Goal: Task Accomplishment & Management: Use online tool/utility

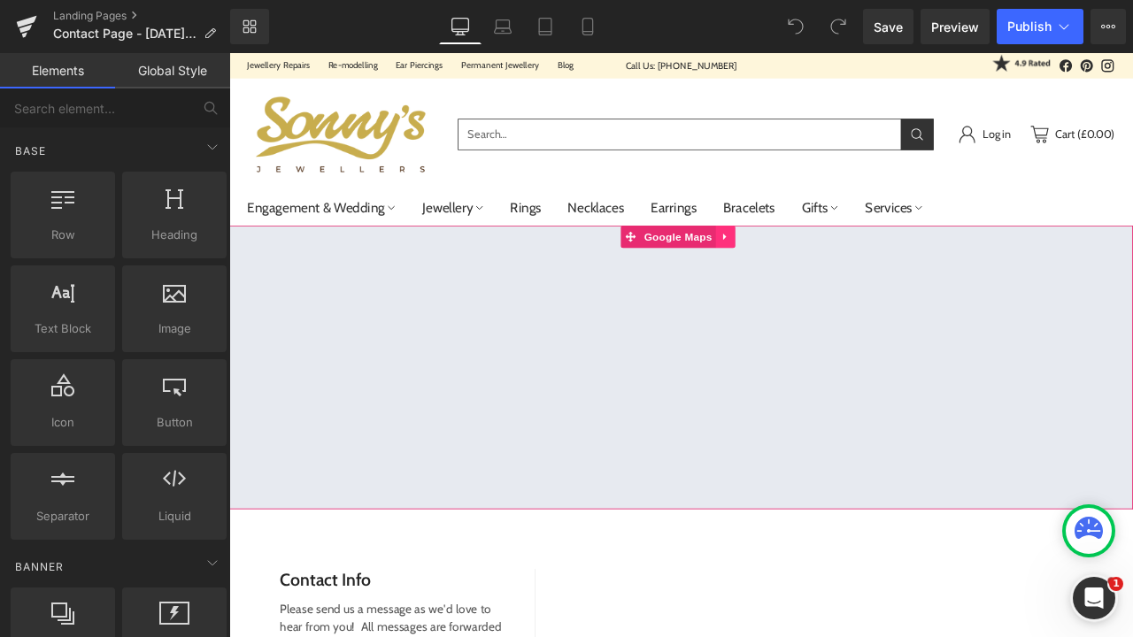
click at [819, 274] on icon at bounding box center [818, 270] width 12 height 13
click at [766, 274] on span "Google Maps" at bounding box center [726, 271] width 89 height 27
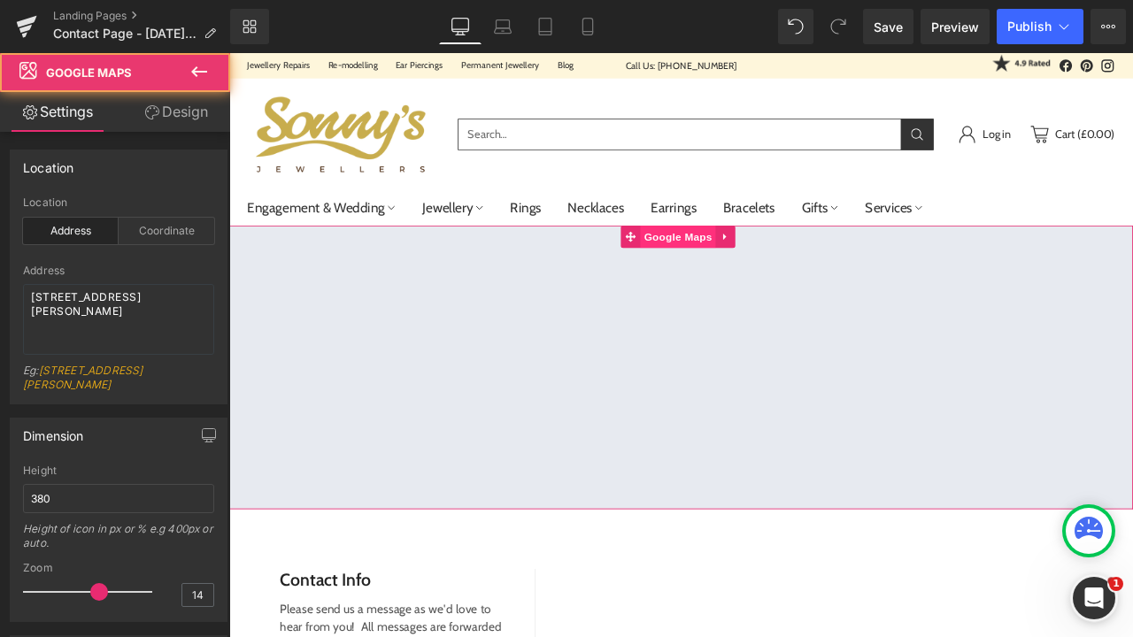
click at [766, 275] on span "Google Maps" at bounding box center [760, 271] width 89 height 27
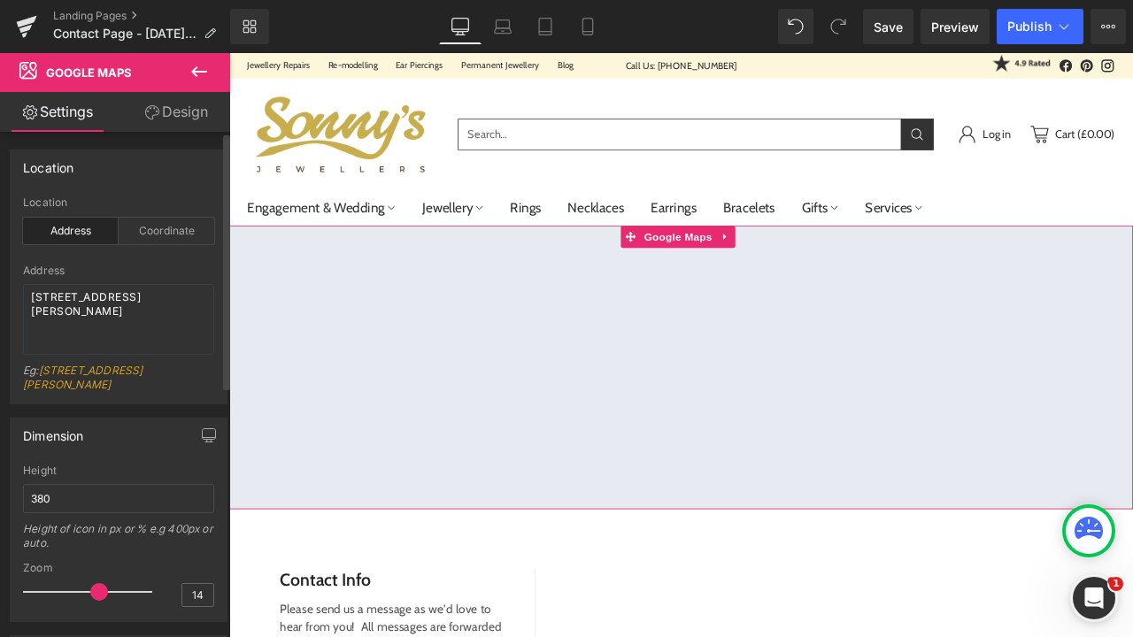
click at [93, 232] on div "Address" at bounding box center [71, 231] width 96 height 27
drag, startPoint x: 151, startPoint y: 331, endPoint x: 86, endPoint y: 331, distance: 64.6
click at [137, 331] on textarea "86-90 Paul Street, London, EC2A 4NE, UK" at bounding box center [118, 319] width 191 height 71
drag, startPoint x: 144, startPoint y: 342, endPoint x: 27, endPoint y: 296, distance: 125.6
click at [27, 296] on textarea "86-90 Paul Street, London, EC2A 4NE, UK" at bounding box center [118, 319] width 191 height 71
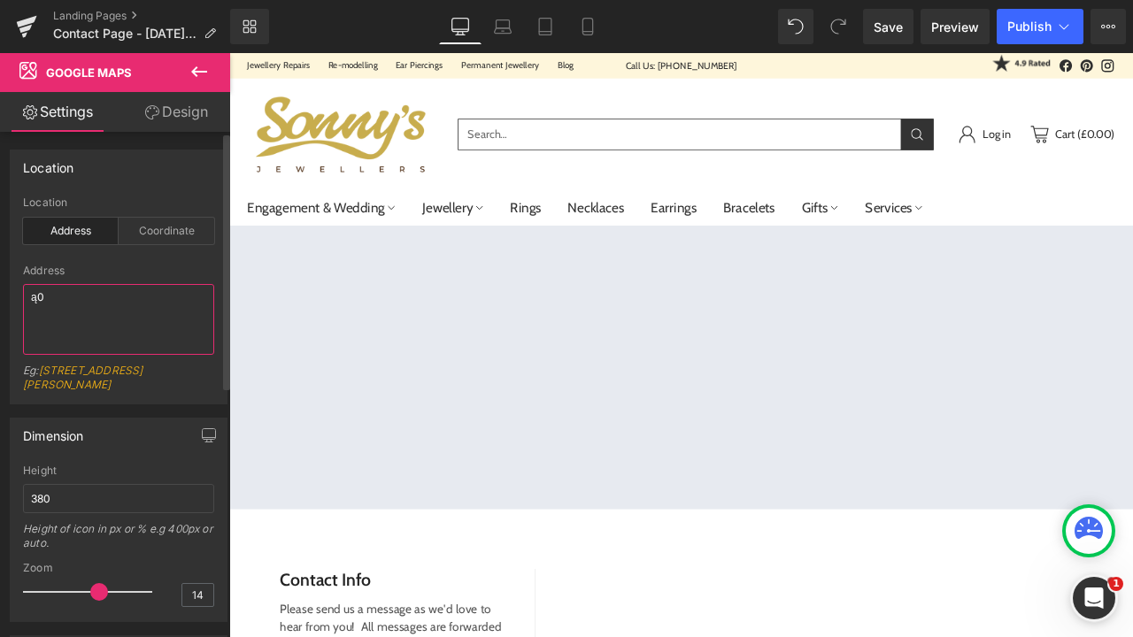
type textarea "ą"
click at [101, 305] on textarea at bounding box center [118, 319] width 191 height 71
type textarea "1"
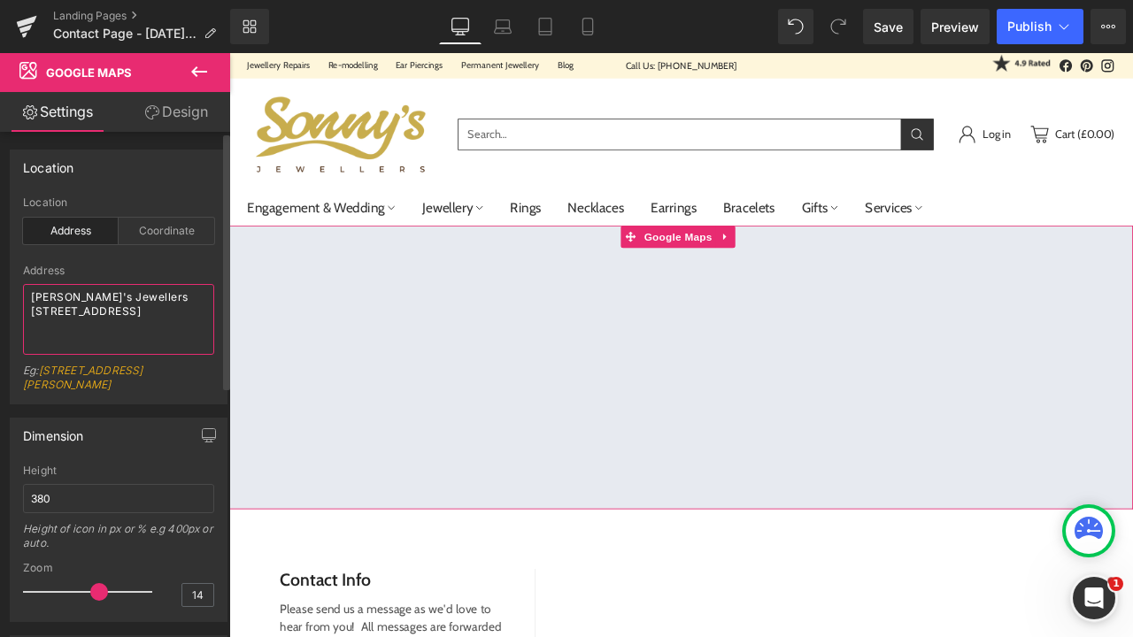
click at [159, 322] on textarea "Sonny's Jewellers 105 Vyse Street Birmingham" at bounding box center [118, 319] width 191 height 71
click at [135, 301] on textarea "Sonny's Jewellers 105 Vyse Street Birmingham" at bounding box center [118, 319] width 191 height 71
drag, startPoint x: 159, startPoint y: 301, endPoint x: 4, endPoint y: 298, distance: 155.8
click at [4, 299] on div "Location address Location Address Coordinate Sonny's Jewellers 105 Vyse Street …" at bounding box center [119, 270] width 238 height 268
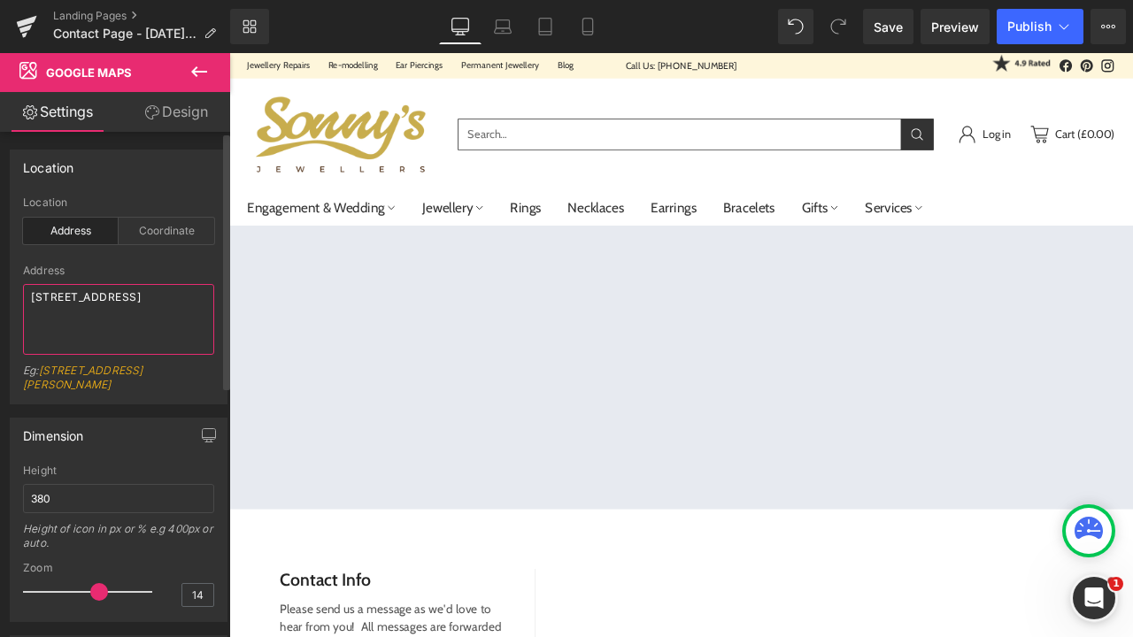
click at [29, 313] on textarea "105 Vyse Street Birmingham" at bounding box center [118, 319] width 191 height 71
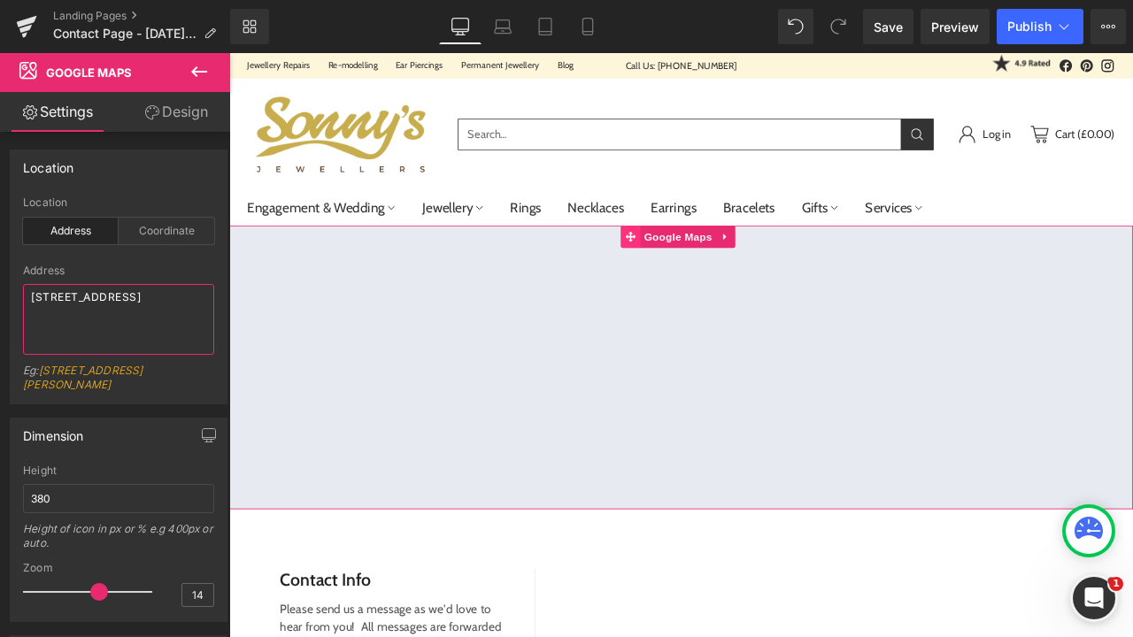
type textarea "105 Vyse Street Birmingham"
drag, startPoint x: 196, startPoint y: 312, endPoint x: 27, endPoint y: 310, distance: 169.1
click at [27, 310] on textarea "105 Vyse Street Birmingham" at bounding box center [118, 319] width 191 height 71
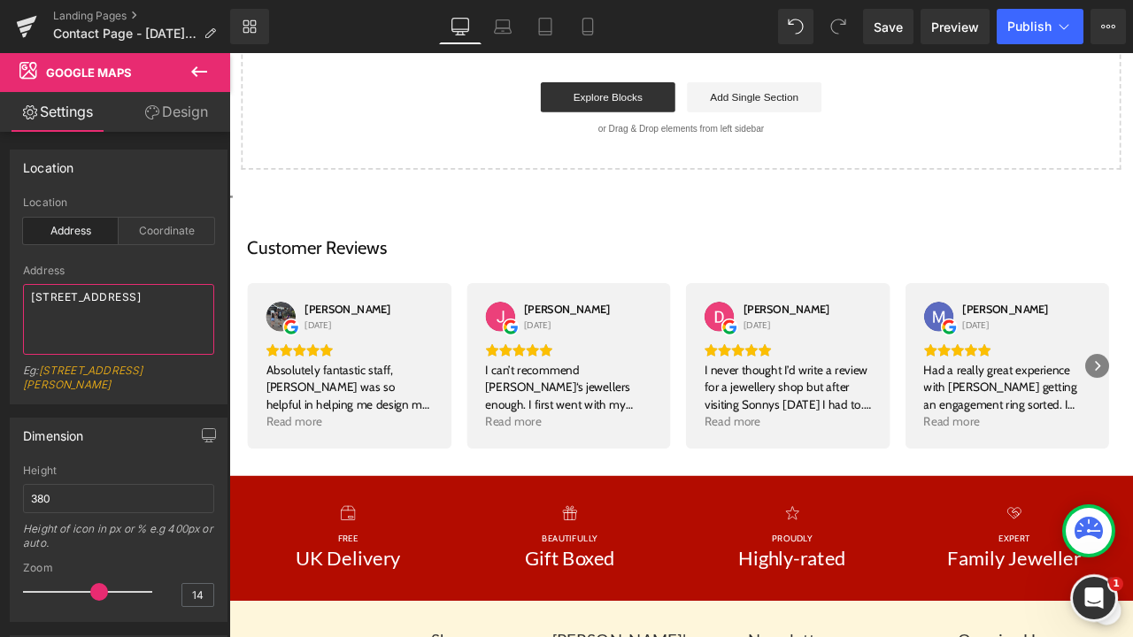
scroll to position [890, 0]
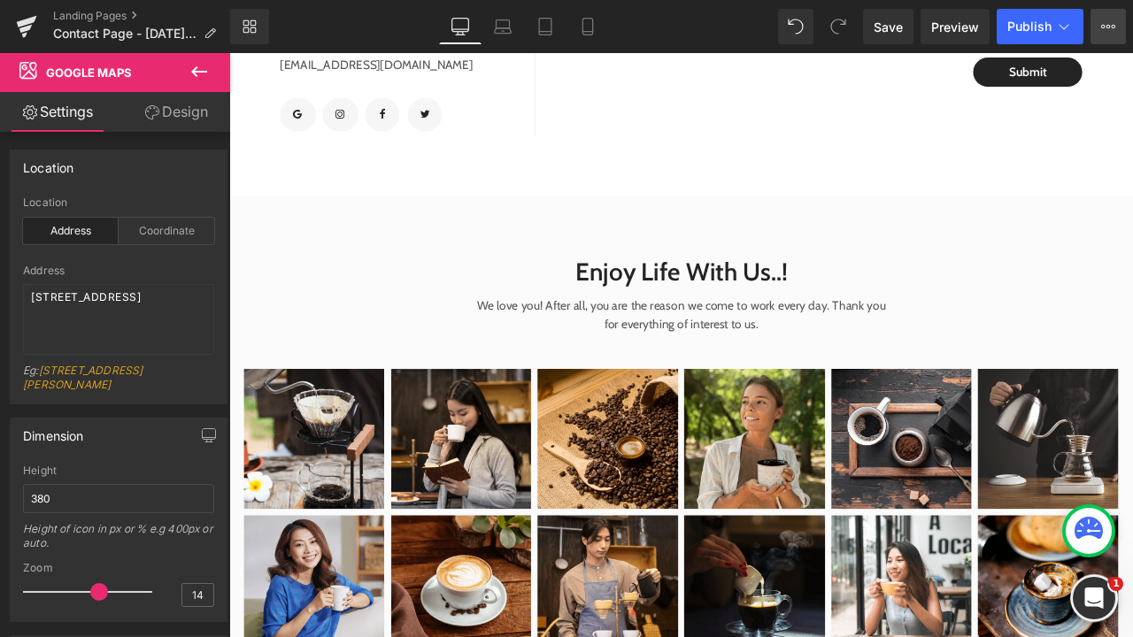
click at [1117, 27] on button "View Live Page View with current Template Save Template to Library Schedule Pub…" at bounding box center [1108, 26] width 35 height 35
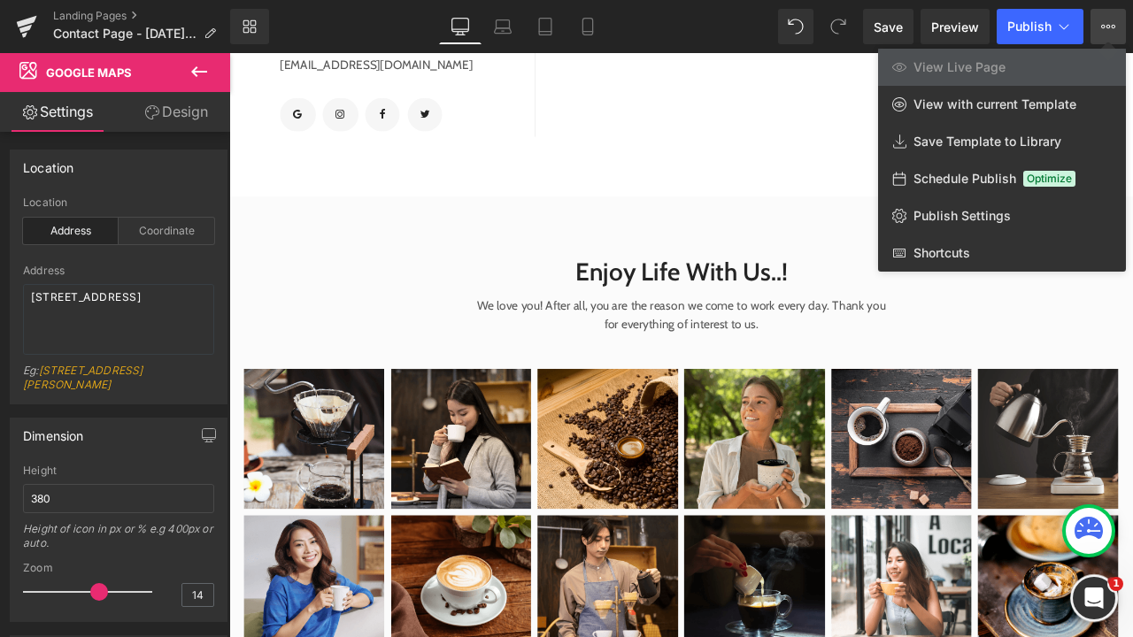
click at [1117, 27] on button "View Live Page View with current Template Save Template to Library Schedule Pub…" at bounding box center [1108, 26] width 35 height 35
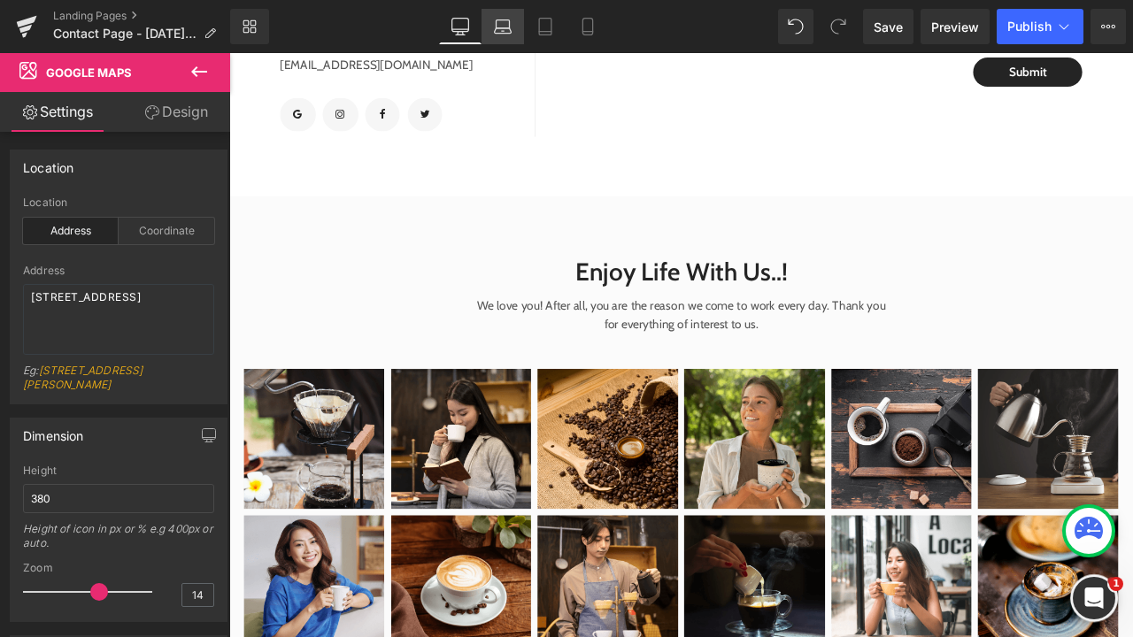
click at [502, 26] on icon at bounding box center [503, 27] width 18 height 18
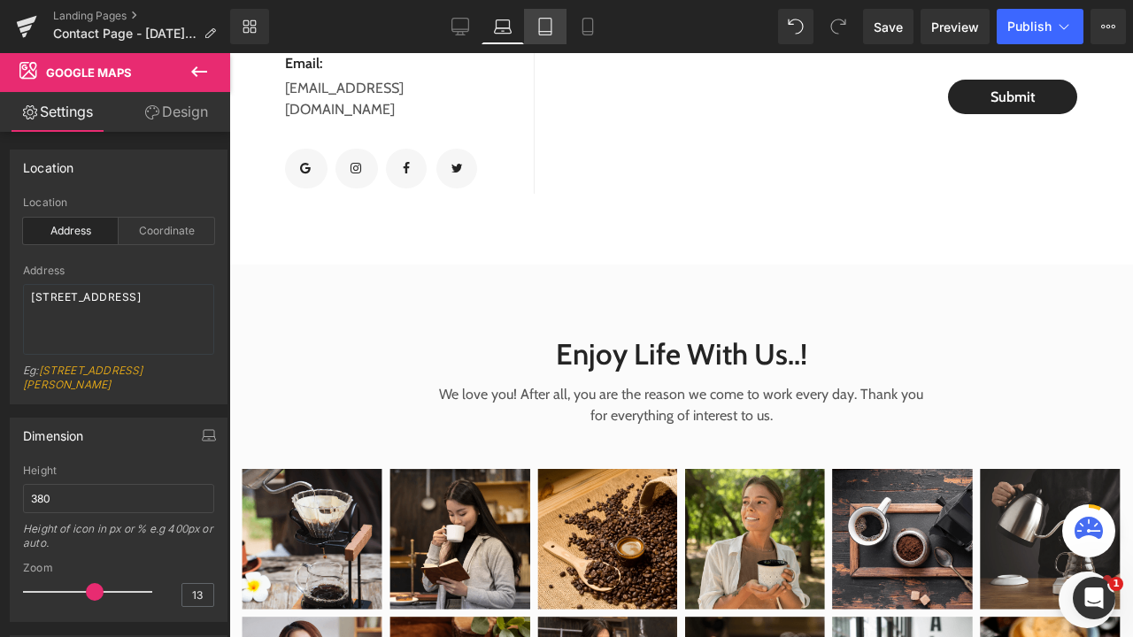
scroll to position [6, 0]
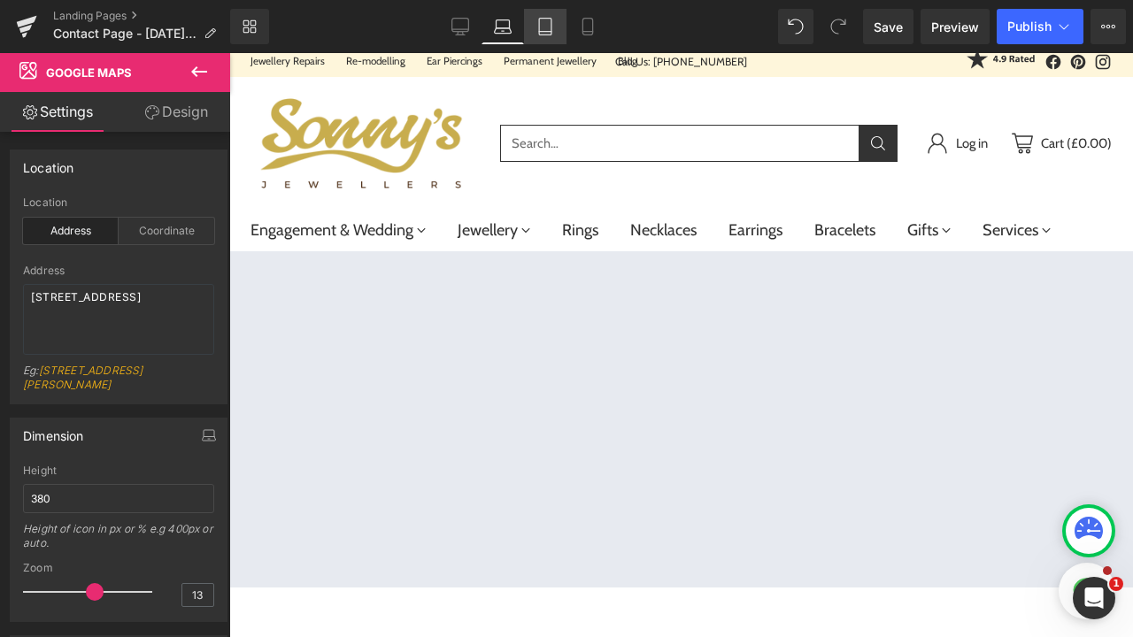
click at [539, 30] on icon at bounding box center [545, 27] width 12 height 17
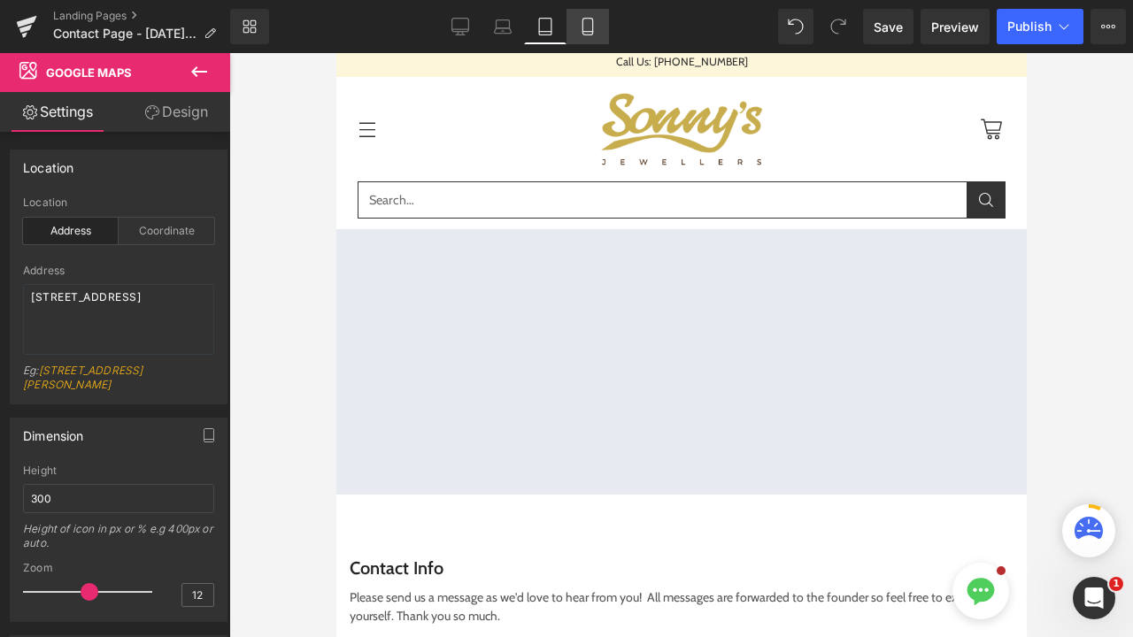
click at [576, 33] on link "Mobile" at bounding box center [588, 26] width 42 height 35
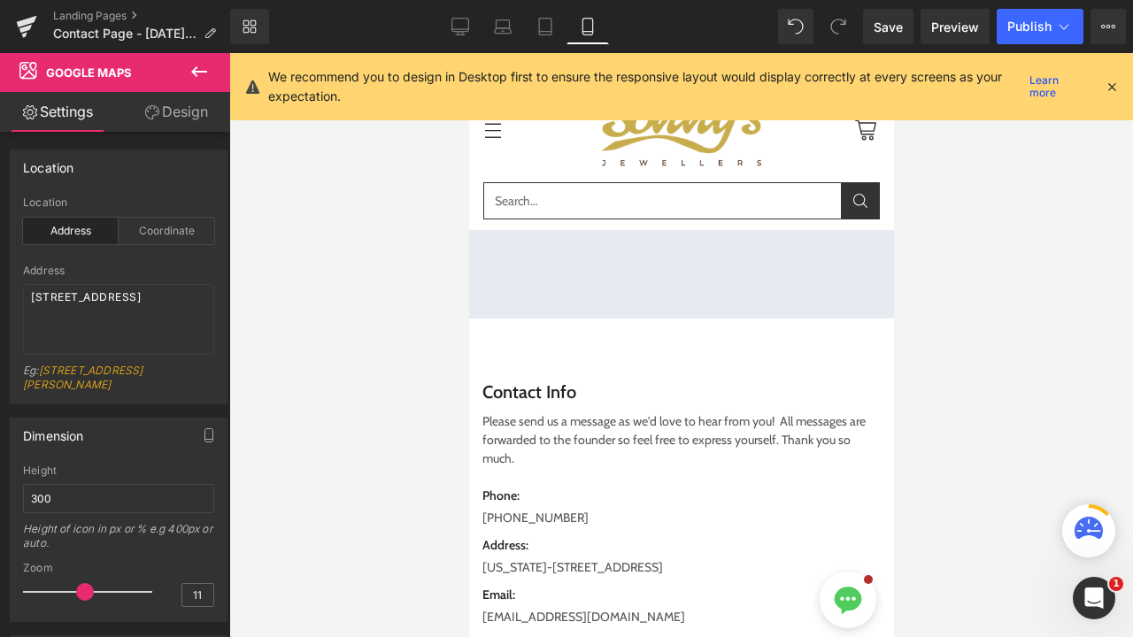
type input "100"
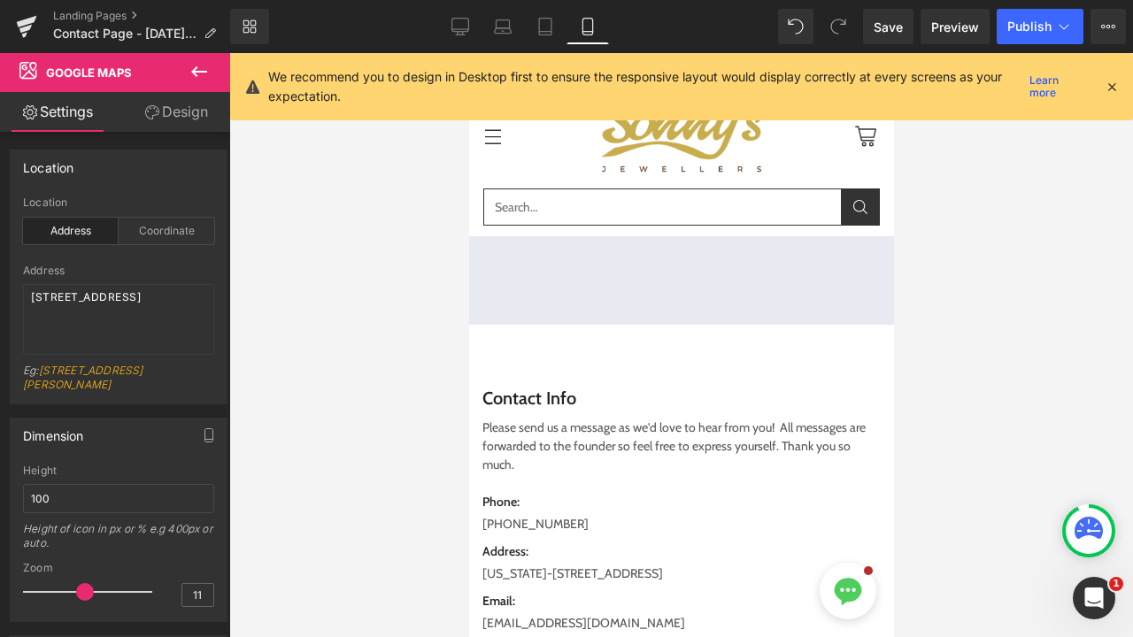
scroll to position [0, 0]
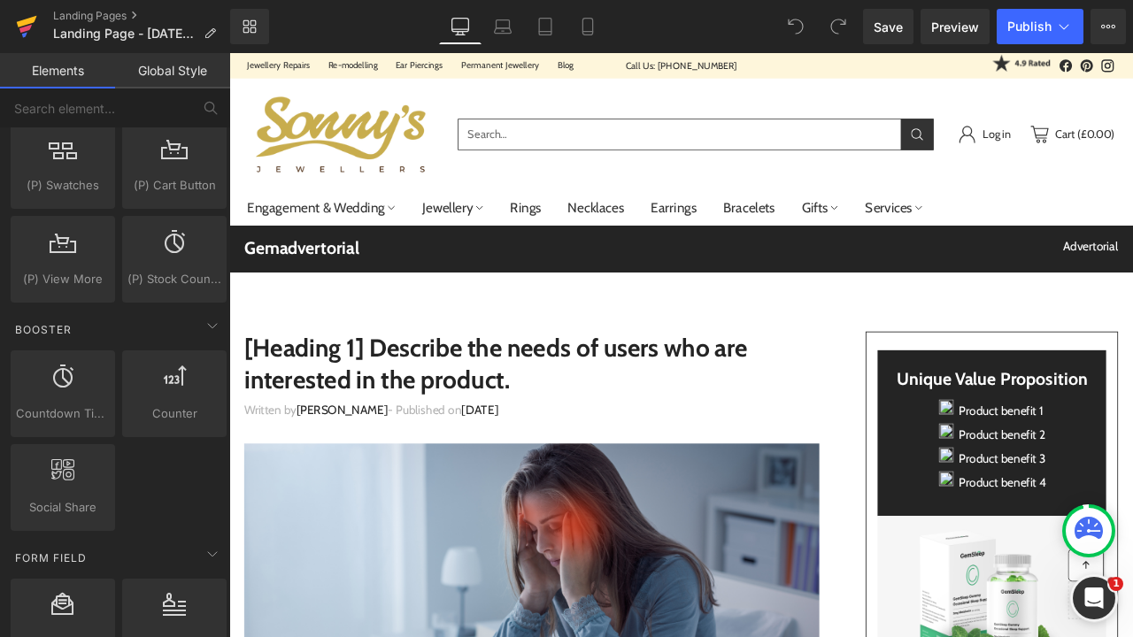
click at [24, 24] on icon at bounding box center [27, 22] width 20 height 12
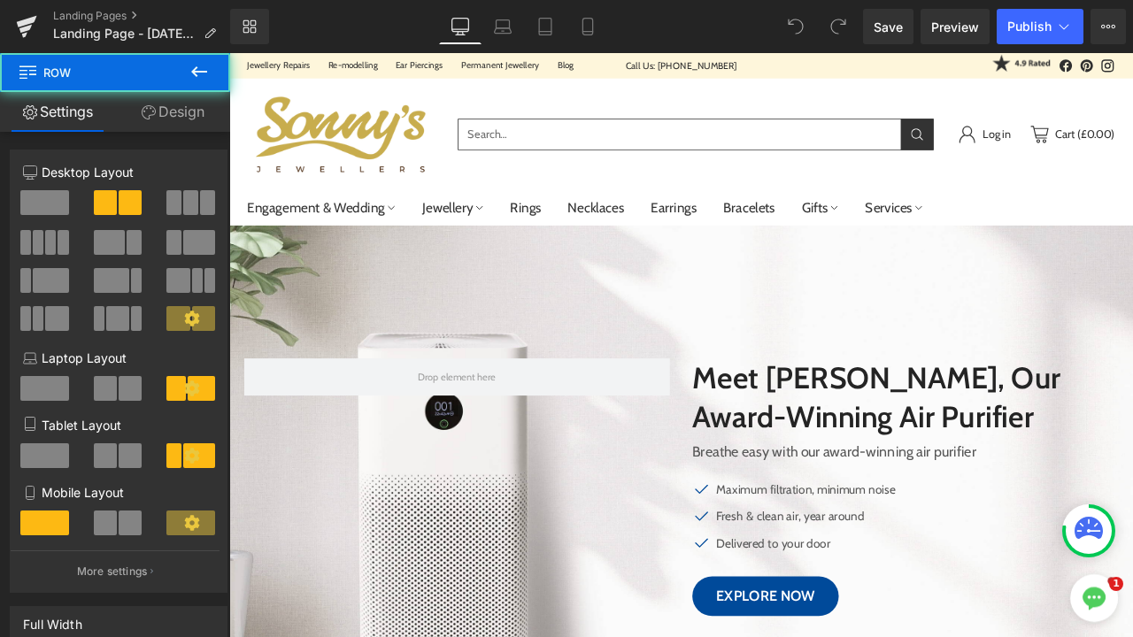
click at [691, 389] on div "Meet GemAir, Our Award-Winning Air Purifier Heading Breathe easy with our award…" at bounding box center [765, 559] width 1062 height 341
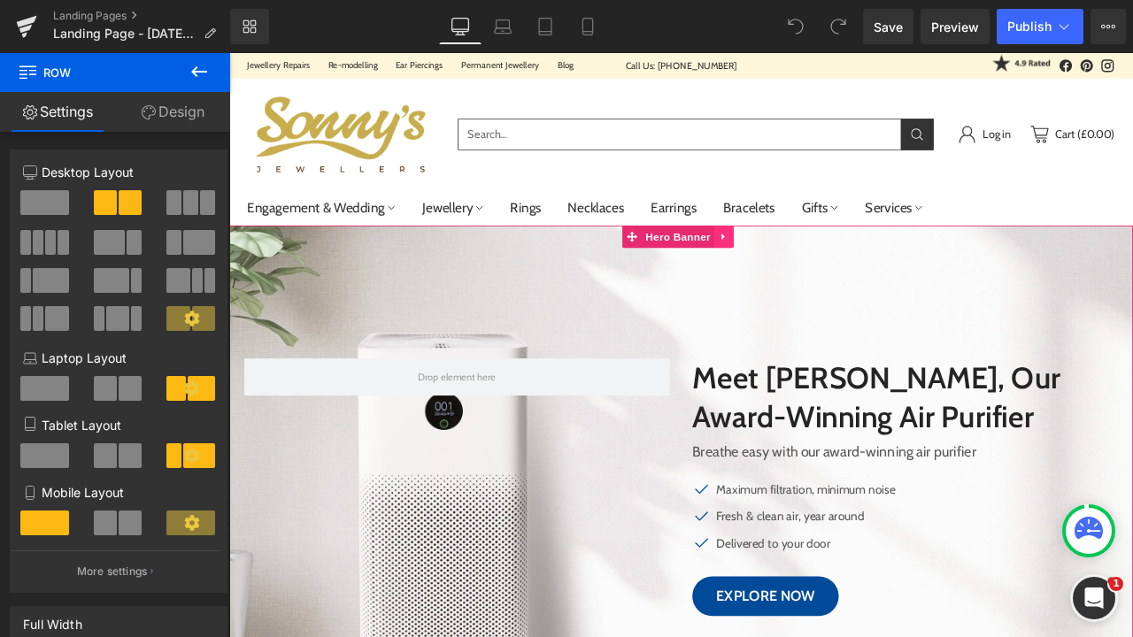
click at [813, 270] on icon at bounding box center [815, 271] width 4 height 8
click at [822, 275] on icon at bounding box center [828, 271] width 12 height 12
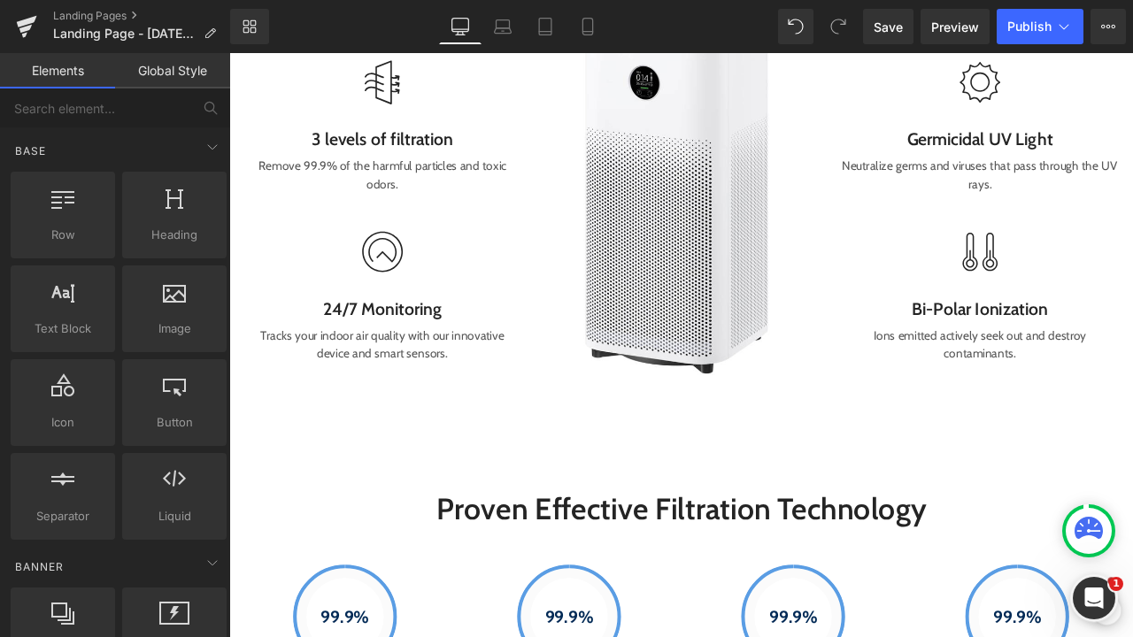
scroll to position [1184, 0]
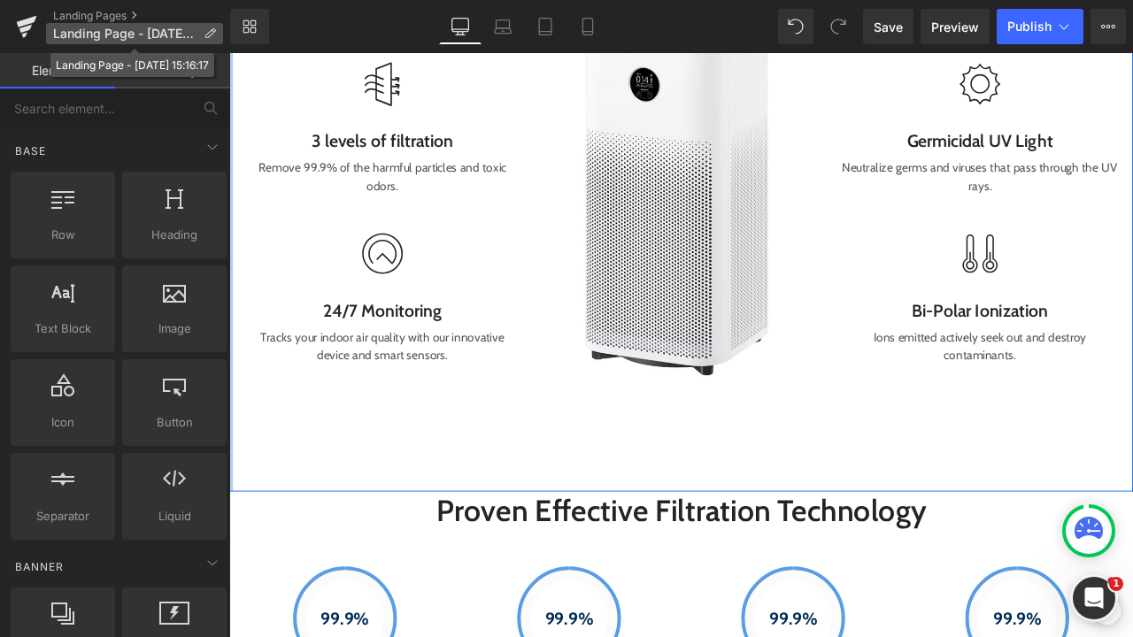
click at [216, 29] on p "Landing Page - Sep 15, 15:16:17" at bounding box center [134, 33] width 177 height 21
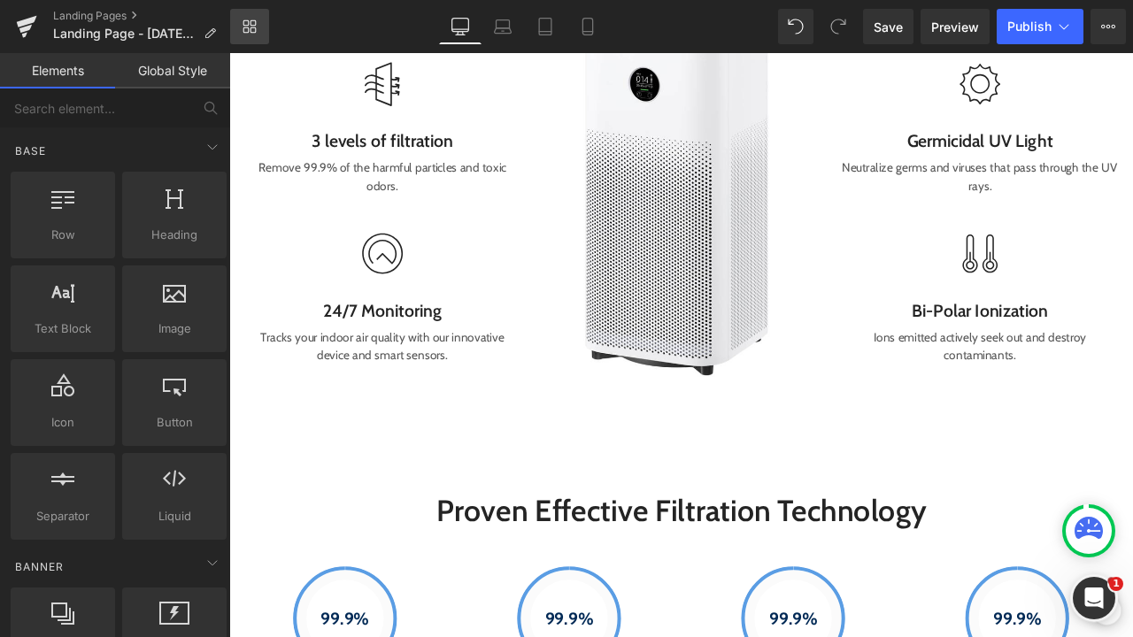
click at [244, 31] on icon at bounding box center [250, 26] width 14 height 14
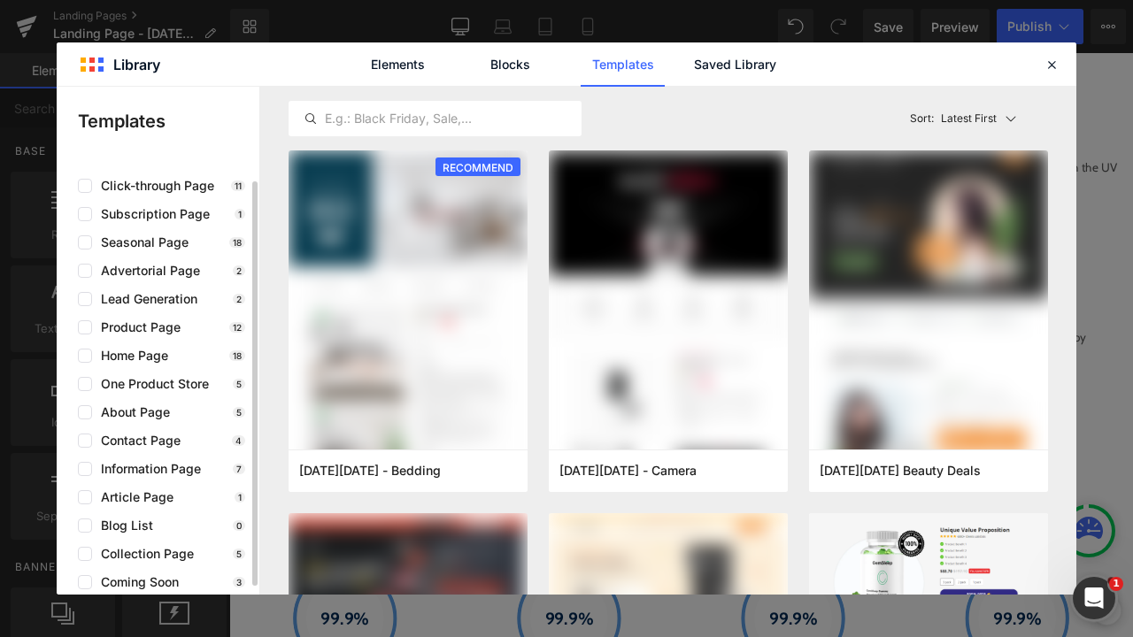
scroll to position [25, 0]
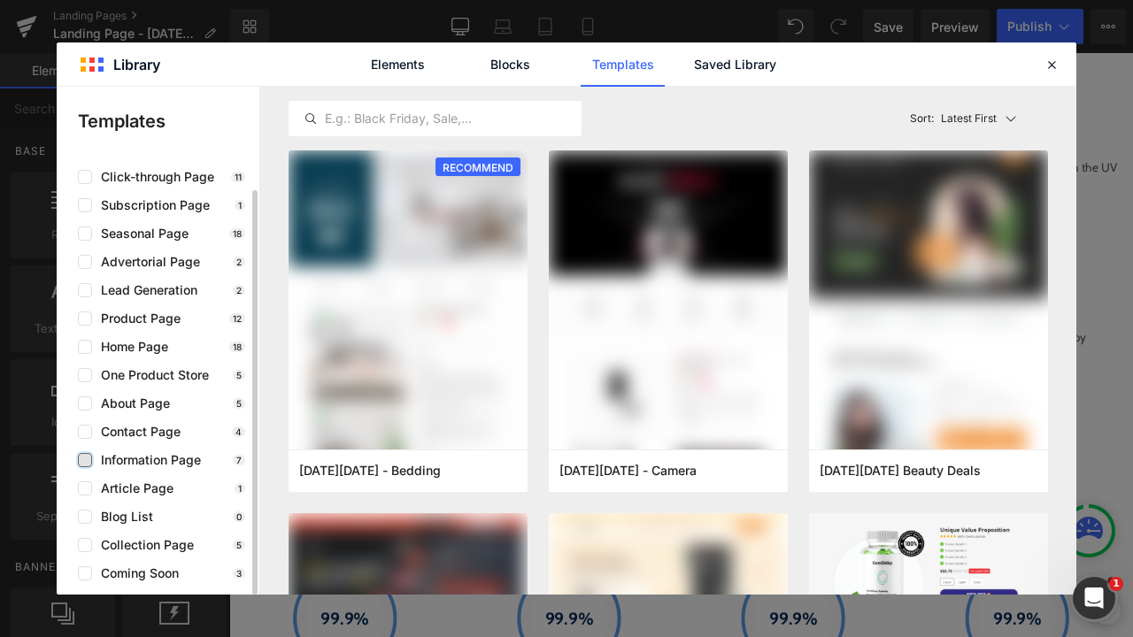
click at [86, 465] on label at bounding box center [85, 460] width 14 height 14
click at [85, 460] on input "checkbox" at bounding box center [85, 460] width 0 height 0
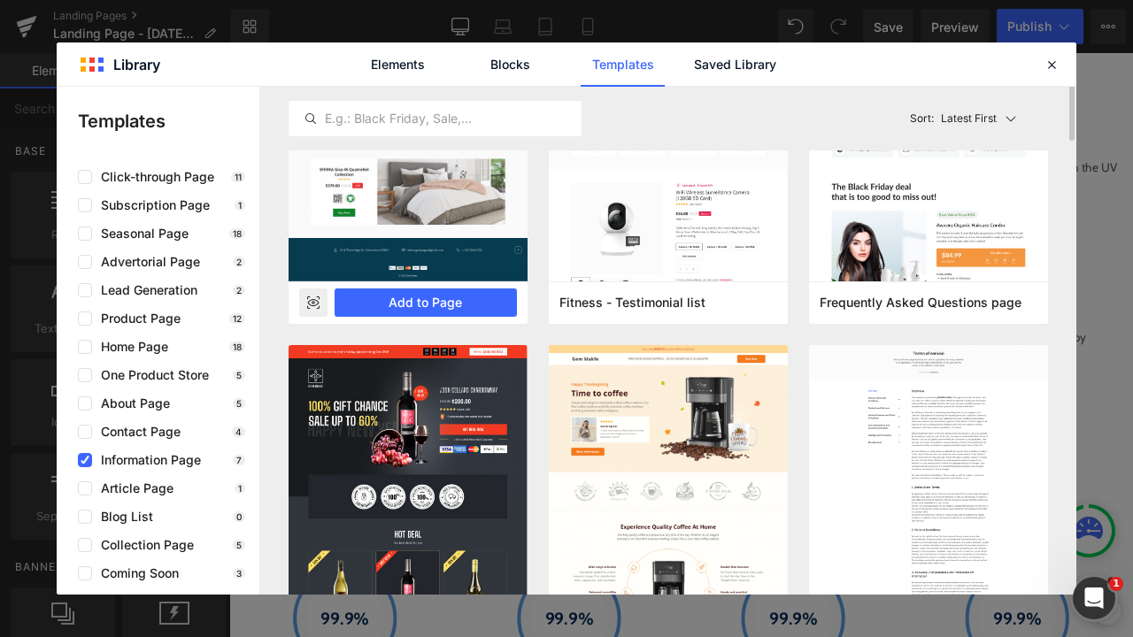
scroll to position [0, 0]
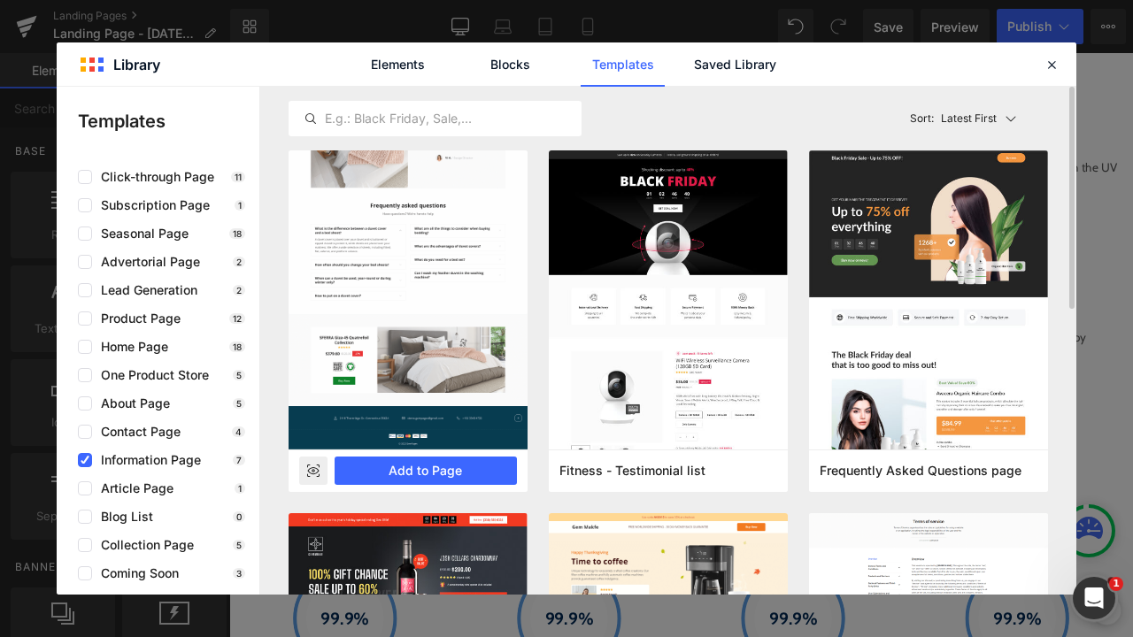
click at [322, 475] on rect at bounding box center [313, 471] width 28 height 28
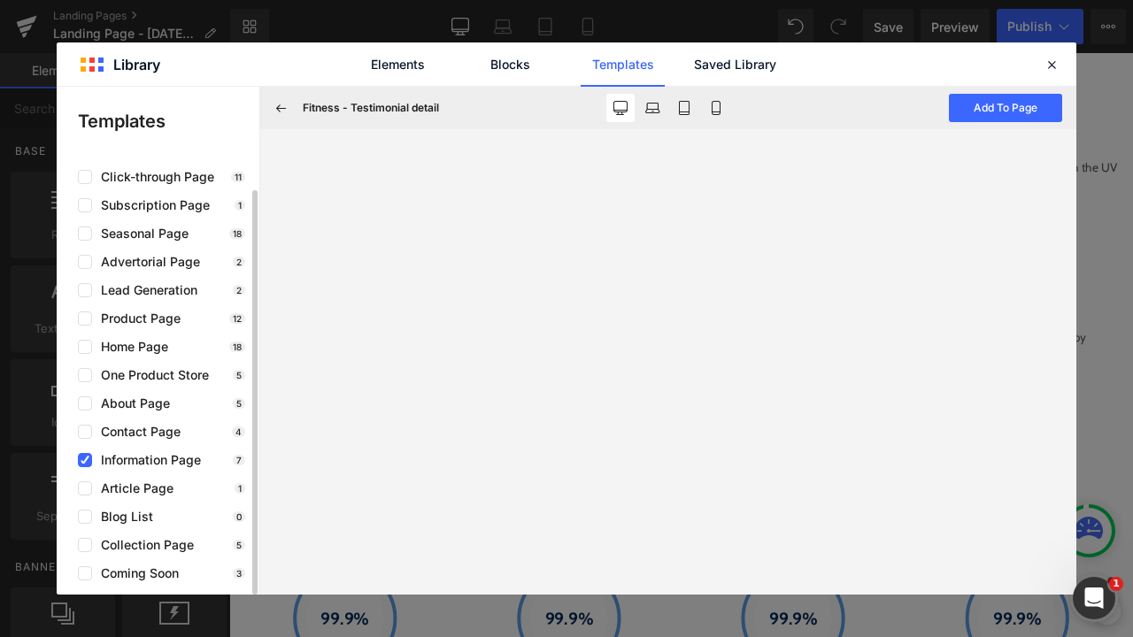
click at [67, 402] on div "use case Clear Click-through Page 11 Subscription Page 1 Seasonal Page 18 Adver…" at bounding box center [158, 361] width 203 height 439
click at [79, 402] on label at bounding box center [85, 404] width 14 height 14
click at [85, 404] on input "checkbox" at bounding box center [85, 404] width 0 height 0
click at [82, 466] on label at bounding box center [85, 460] width 14 height 14
click at [85, 460] on input "checkbox" at bounding box center [85, 460] width 0 height 0
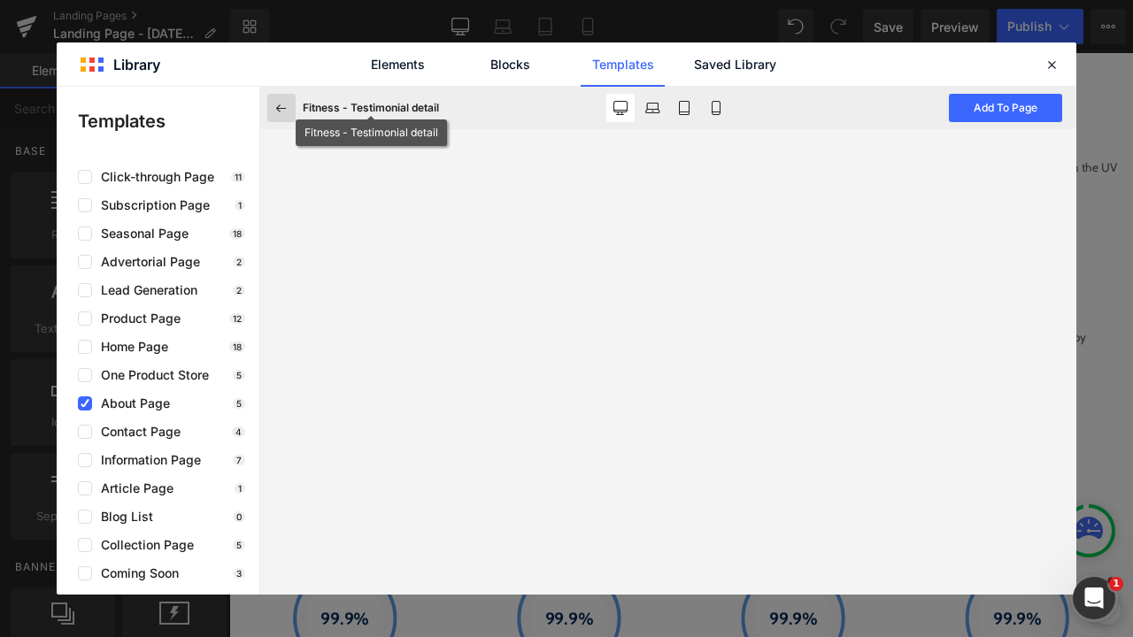
click at [287, 104] on icon at bounding box center [282, 108] width 16 height 16
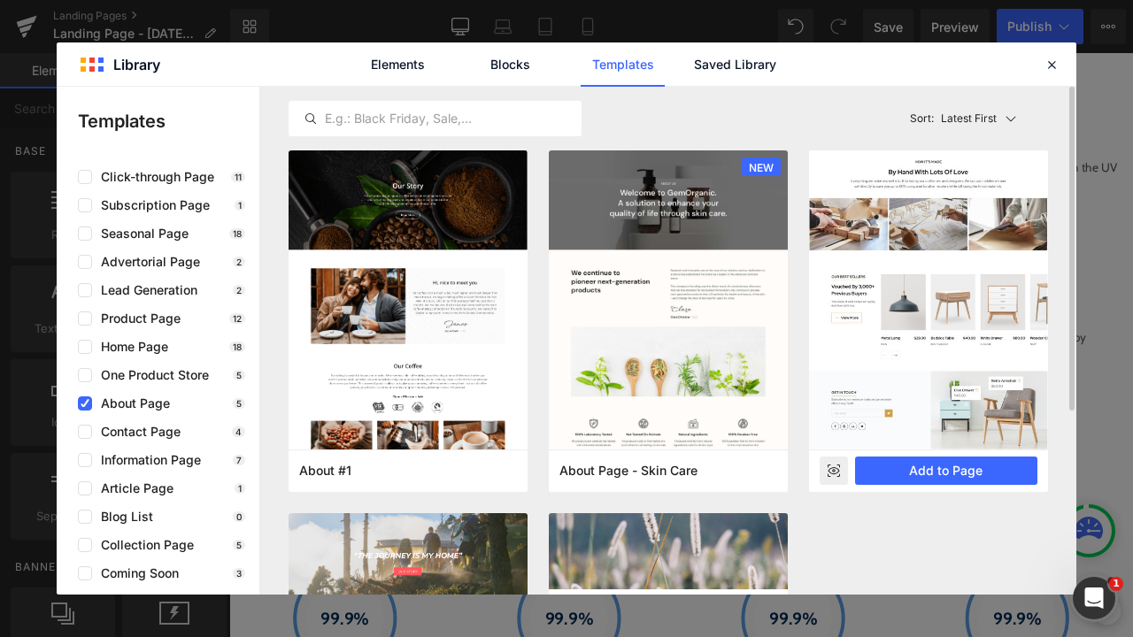
click at [837, 465] on rect at bounding box center [834, 471] width 28 height 28
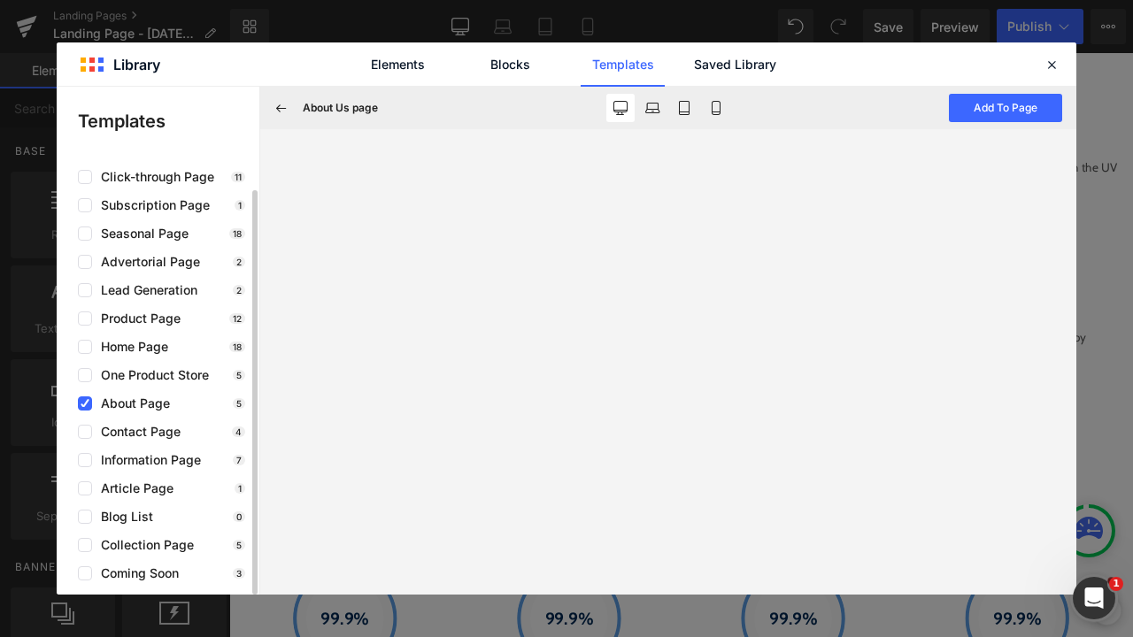
click at [77, 292] on div "use case Clear Click-through Page 11 Subscription Page 1 Seasonal Page 18 Adver…" at bounding box center [158, 361] width 203 height 439
click at [91, 409] on label at bounding box center [85, 404] width 14 height 14
click at [85, 404] on input "checkbox" at bounding box center [85, 404] width 0 height 0
click at [87, 302] on div "use case Clear Click-through Page 11 Subscription Page 1 Seasonal Page 18 Adver…" at bounding box center [158, 361] width 203 height 439
click at [87, 297] on div "use case Clear Click-through Page 11 Subscription Page 1 Seasonal Page 18 Adver…" at bounding box center [158, 361] width 203 height 439
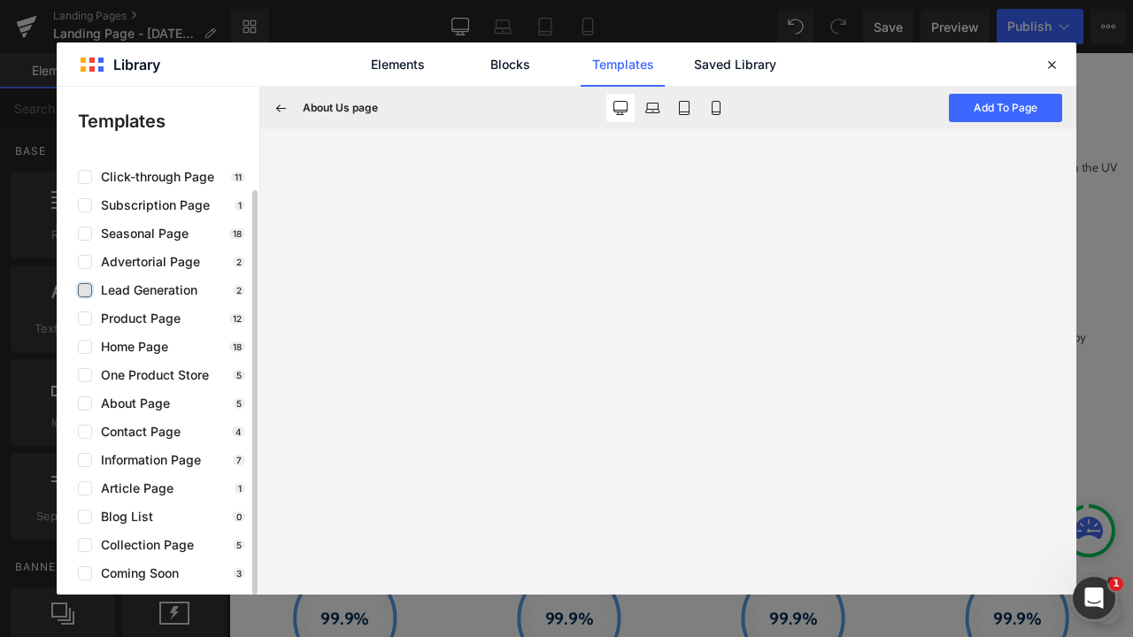
click at [85, 295] on label at bounding box center [85, 290] width 14 height 14
click at [85, 290] on input "checkbox" at bounding box center [85, 290] width 0 height 0
click at [290, 127] on div "About Us page Add To Page" at bounding box center [668, 108] width 816 height 42
click at [282, 112] on icon at bounding box center [282, 108] width 16 height 16
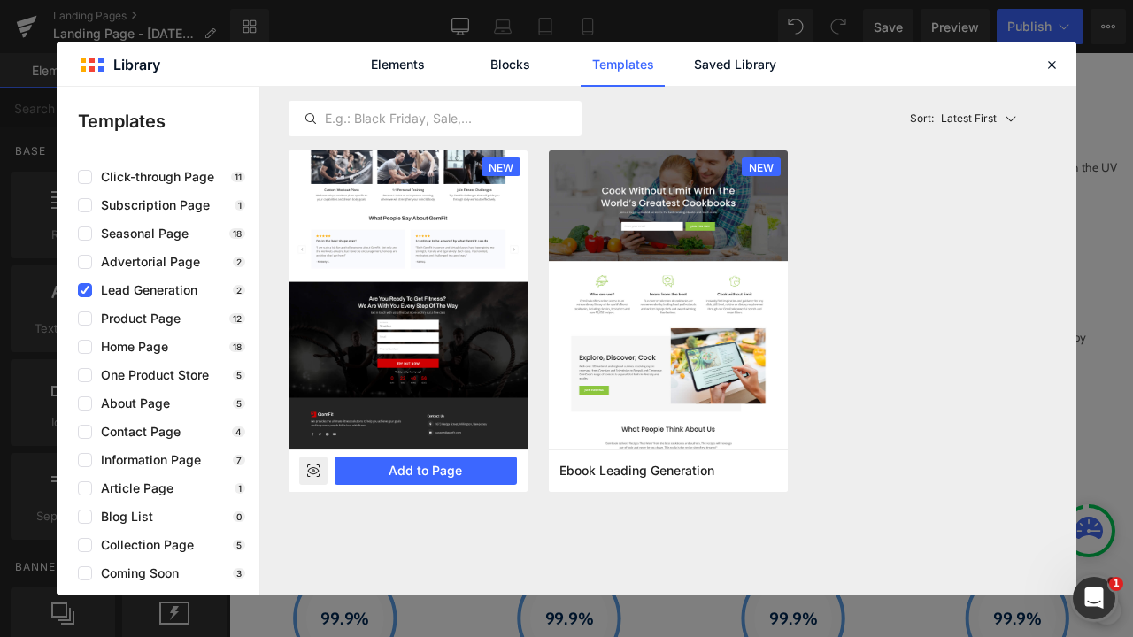
click at [309, 467] on rect at bounding box center [313, 471] width 28 height 28
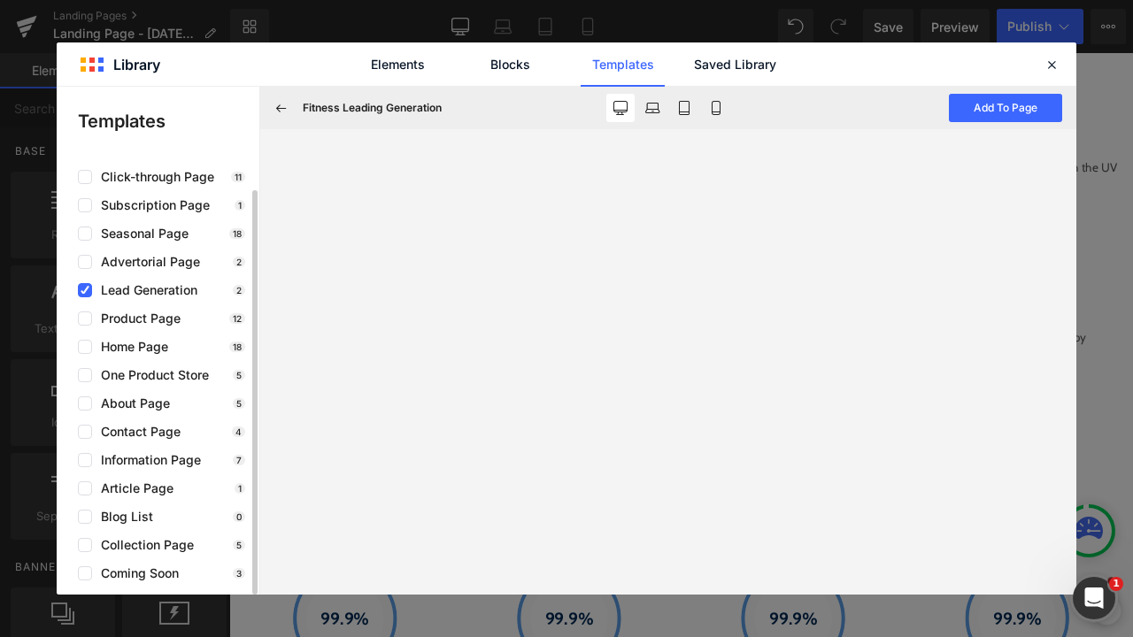
click at [88, 298] on div "use case Clear Click-through Page 11 Subscription Page 1 Seasonal Page 18 Adver…" at bounding box center [158, 361] width 203 height 439
click at [88, 290] on icon at bounding box center [85, 290] width 9 height 0
click at [85, 290] on input "checkbox" at bounding box center [85, 290] width 0 height 0
click at [84, 457] on label at bounding box center [85, 460] width 14 height 14
click at [85, 460] on input "checkbox" at bounding box center [85, 460] width 0 height 0
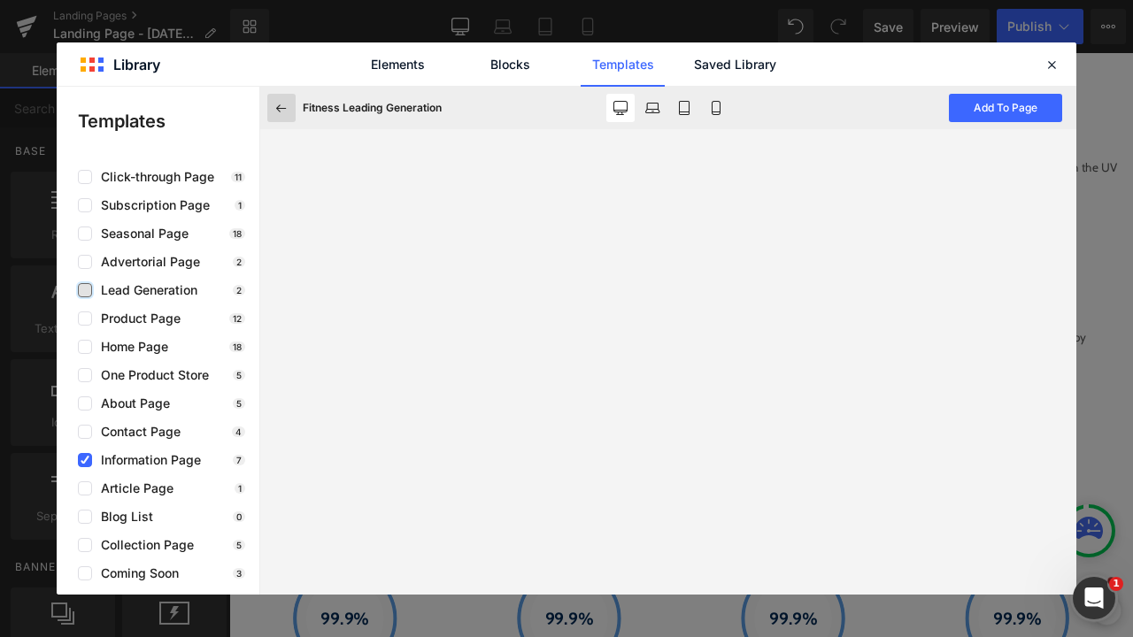
click at [288, 115] on icon at bounding box center [282, 108] width 16 height 16
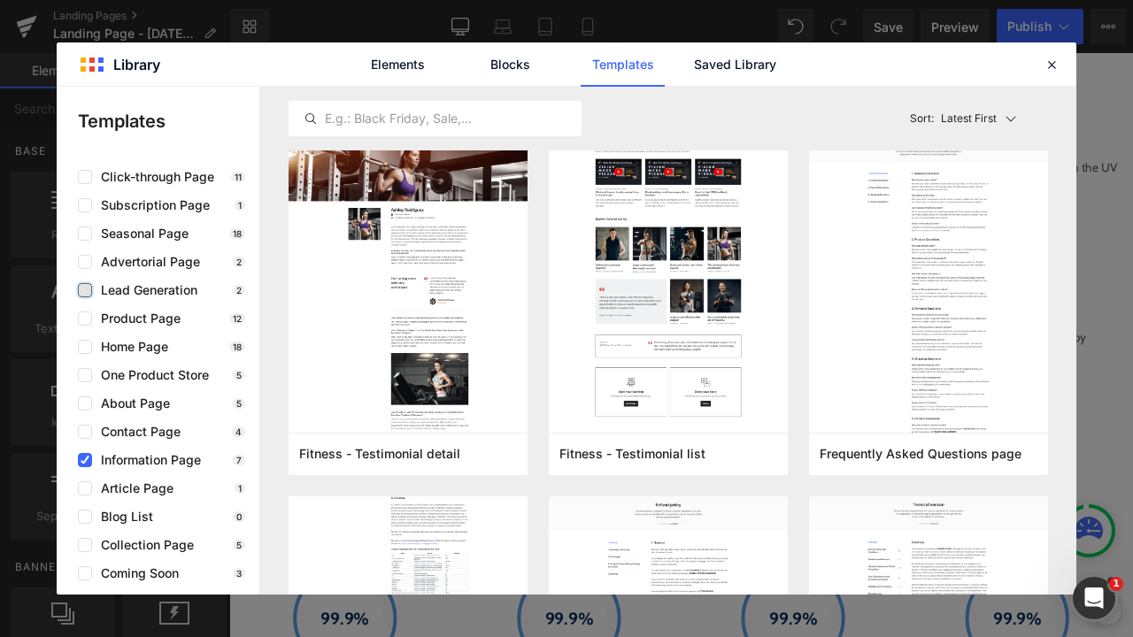
scroll to position [652, 0]
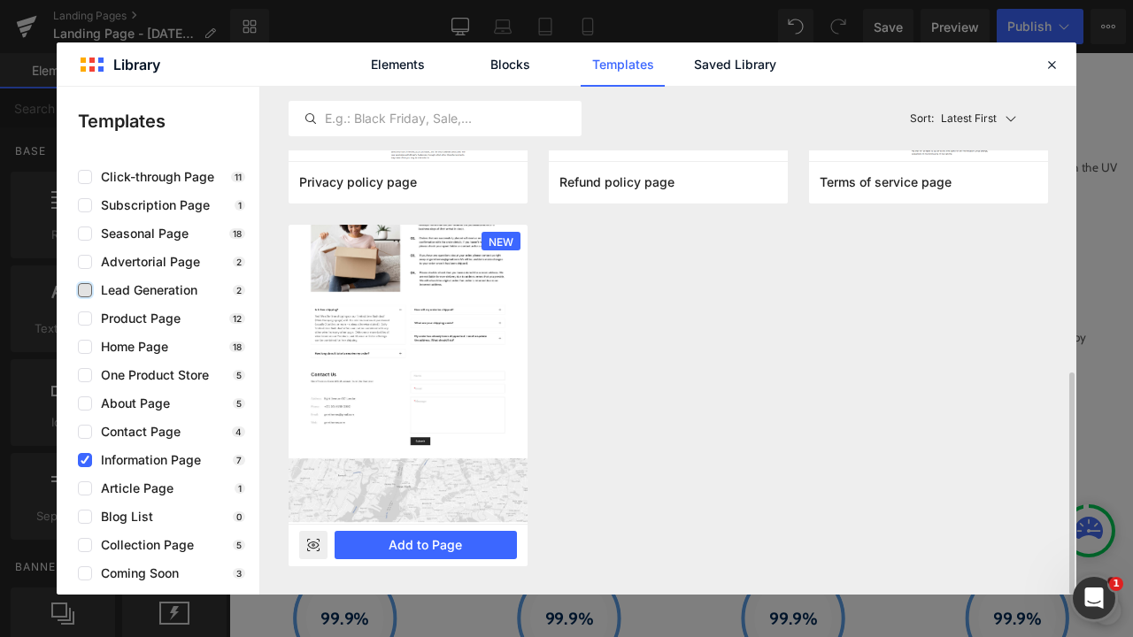
click at [314, 549] on icon at bounding box center [314, 545] width 12 height 7
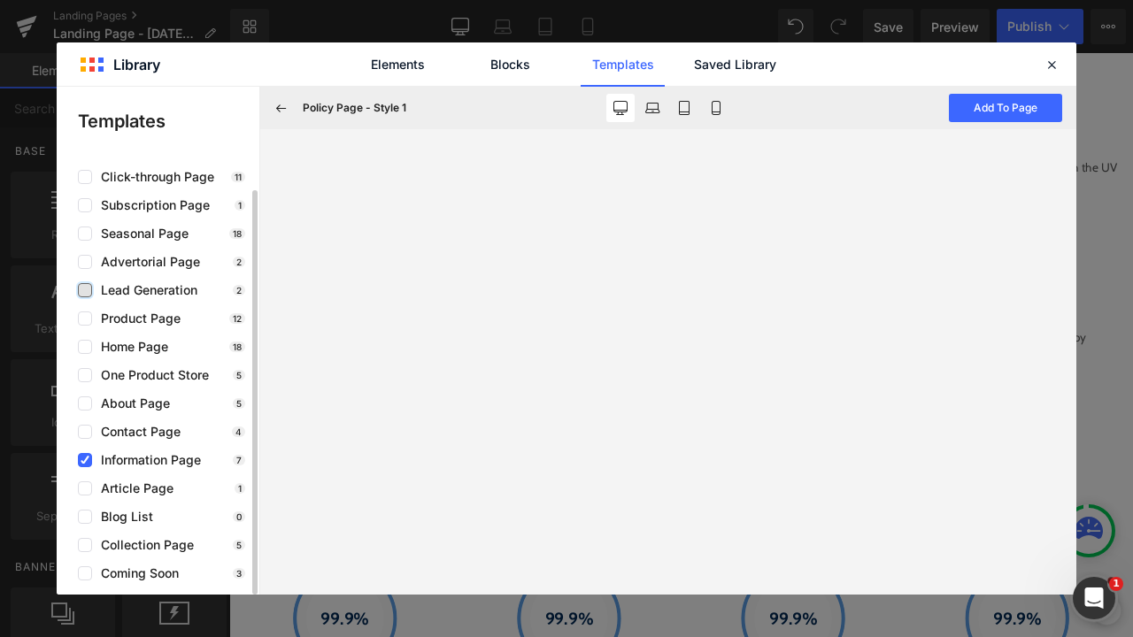
click at [81, 452] on div "use case Clear Click-through Page 11 Subscription Page 1 Seasonal Page 18 Adver…" at bounding box center [158, 361] width 203 height 439
click at [83, 460] on icon at bounding box center [85, 460] width 9 height 0
click at [85, 460] on input "checkbox" at bounding box center [85, 460] width 0 height 0
click at [90, 406] on label at bounding box center [85, 404] width 14 height 14
click at [85, 404] on input "checkbox" at bounding box center [85, 404] width 0 height 0
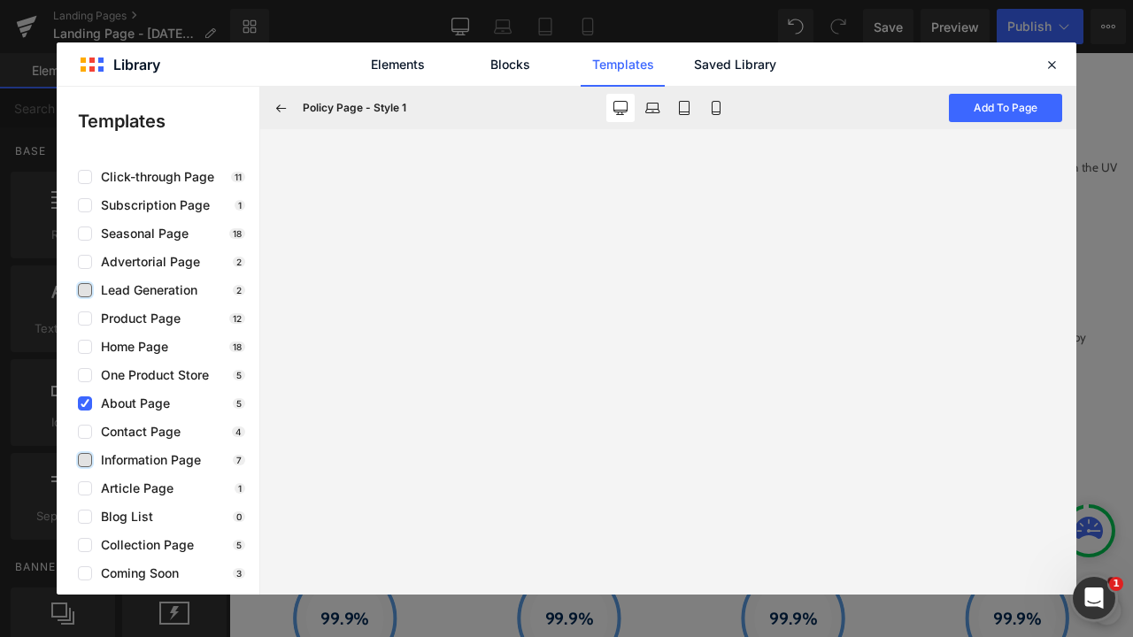
click at [302, 118] on div "Policy Page - Style 1 Add To Page" at bounding box center [668, 108] width 816 height 42
click at [284, 106] on icon at bounding box center [282, 108] width 16 height 16
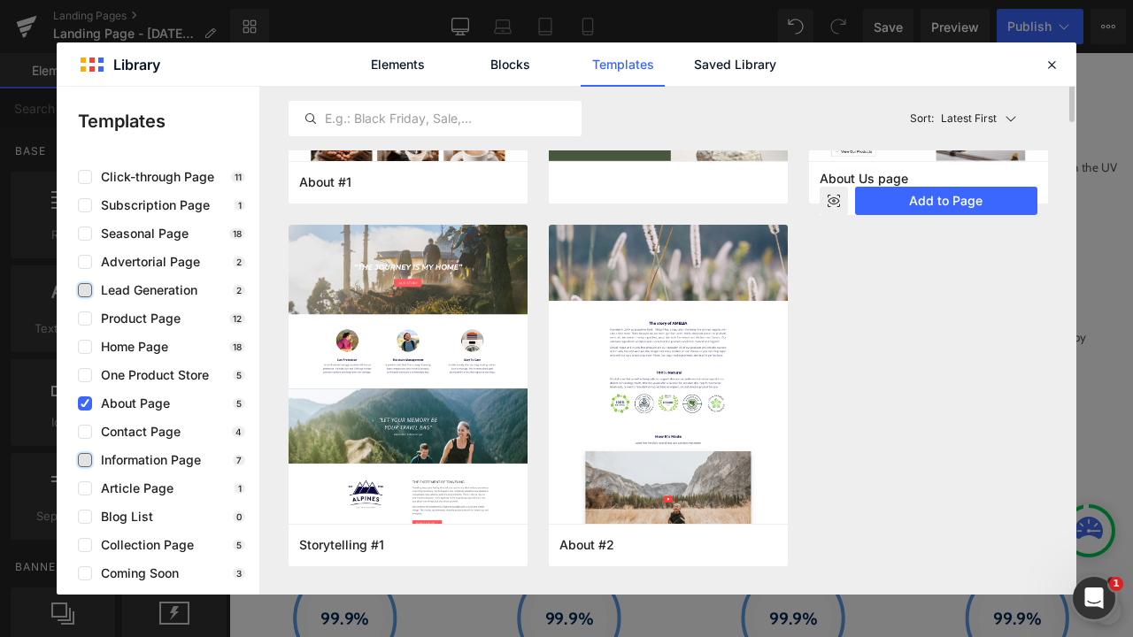
scroll to position [0, 0]
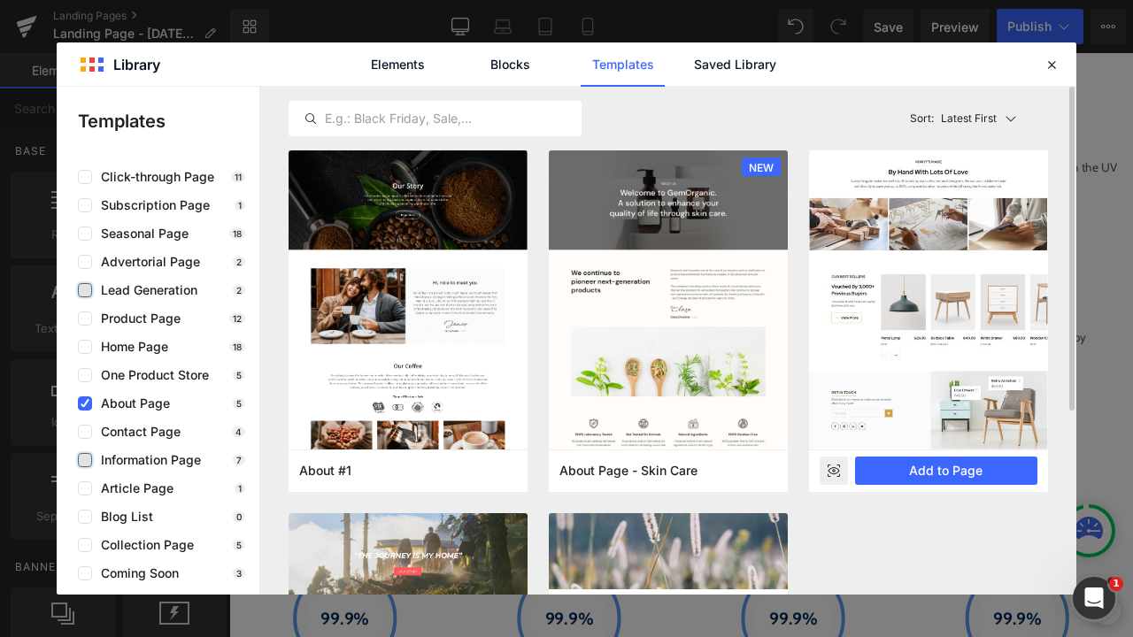
click at [823, 376] on img at bounding box center [928, 9] width 239 height 881
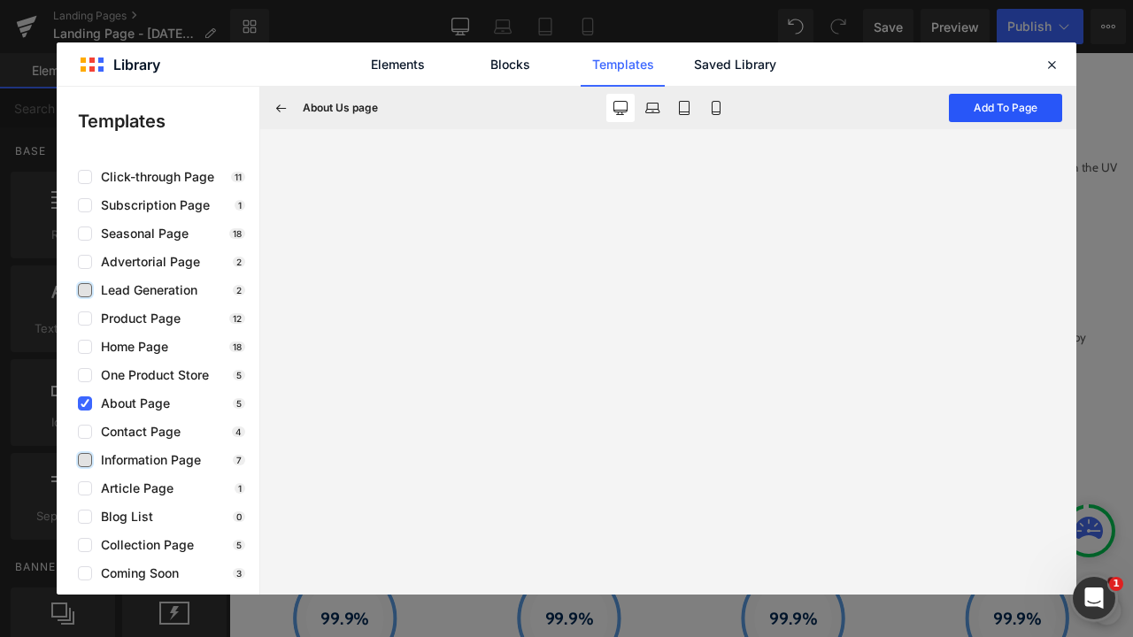
click at [976, 104] on button "Add To Page" at bounding box center [1005, 108] width 113 height 28
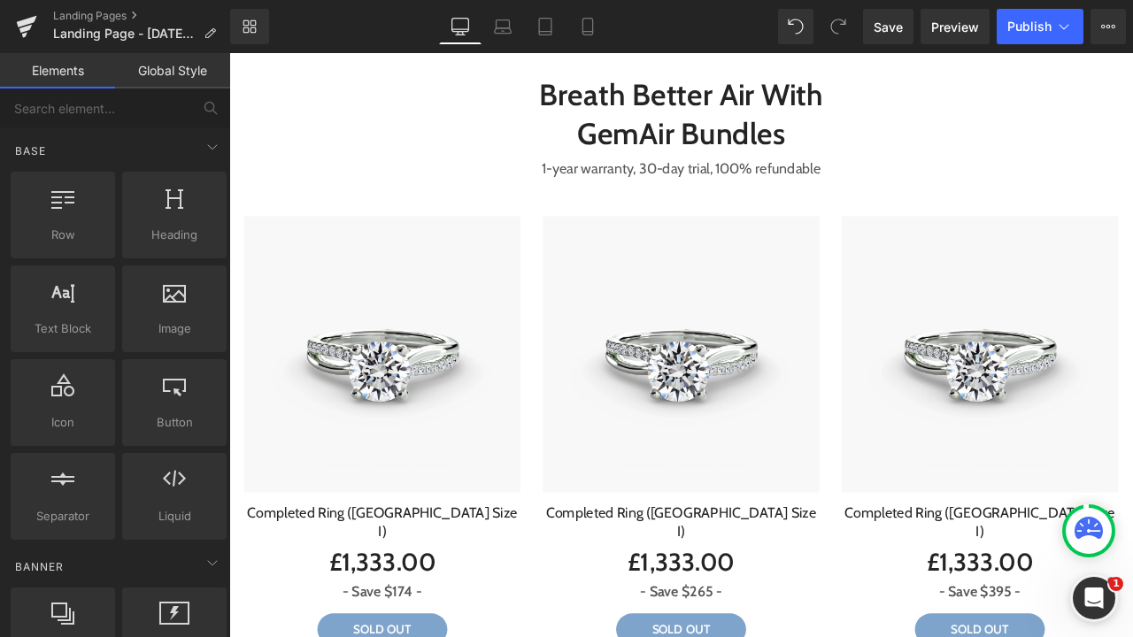
scroll to position [2613, 0]
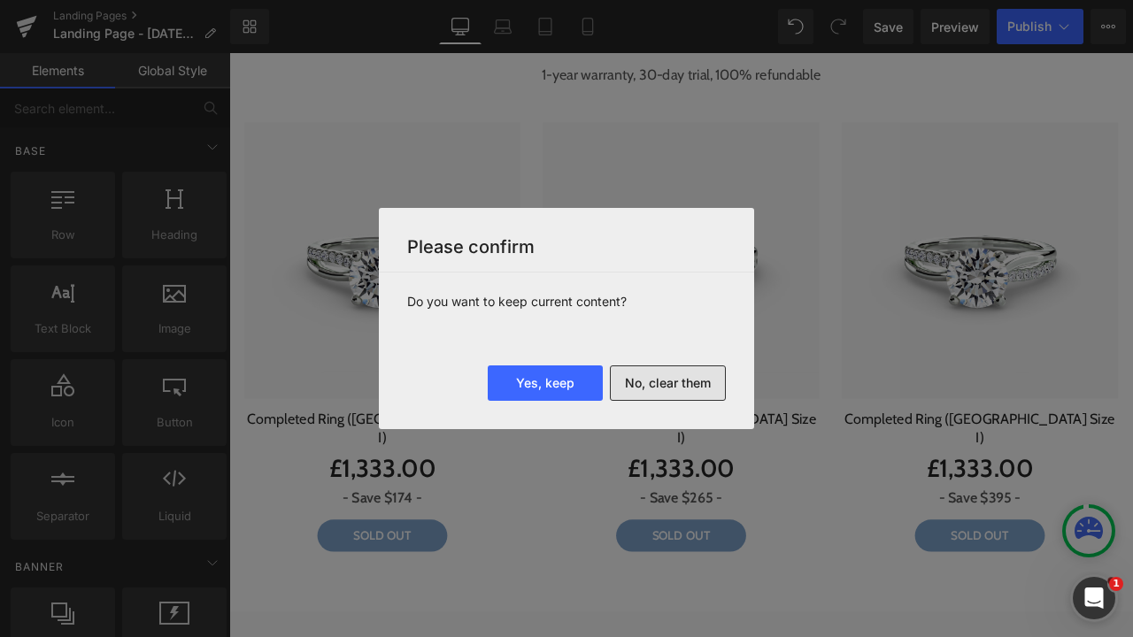
click at [648, 385] on button "No, clear them" at bounding box center [668, 383] width 116 height 35
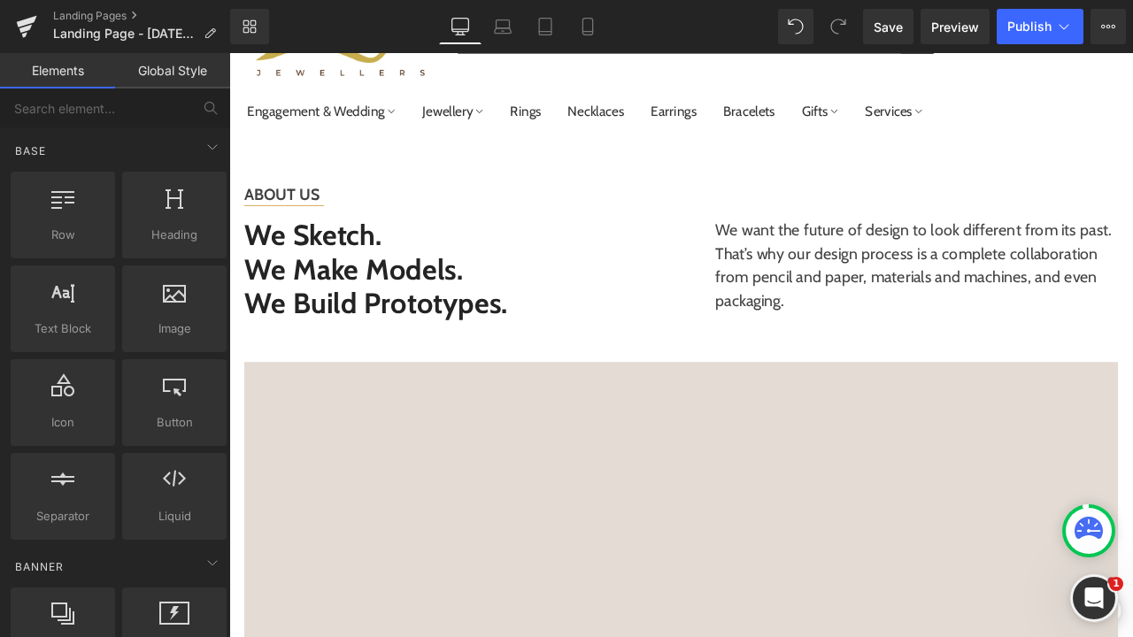
scroll to position [0, 0]
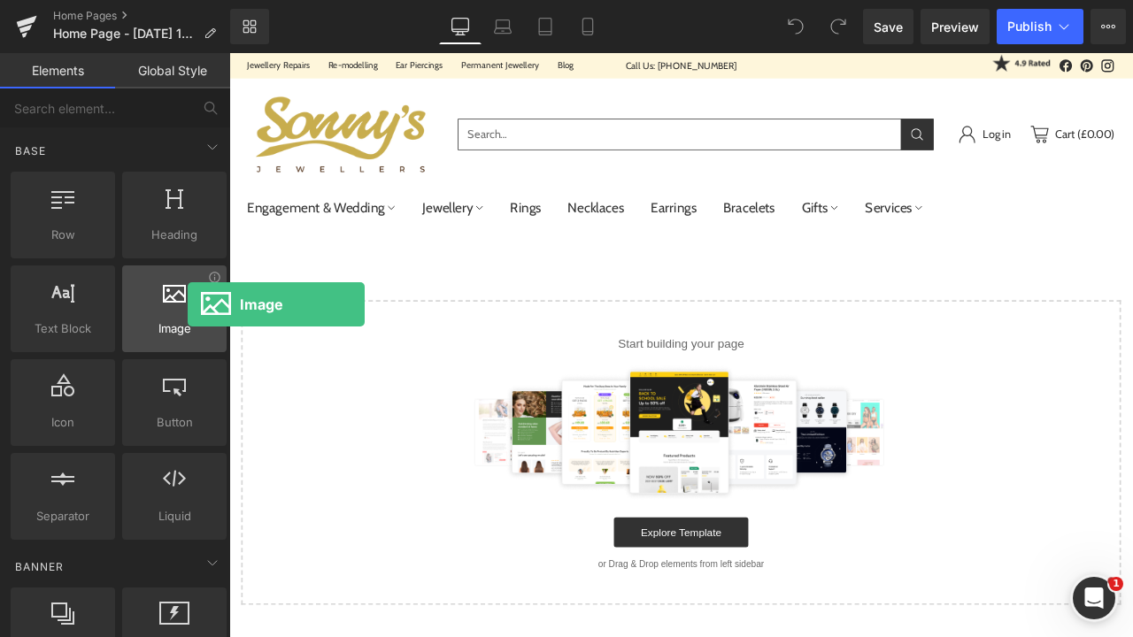
click at [188, 305] on div at bounding box center [174, 300] width 94 height 40
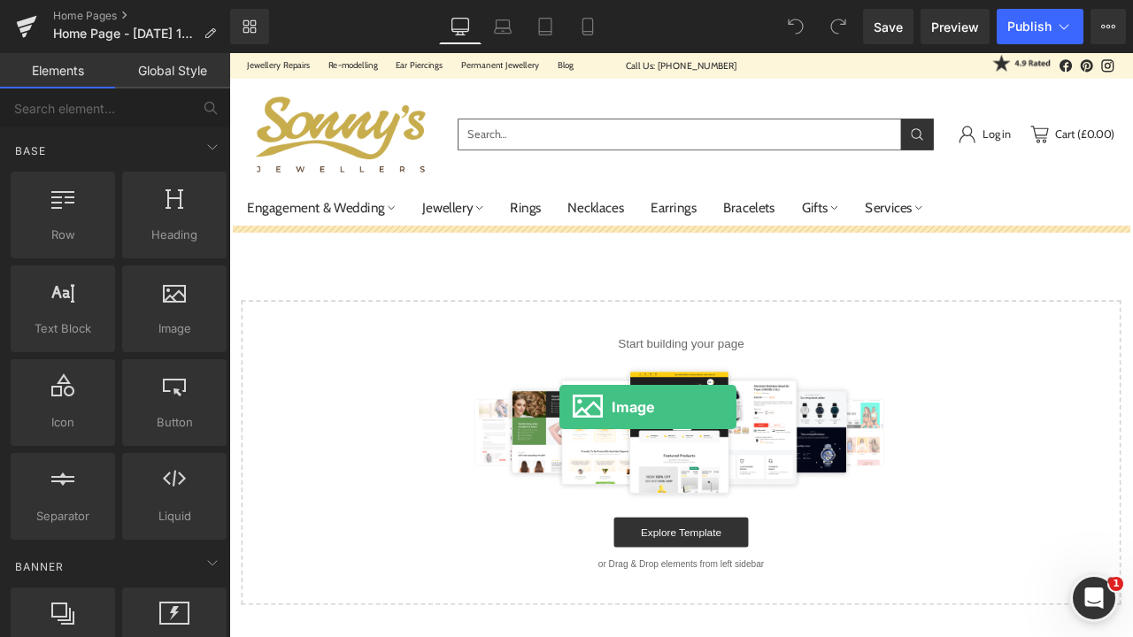
drag, startPoint x: 356, startPoint y: 371, endPoint x: 620, endPoint y: 471, distance: 282.1
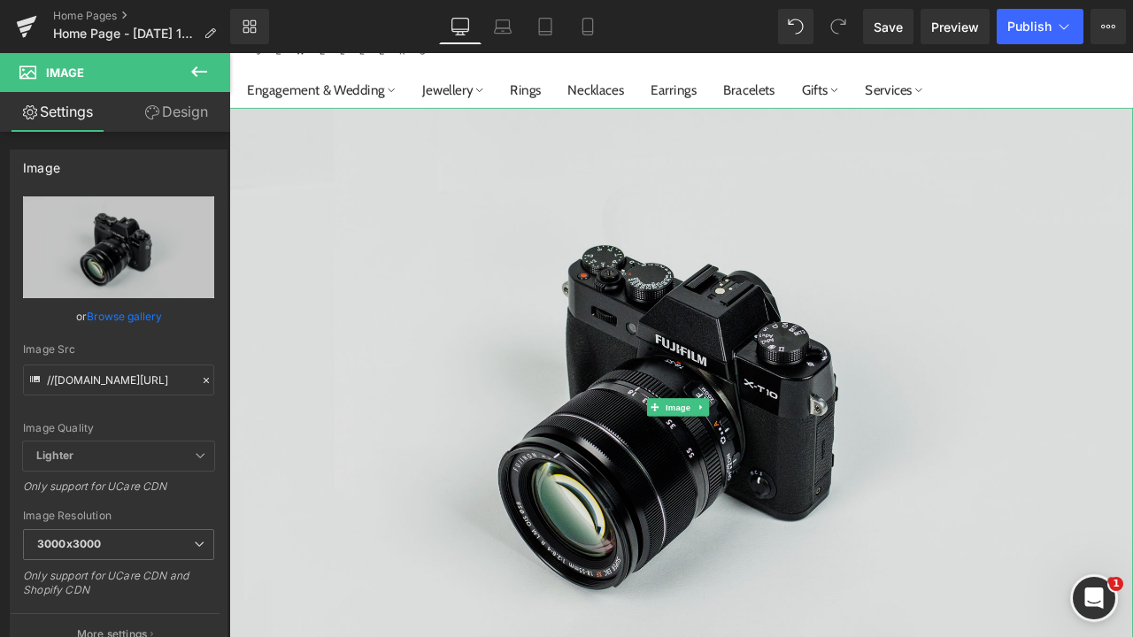
scroll to position [150, 0]
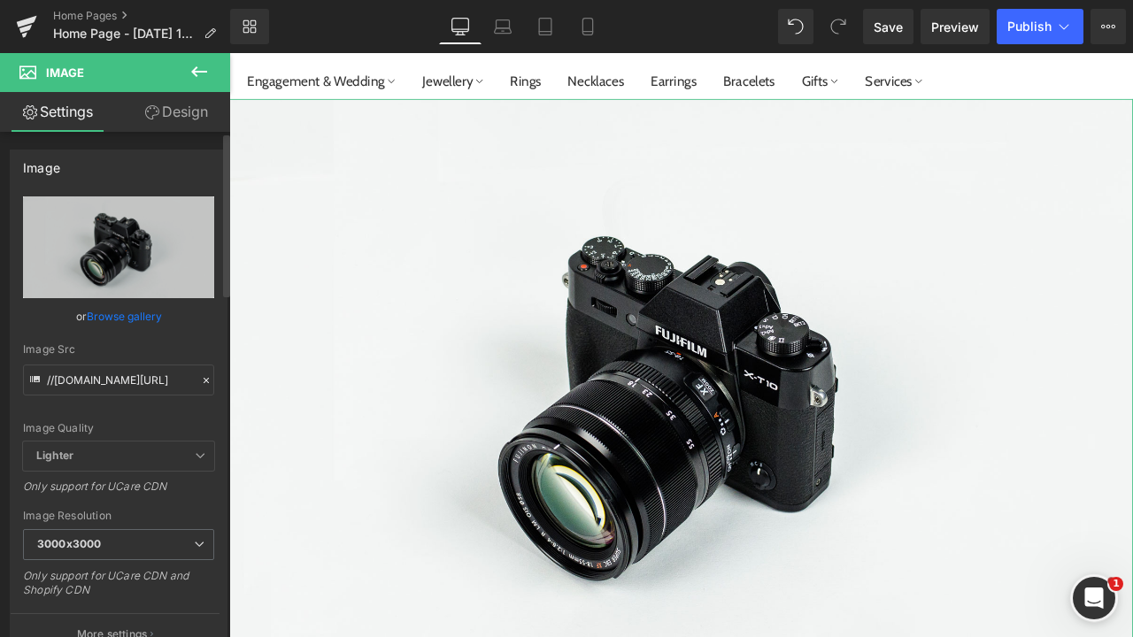
click at [115, 319] on link "Browse gallery" at bounding box center [124, 316] width 75 height 31
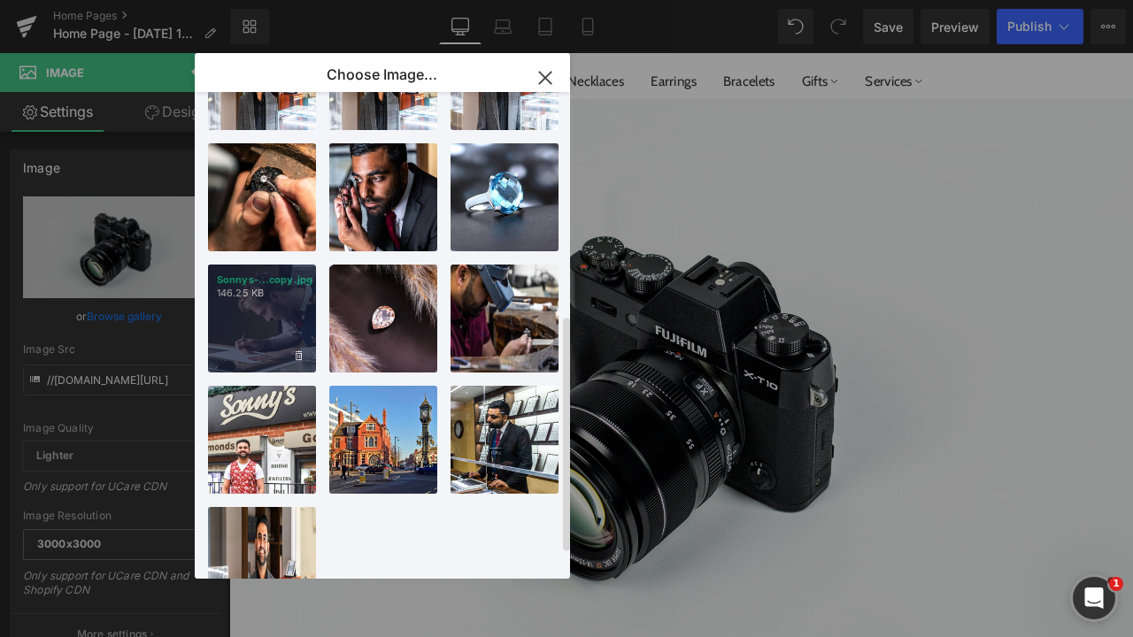
scroll to position [446, 0]
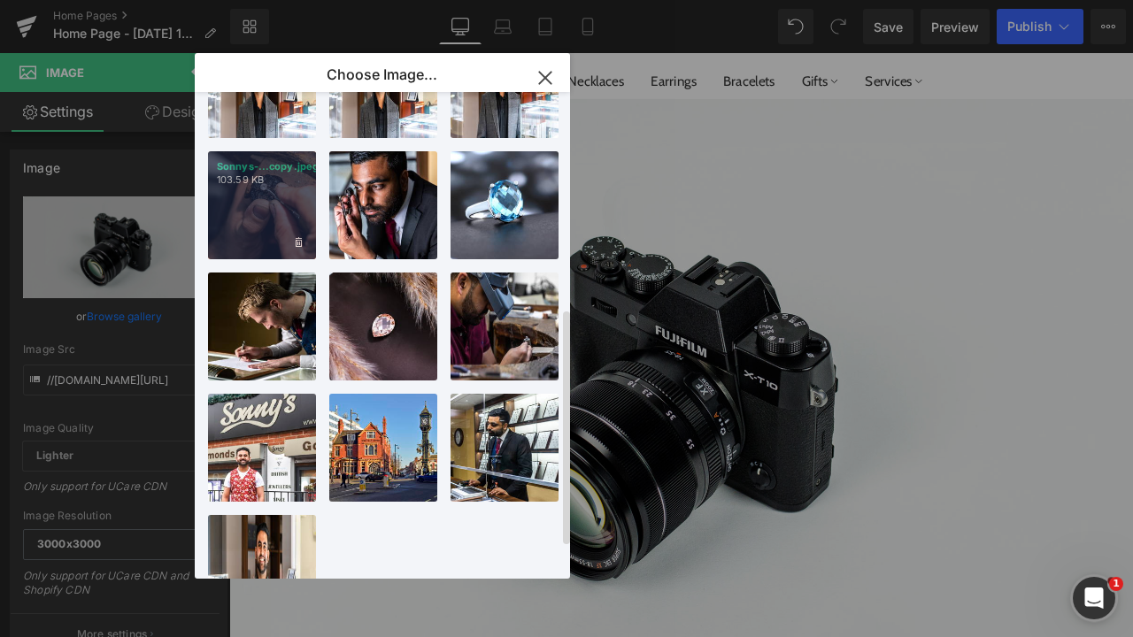
click at [267, 219] on div "Sonnys-...copy.jpeg 103.59 KB" at bounding box center [262, 205] width 108 height 108
type input "https://ucarecdn.com/db8bef82-dbd6-407c-b5bd-08cd4de82530/-/format/auto/-/previ…"
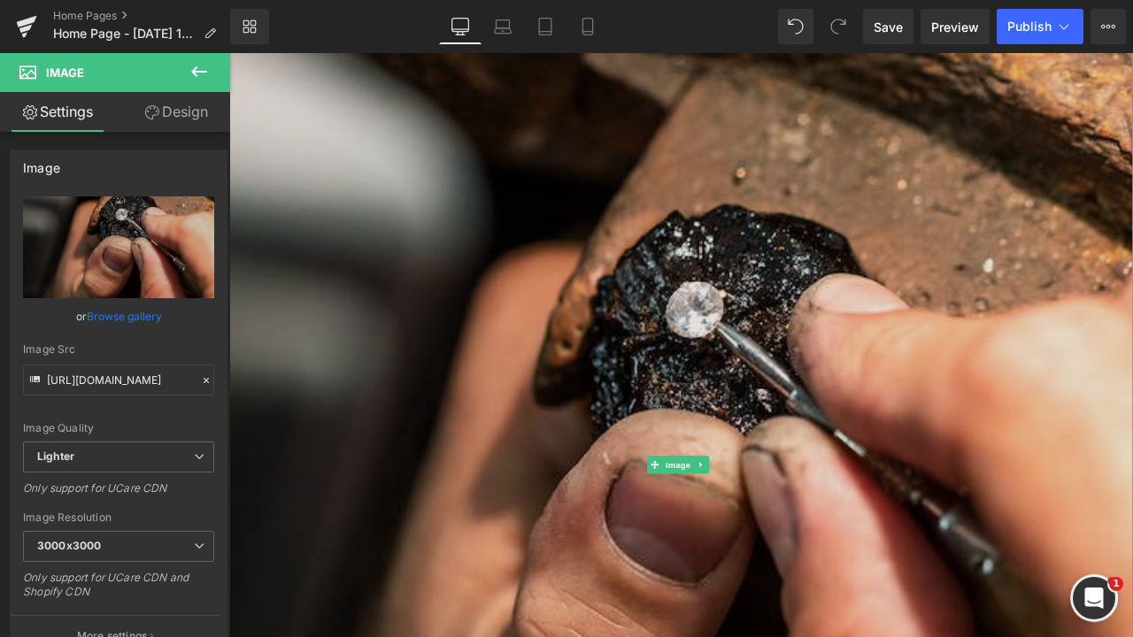
scroll to position [852, 0]
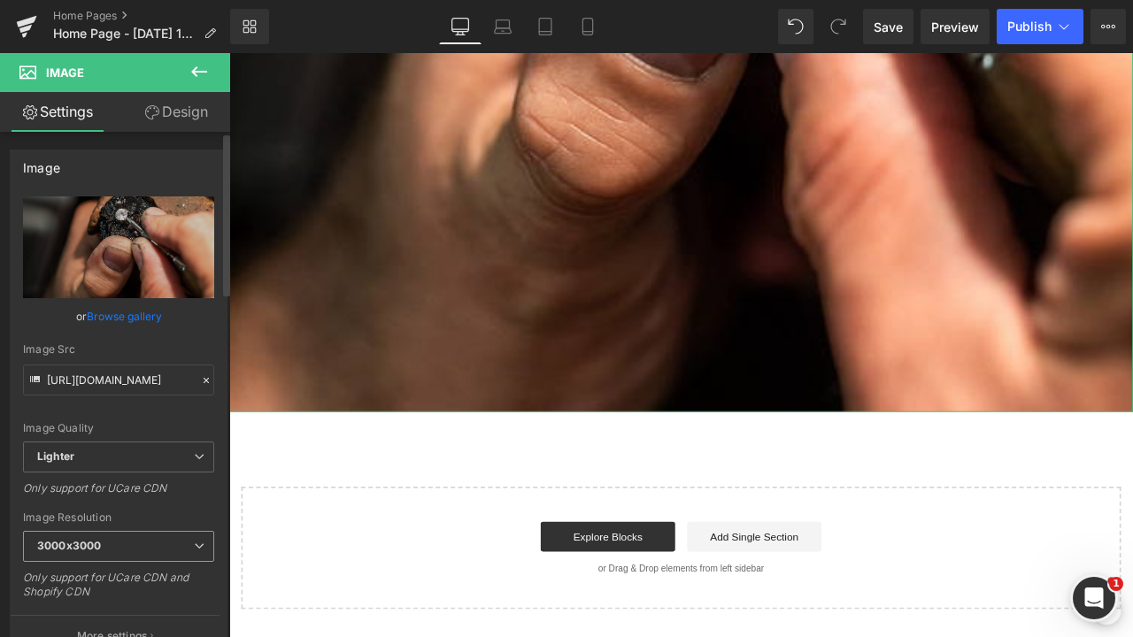
click at [119, 547] on span "3000x3000" at bounding box center [118, 546] width 191 height 31
click at [142, 418] on div "Image Quality Lighter Lightest Lighter Lighter Lightest Only support for UCare …" at bounding box center [118, 319] width 191 height 245
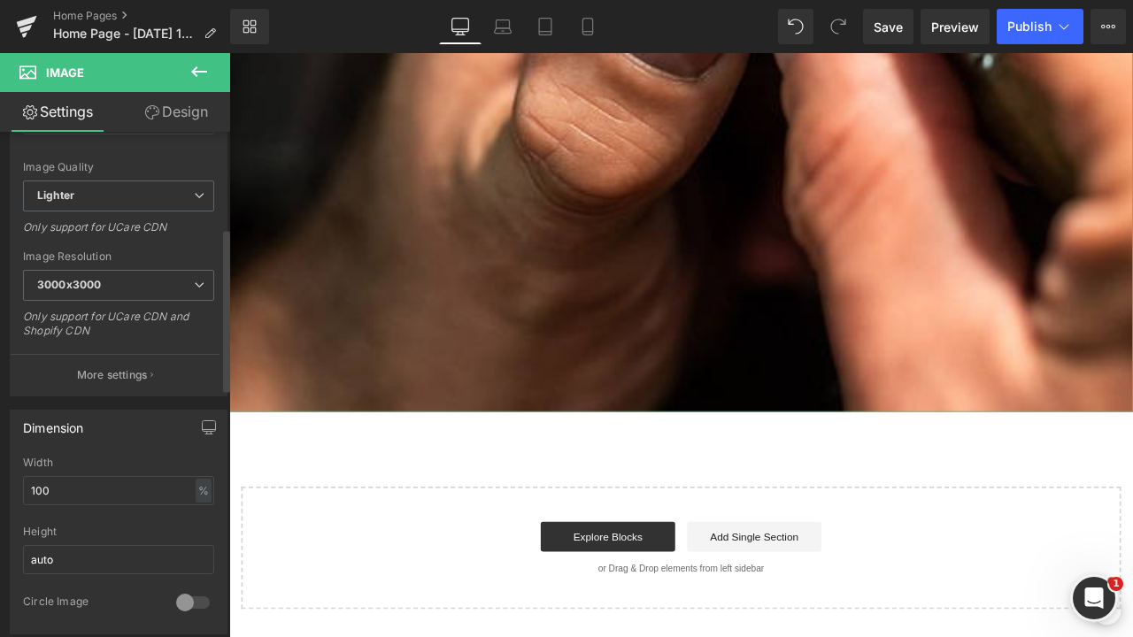
scroll to position [374, 0]
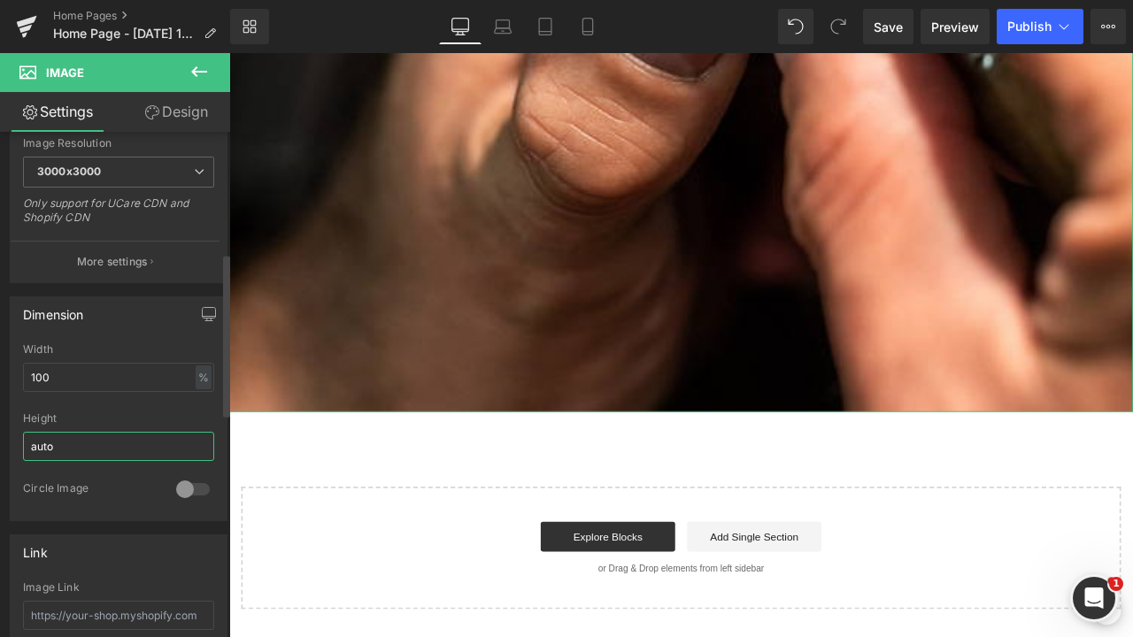
click at [135, 447] on input "auto" at bounding box center [118, 446] width 191 height 29
click at [182, 492] on div at bounding box center [193, 489] width 42 height 28
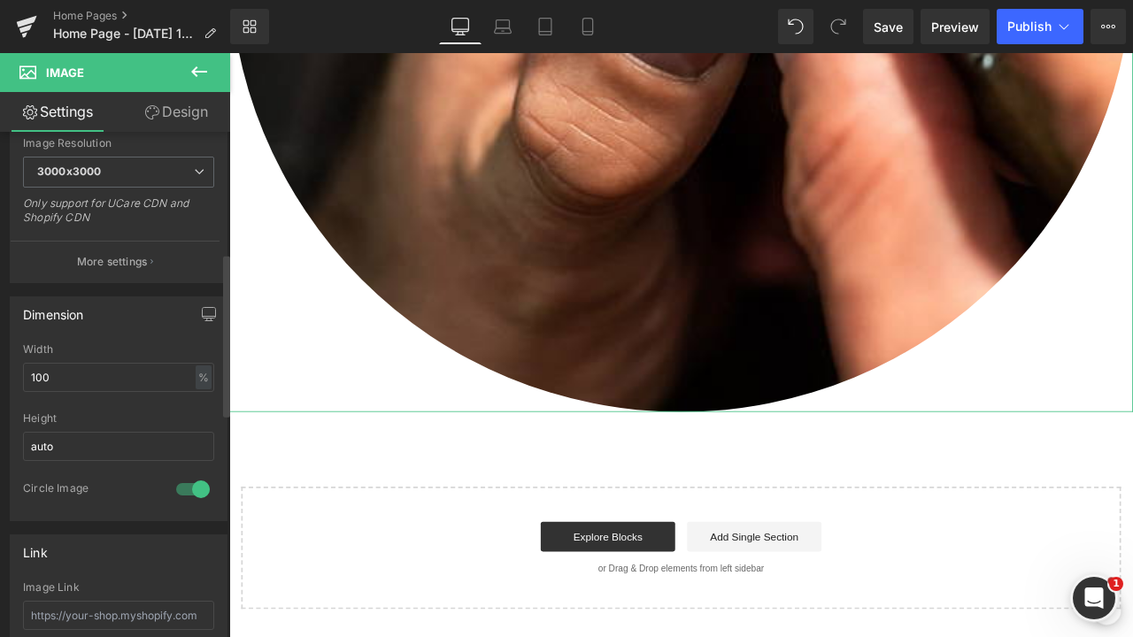
click at [175, 482] on div at bounding box center [193, 489] width 42 height 28
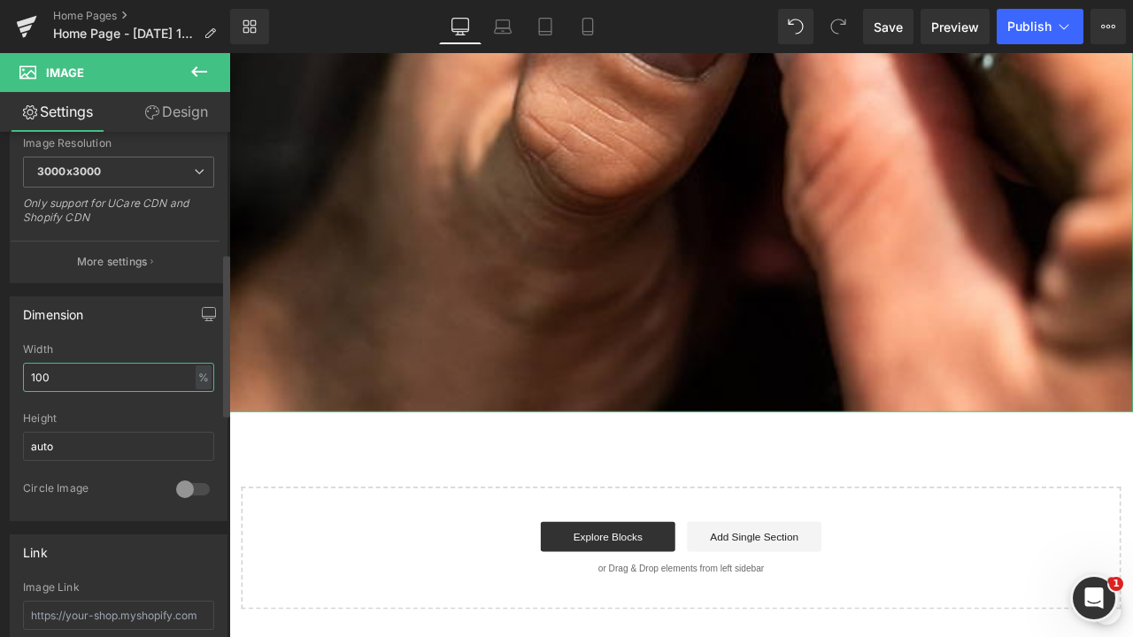
drag, startPoint x: 166, startPoint y: 376, endPoint x: 29, endPoint y: 371, distance: 137.3
click at [29, 373] on input "100" at bounding box center [118, 377] width 191 height 29
click at [62, 450] on input "auto" at bounding box center [118, 446] width 191 height 29
type input "a"
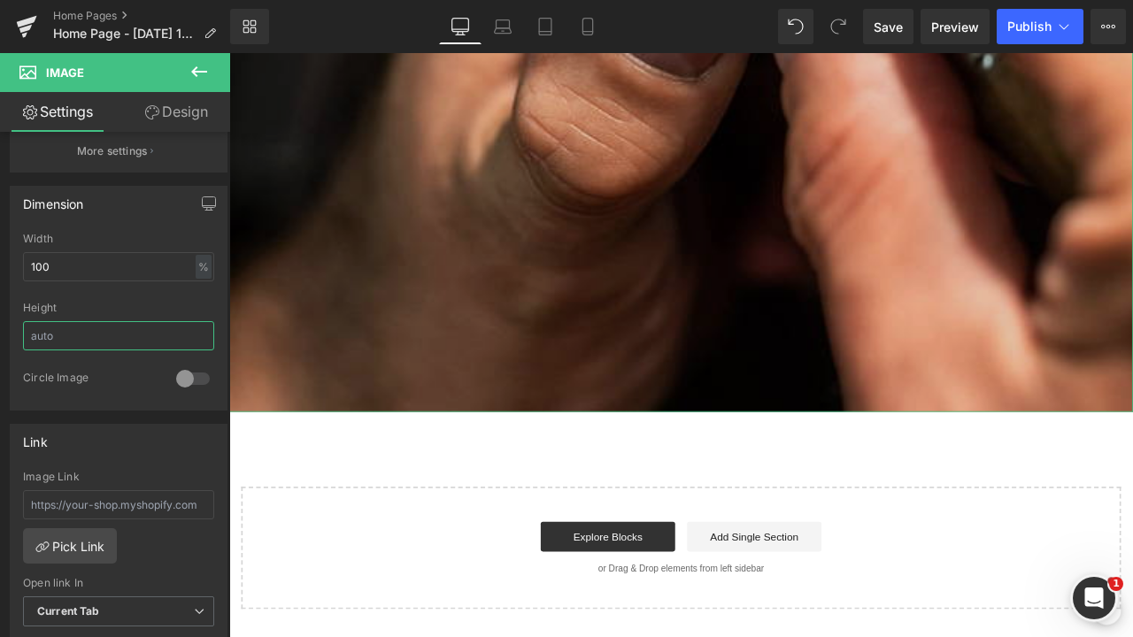
drag, startPoint x: 386, startPoint y: 470, endPoint x: 374, endPoint y: 231, distance: 239.3
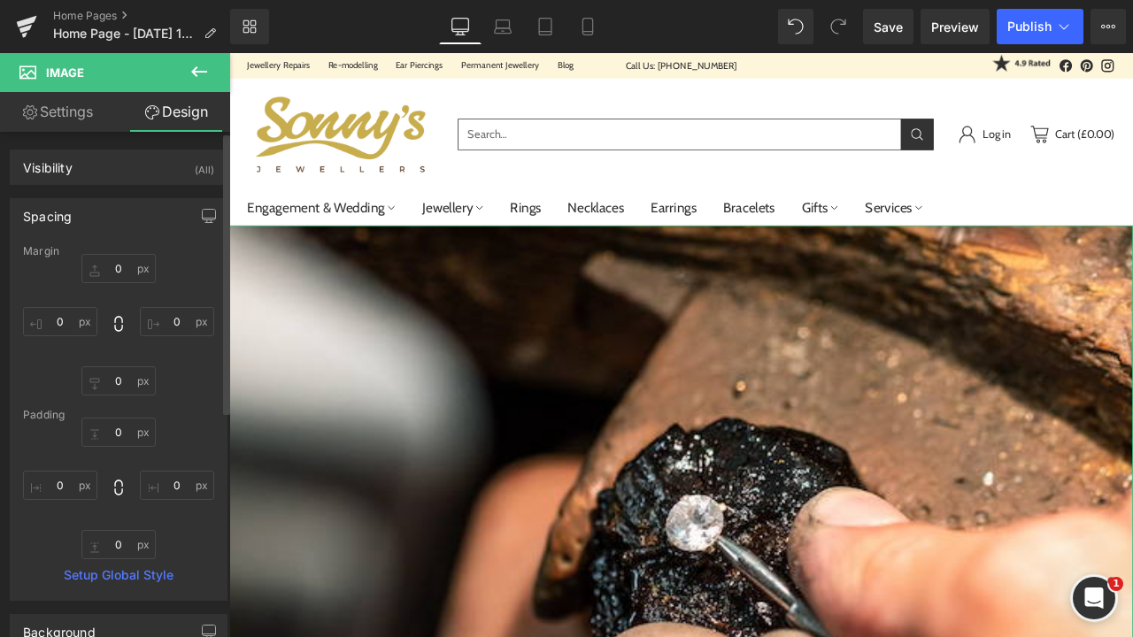
scroll to position [0, 0]
click at [181, 385] on div "0px 0 0px 0 0px 0 0px 0" at bounding box center [118, 325] width 191 height 142
click at [95, 97] on link "Settings" at bounding box center [57, 112] width 115 height 40
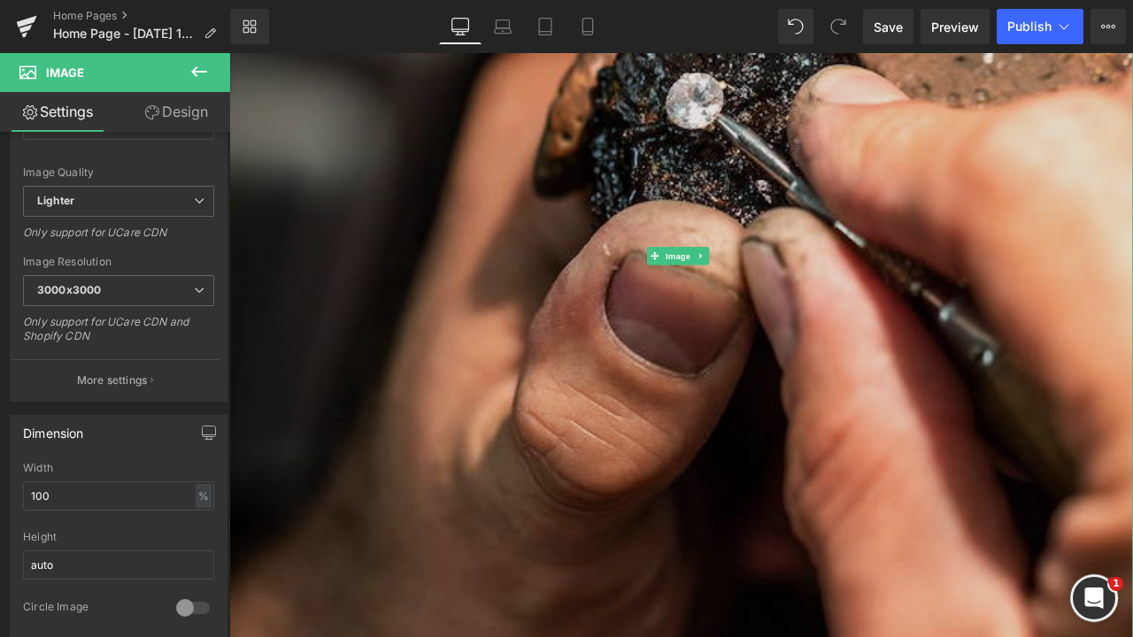
scroll to position [648, 0]
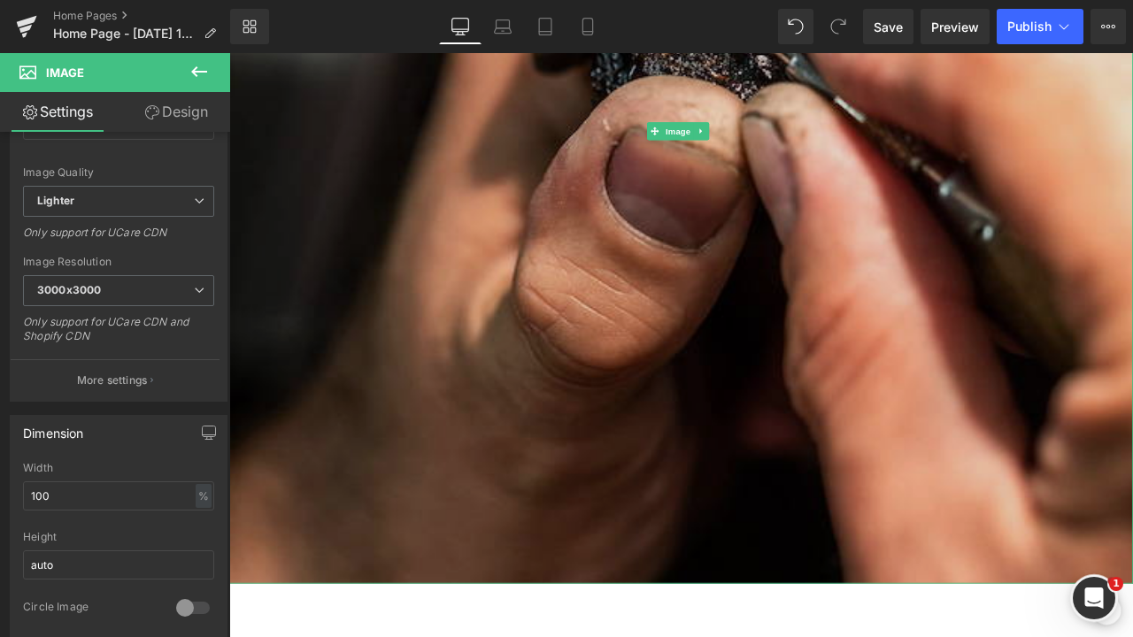
click at [559, 637] on img at bounding box center [764, 146] width 1071 height 1073
drag, startPoint x: 579, startPoint y: 675, endPoint x: 605, endPoint y: 392, distance: 283.6
click at [605, 392] on div "Image" at bounding box center [764, 146] width 1071 height 1073
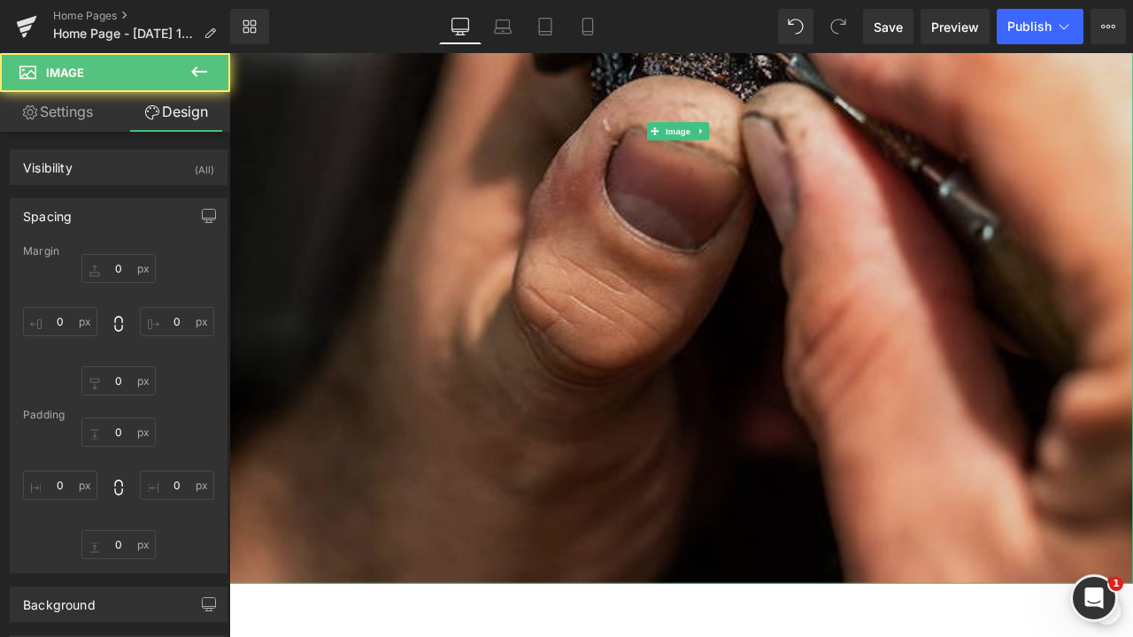
click at [650, 482] on img at bounding box center [764, 146] width 1071 height 1073
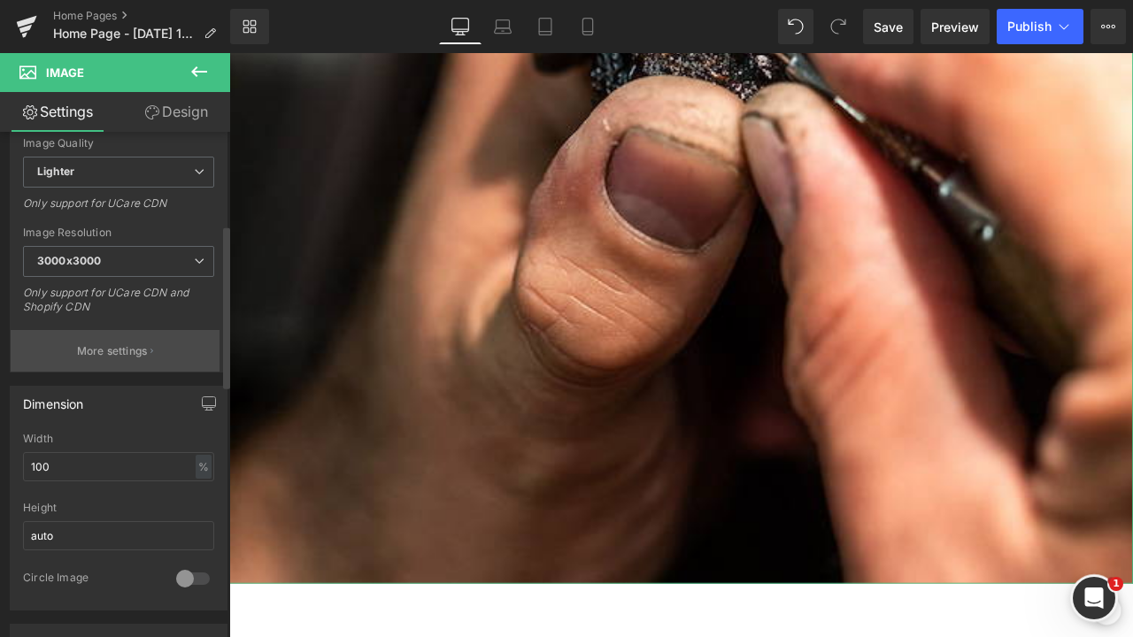
scroll to position [283, 0]
click at [114, 265] on span "3000x3000" at bounding box center [118, 263] width 191 height 31
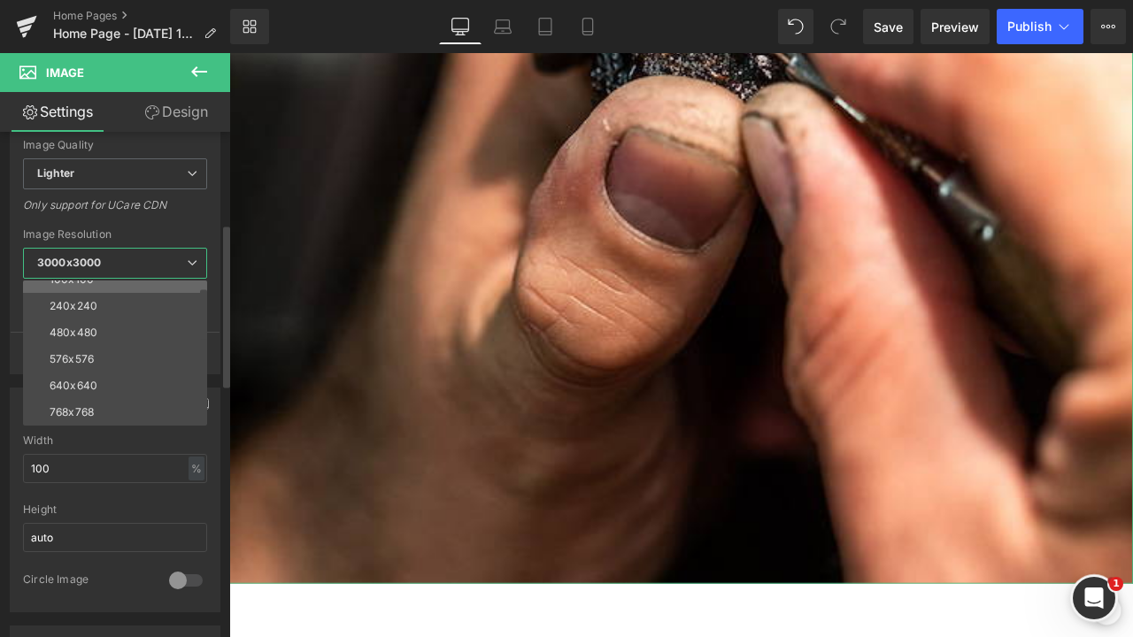
scroll to position [17, 0]
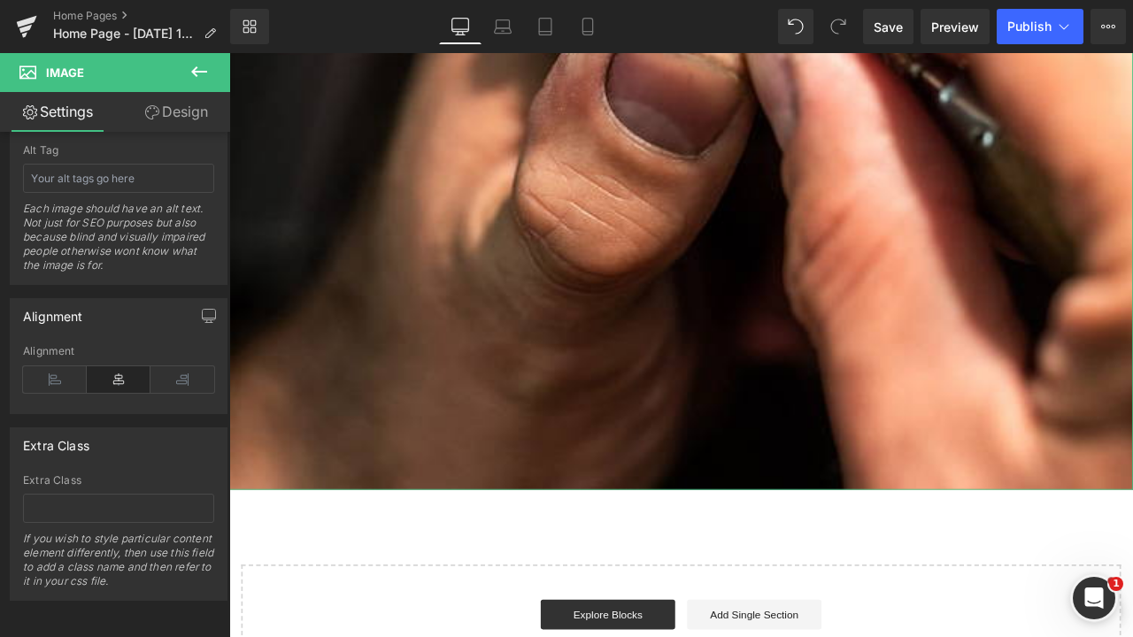
scroll to position [1066, 0]
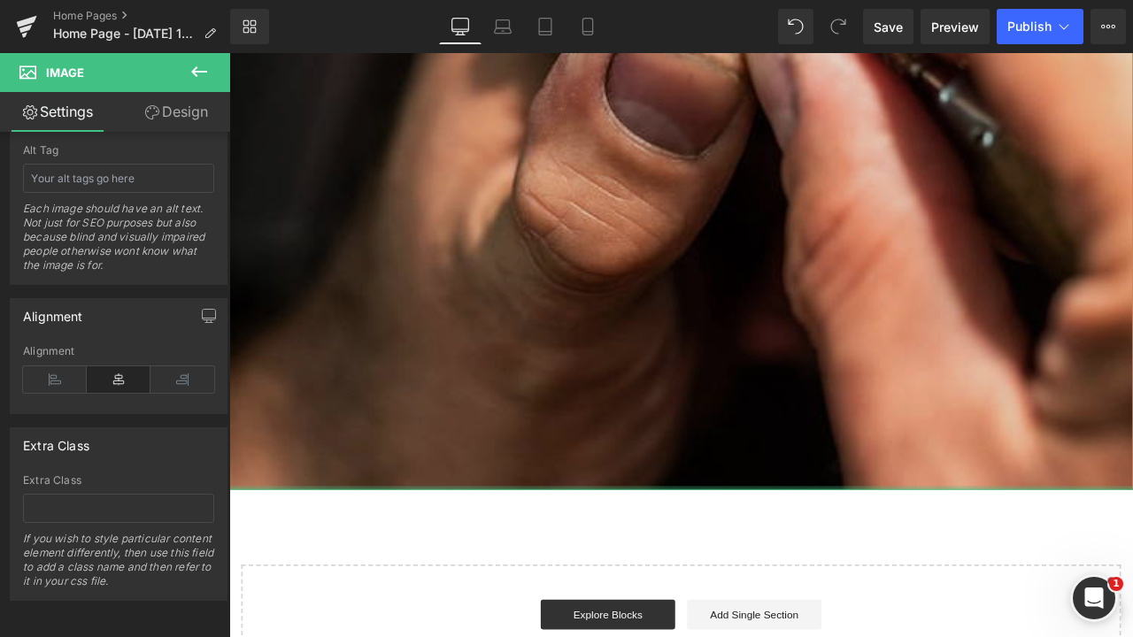
drag, startPoint x: 556, startPoint y: 560, endPoint x: 526, endPoint y: 393, distance: 169.1
click at [526, 393] on div "Image" at bounding box center [764, 34] width 1071 height 1073
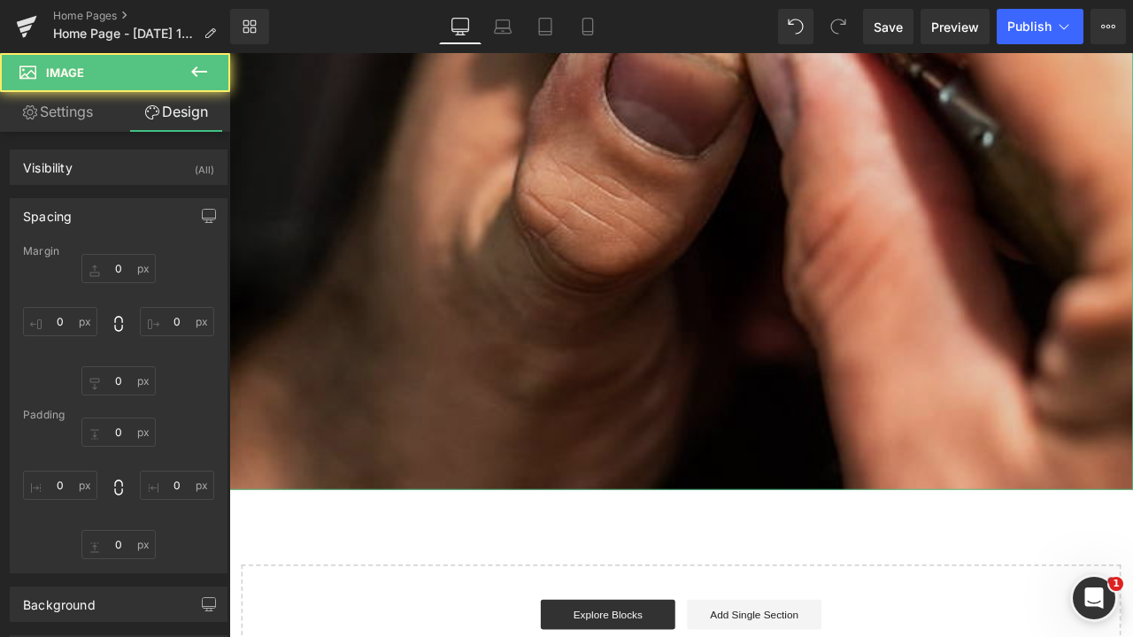
type input "0"
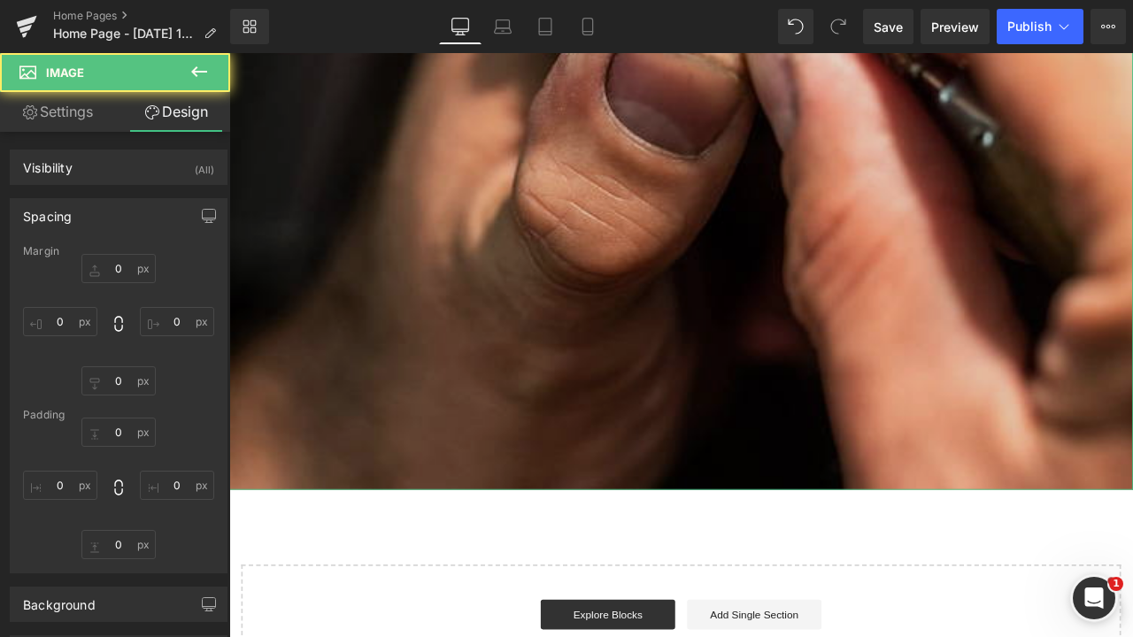
type input "0"
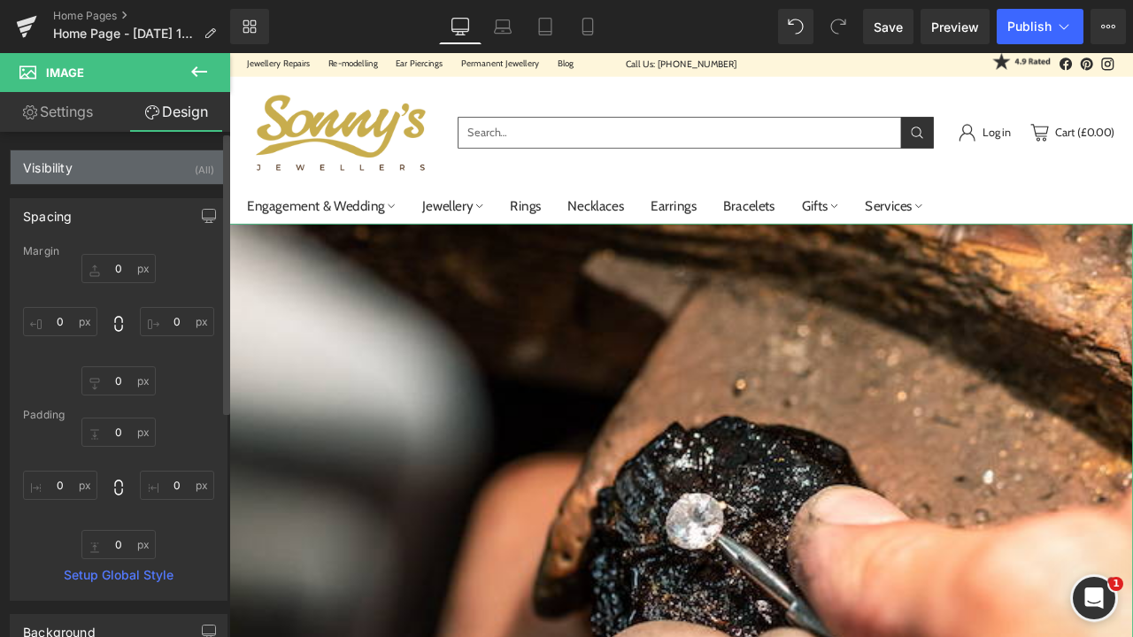
scroll to position [0, 0]
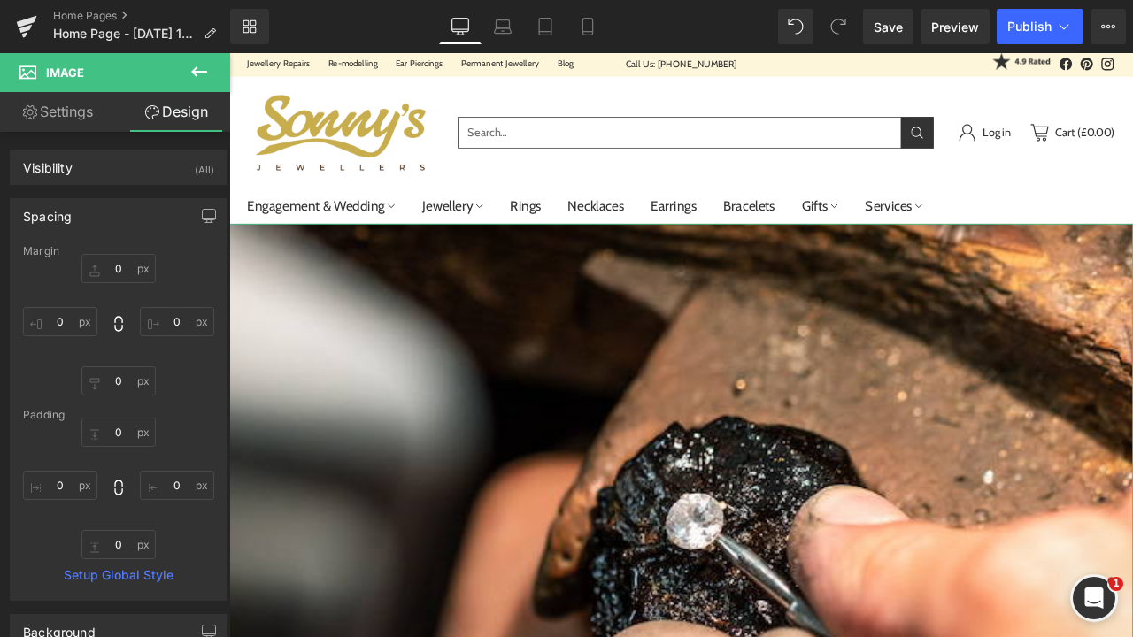
click at [74, 110] on link "Settings" at bounding box center [57, 112] width 115 height 40
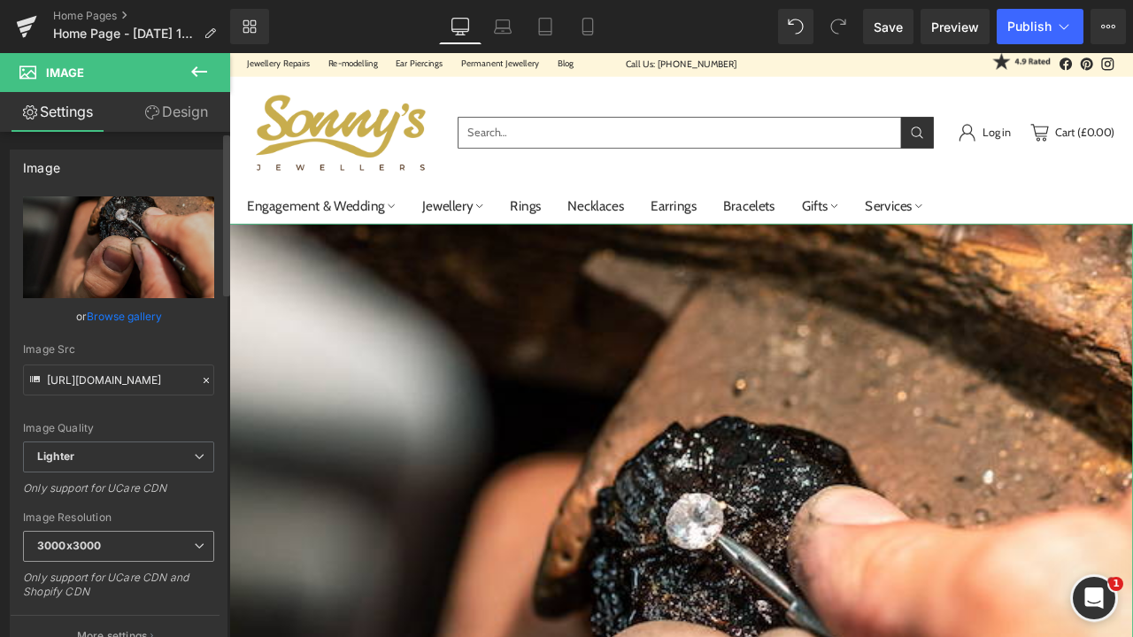
click at [121, 537] on span "3000x3000" at bounding box center [118, 546] width 191 height 31
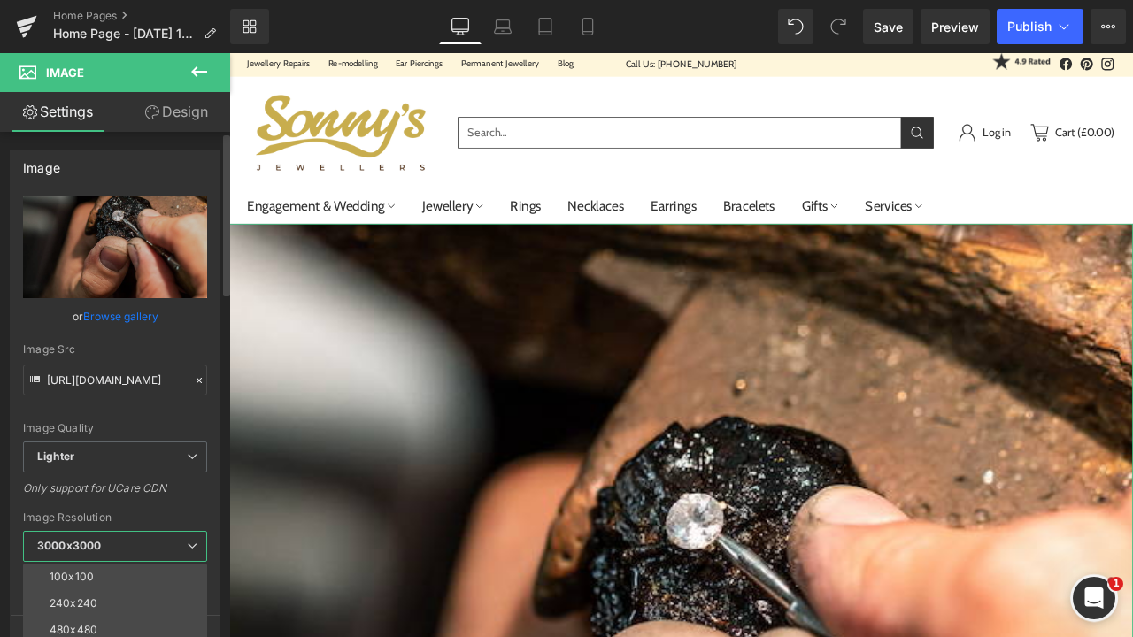
click at [126, 549] on span "3000x3000" at bounding box center [115, 546] width 184 height 31
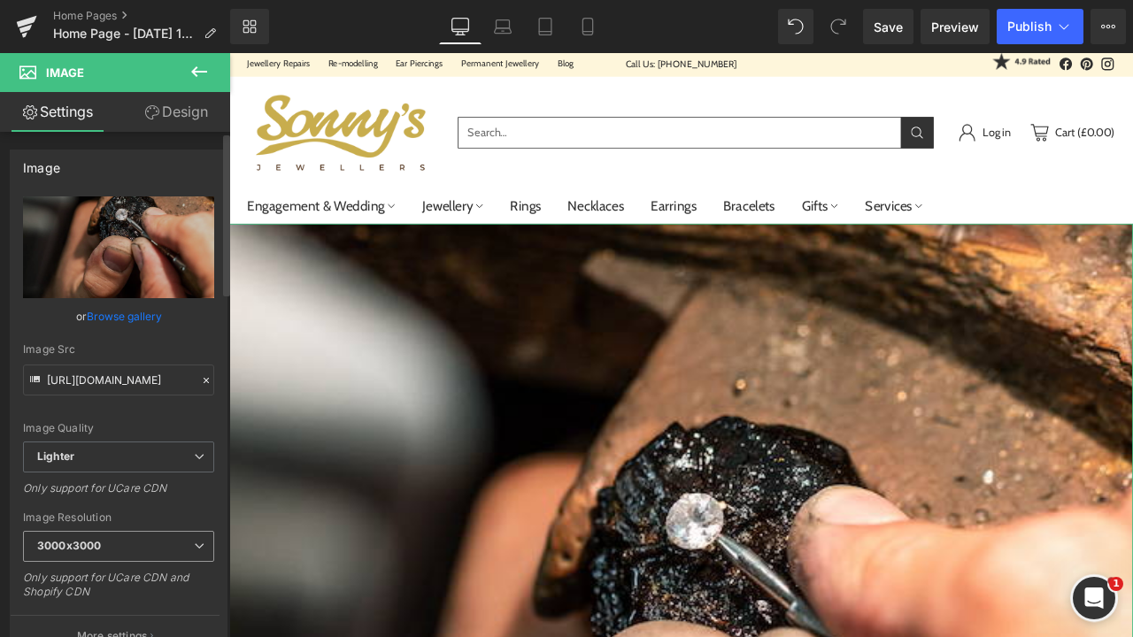
click at [125, 550] on span "3000x3000" at bounding box center [118, 546] width 191 height 31
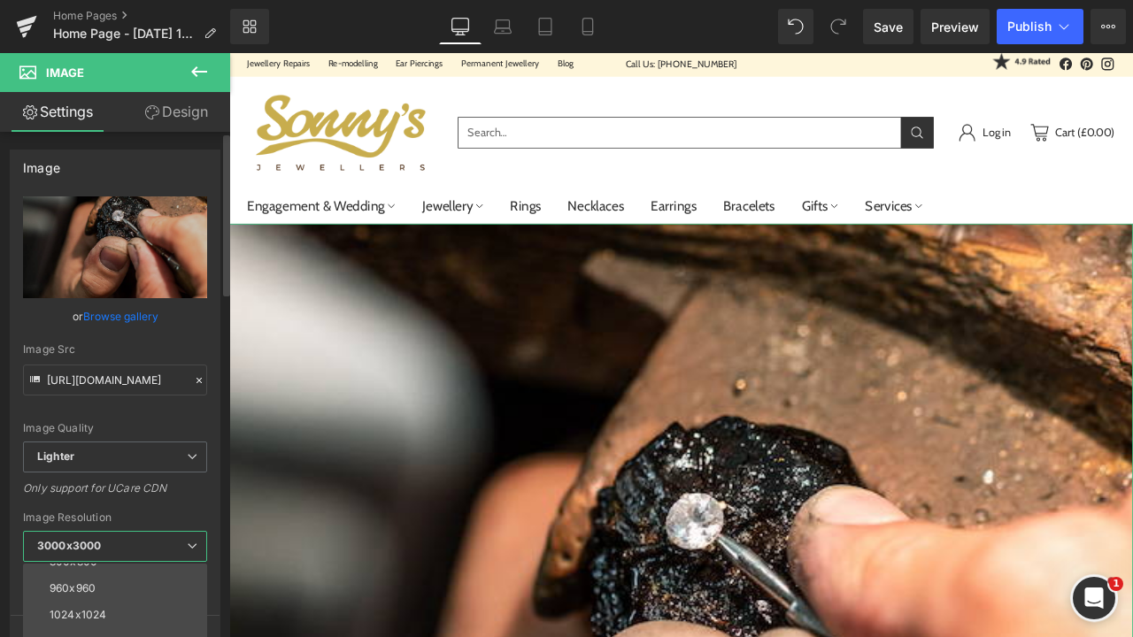
scroll to position [187, 0]
click at [111, 590] on li "1024x1024" at bounding box center [119, 603] width 192 height 27
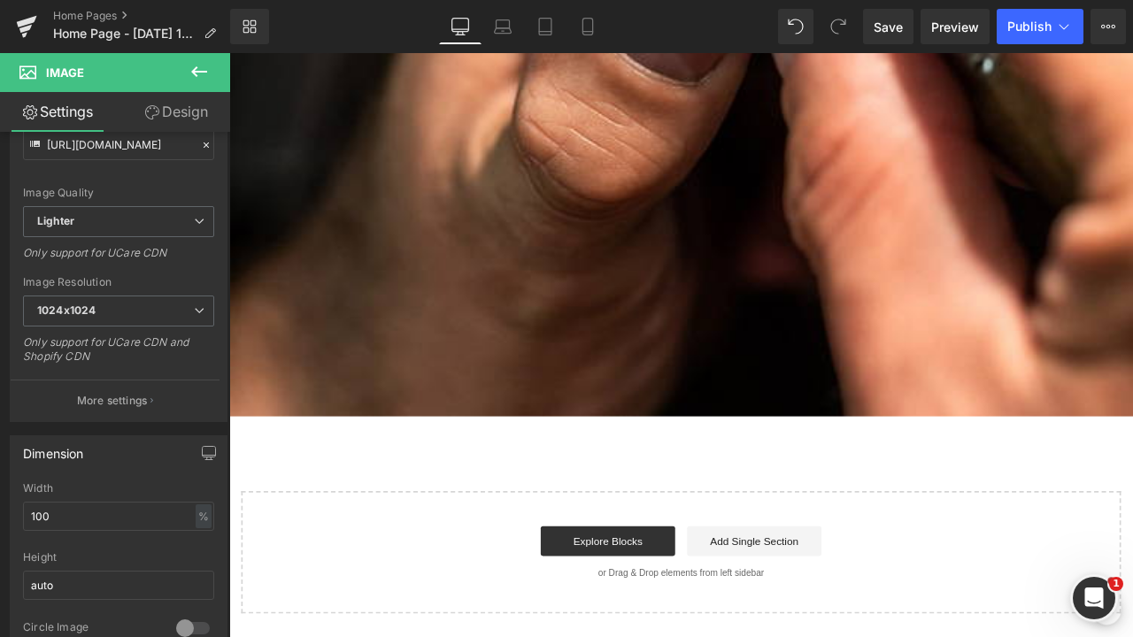
scroll to position [845, 0]
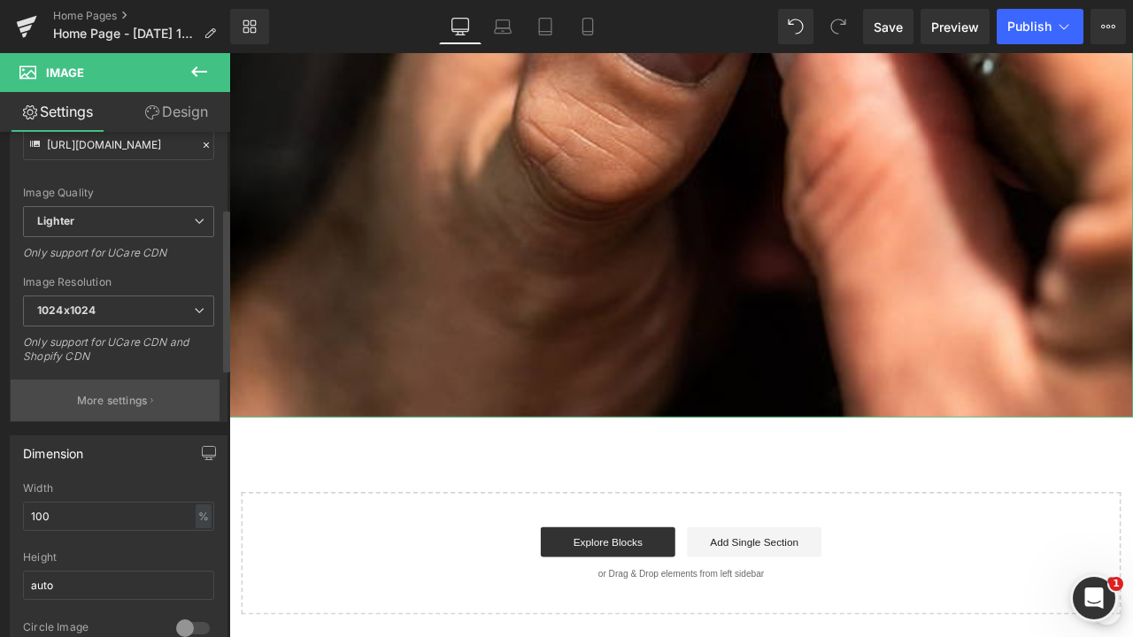
click at [138, 409] on button "More settings" at bounding box center [115, 401] width 209 height 42
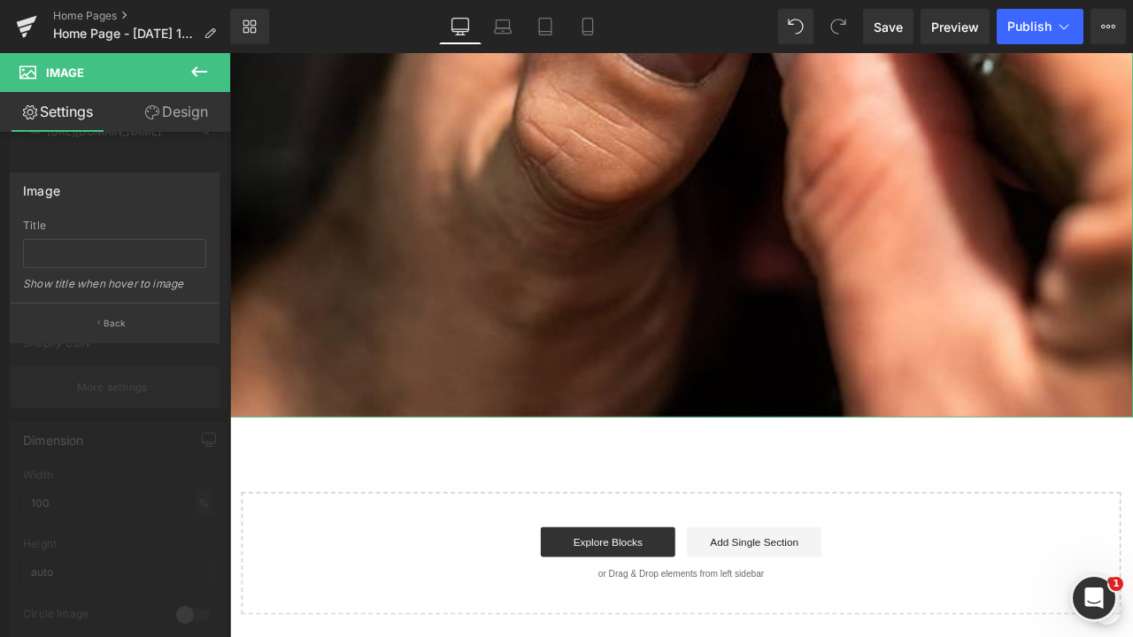
scroll to position [251, 0]
click at [115, 329] on p "Back" at bounding box center [115, 323] width 23 height 13
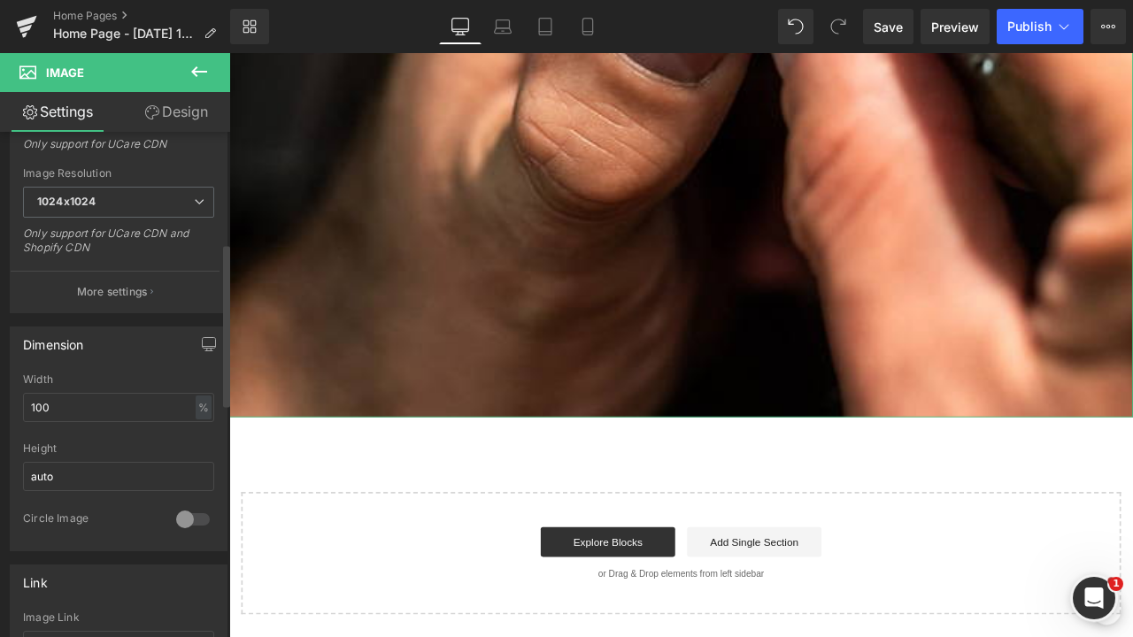
scroll to position [299, 0]
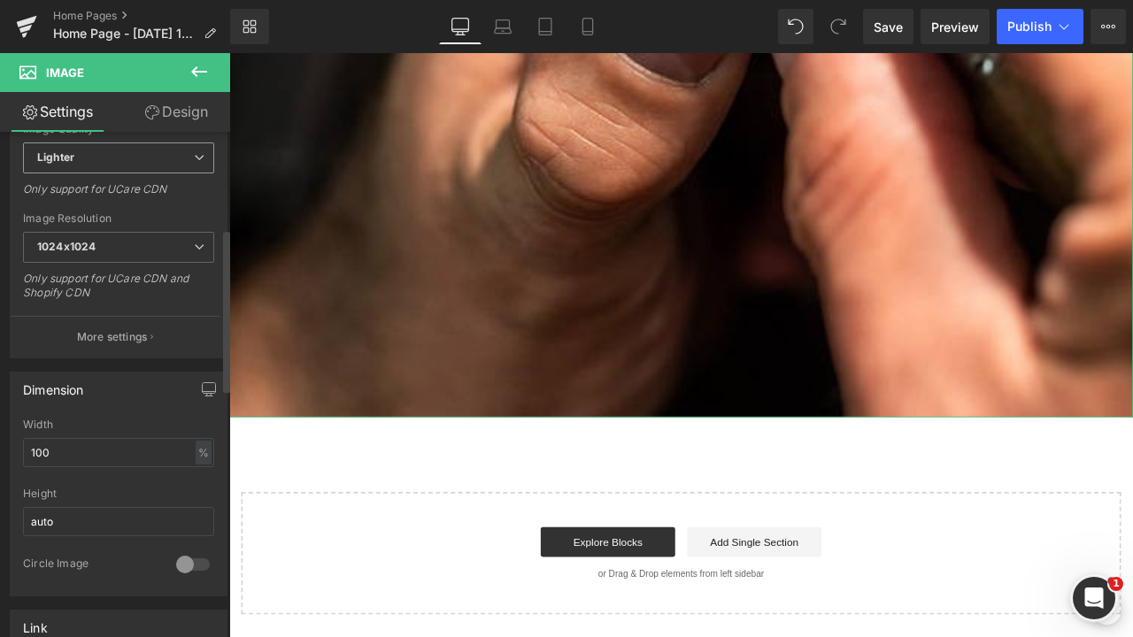
click at [119, 176] on div "Lighter Lighter Lightest" at bounding box center [118, 163] width 191 height 40
click at [119, 164] on span "Lighter" at bounding box center [118, 158] width 191 height 31
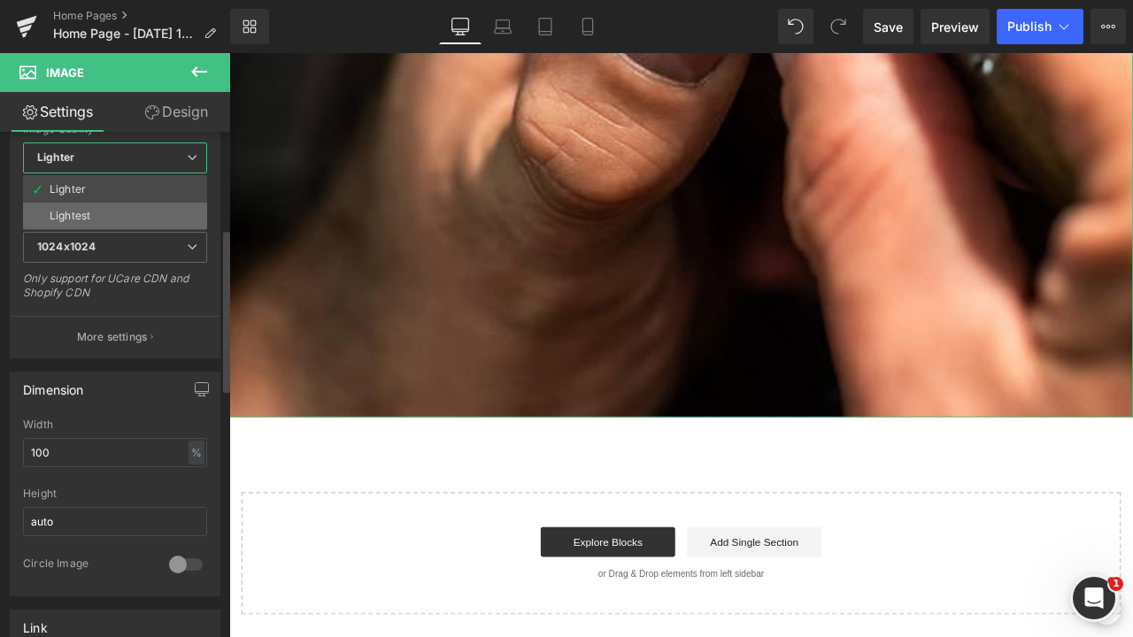
click at [100, 220] on li "Lightest" at bounding box center [115, 216] width 184 height 27
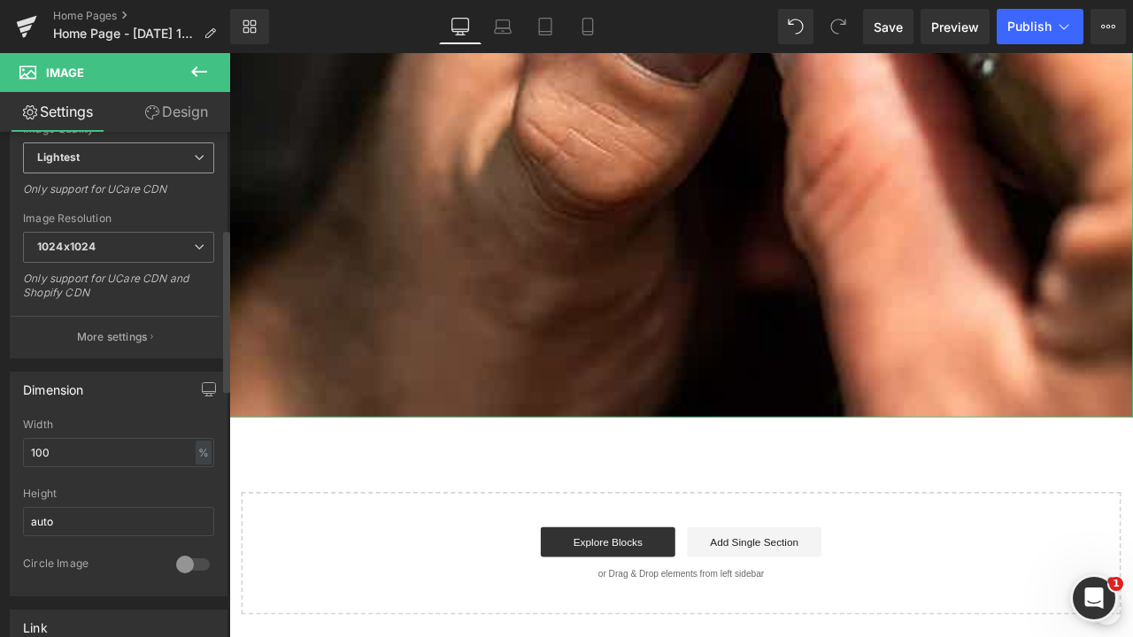
click at [105, 166] on span "Lightest" at bounding box center [118, 158] width 191 height 31
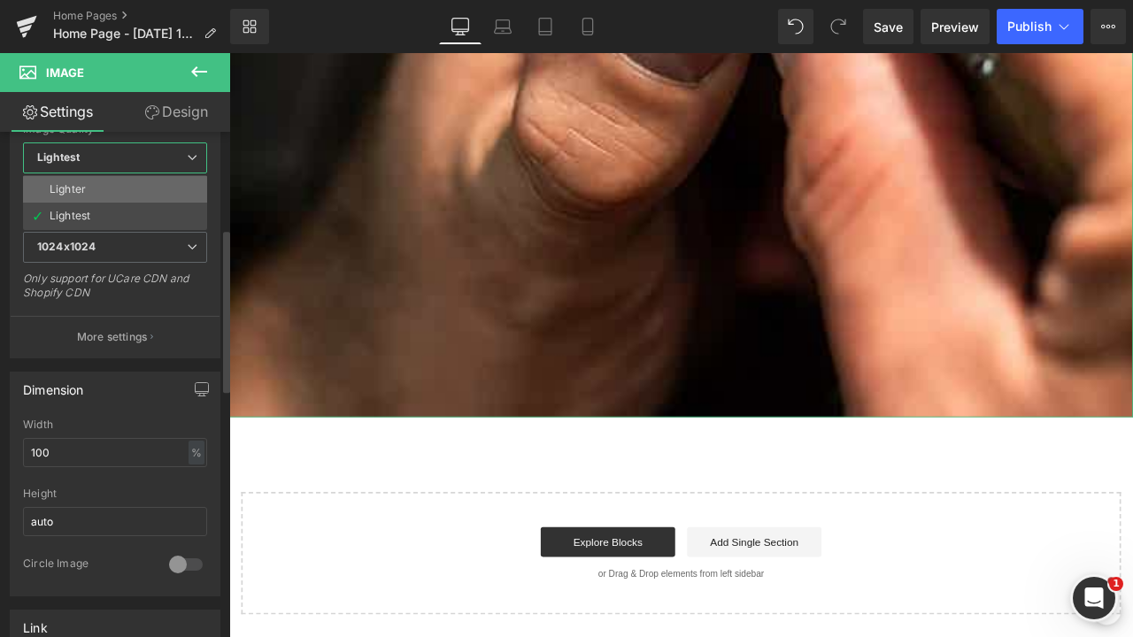
click at [100, 184] on li "Lighter" at bounding box center [115, 189] width 184 height 27
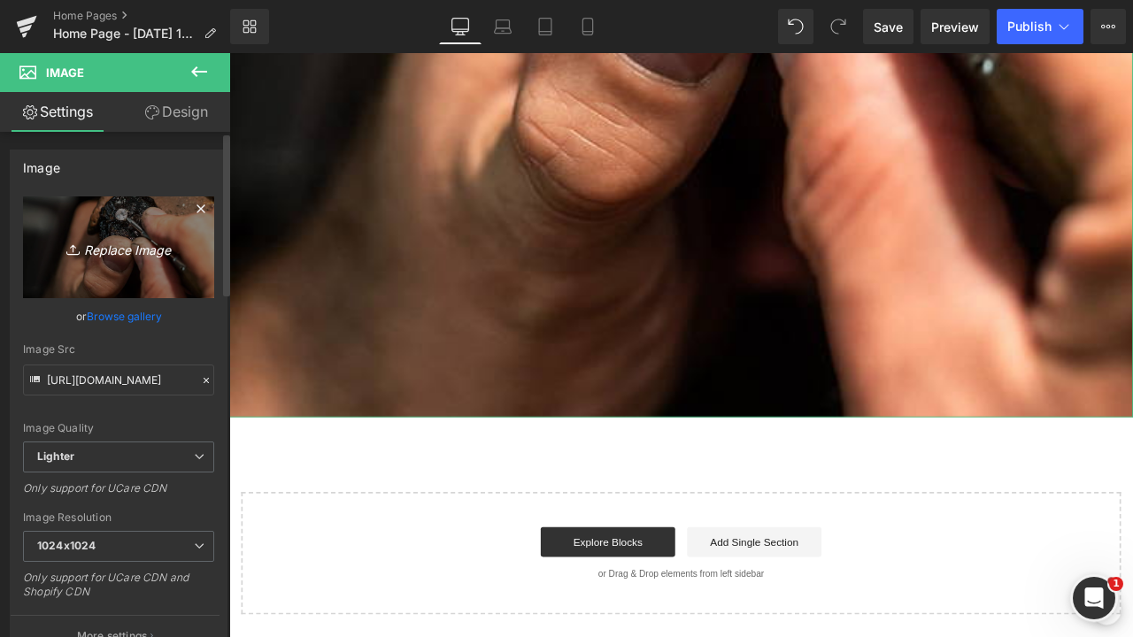
scroll to position [0, 0]
click at [109, 264] on link "Replace Image" at bounding box center [118, 248] width 191 height 102
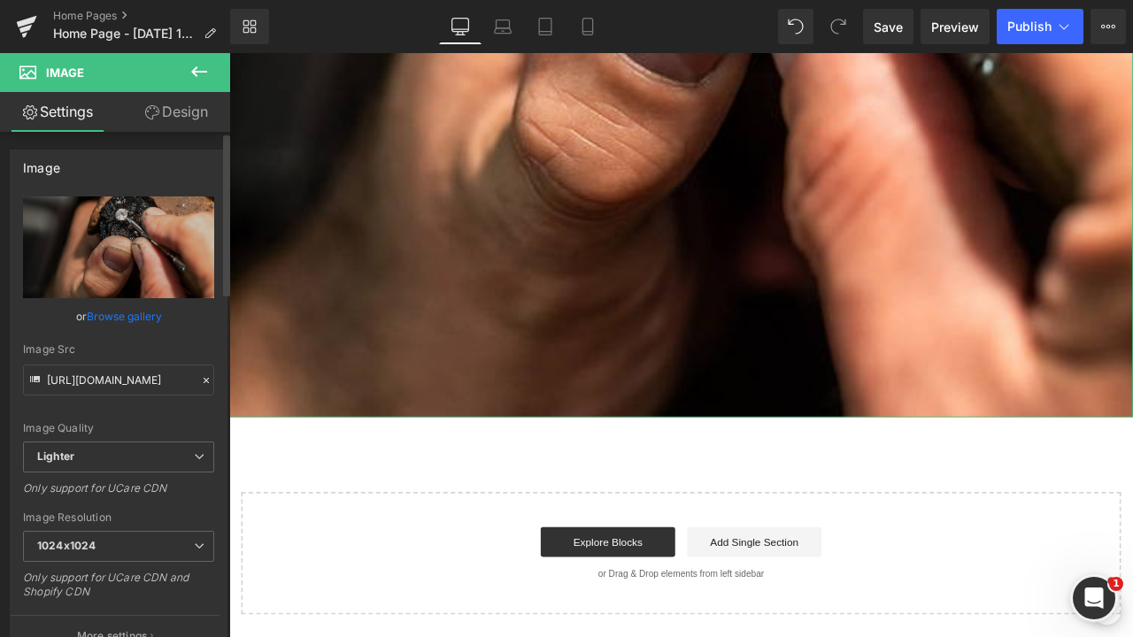
click at [138, 315] on link "Browse gallery" at bounding box center [124, 316] width 75 height 31
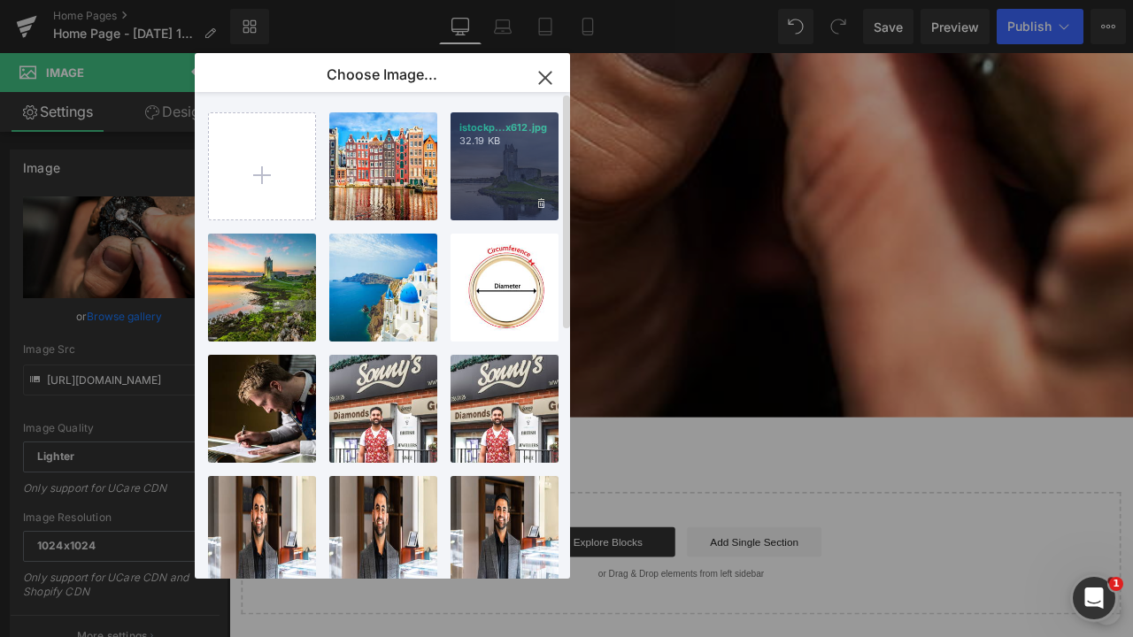
click at [478, 190] on div "istockp...x612.jpg 32.19 KB" at bounding box center [505, 166] width 108 height 108
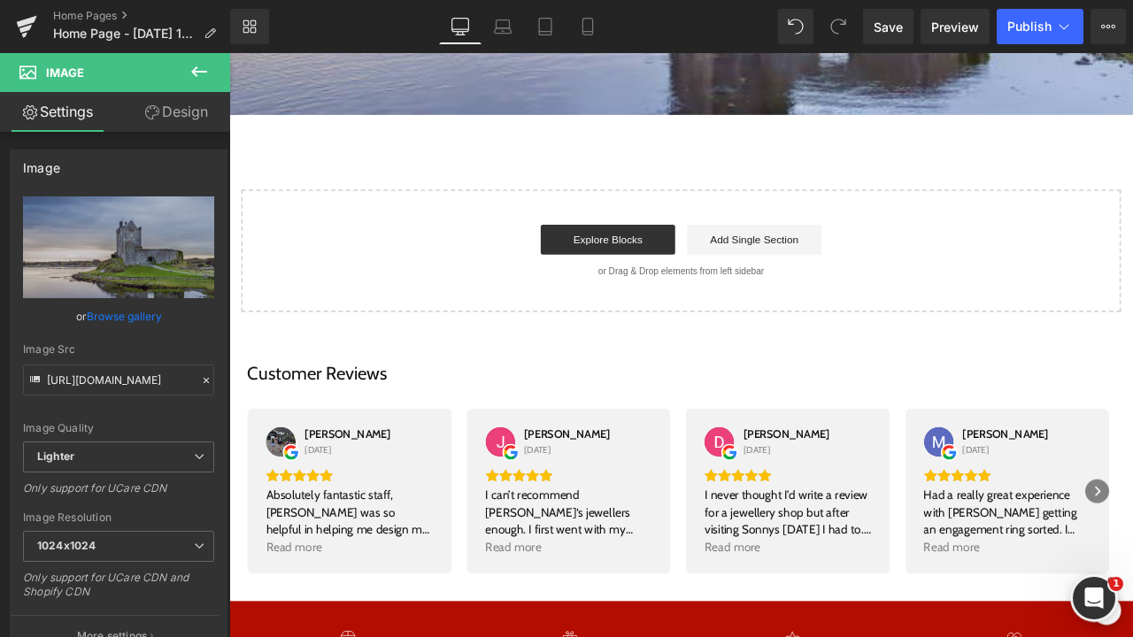
type input "https://ucarecdn.com/ce1568f8-9f45-4105-ac12-833d529605a8/-/format/auto/-/previ…"
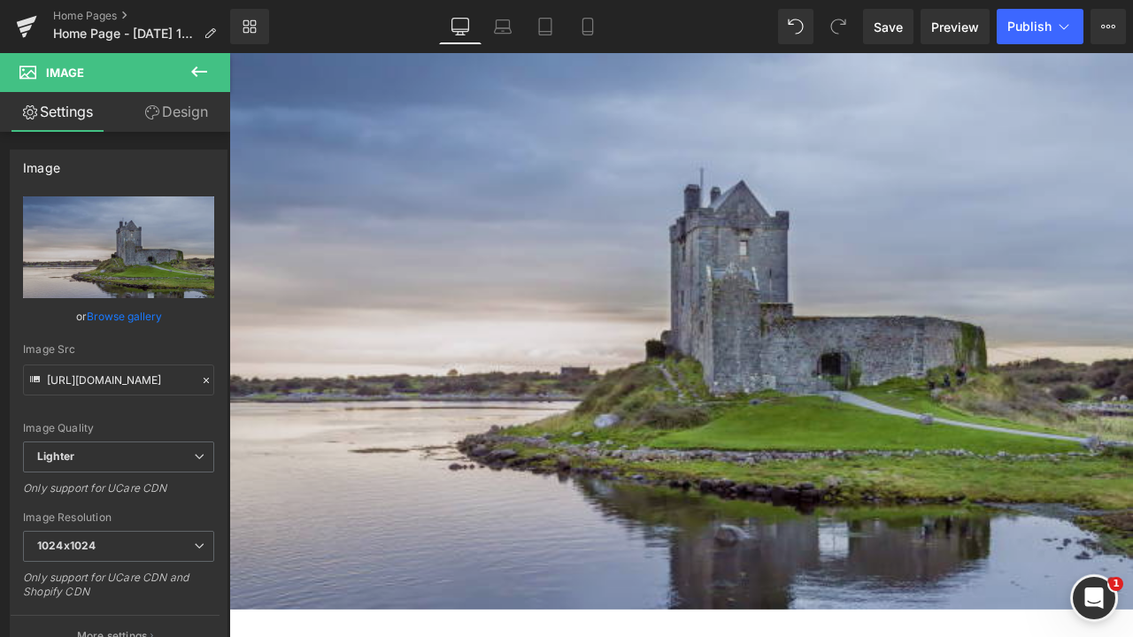
scroll to position [290, 0]
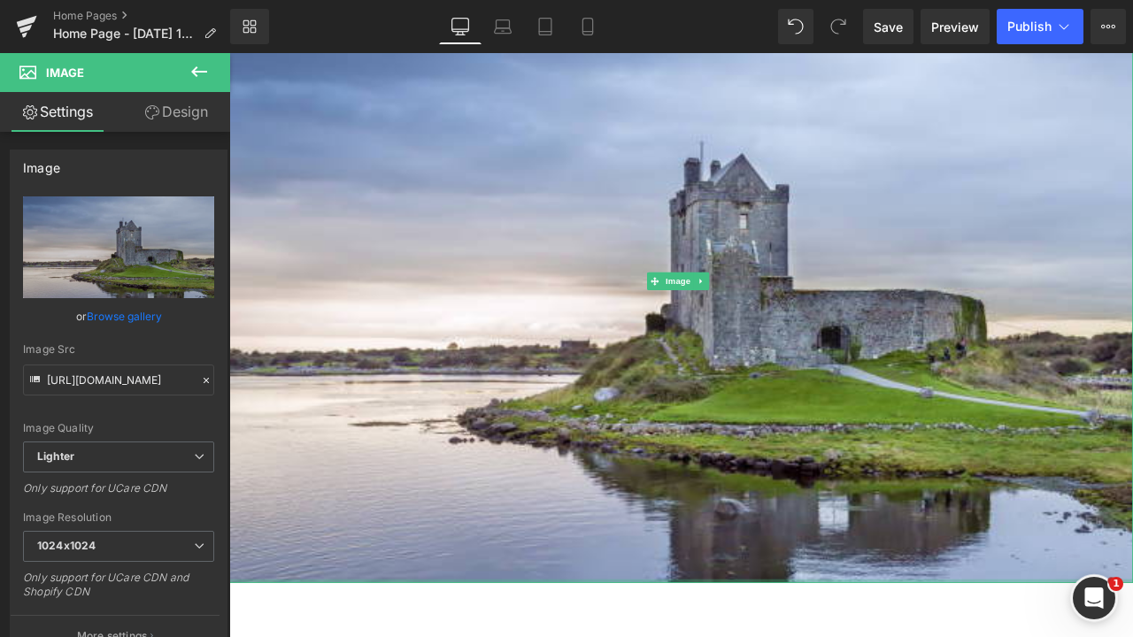
click at [561, 576] on div "Rendering Content" at bounding box center [567, 567] width 109 height 19
click at [790, 320] on icon at bounding box center [789, 324] width 10 height 11
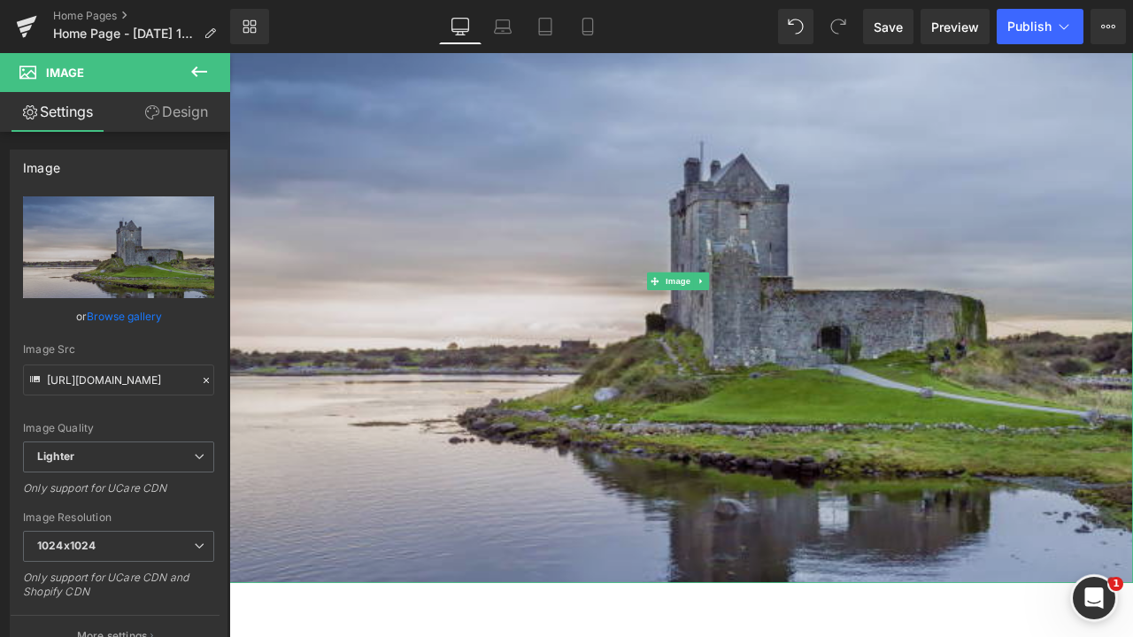
click at [702, 327] on div "Image" at bounding box center [764, 324] width 1071 height 714
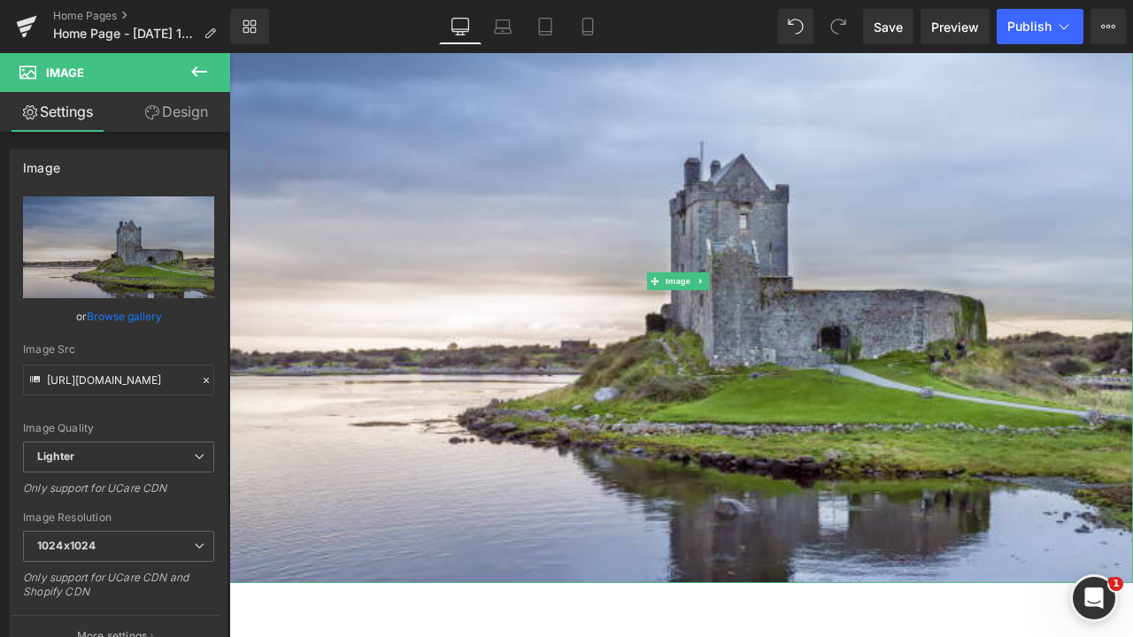
click at [598, 569] on div "Rendering Content" at bounding box center [567, 567] width 109 height 19
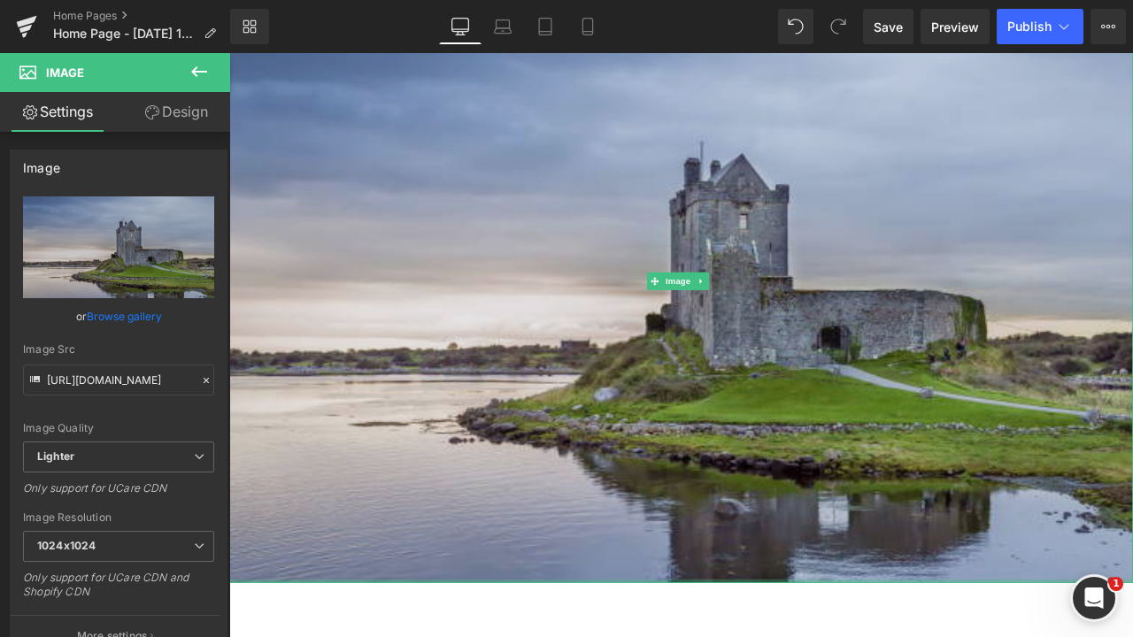
drag, startPoint x: 668, startPoint y: 675, endPoint x: 674, endPoint y: 453, distance: 221.4
click at [674, 453] on div "Image" at bounding box center [764, 324] width 1071 height 714
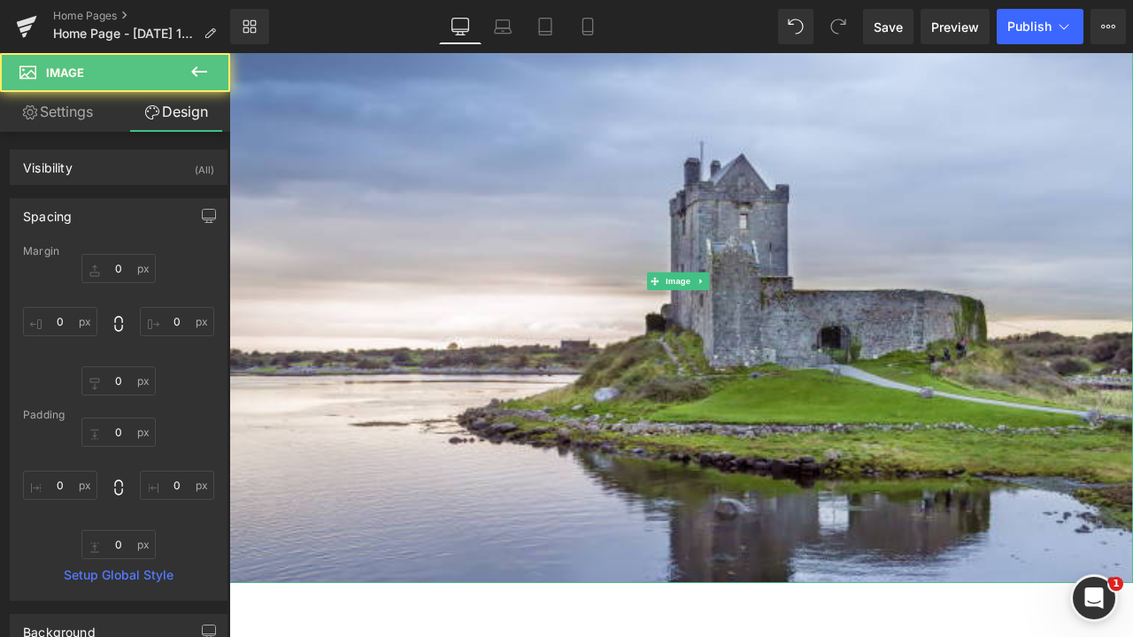
click at [641, 637] on div "Image Select your layout" at bounding box center [764, 441] width 1071 height 948
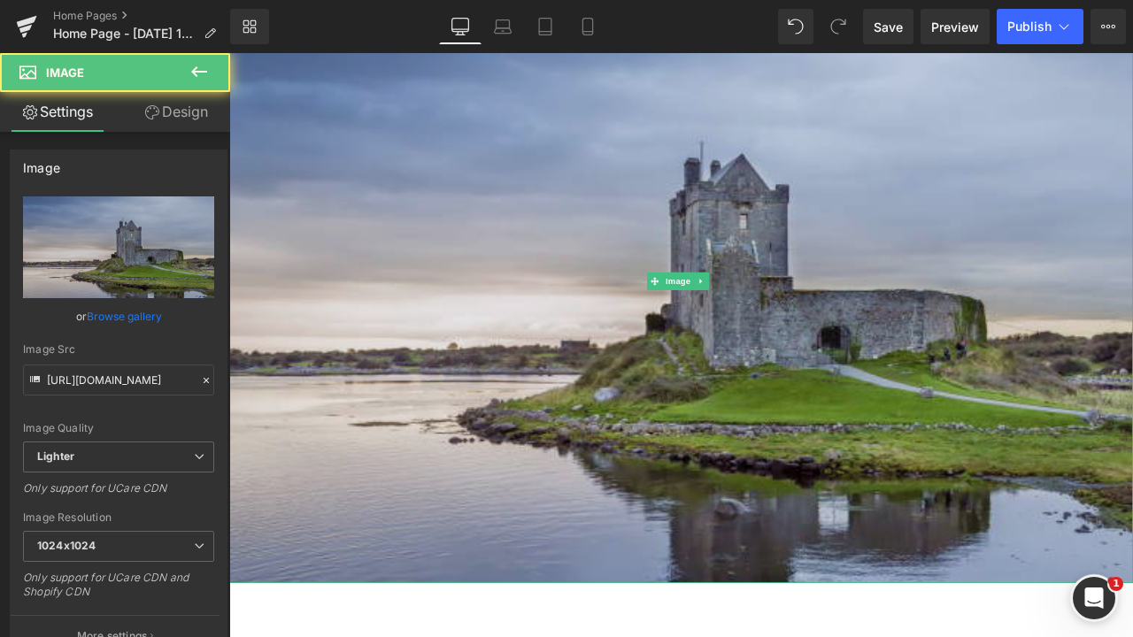
click at [672, 623] on img at bounding box center [764, 324] width 1071 height 714
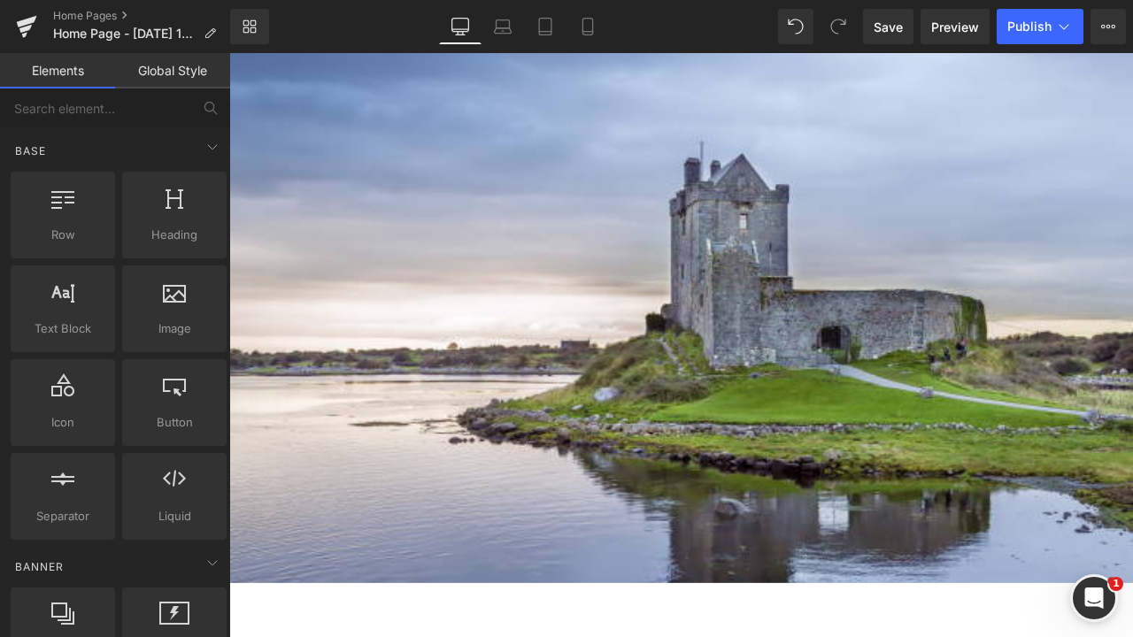
click at [700, 637] on div "Image Select your layout" at bounding box center [764, 441] width 1071 height 948
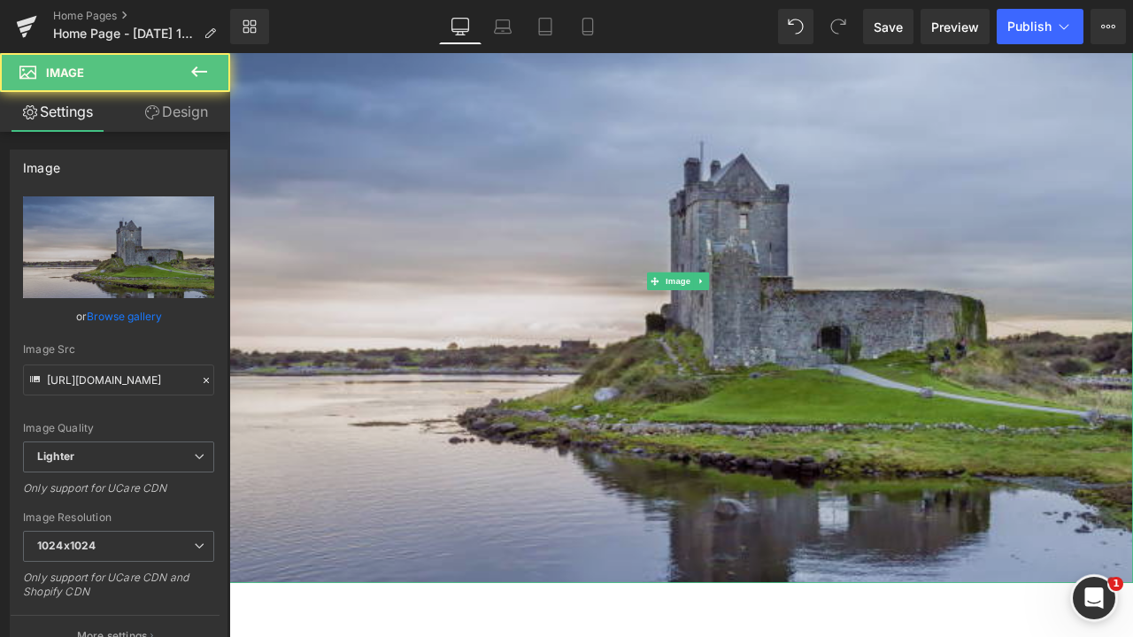
click at [700, 637] on img at bounding box center [764, 324] width 1071 height 714
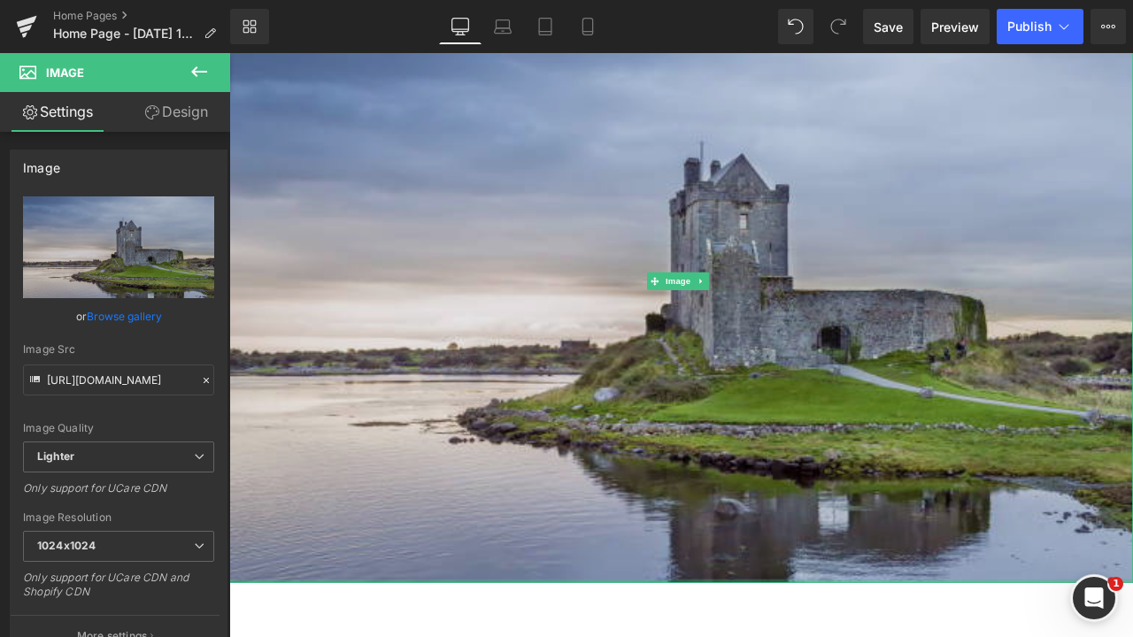
drag, startPoint x: 705, startPoint y: 672, endPoint x: 706, endPoint y: 575, distance: 96.5
click at [706, 575] on div "Image" at bounding box center [764, 324] width 1071 height 714
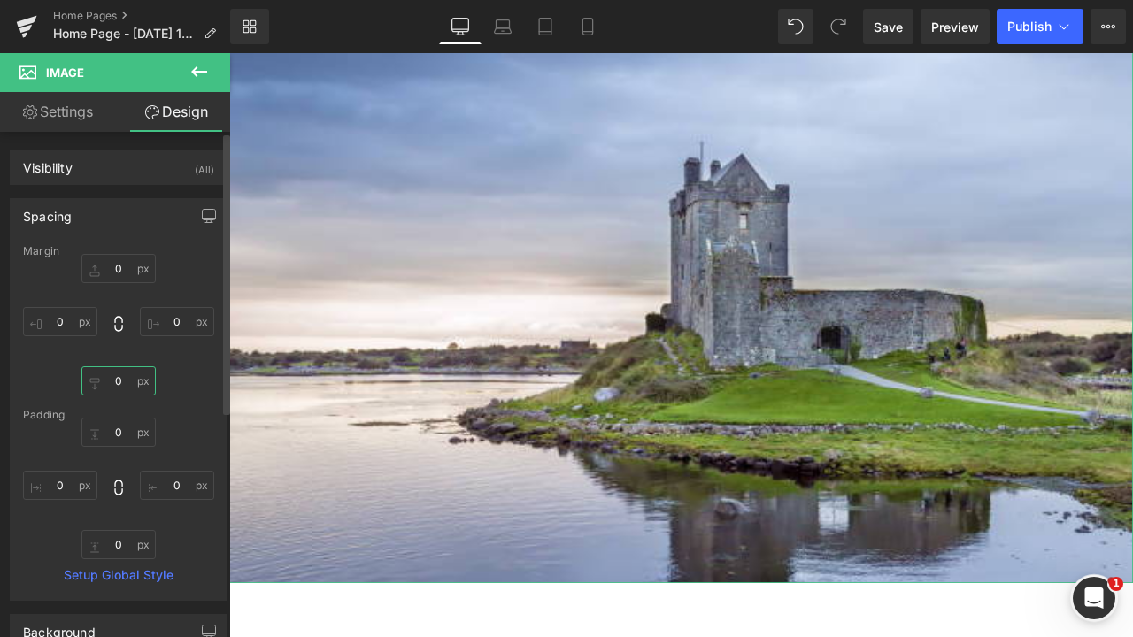
click at [123, 382] on input "0" at bounding box center [118, 381] width 74 height 29
type input "č"
type input "0"
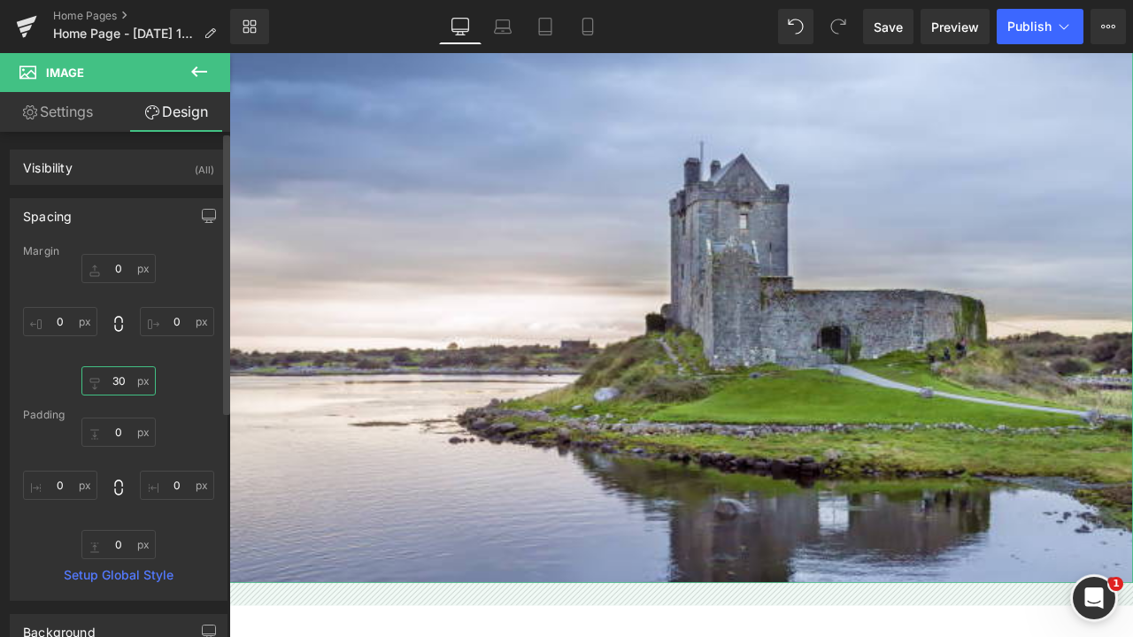
type input "3"
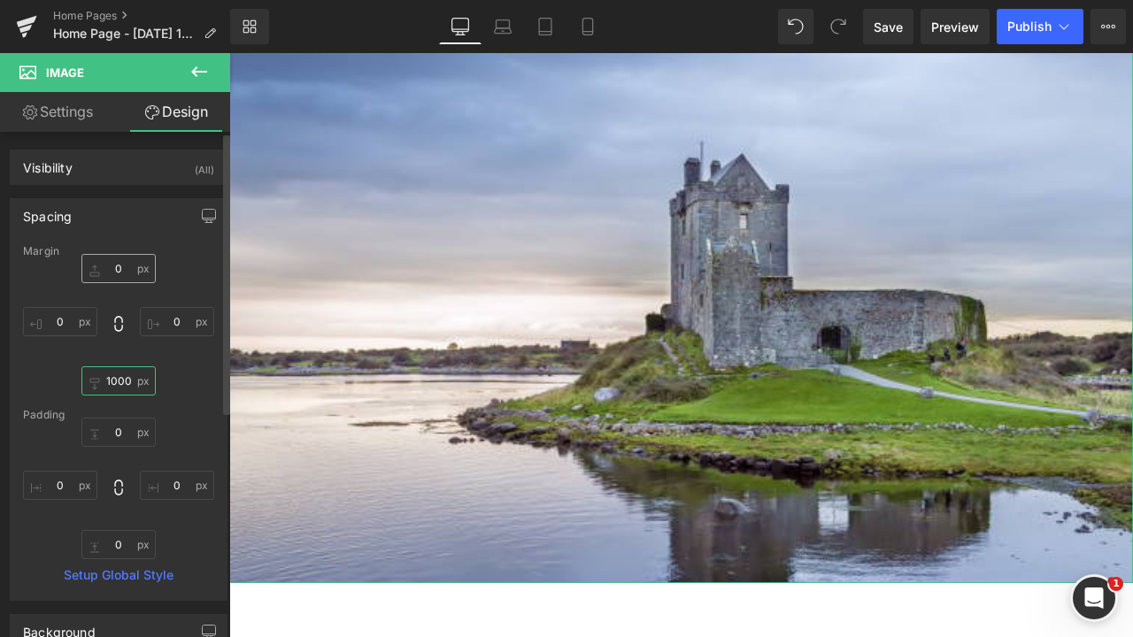
type input "1000"
drag, startPoint x: 119, startPoint y: 259, endPoint x: 120, endPoint y: 271, distance: 12.5
click at [120, 259] on input "0" at bounding box center [118, 268] width 74 height 29
type input "1"
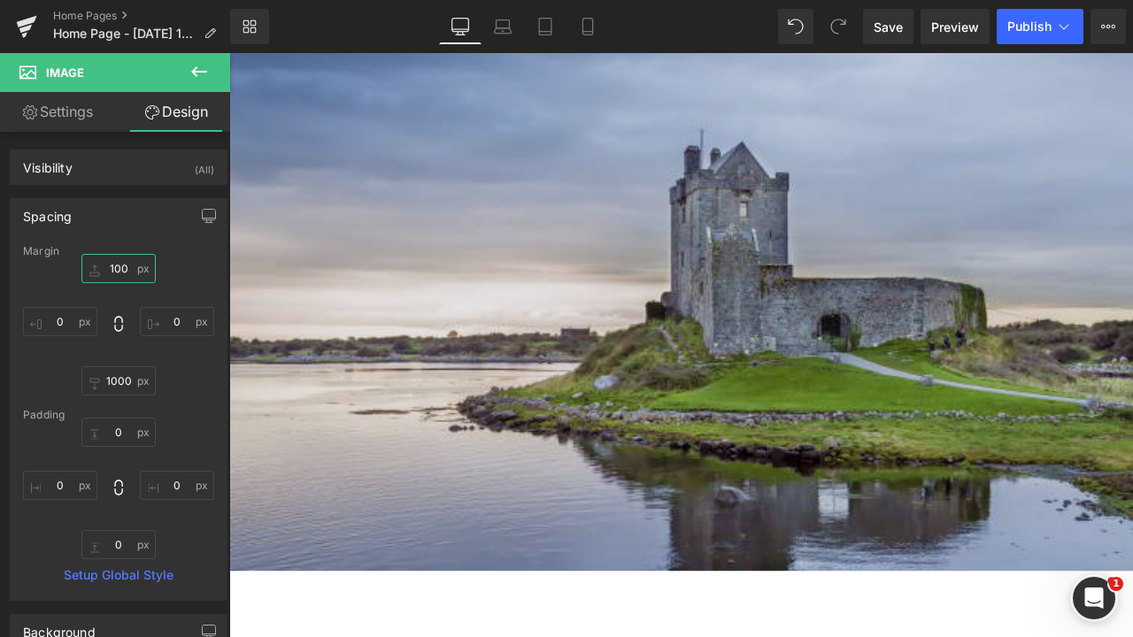
scroll to position [340, 0]
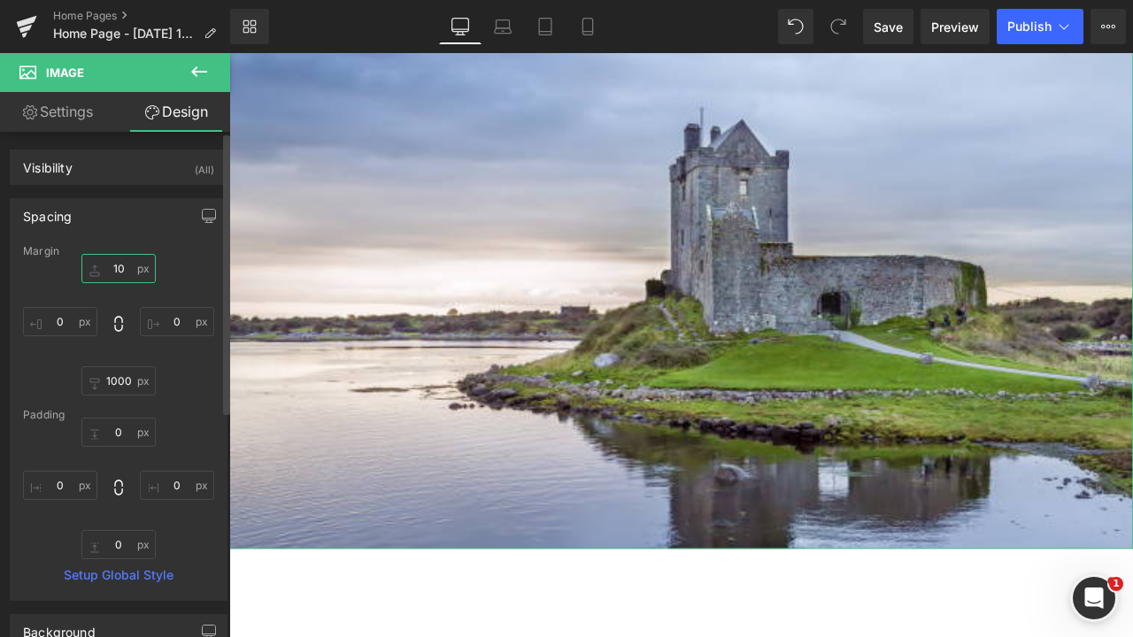
type input "1"
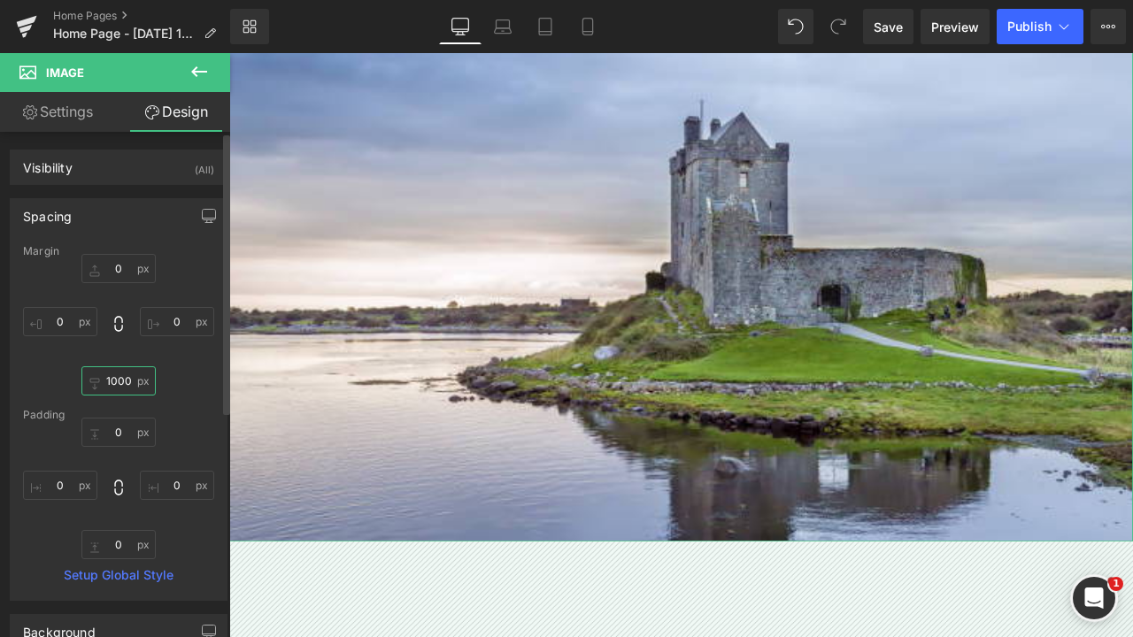
click at [134, 382] on input "1000" at bounding box center [118, 381] width 74 height 29
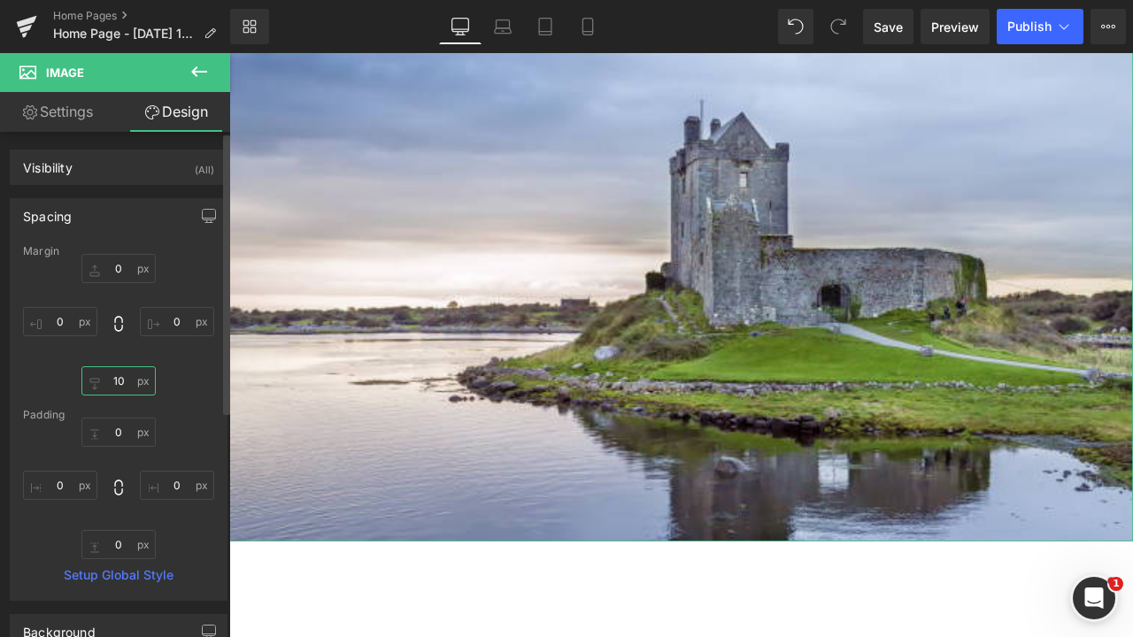
type input "1"
type input "3000"
click at [174, 426] on div "0px 0 0px 0 0px 0 0px 0" at bounding box center [118, 489] width 191 height 142
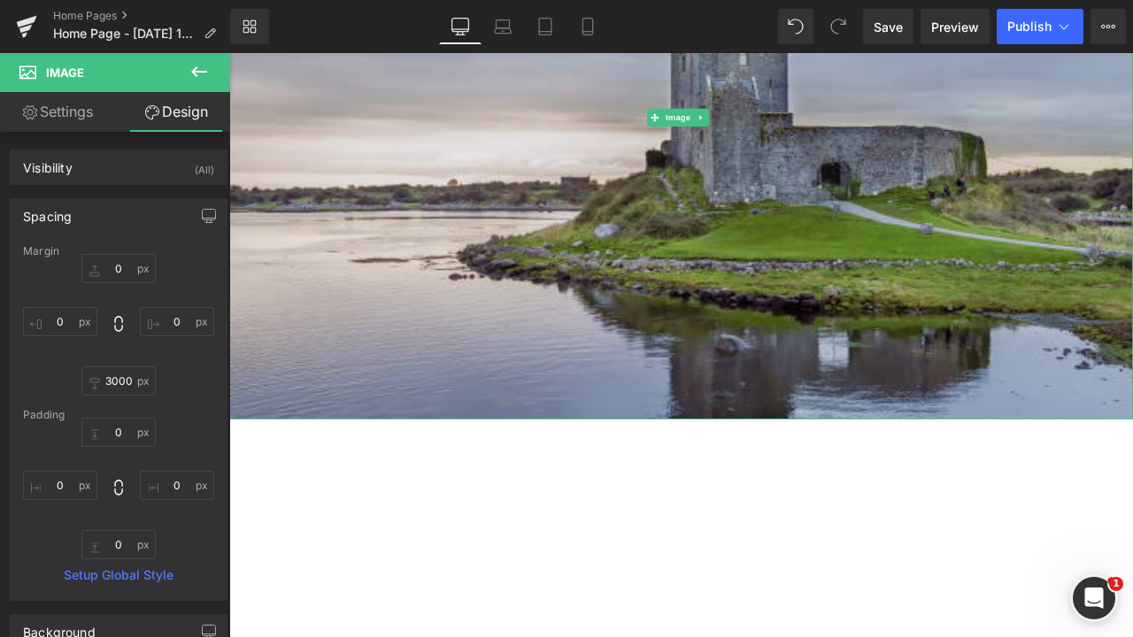
scroll to position [512, 0]
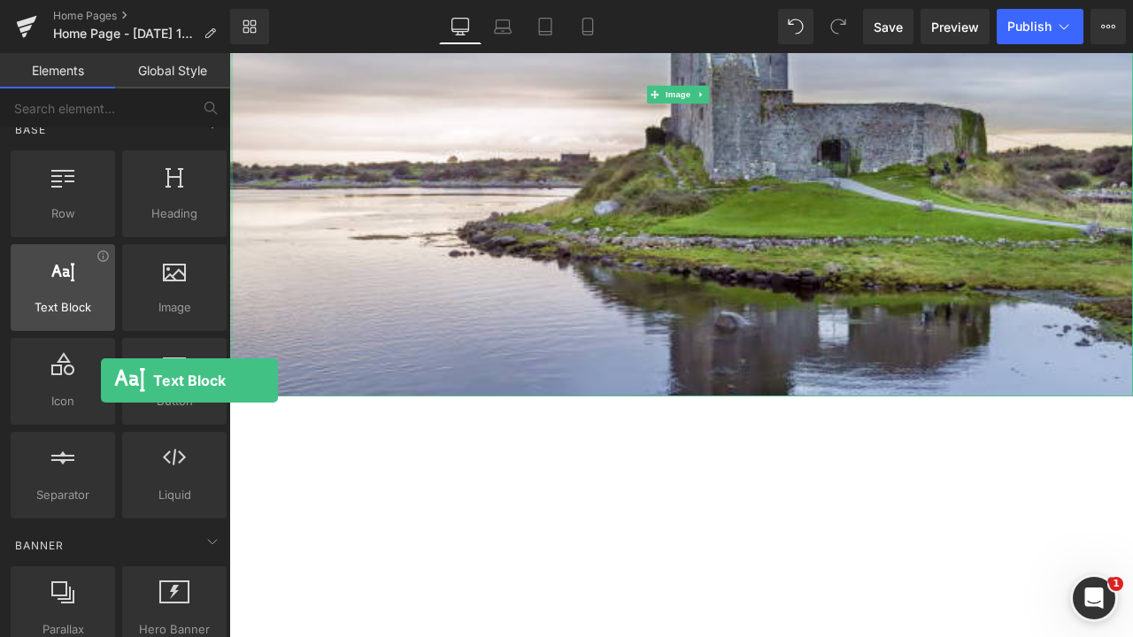
scroll to position [37, 0]
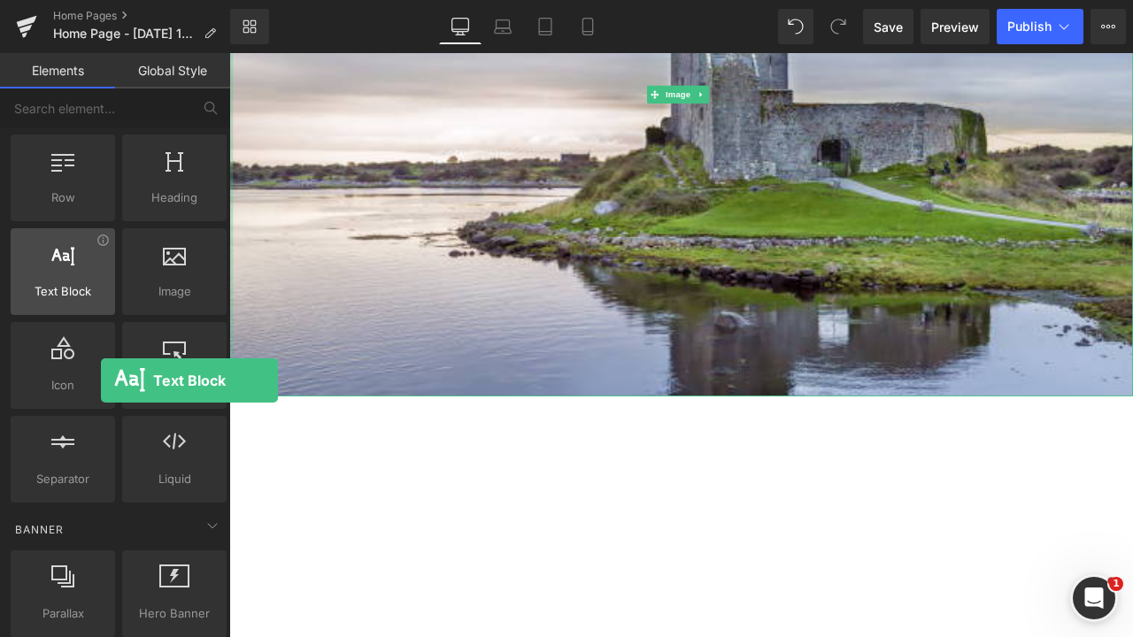
click at [101, 301] on div "Text Block texts, paragraphs, contents, blocks" at bounding box center [63, 271] width 104 height 87
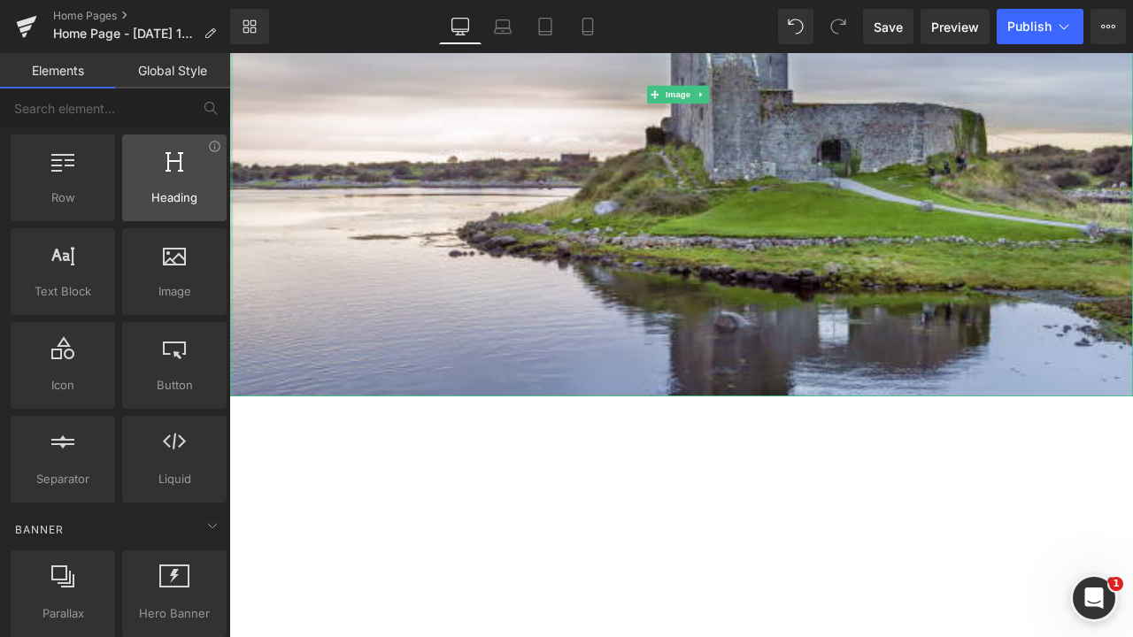
click at [205, 180] on div at bounding box center [174, 169] width 94 height 40
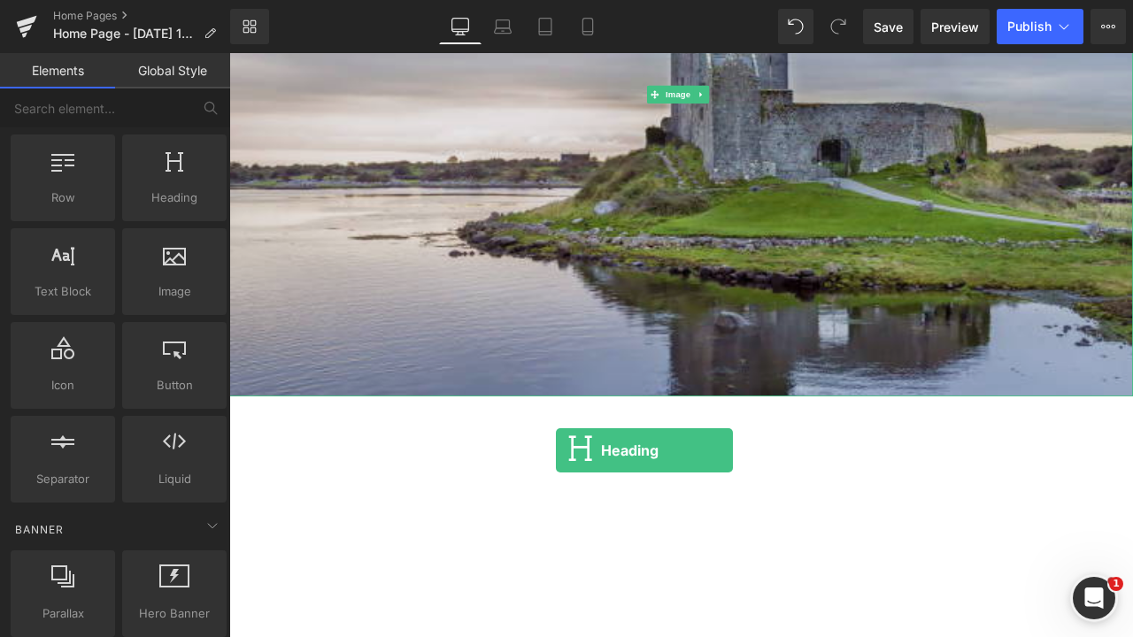
drag, startPoint x: 425, startPoint y: 246, endPoint x: 615, endPoint y: 524, distance: 336.9
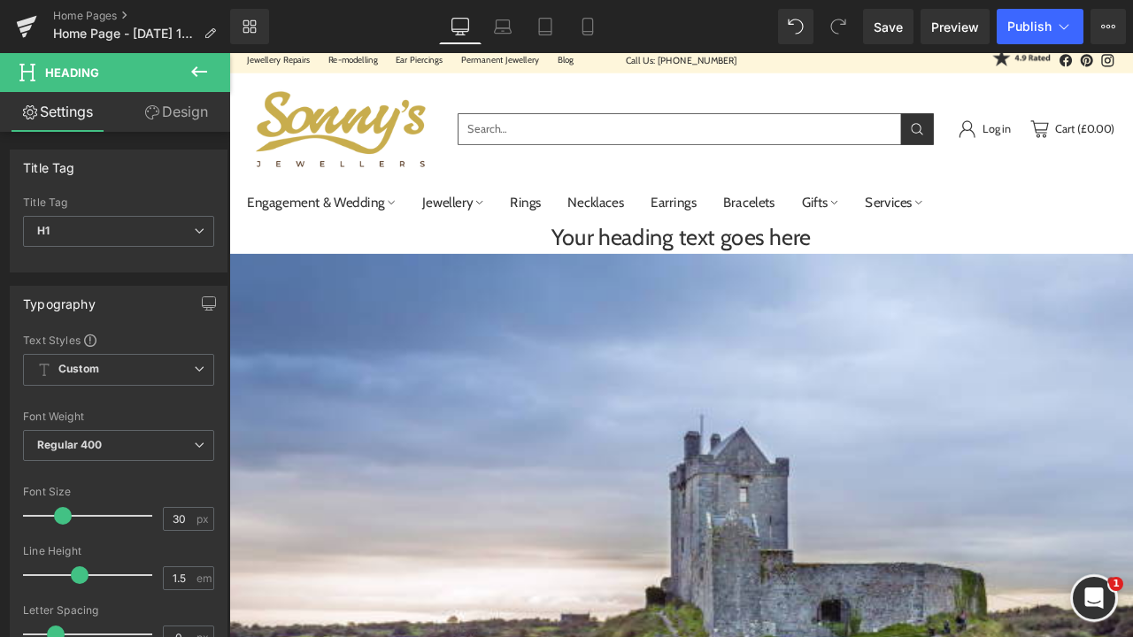
scroll to position [7, 0]
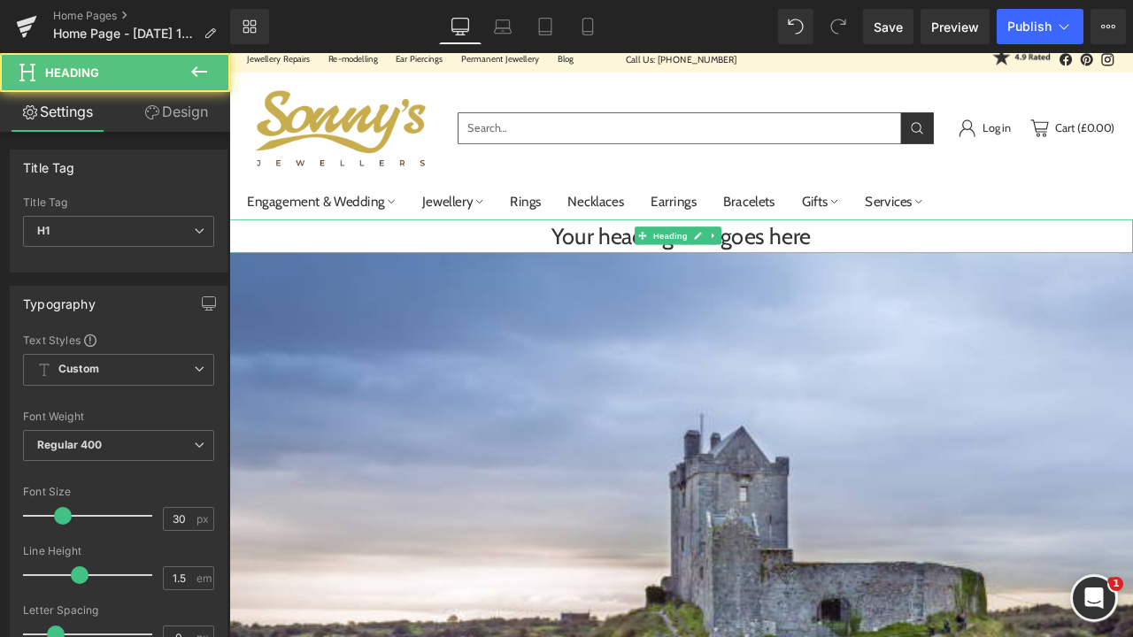
click at [684, 266] on h1 "Your heading text goes here" at bounding box center [764, 271] width 1071 height 40
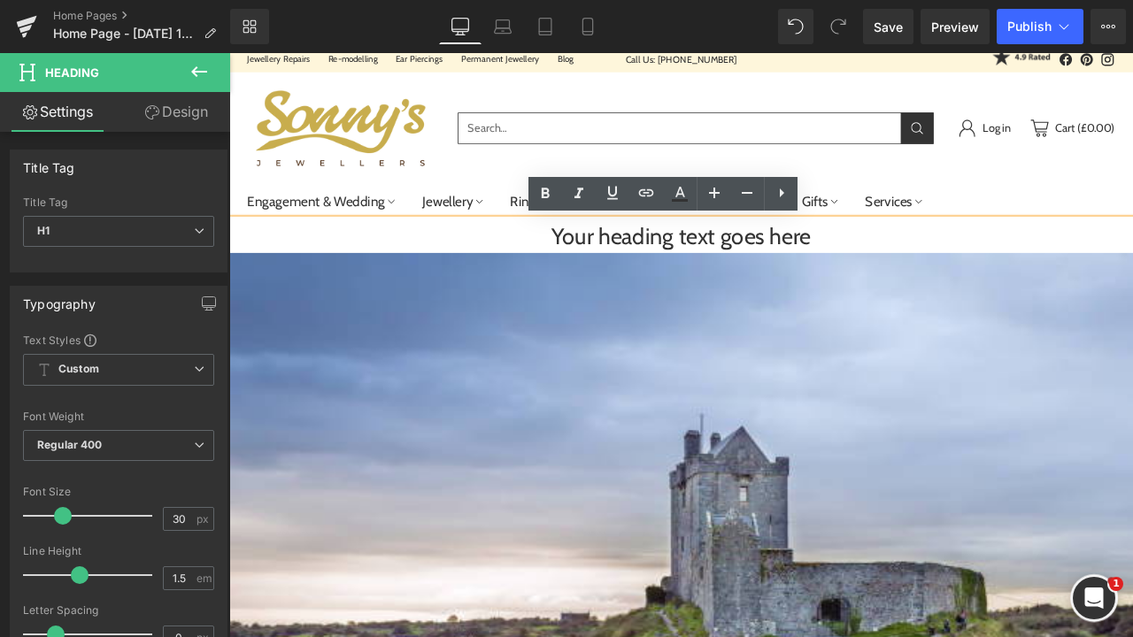
click at [789, 182] on icon at bounding box center [781, 192] width 21 height 21
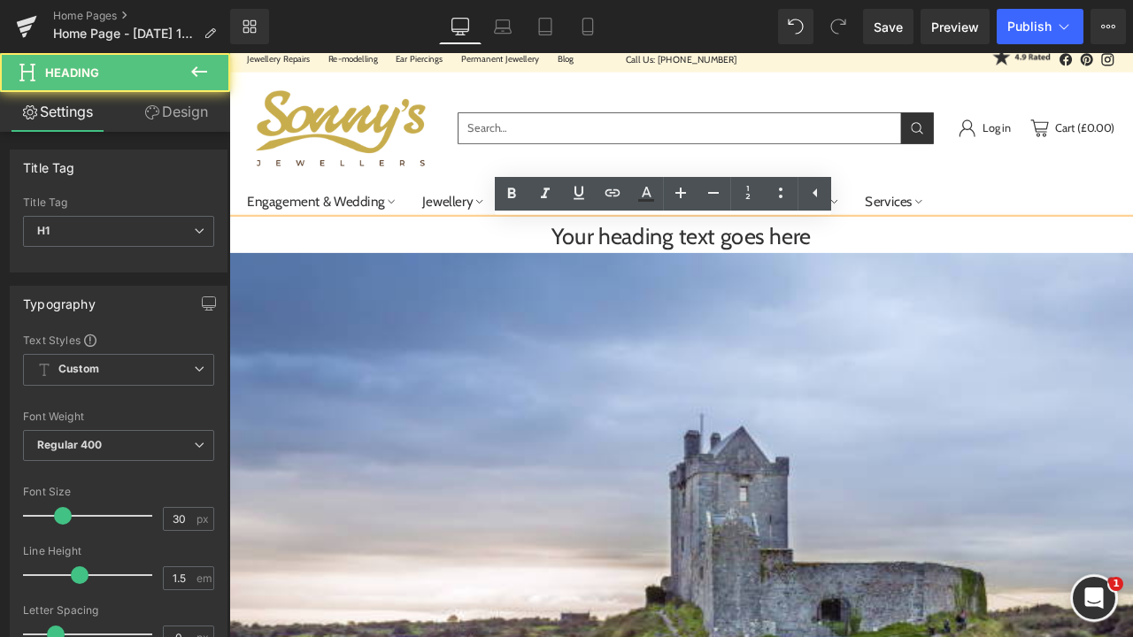
click at [879, 272] on h1 "Your heading text goes here" at bounding box center [764, 271] width 1071 height 40
click at [948, 269] on h1 "Your heading text goes here" at bounding box center [764, 271] width 1071 height 40
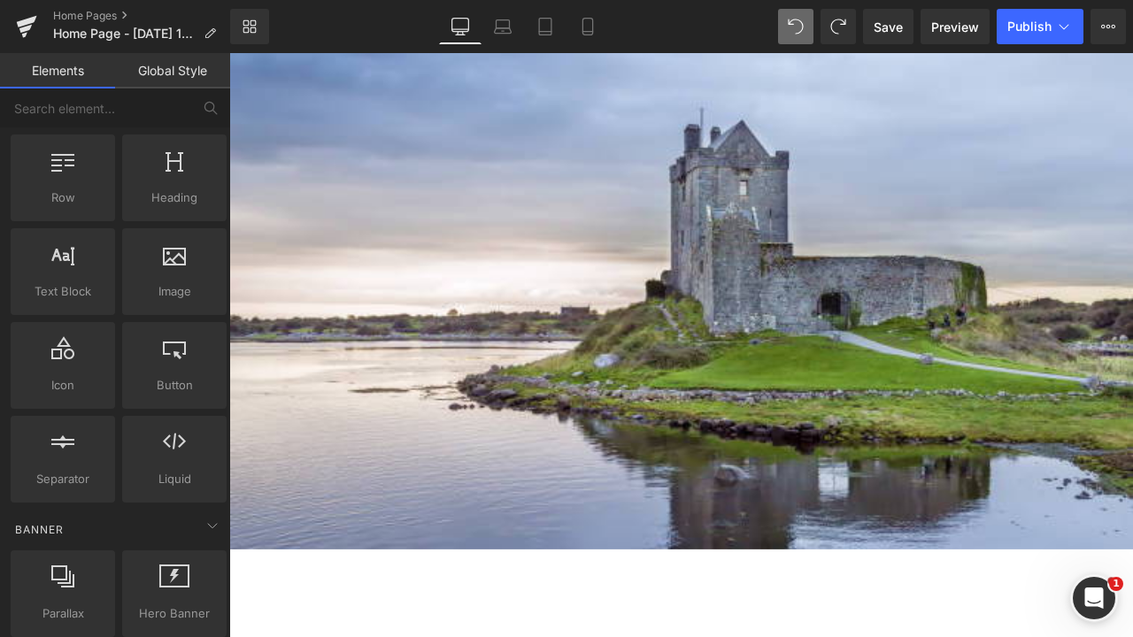
scroll to position [825, 0]
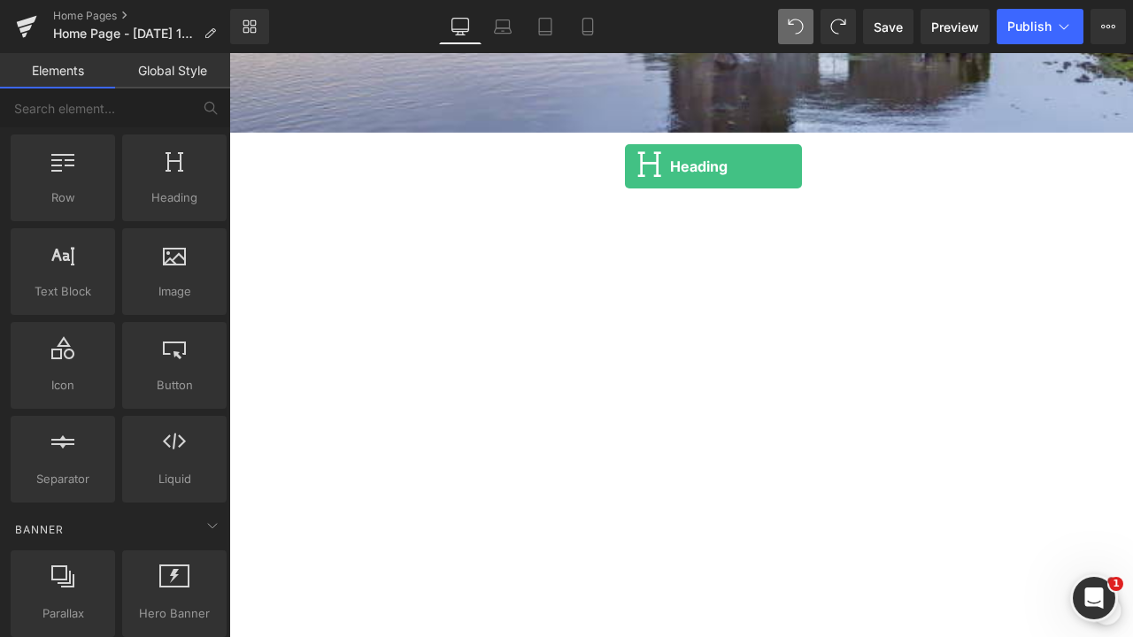
drag, startPoint x: 395, startPoint y: 258, endPoint x: 698, endPoint y: 188, distance: 311.6
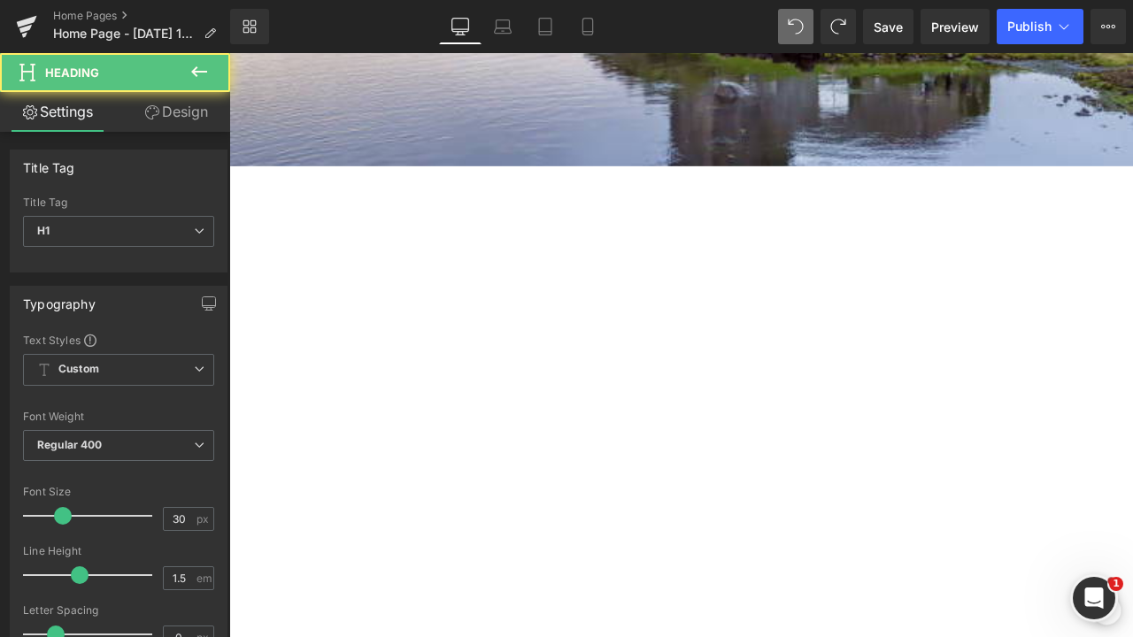
scroll to position [77, 0]
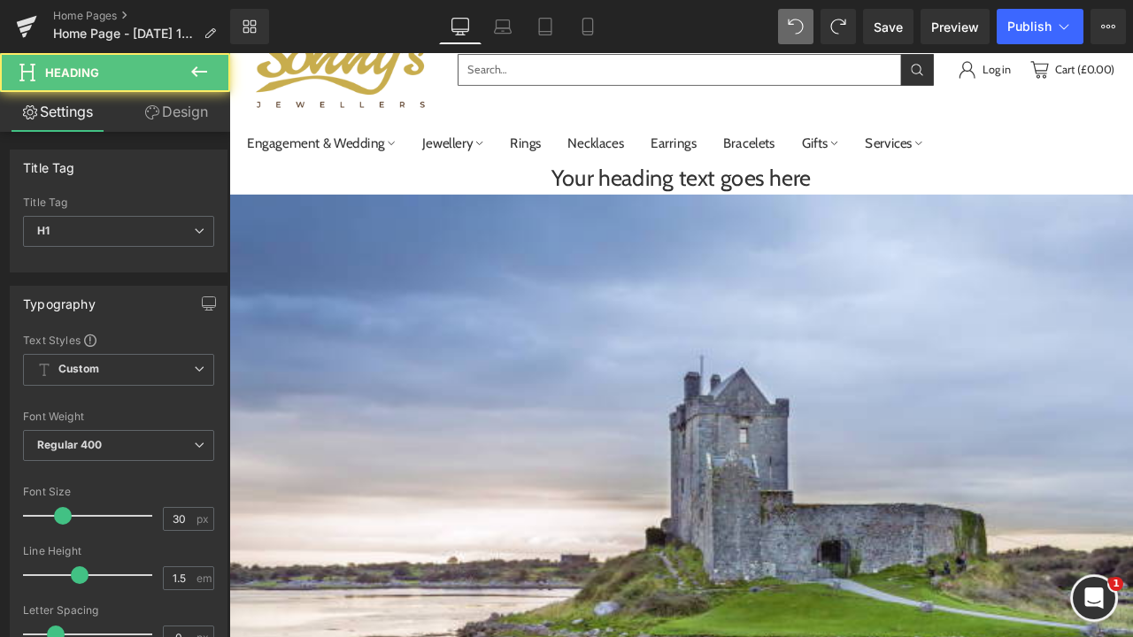
click at [698, 188] on h1 "Your heading text goes here" at bounding box center [764, 201] width 1071 height 40
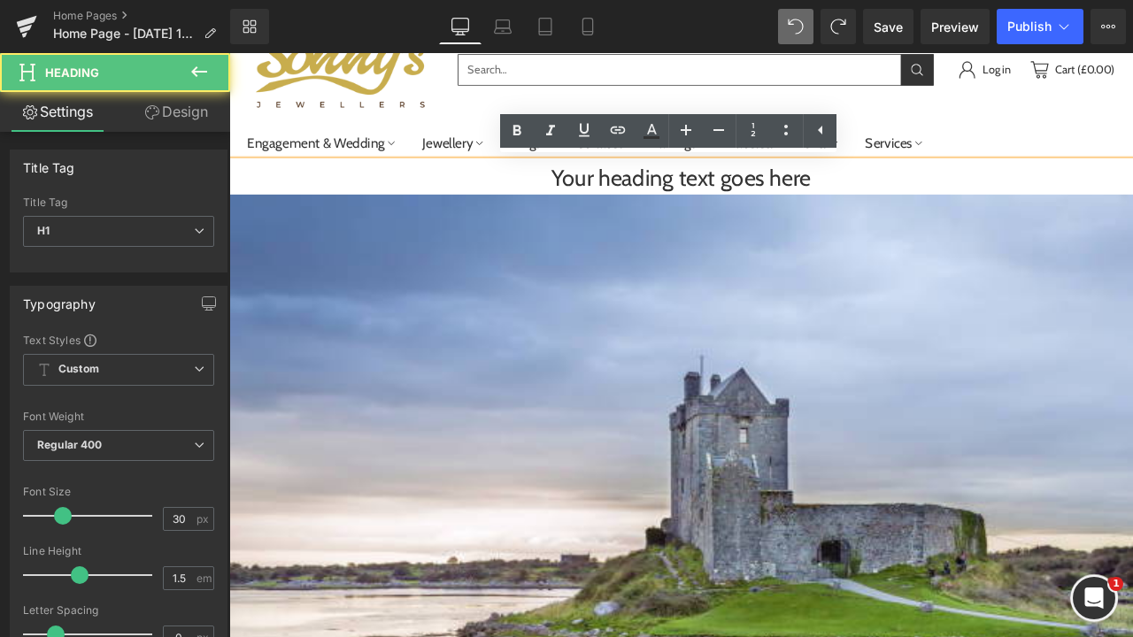
click at [915, 195] on h1 "Your heading text goes here" at bounding box center [764, 201] width 1071 height 40
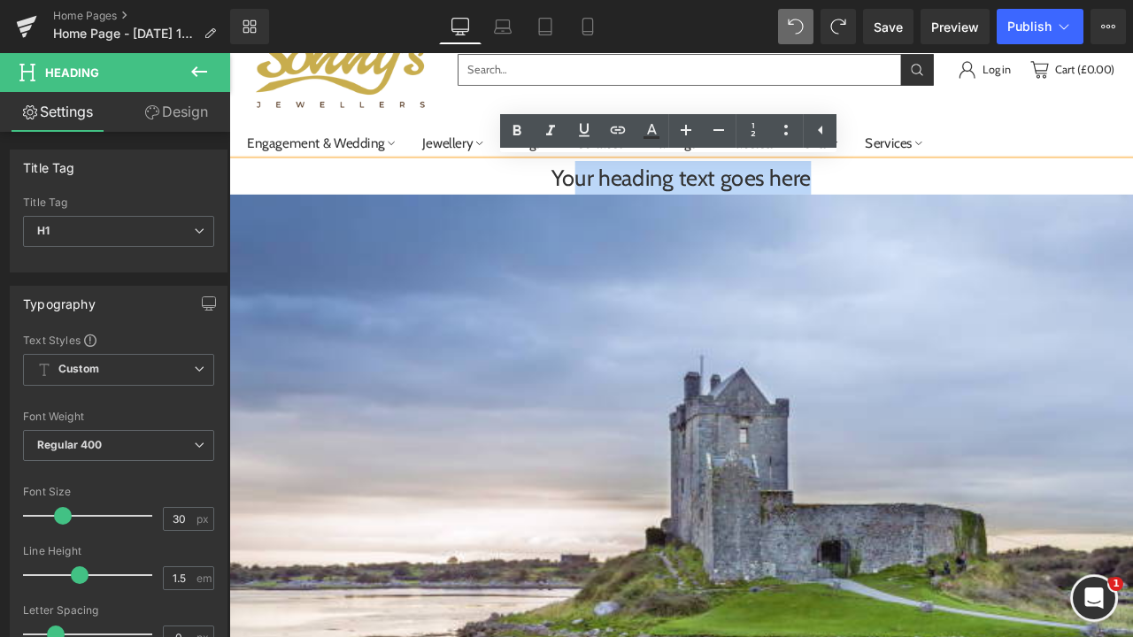
drag, startPoint x: 931, startPoint y: 199, endPoint x: 624, endPoint y: 193, distance: 307.3
click at [624, 193] on h1 "Your heading text goes here" at bounding box center [764, 201] width 1071 height 40
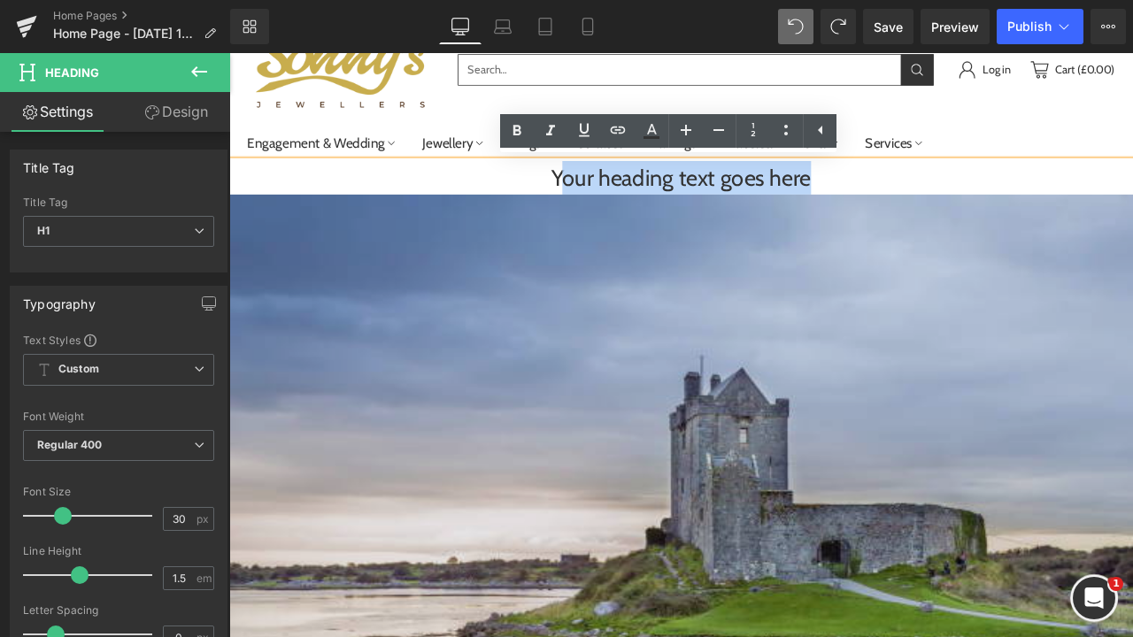
click at [616, 235] on img at bounding box center [764, 577] width 1071 height 714
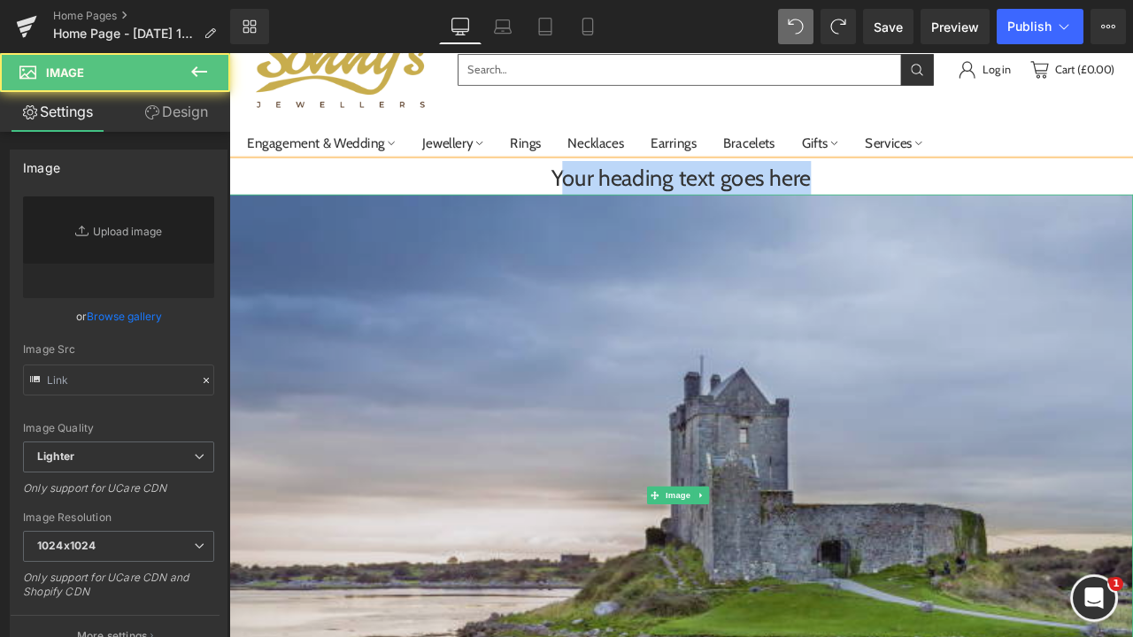
type input "https://ucarecdn.com/ce1568f8-9f45-4105-ac12-833d529605a8/-/format/auto/-/previ…"
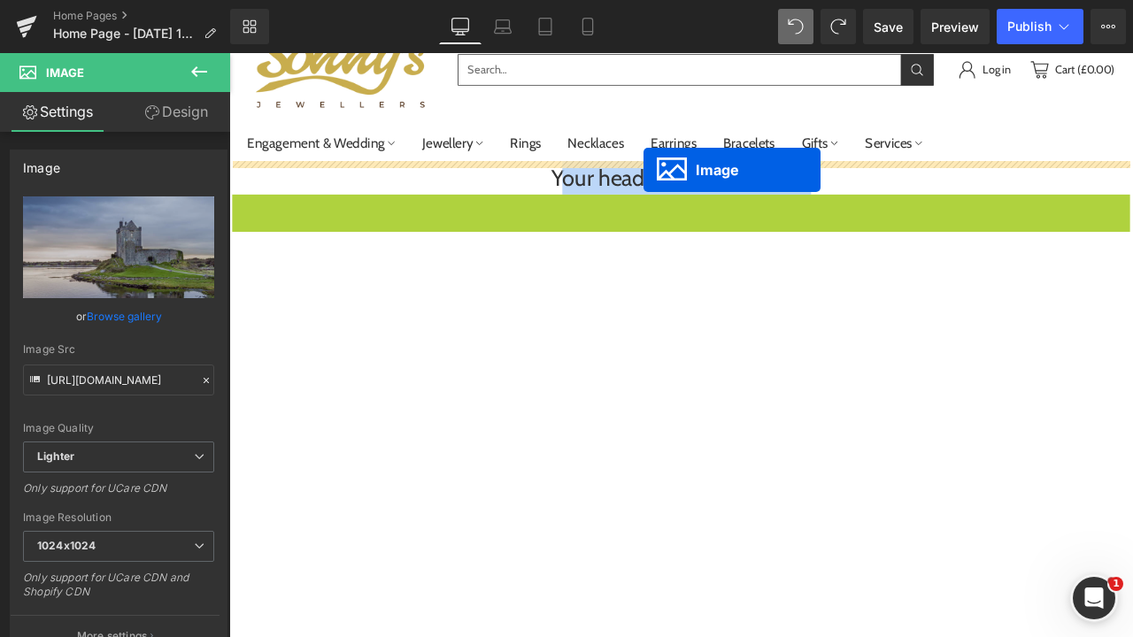
drag, startPoint x: 733, startPoint y: 573, endPoint x: 721, endPoint y: 190, distance: 382.6
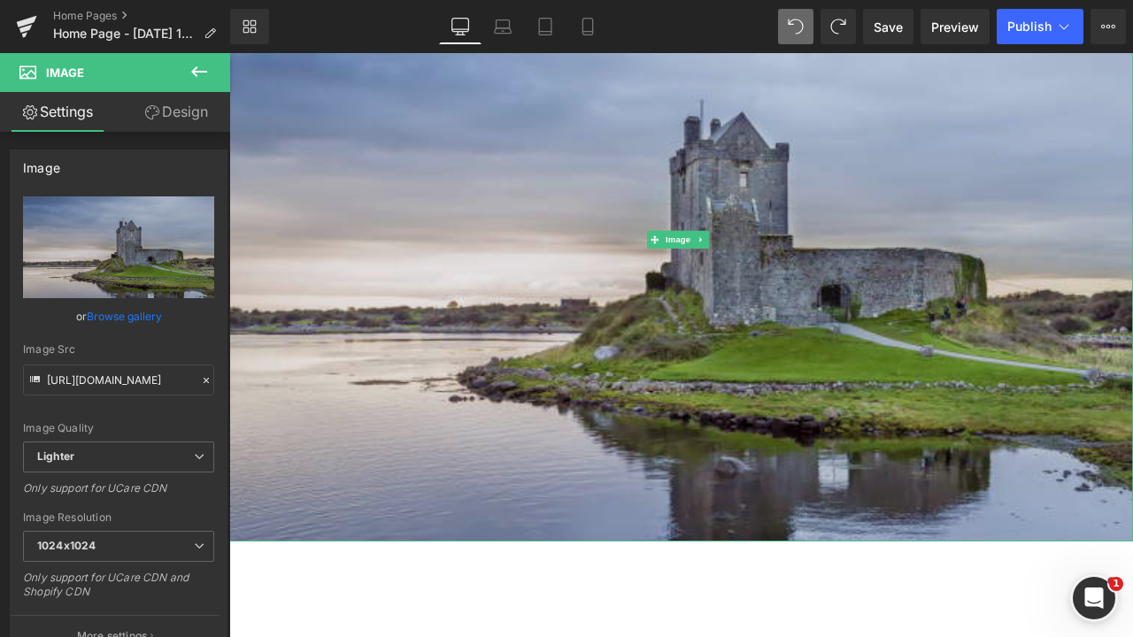
scroll to position [721, 0]
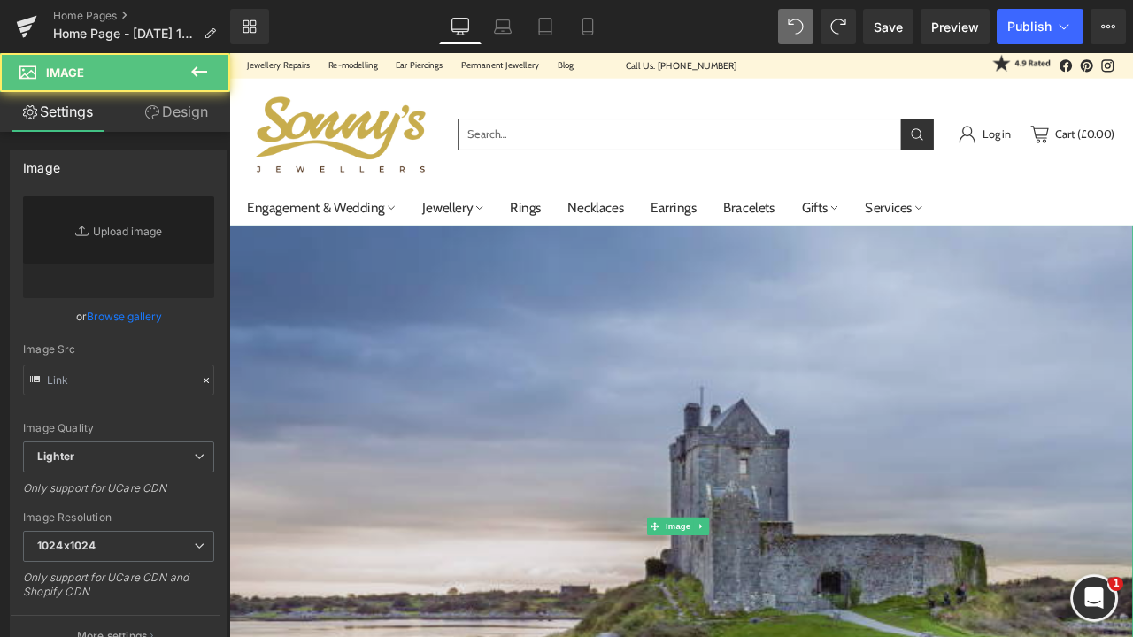
click at [710, 449] on img at bounding box center [764, 615] width 1071 height 714
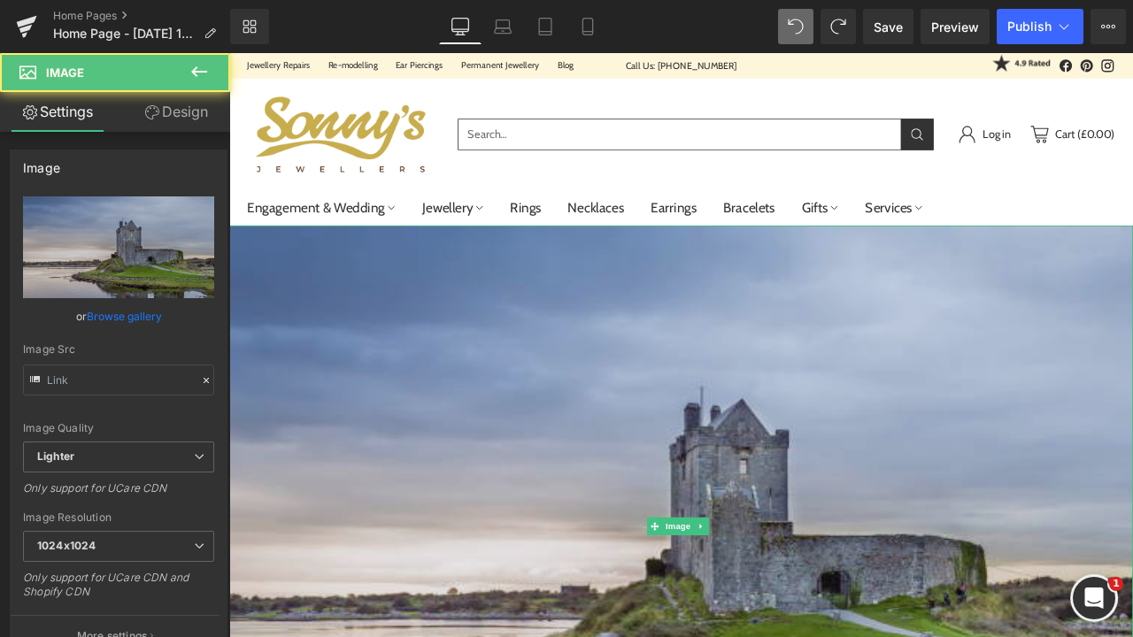
type input "https://ucarecdn.com/ce1568f8-9f45-4105-ac12-833d529605a8/-/format/auto/-/previ…"
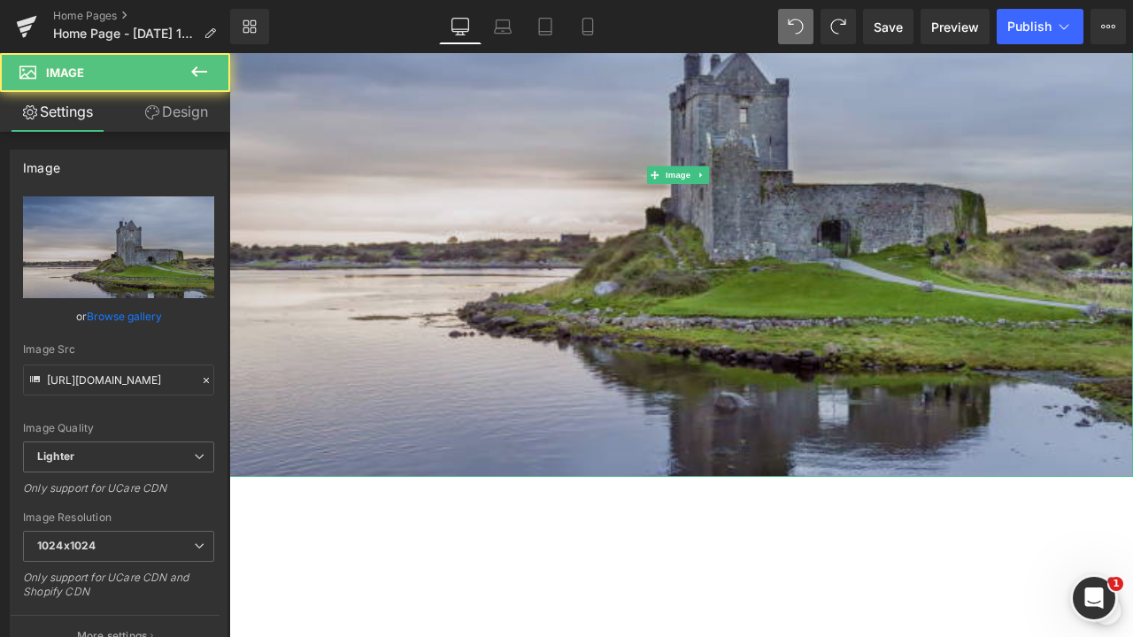
scroll to position [608, 0]
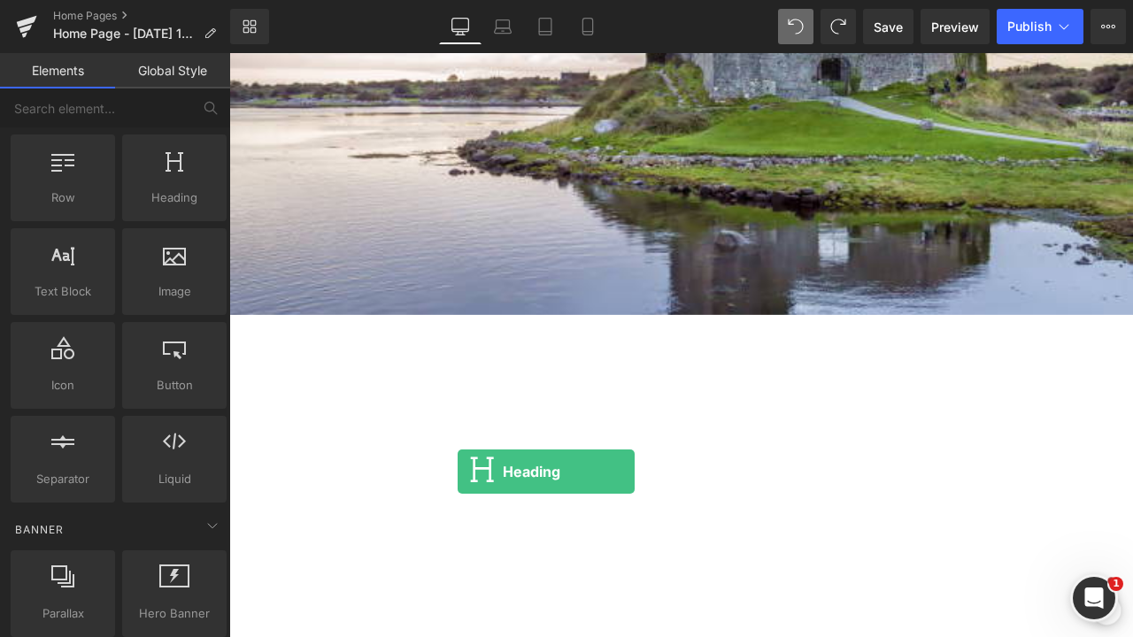
drag, startPoint x: 411, startPoint y: 256, endPoint x: 500, endPoint y: 586, distance: 342.1
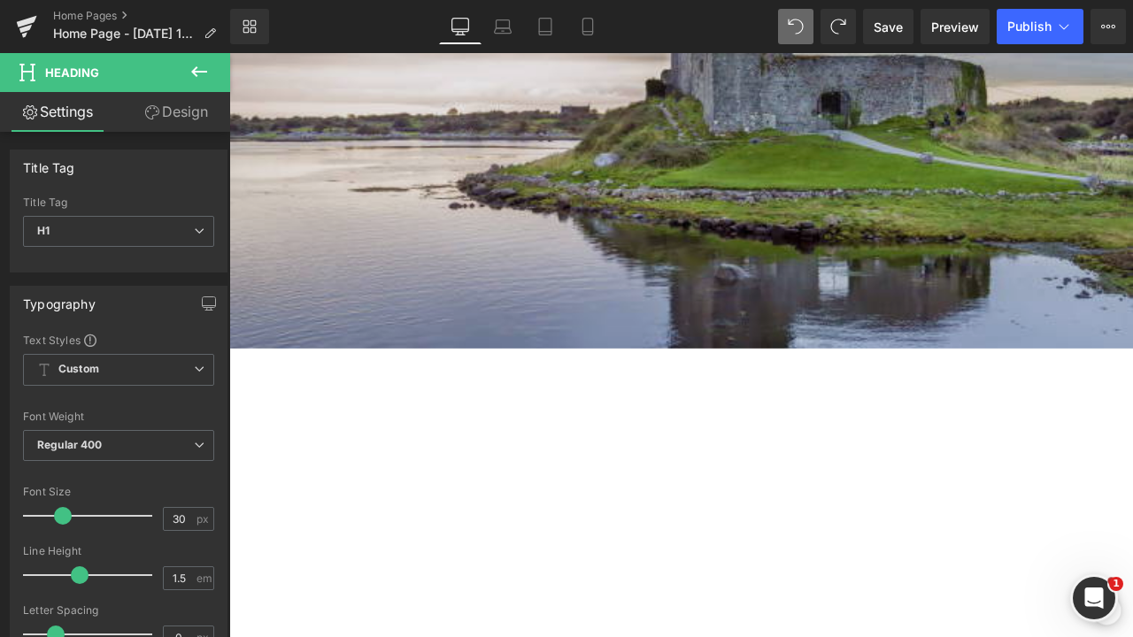
scroll to position [207, 0]
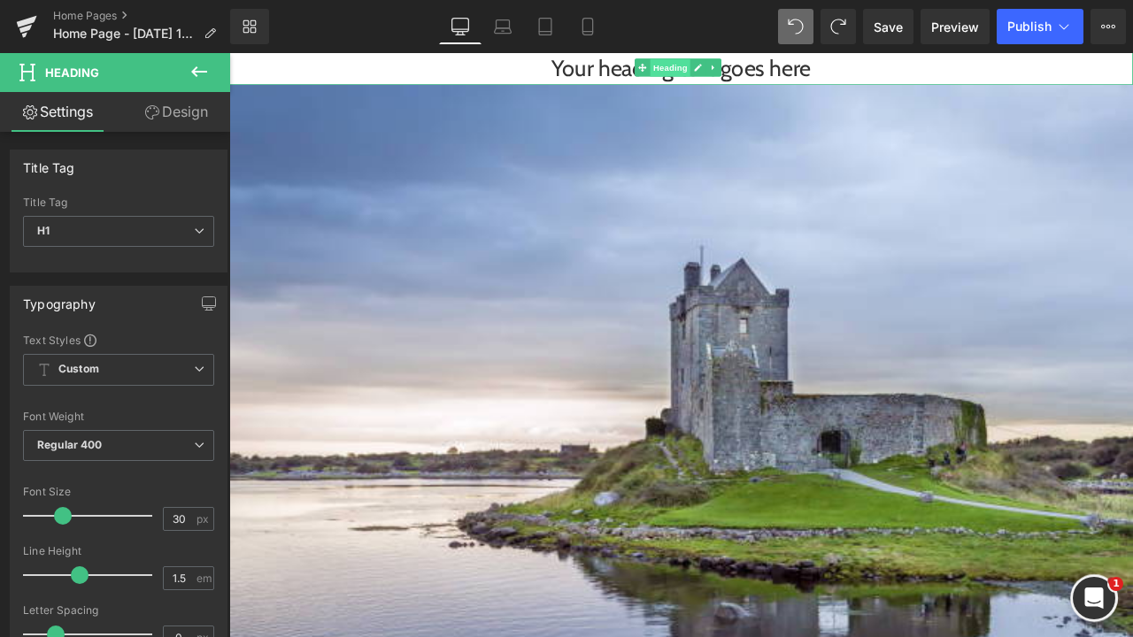
click at [756, 70] on span "Heading" at bounding box center [753, 69] width 48 height 21
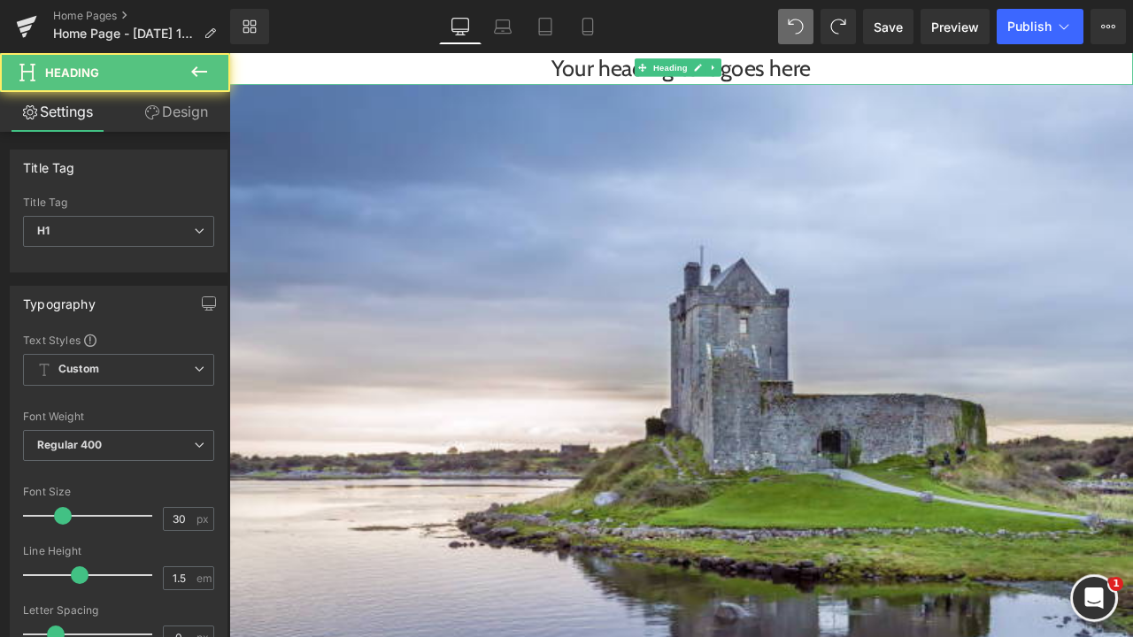
click at [917, 75] on h1 "Your heading text goes here" at bounding box center [764, 70] width 1071 height 40
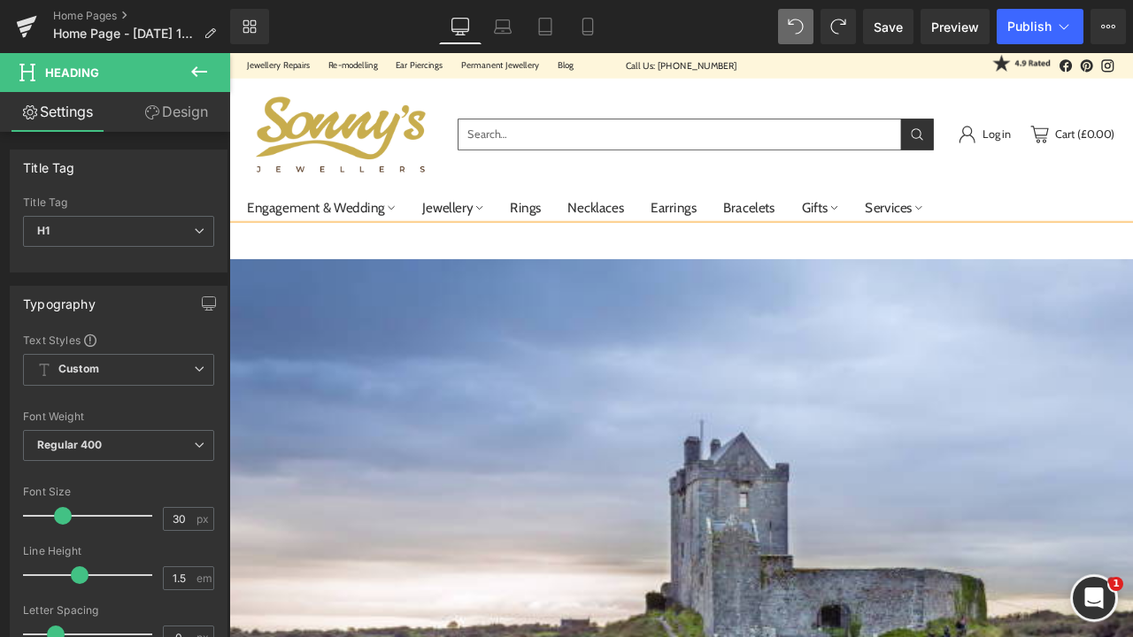
scroll to position [0, 0]
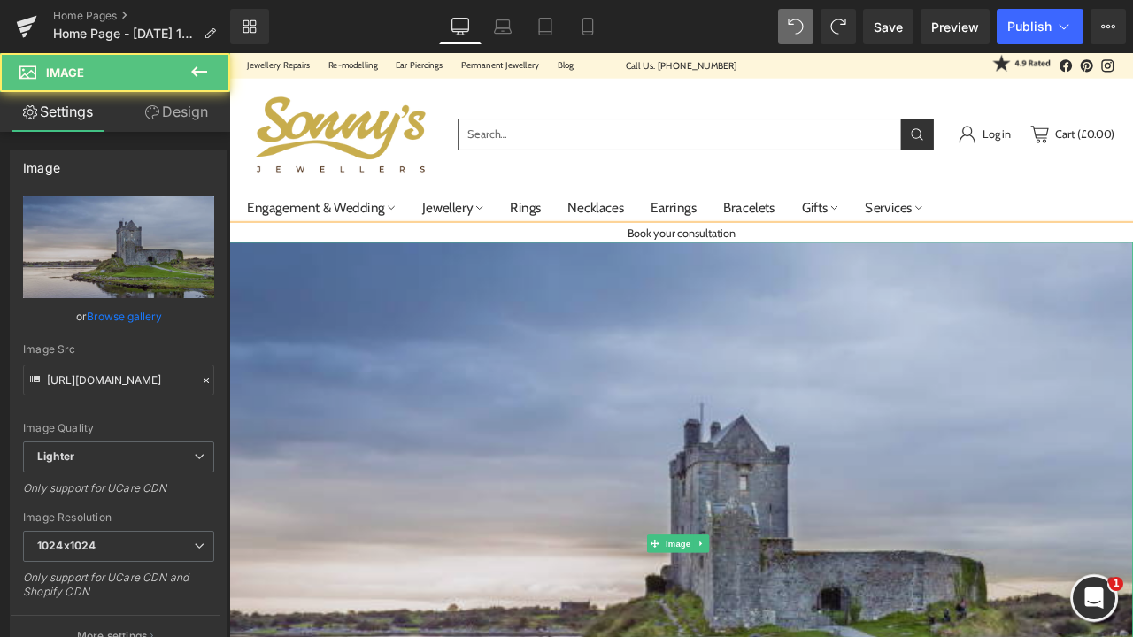
drag, startPoint x: 907, startPoint y: 347, endPoint x: 891, endPoint y: 282, distance: 67.4
click at [907, 347] on img at bounding box center [764, 634] width 1071 height 714
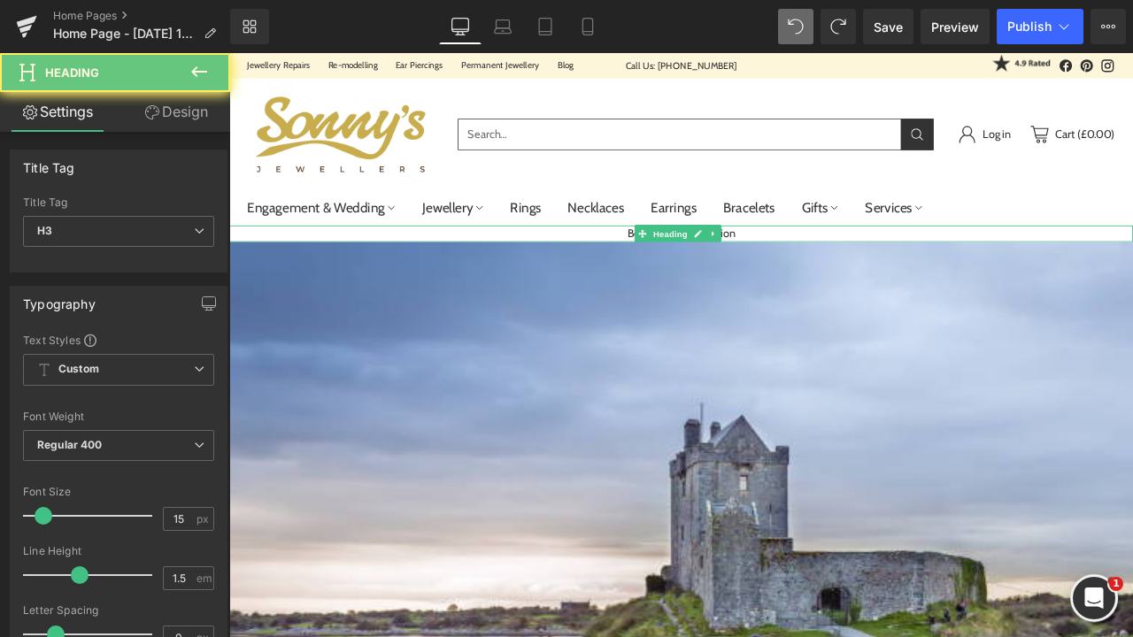
click at [880, 266] on div "Book your consultation" at bounding box center [764, 268] width 1071 height 20
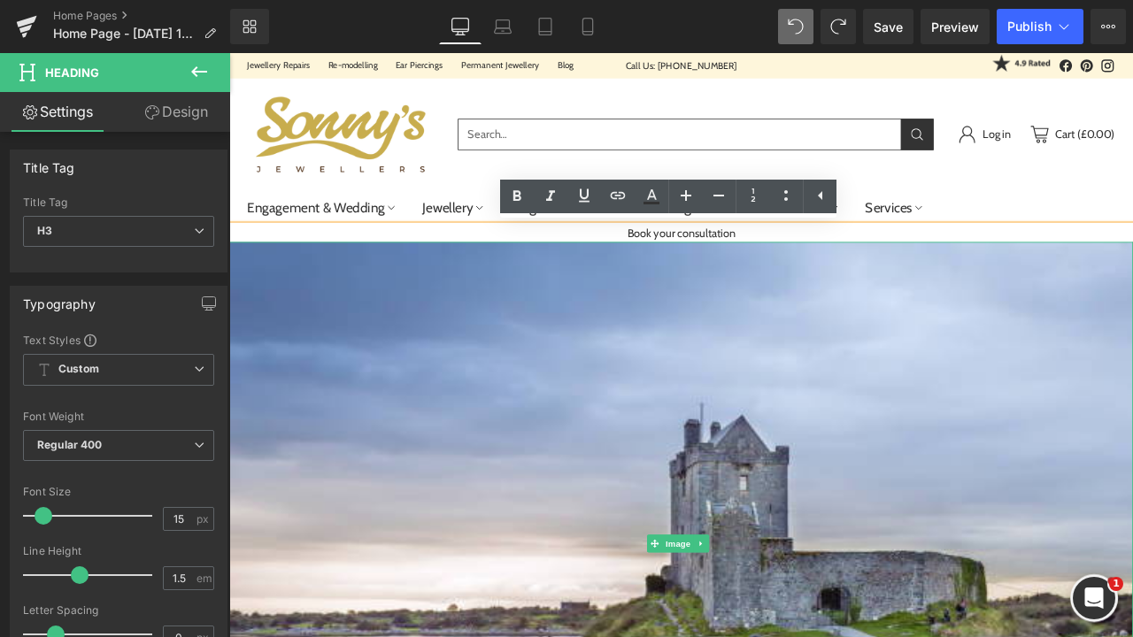
drag, startPoint x: 779, startPoint y: 388, endPoint x: 743, endPoint y: 270, distance: 123.2
click at [779, 388] on img at bounding box center [764, 634] width 1071 height 714
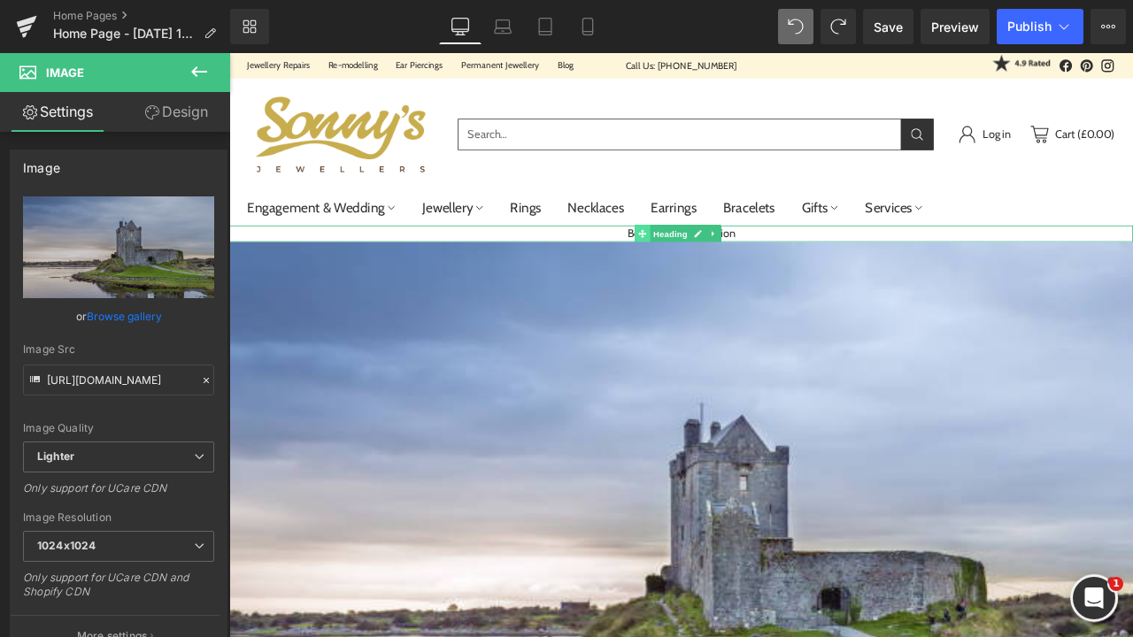
click at [716, 265] on icon at bounding box center [719, 267] width 10 height 11
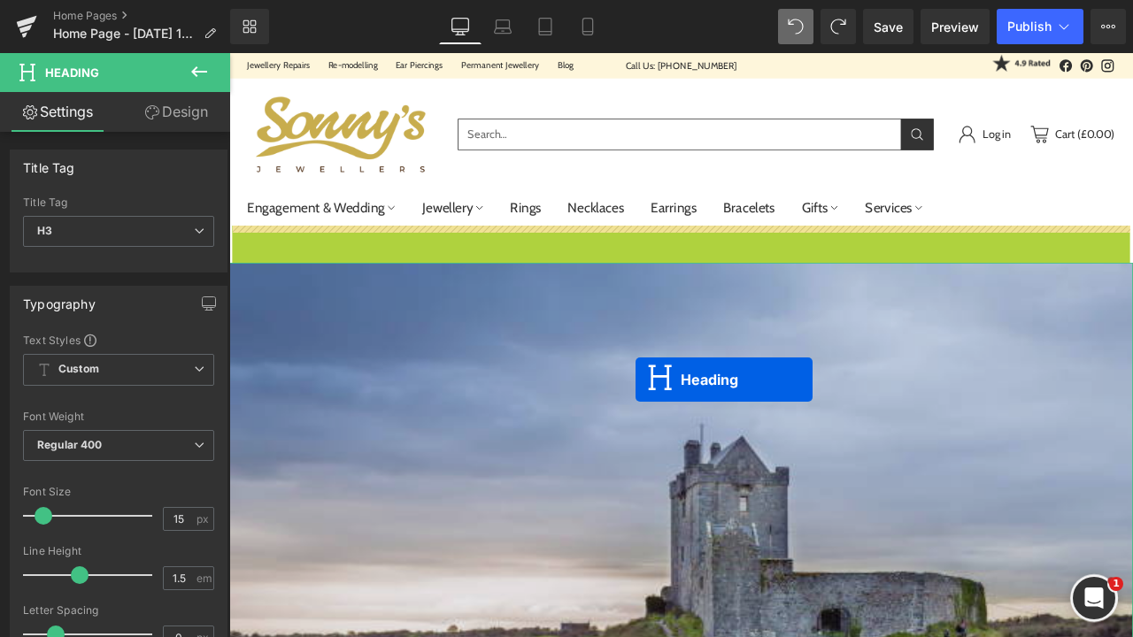
drag, startPoint x: 716, startPoint y: 265, endPoint x: 710, endPoint y: 355, distance: 90.5
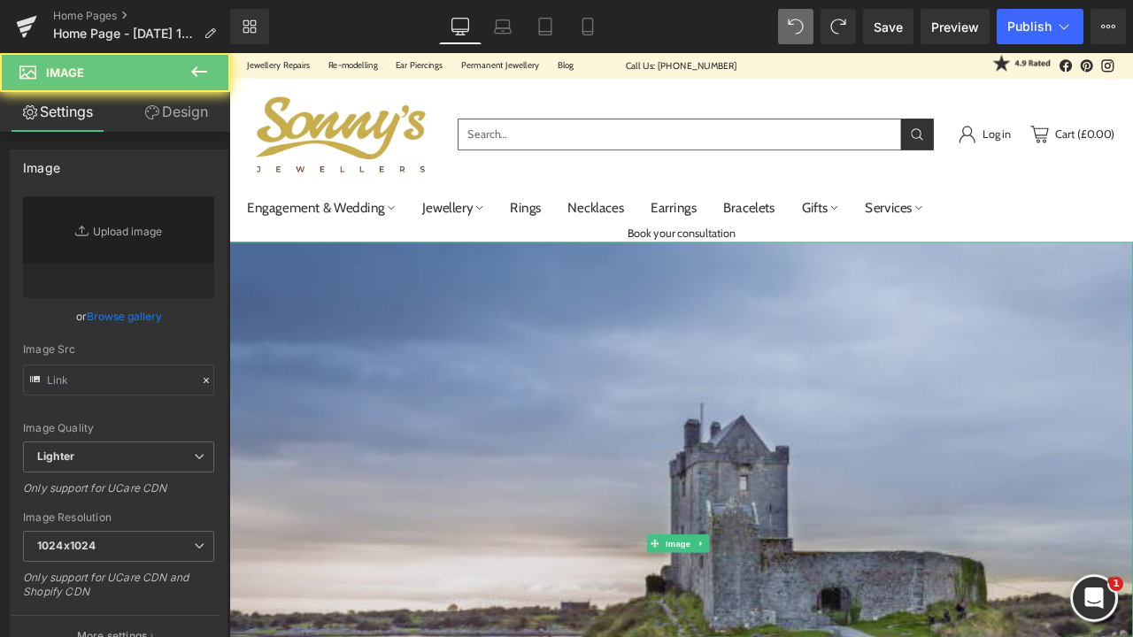
click at [710, 349] on img at bounding box center [764, 634] width 1071 height 714
type input "https://ucarecdn.com/ce1568f8-9f45-4105-ac12-833d529605a8/-/format/auto/-/previ…"
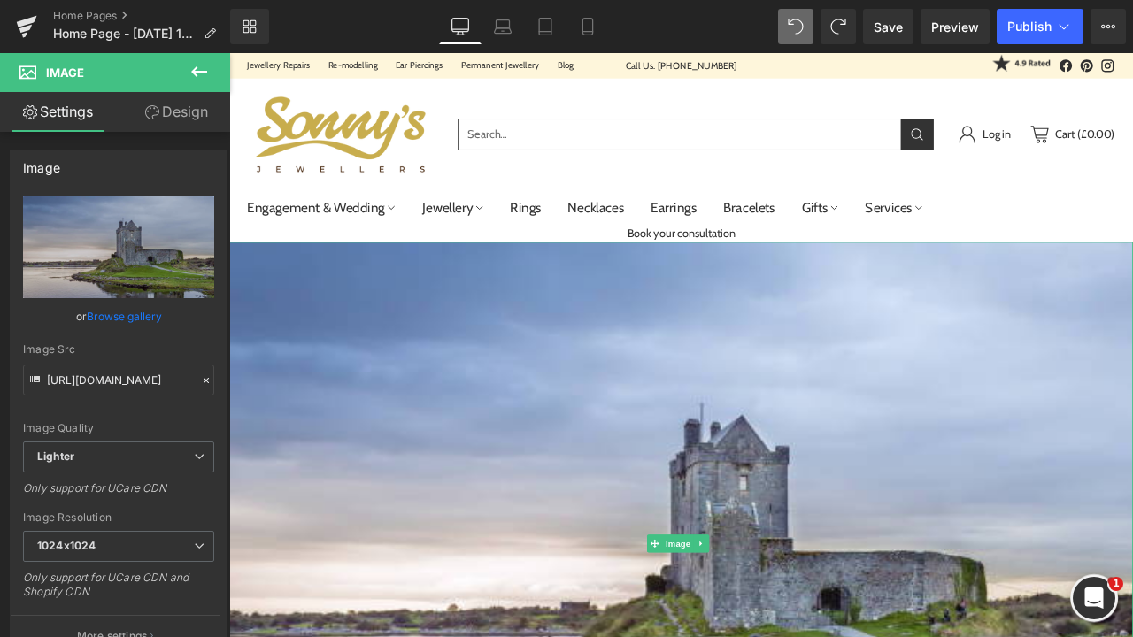
click at [791, 632] on icon at bounding box center [789, 634] width 10 height 11
click at [797, 637] on icon at bounding box center [798, 634] width 10 height 10
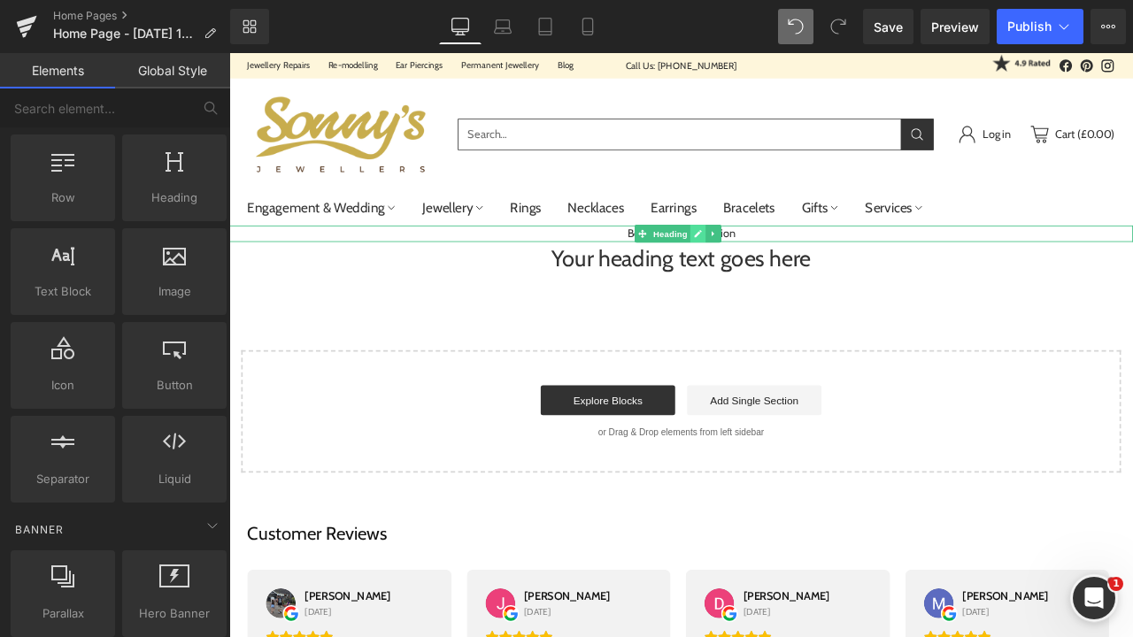
click at [783, 269] on icon at bounding box center [785, 267] width 9 height 9
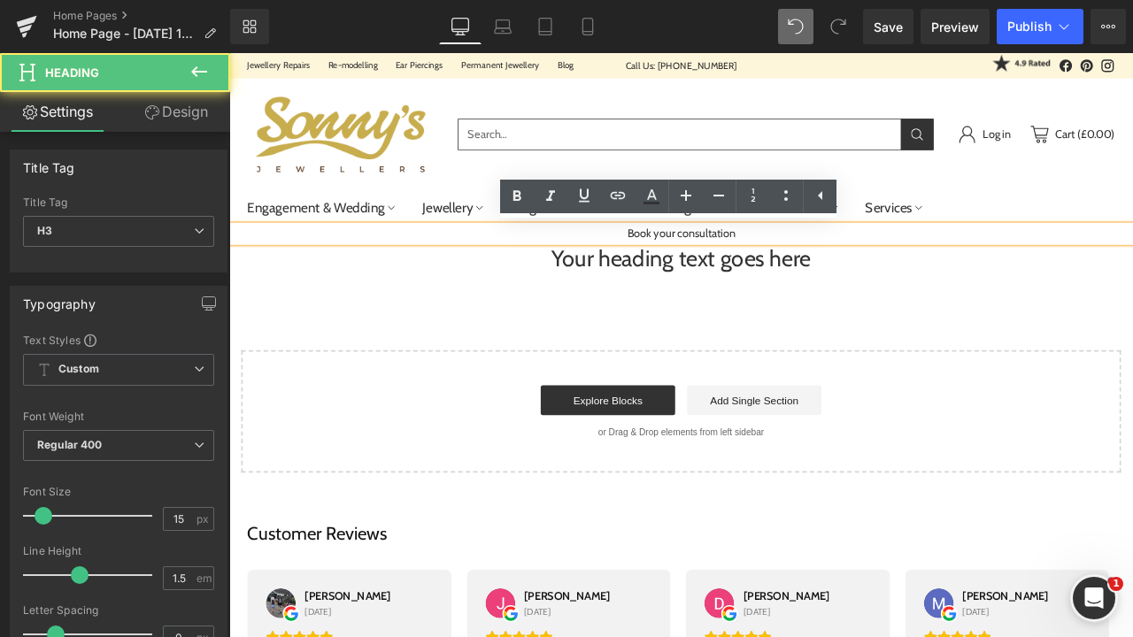
click at [840, 272] on div "Book your consultation" at bounding box center [764, 268] width 1071 height 20
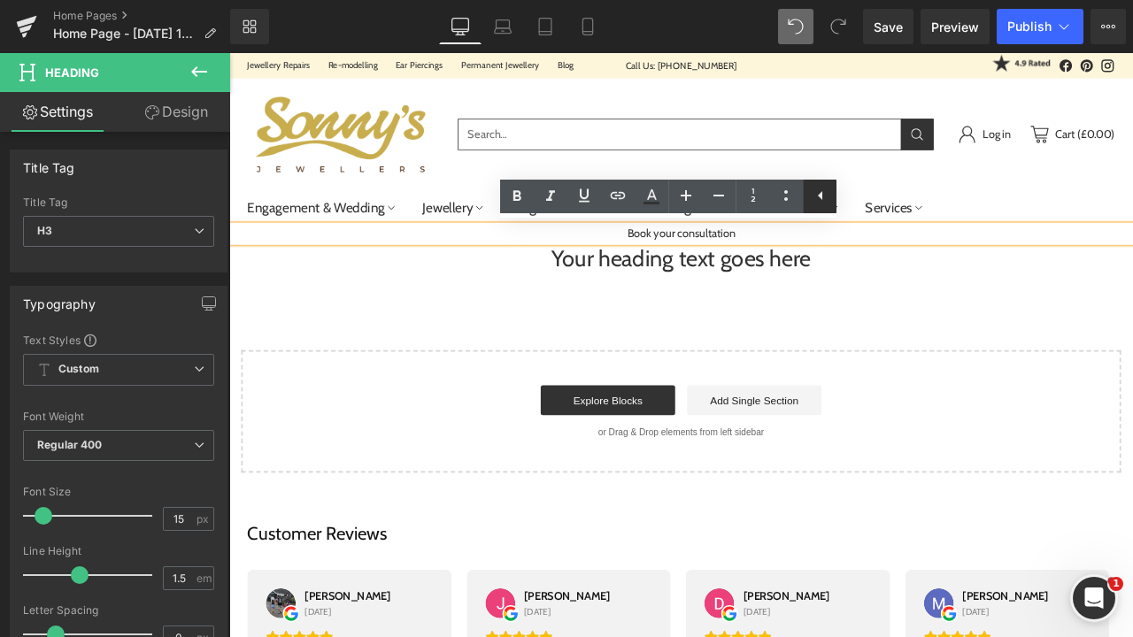
click at [830, 197] on icon at bounding box center [820, 195] width 21 height 21
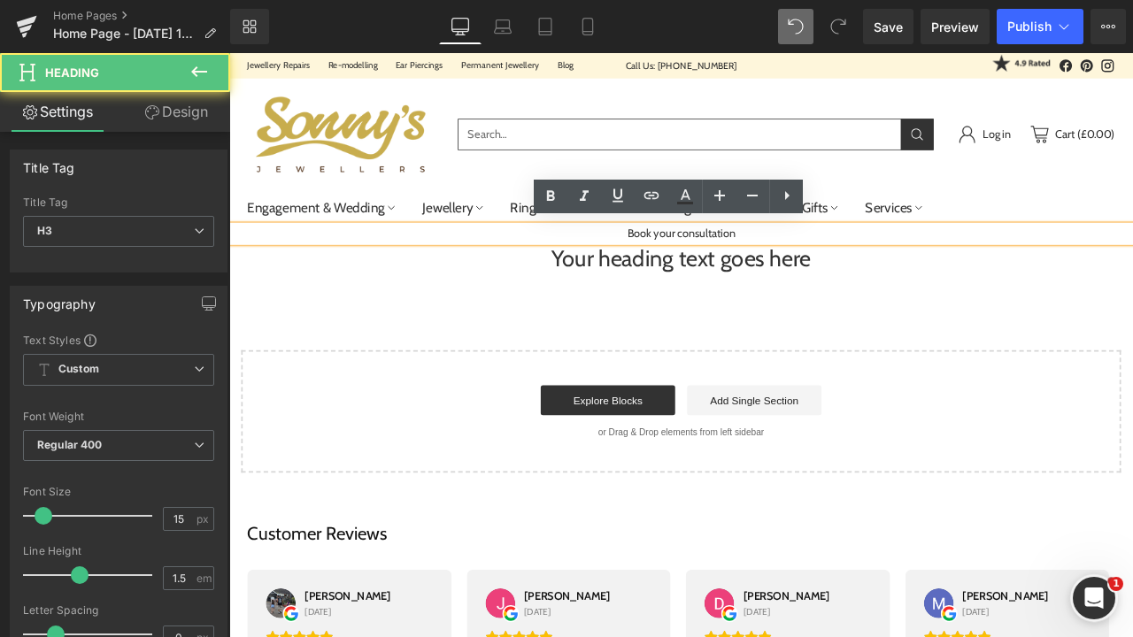
click at [877, 276] on div "Book your consultation" at bounding box center [764, 268] width 1071 height 20
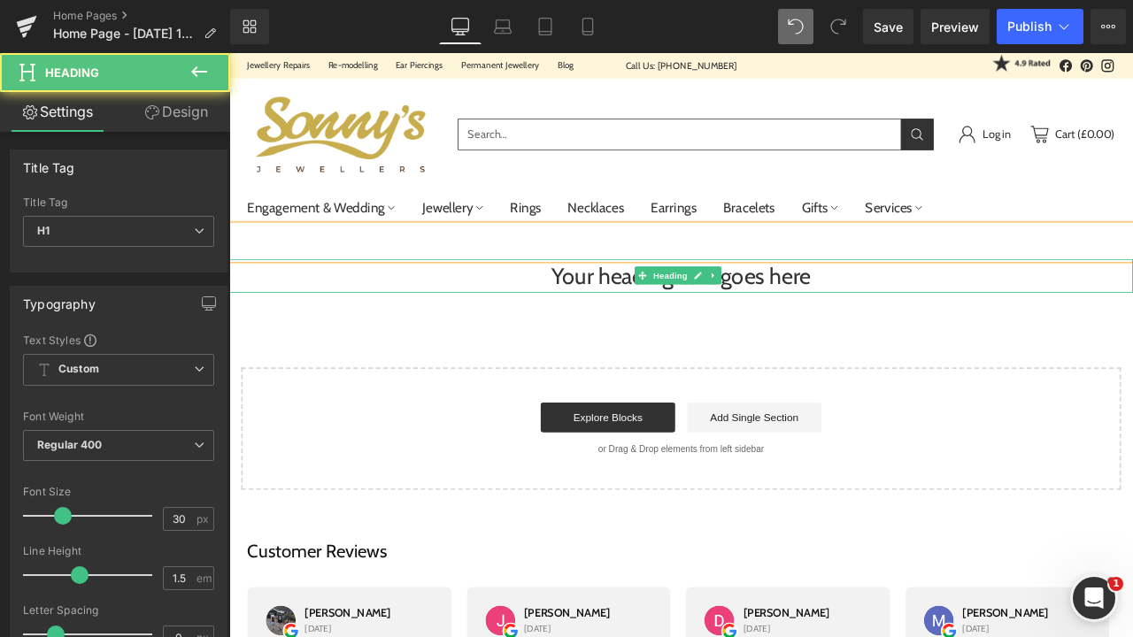
click at [679, 297] on h1 "Your heading text goes here" at bounding box center [764, 317] width 1071 height 40
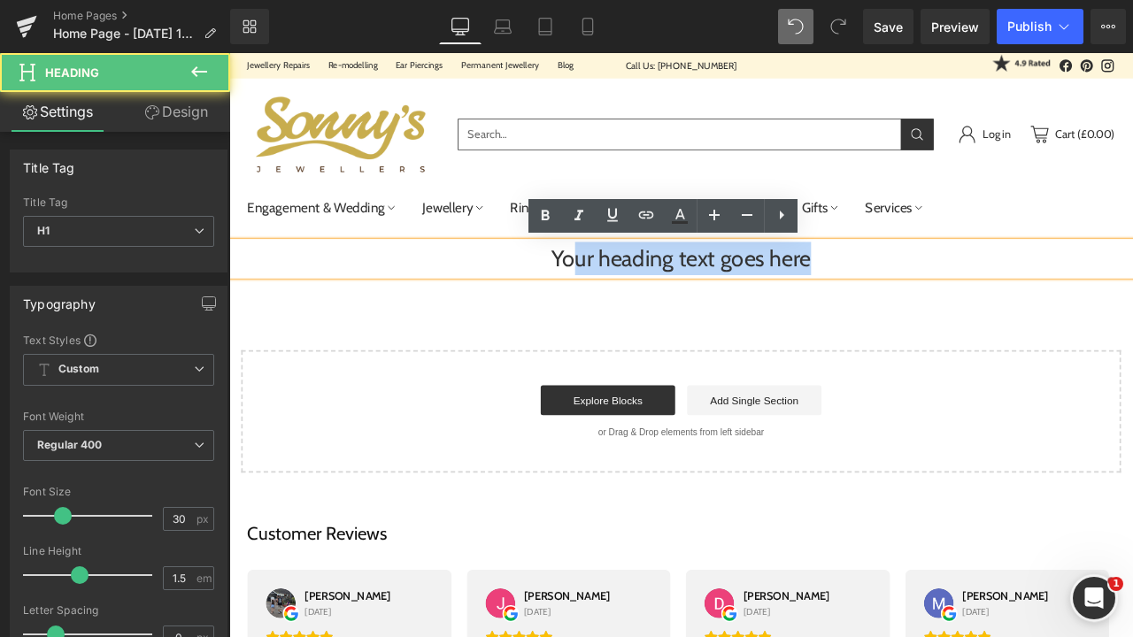
drag, startPoint x: 933, startPoint y: 304, endPoint x: 627, endPoint y: 298, distance: 306.4
click at [627, 300] on h1 "Your heading text goes here" at bounding box center [764, 297] width 1071 height 40
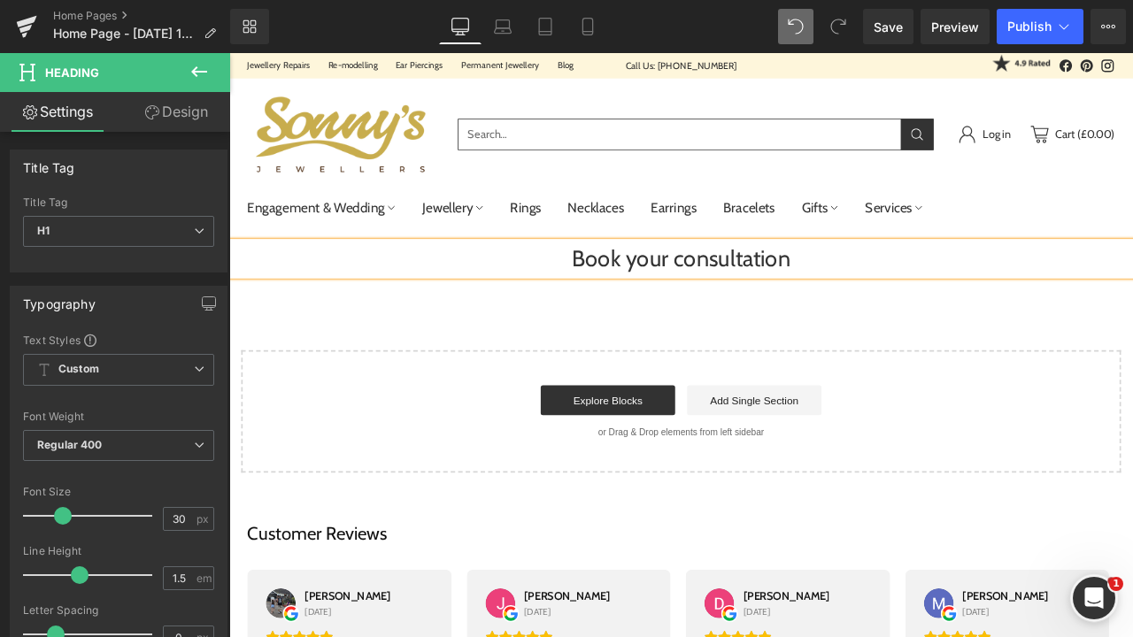
click at [601, 343] on div "Heading Book your consultation Heading Select your layout" at bounding box center [764, 405] width 1071 height 294
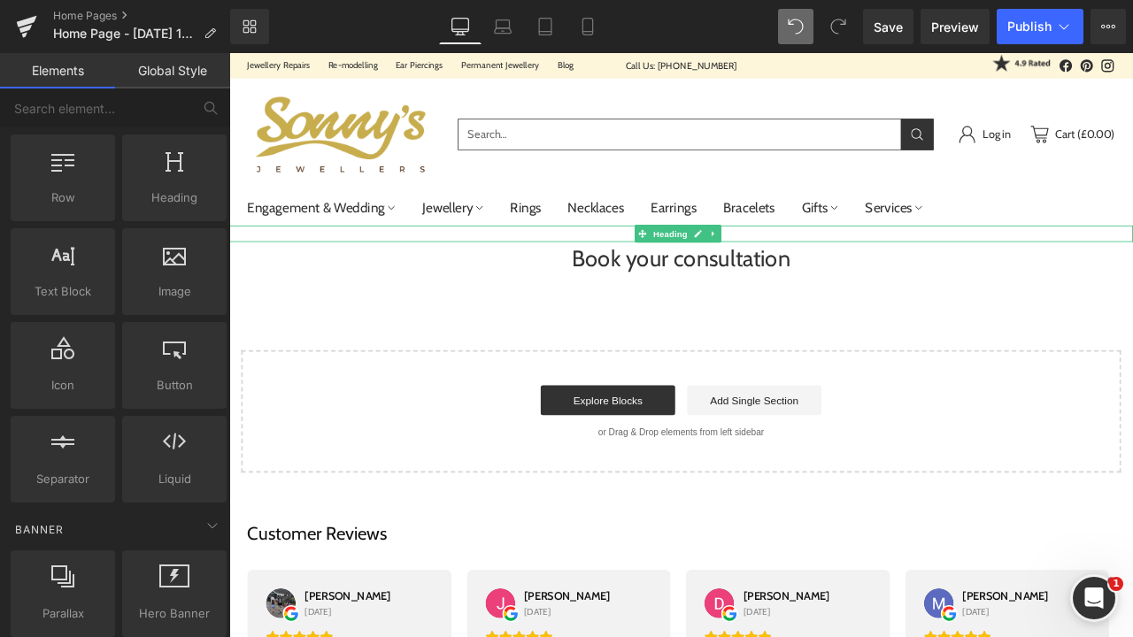
click at [806, 263] on icon at bounding box center [804, 267] width 10 height 11
click at [808, 272] on icon at bounding box center [813, 267] width 10 height 11
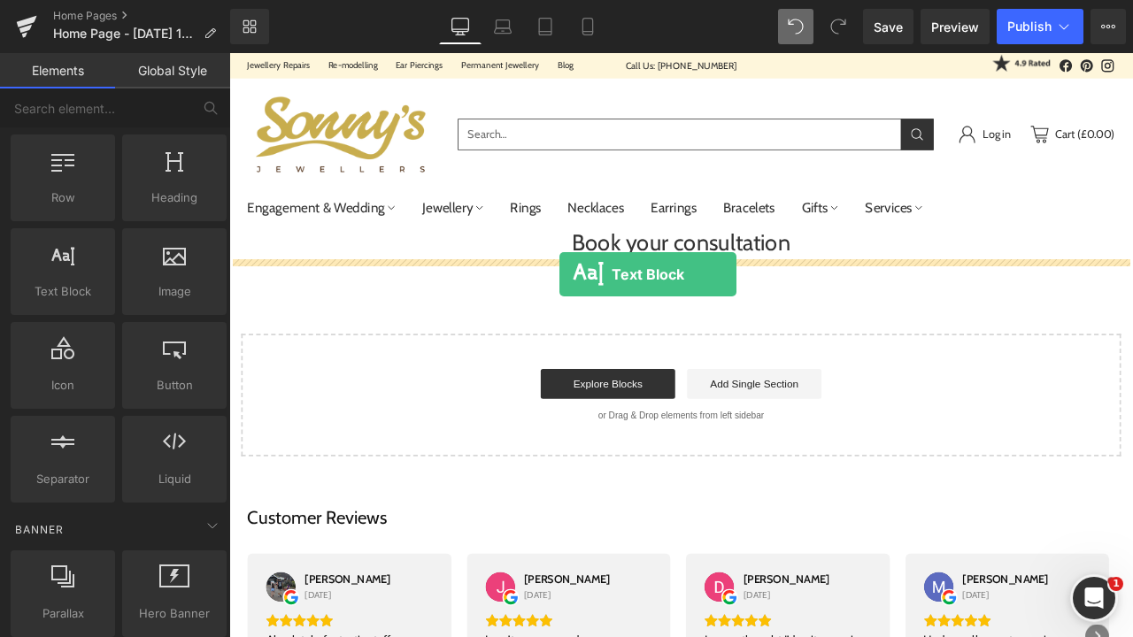
drag, startPoint x: 309, startPoint y: 314, endPoint x: 617, endPoint y: 308, distance: 308.1
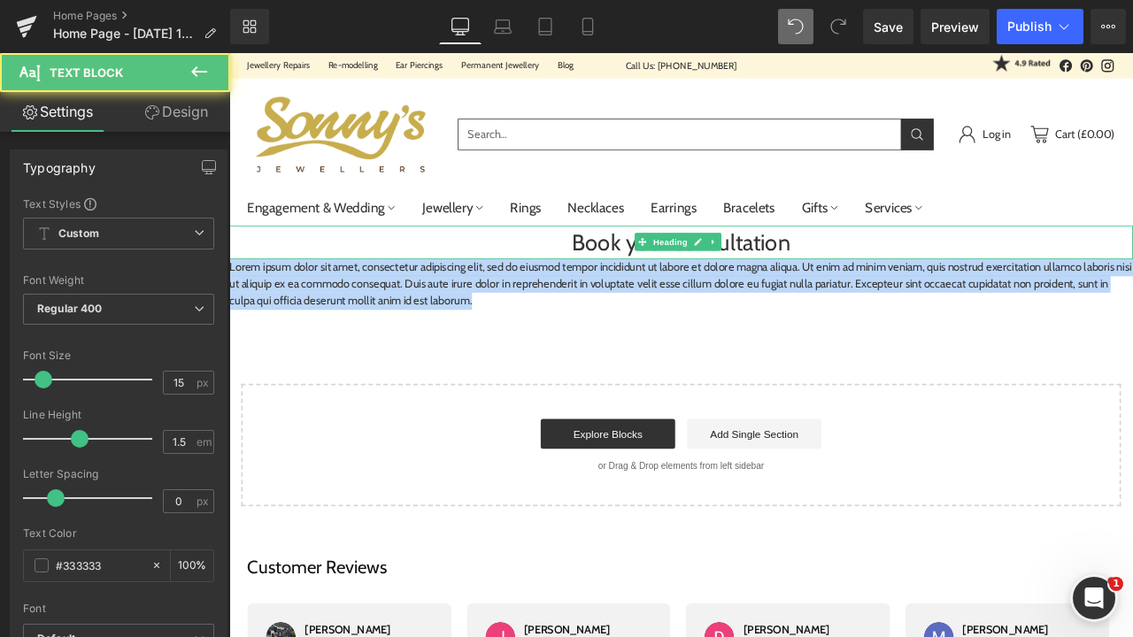
drag, startPoint x: 639, startPoint y: 343, endPoint x: 372, endPoint y: 270, distance: 277.3
click at [372, 270] on div "Book your consultation Heading Lorem ipsum dolor sit amet, consectetur adipisci…" at bounding box center [764, 425] width 1071 height 334
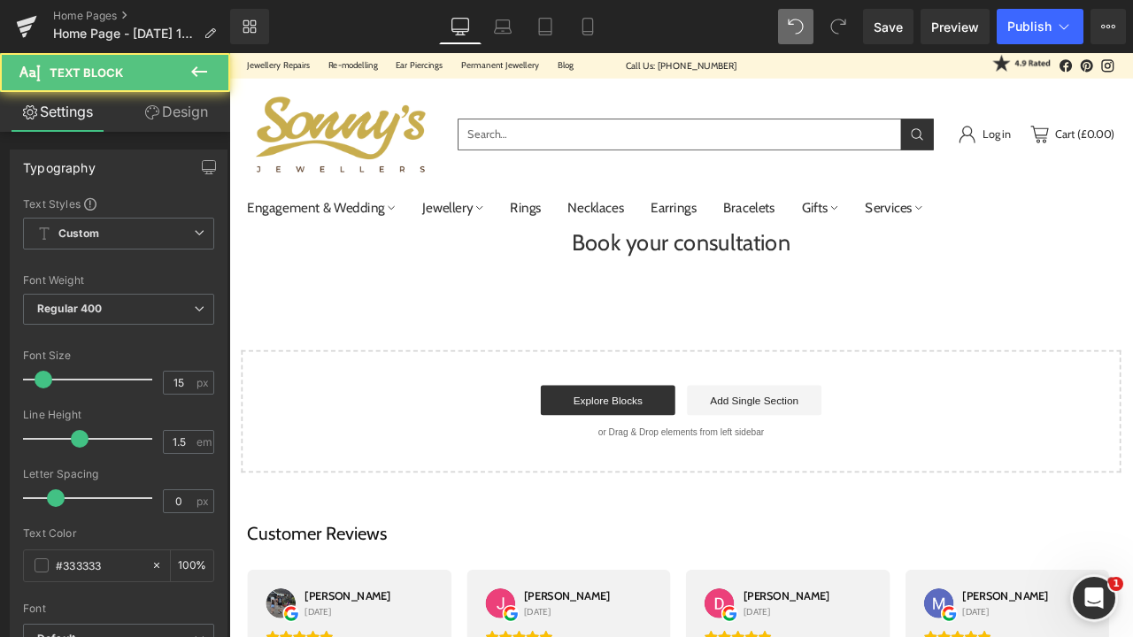
click at [588, 300] on div "Text Block" at bounding box center [764, 307] width 1071 height 20
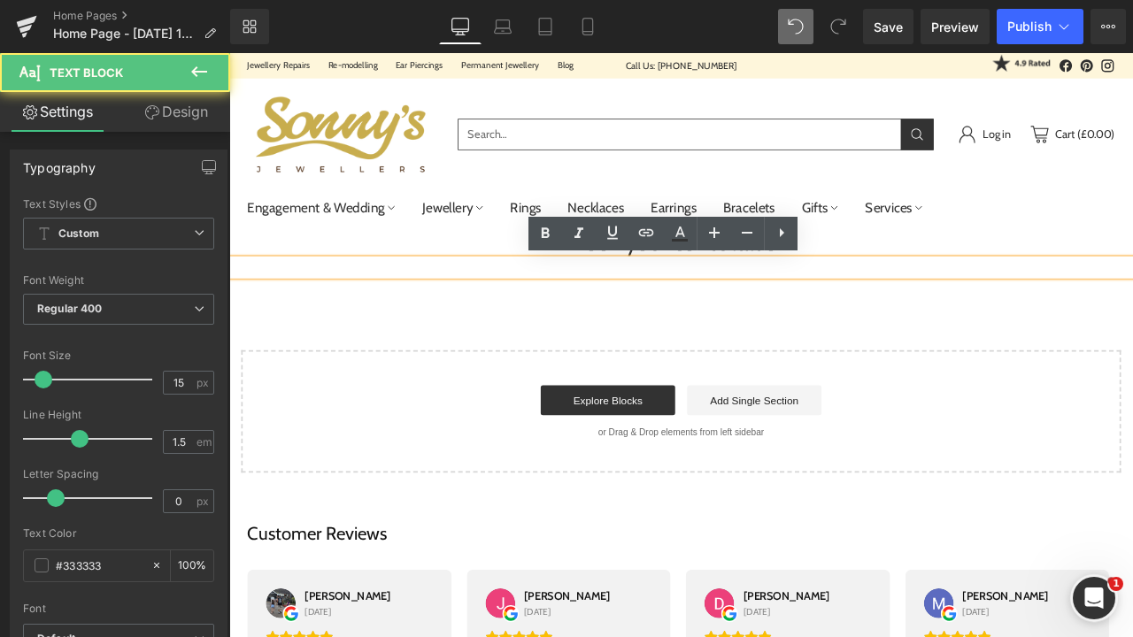
click at [655, 306] on p at bounding box center [764, 307] width 1071 height 20
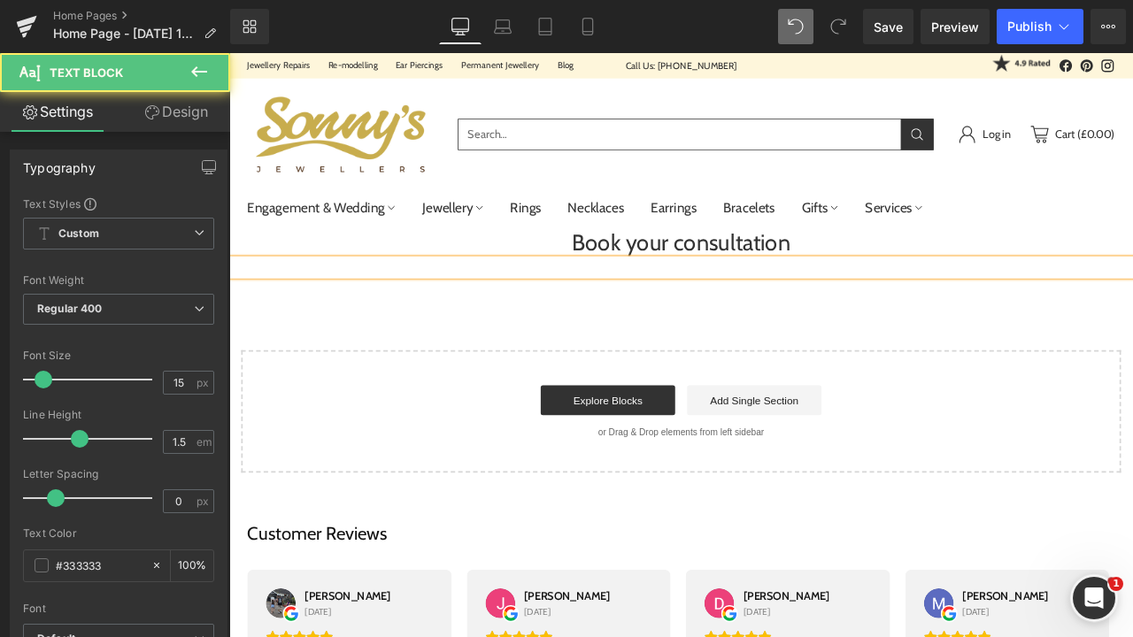
click at [707, 309] on p at bounding box center [764, 307] width 1071 height 20
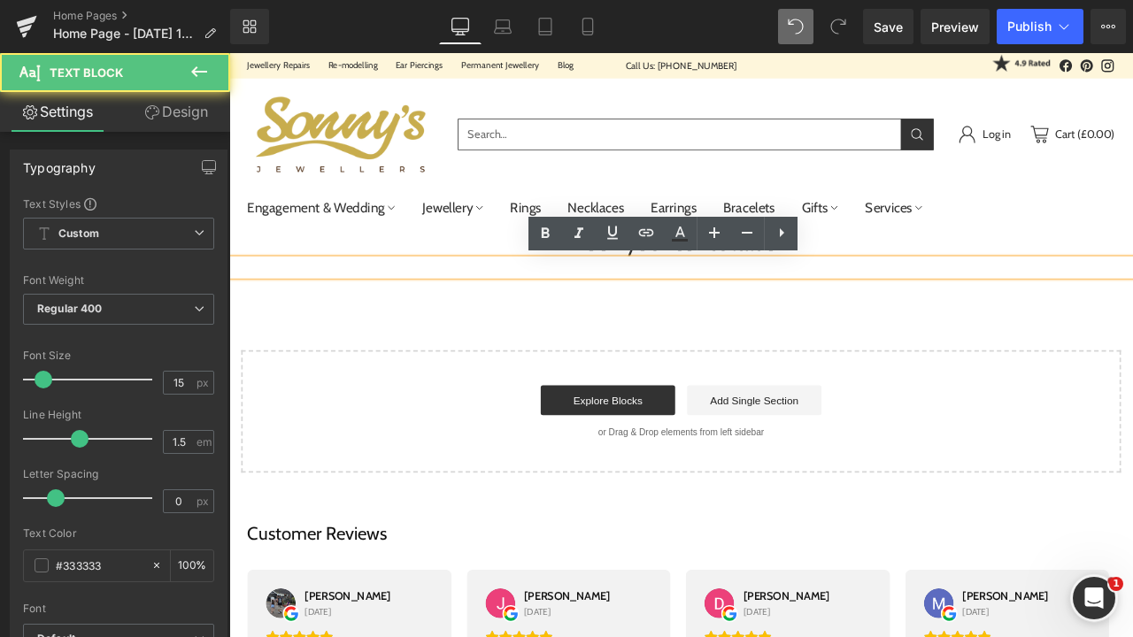
click at [768, 306] on p at bounding box center [764, 307] width 1071 height 20
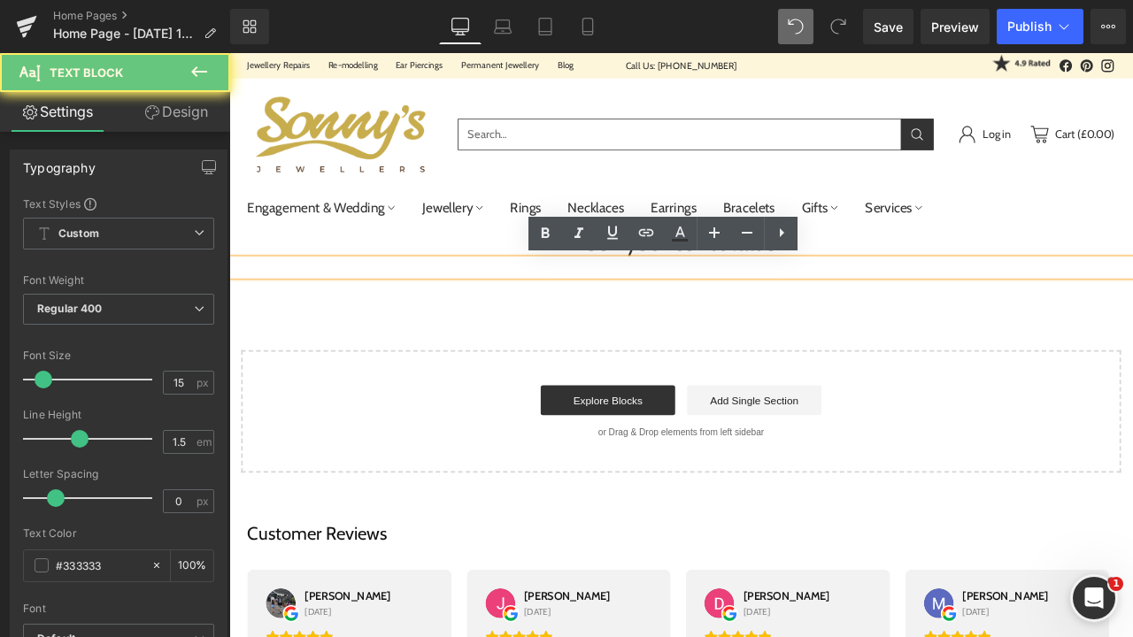
click at [768, 306] on p at bounding box center [764, 307] width 1071 height 20
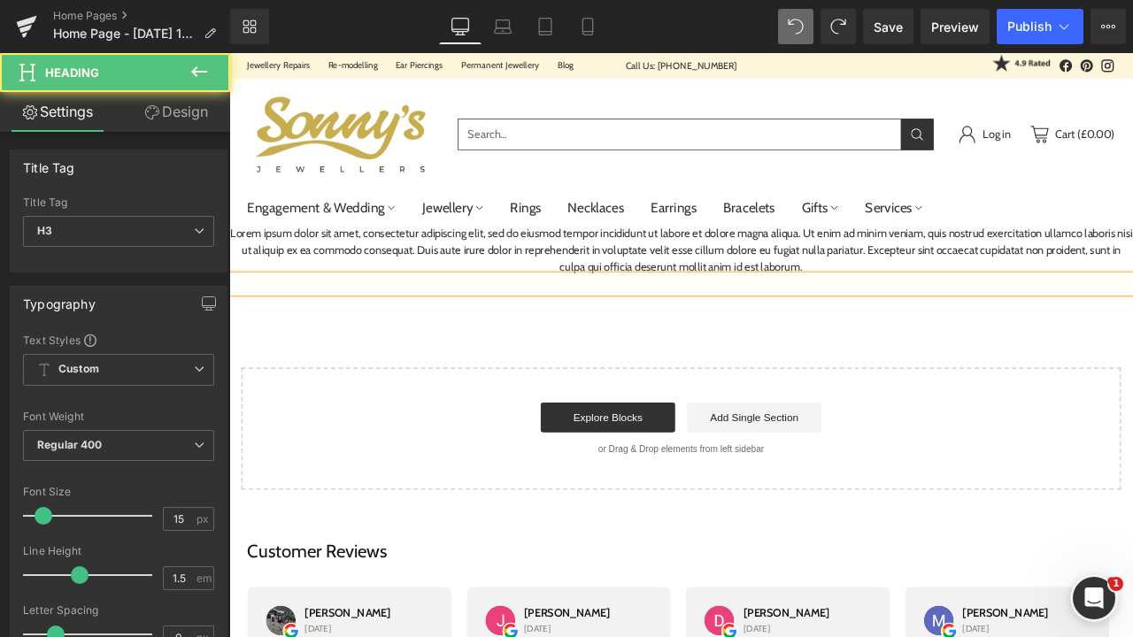
click at [897, 282] on p "Lorem ipsum dolor sit amet, consectetur adipiscing elit, sed do eiusmod tempor …" at bounding box center [764, 288] width 1071 height 60
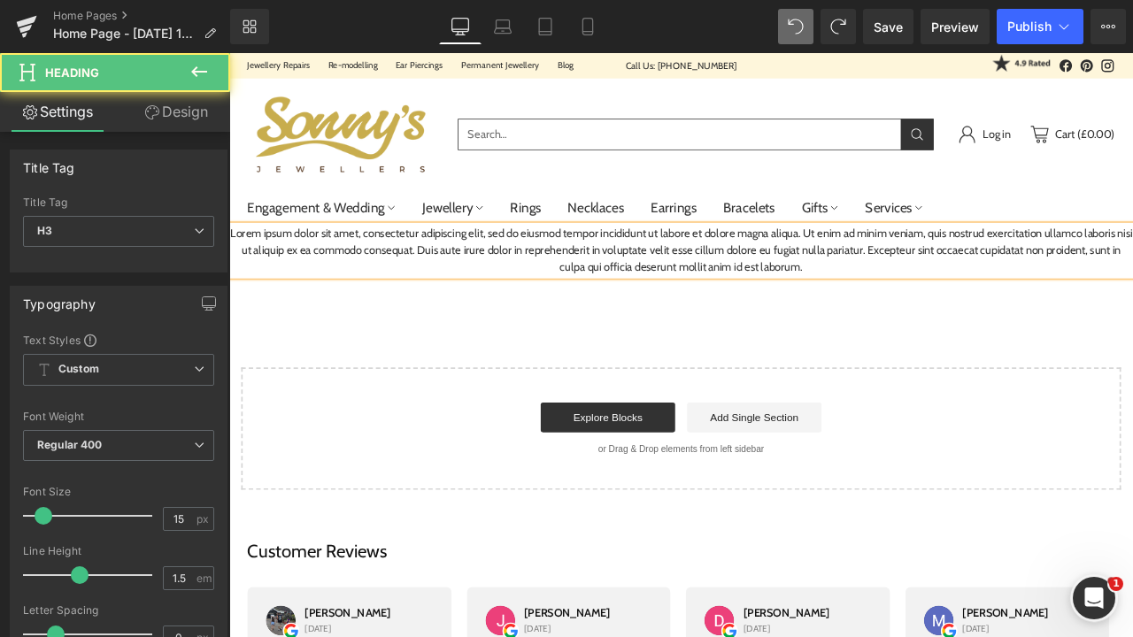
click at [858, 336] on div "Lorem ipsum dolor sit amet, consectetur adipiscing elit, sed do eiusmod tempor …" at bounding box center [764, 414] width 1071 height 313
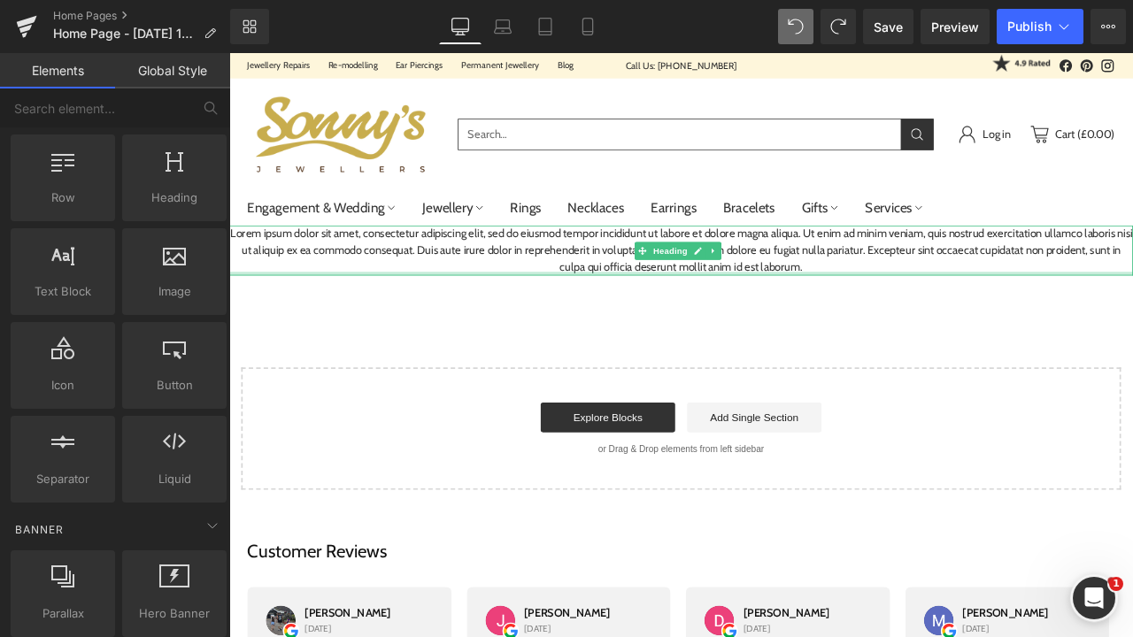
drag, startPoint x: 976, startPoint y: 315, endPoint x: 949, endPoint y: 337, distance: 34.6
click at [976, 315] on div at bounding box center [764, 315] width 1071 height 4
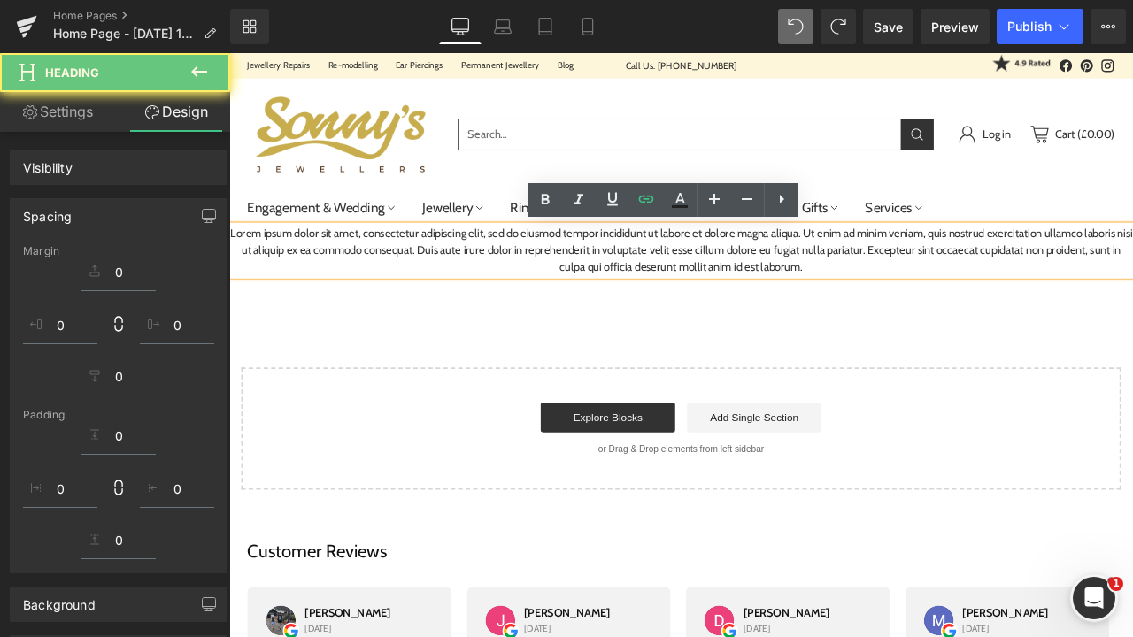
drag, startPoint x: 949, startPoint y: 337, endPoint x: 907, endPoint y: 58, distance: 282.0
click at [949, 338] on div "Lorem ipsum dolor sit amet, consectetur adipiscing elit, sed do eiusmod tempor …" at bounding box center [764, 414] width 1071 height 313
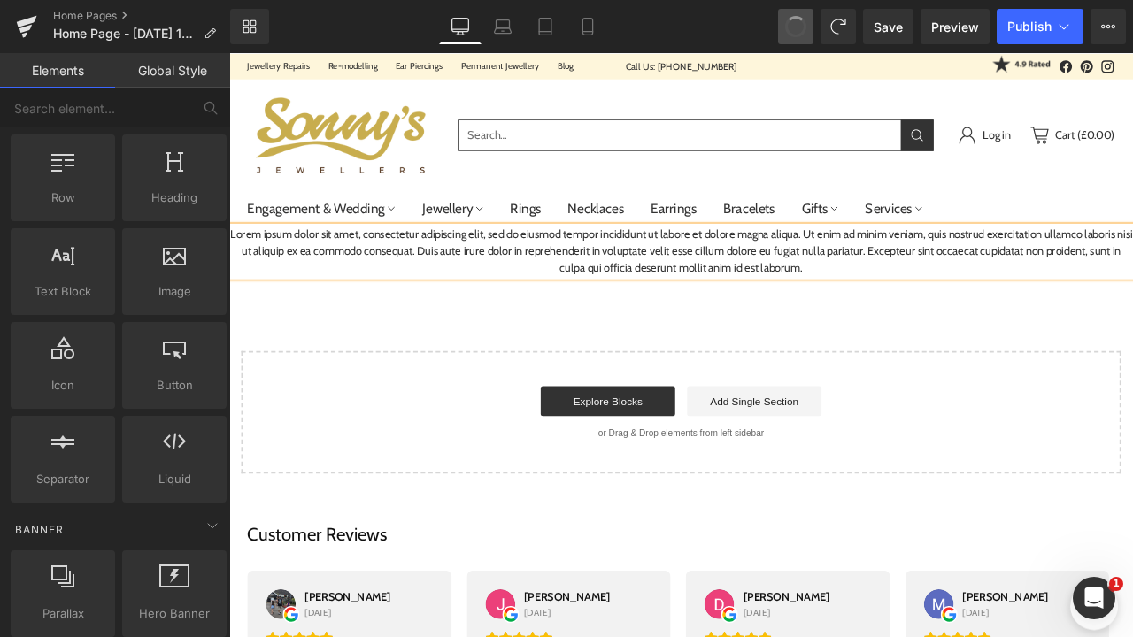
click at [792, 34] on span at bounding box center [796, 26] width 28 height 28
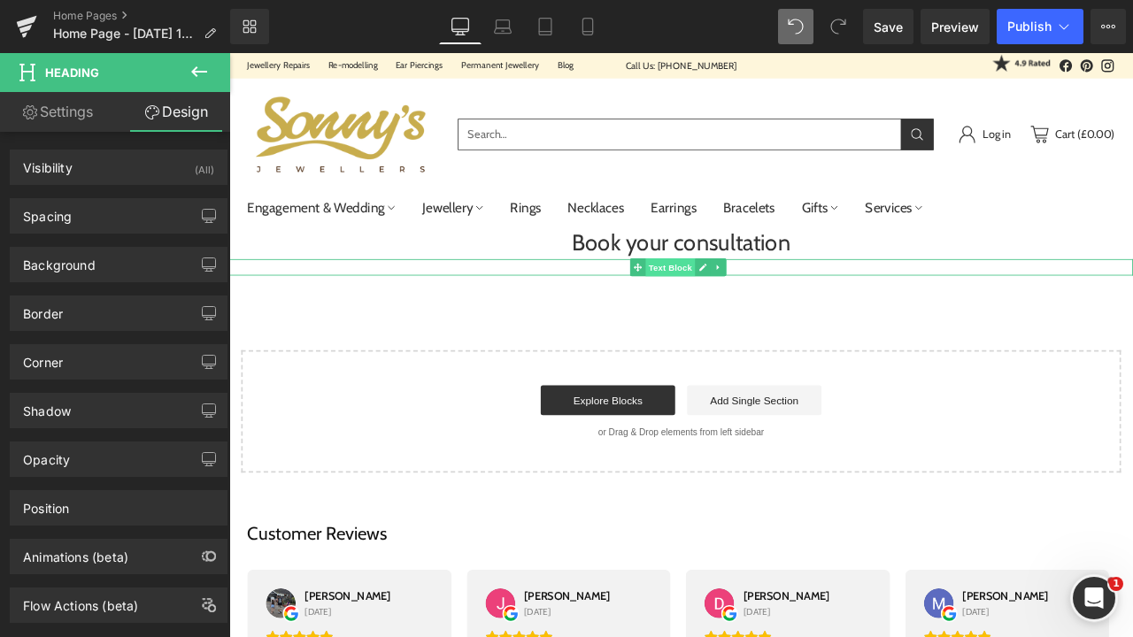
click at [754, 314] on span "Text Block" at bounding box center [751, 307] width 58 height 21
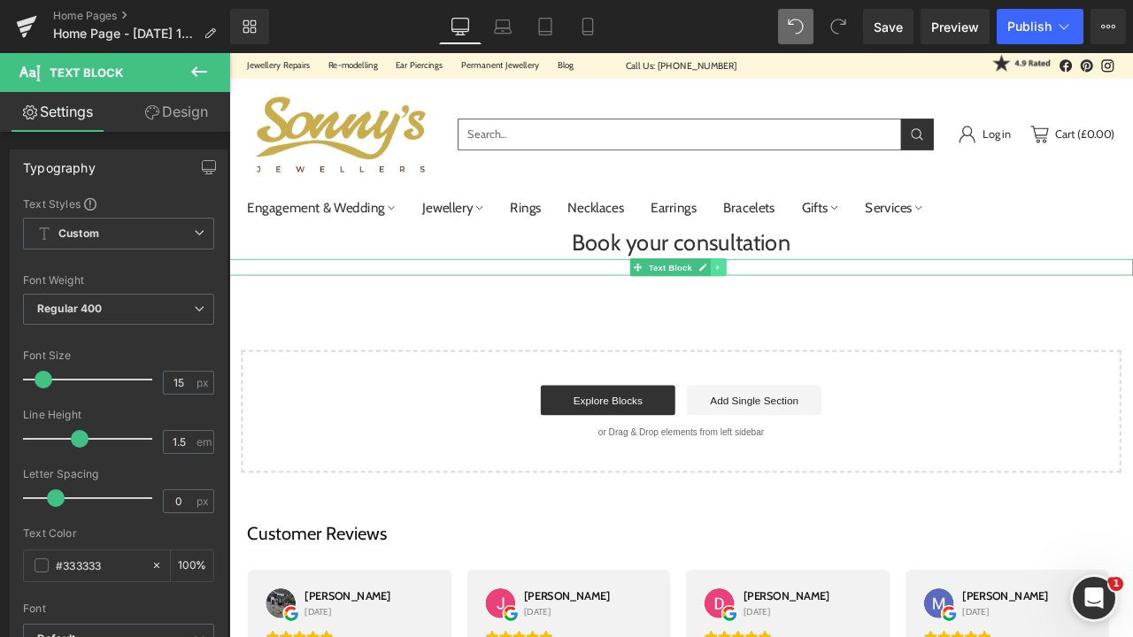
click at [806, 313] on link at bounding box center [809, 307] width 19 height 21
click at [813, 308] on link at bounding box center [818, 307] width 19 height 21
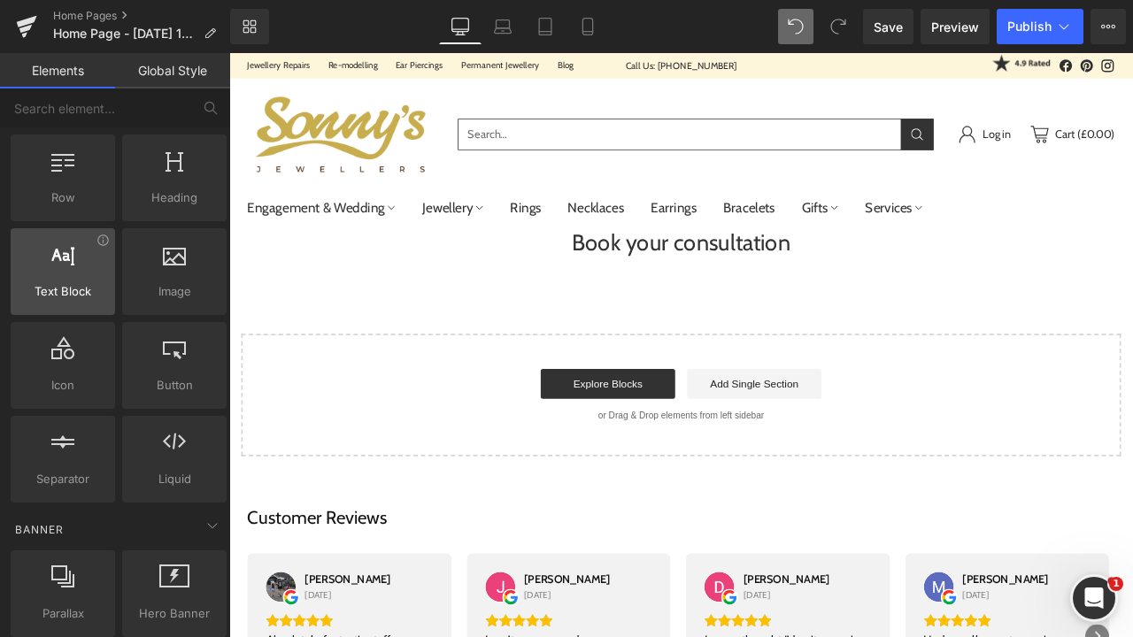
click at [96, 263] on div at bounding box center [63, 263] width 94 height 40
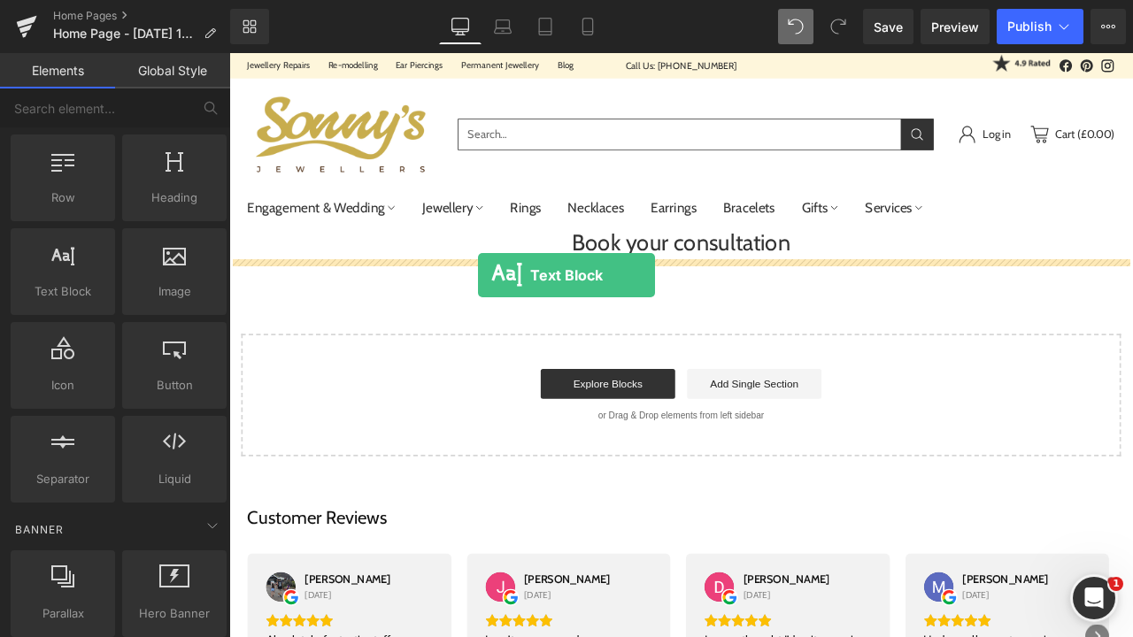
drag, startPoint x: 320, startPoint y: 328, endPoint x: 547, endPoint y: 320, distance: 226.7
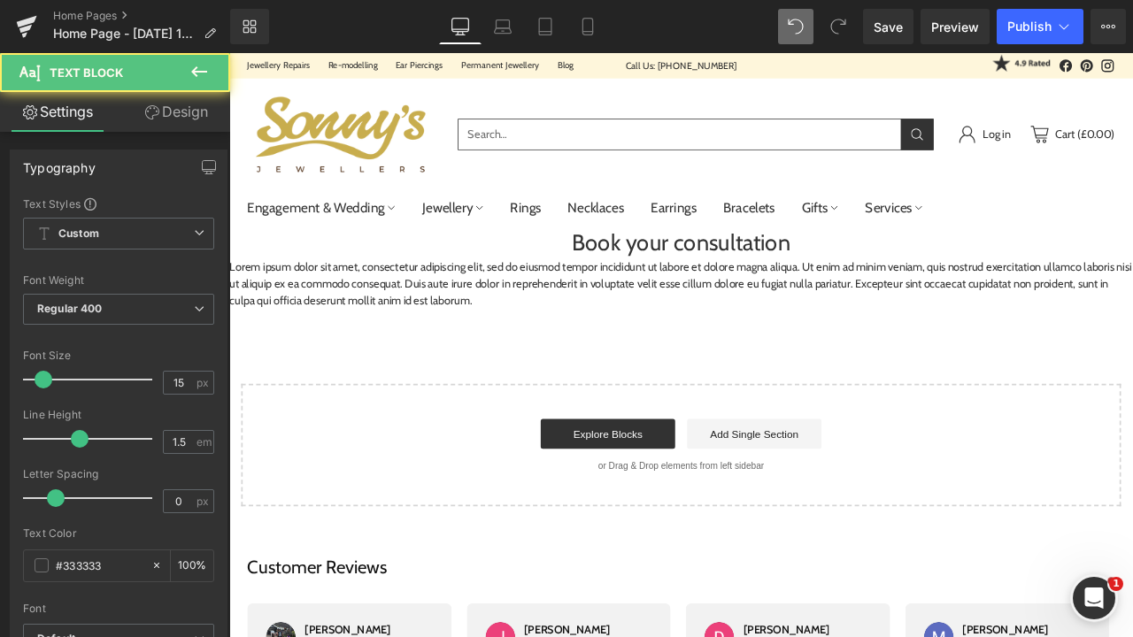
click at [651, 343] on p "Lorem ipsum dolor sit amet, consectetur adipiscing elit, sed do eiusmod tempor …" at bounding box center [764, 327] width 1071 height 60
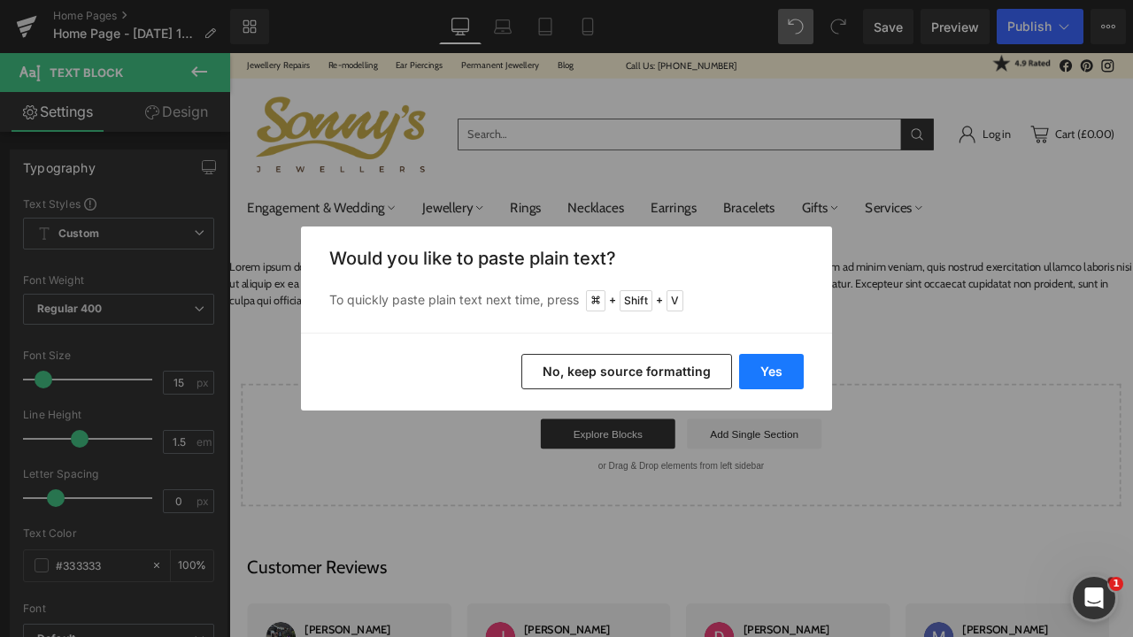
click at [775, 376] on button "Yes" at bounding box center [771, 371] width 65 height 35
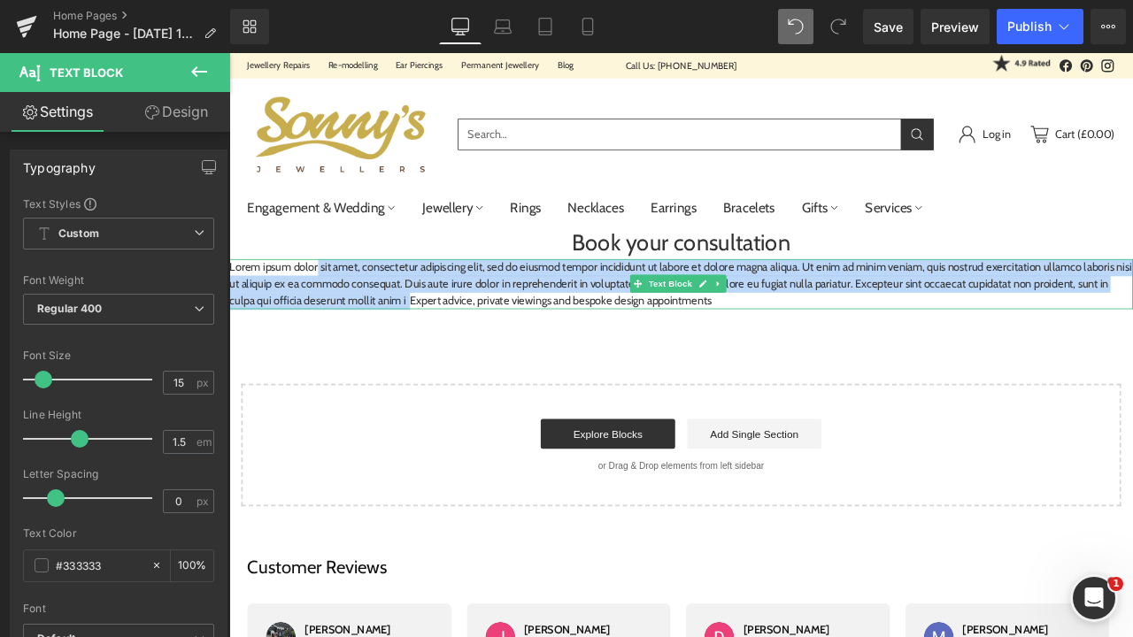
drag, startPoint x: 543, startPoint y: 347, endPoint x: 335, endPoint y: 306, distance: 212.0
click at [335, 306] on p "Lorem ipsum dolor sit amet, consectetur adipiscing elit, sed do eiusmod tempor …" at bounding box center [764, 327] width 1071 height 60
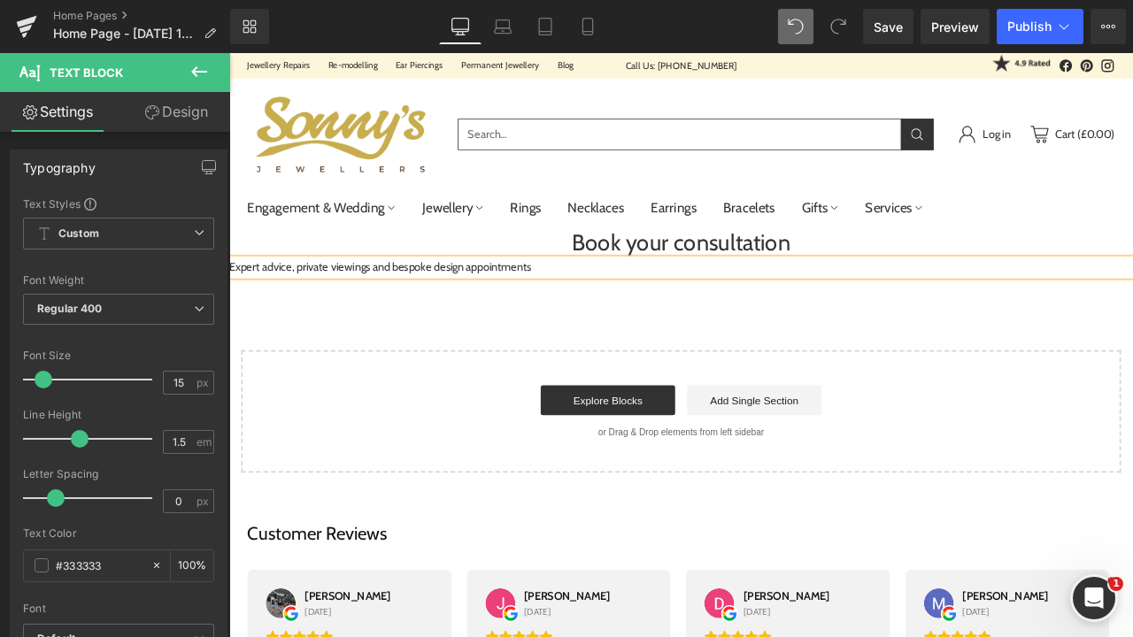
click at [355, 369] on div "Book your consultation Heading Expert advice, private viewings and bespoke desi…" at bounding box center [764, 405] width 1071 height 294
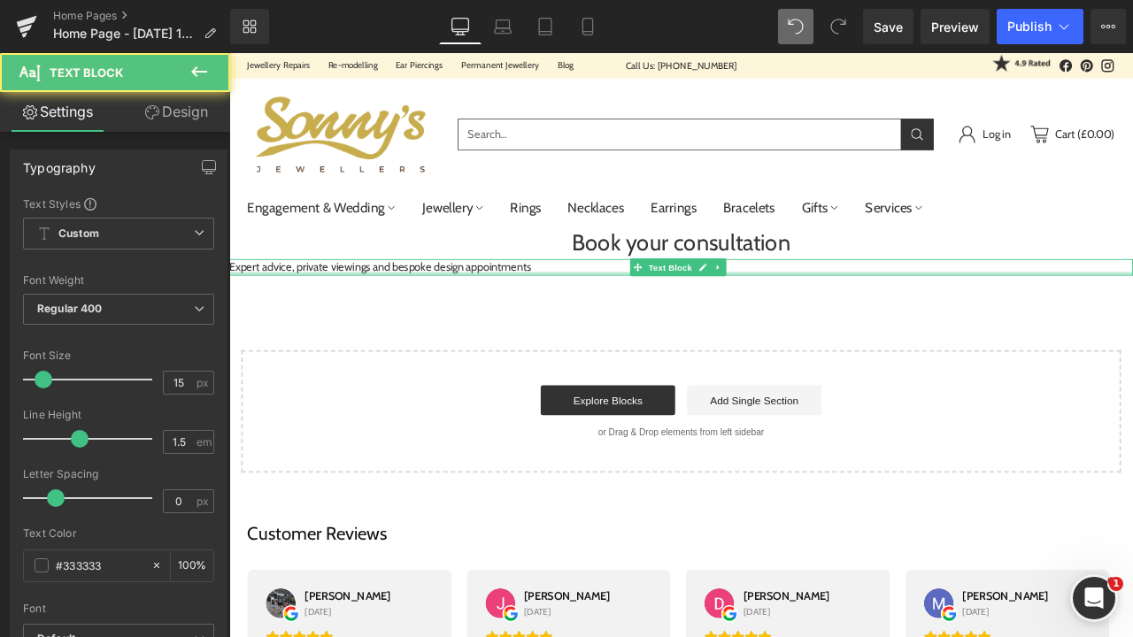
click at [377, 315] on div at bounding box center [764, 315] width 1071 height 4
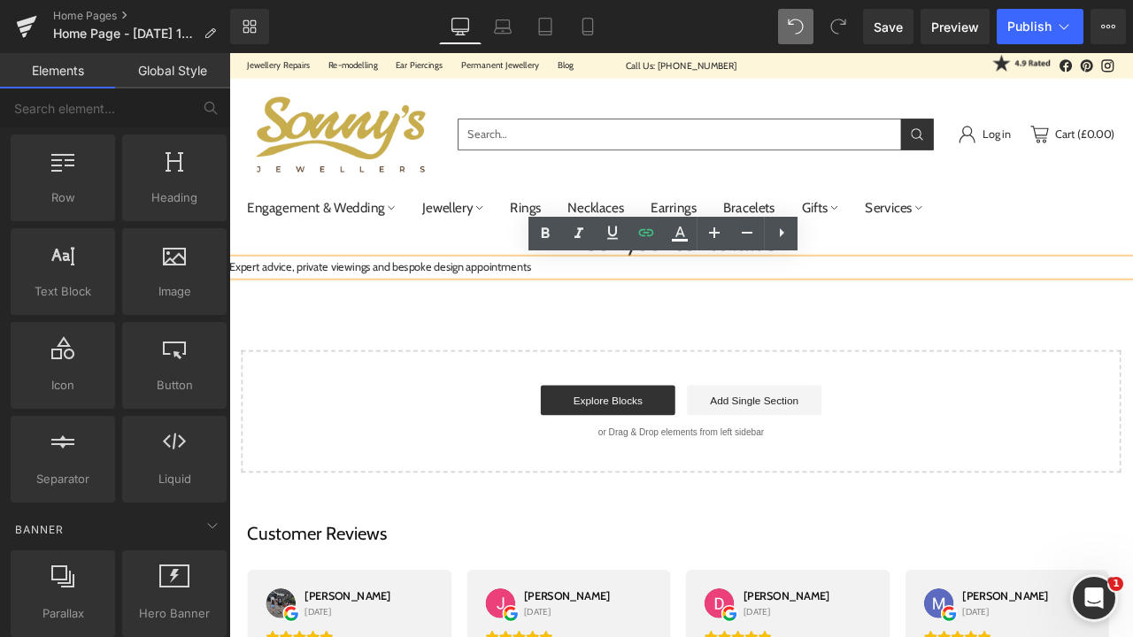
click at [1004, 376] on div "Book your consultation Heading Expert advice, private viewings and bespoke desi…" at bounding box center [764, 405] width 1071 height 294
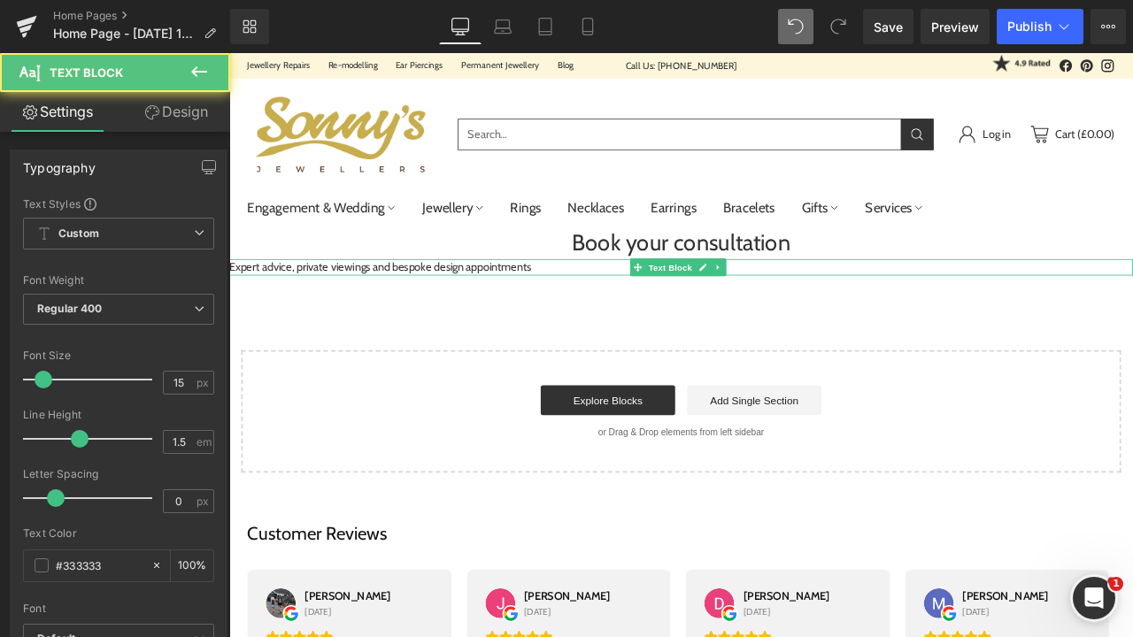
click at [909, 303] on p "Expert advice, private viewings and bespoke design appointments" at bounding box center [764, 307] width 1071 height 20
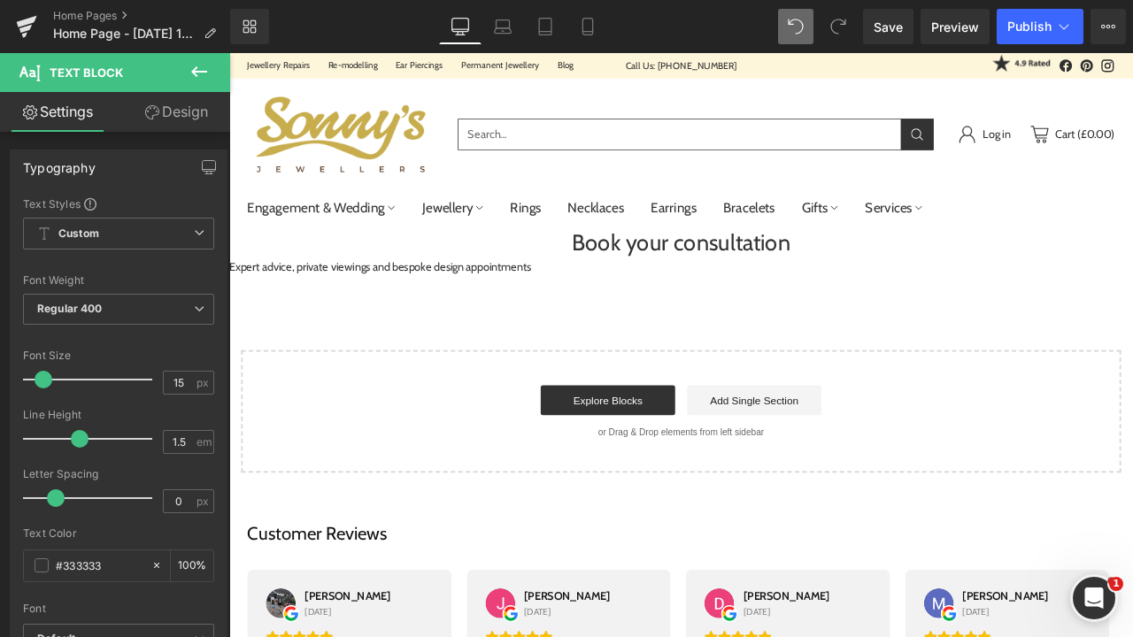
click at [199, 80] on icon at bounding box center [199, 71] width 21 height 21
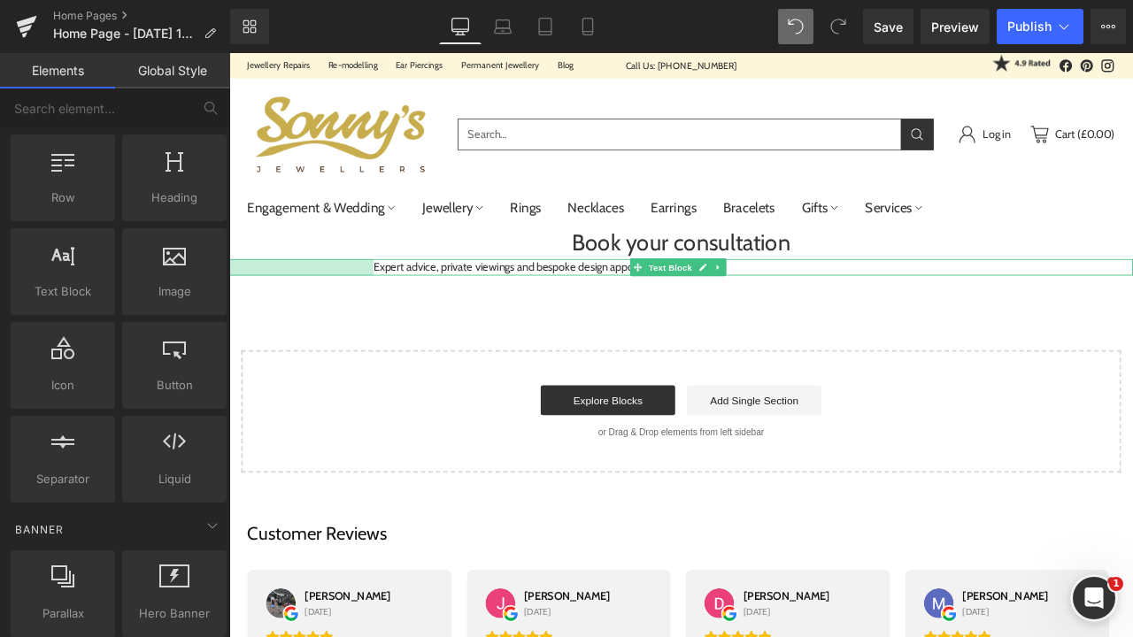
click at [401, 302] on div "Expert advice, private viewings and bespoke design appointments Text Block 193px" at bounding box center [764, 307] width 1071 height 20
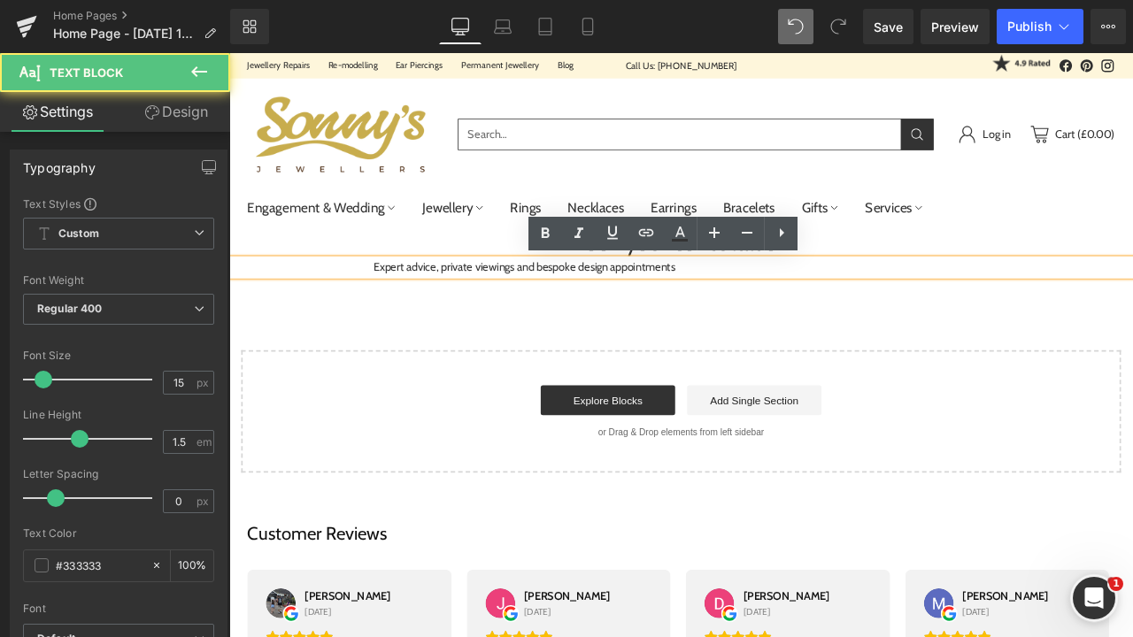
click at [389, 303] on div "Expert advice, private viewings and bespoke design appointments" at bounding box center [764, 307] width 1071 height 20
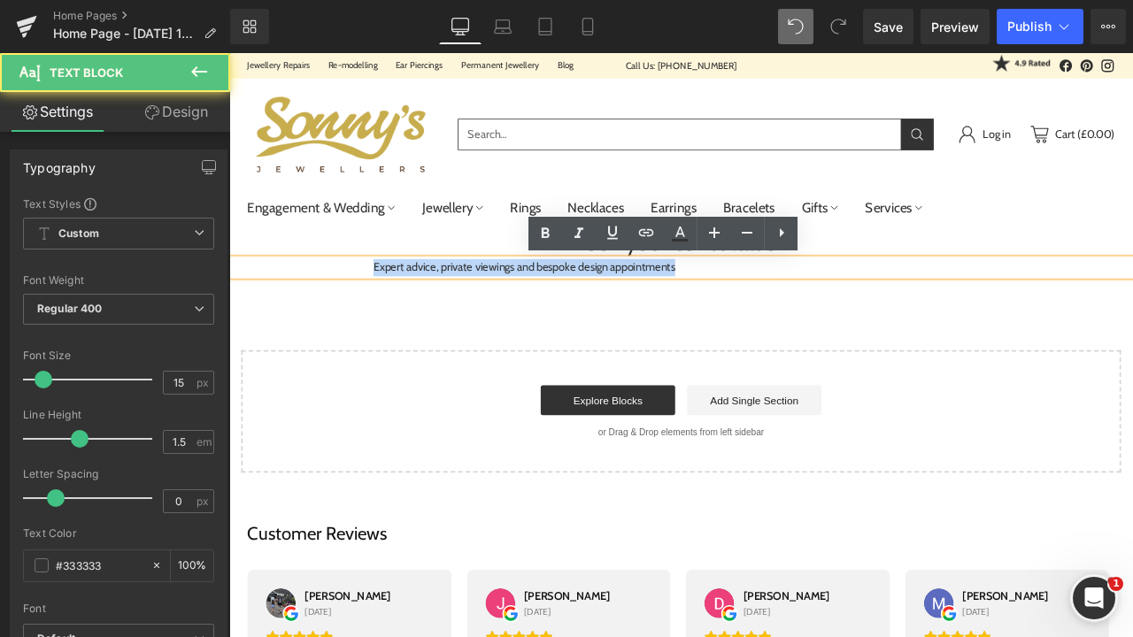
drag, startPoint x: 774, startPoint y: 306, endPoint x: 395, endPoint y: 306, distance: 378.9
click at [395, 306] on div "Expert advice, private viewings and bespoke design appointments" at bounding box center [764, 307] width 1071 height 20
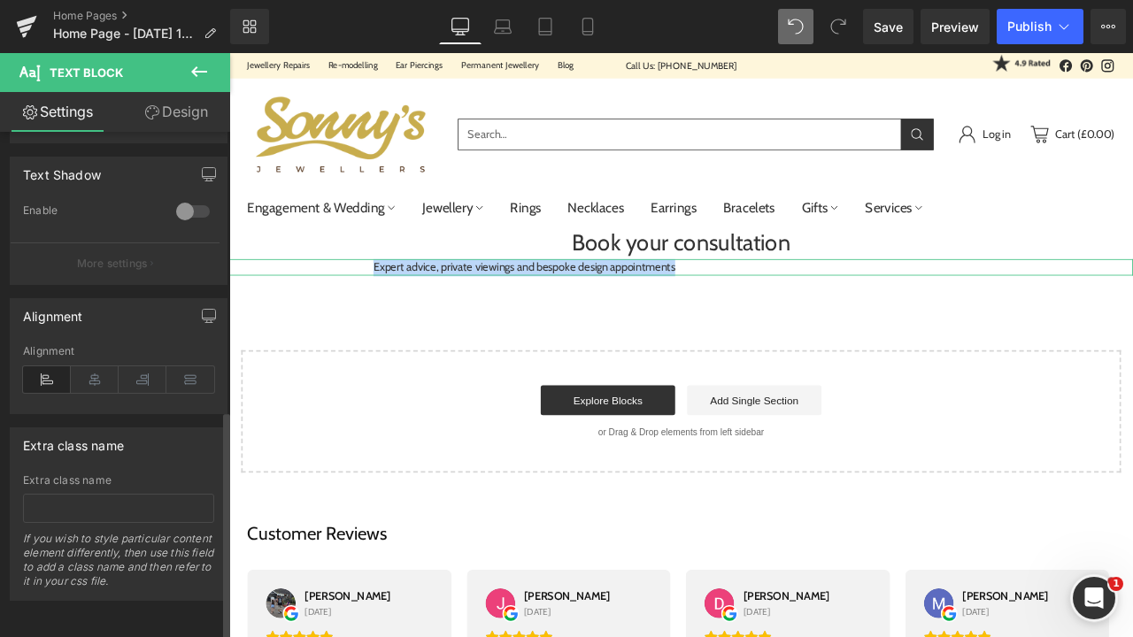
scroll to position [614, 0]
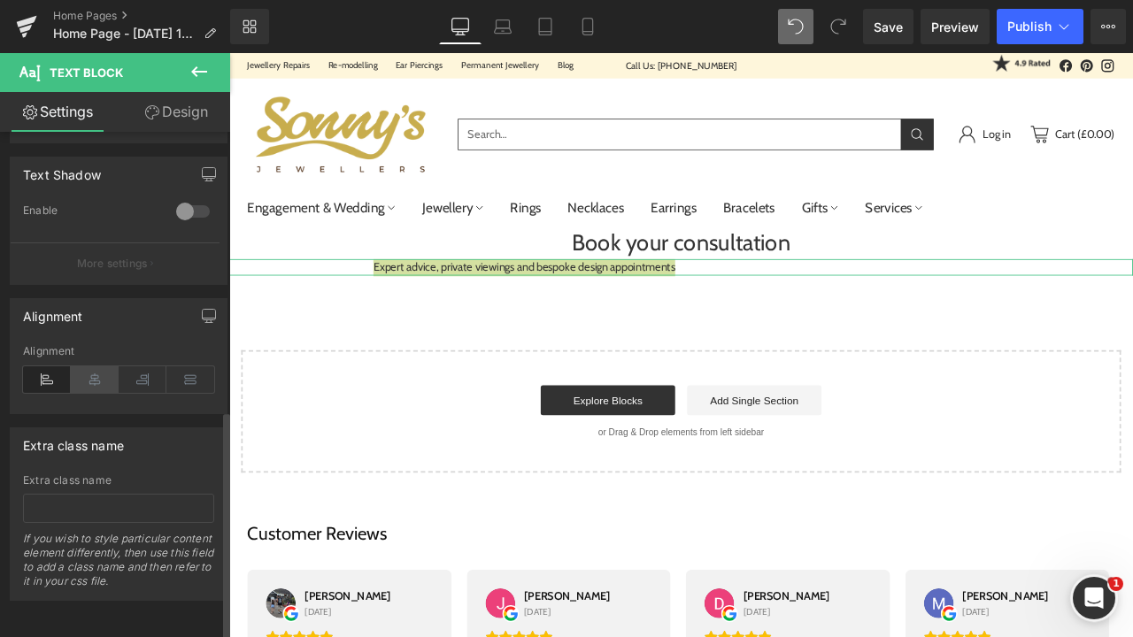
click at [89, 367] on icon at bounding box center [95, 380] width 48 height 27
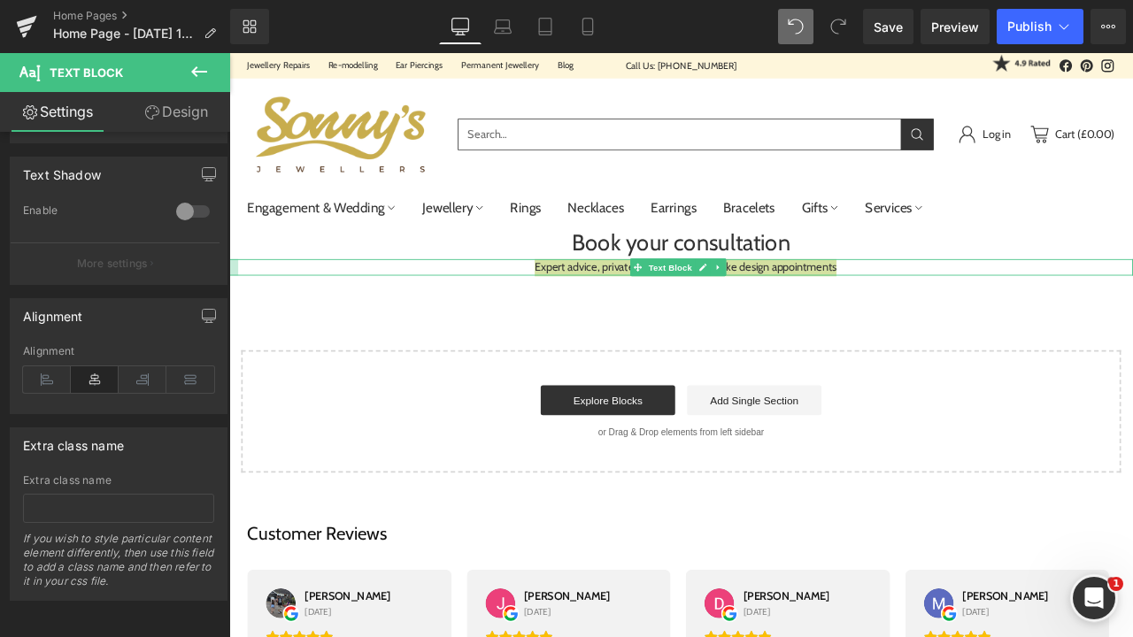
drag, startPoint x: 394, startPoint y: 306, endPoint x: 202, endPoint y: 303, distance: 192.1
click at [234, 309] on div at bounding box center [234, 307] width 11 height 20
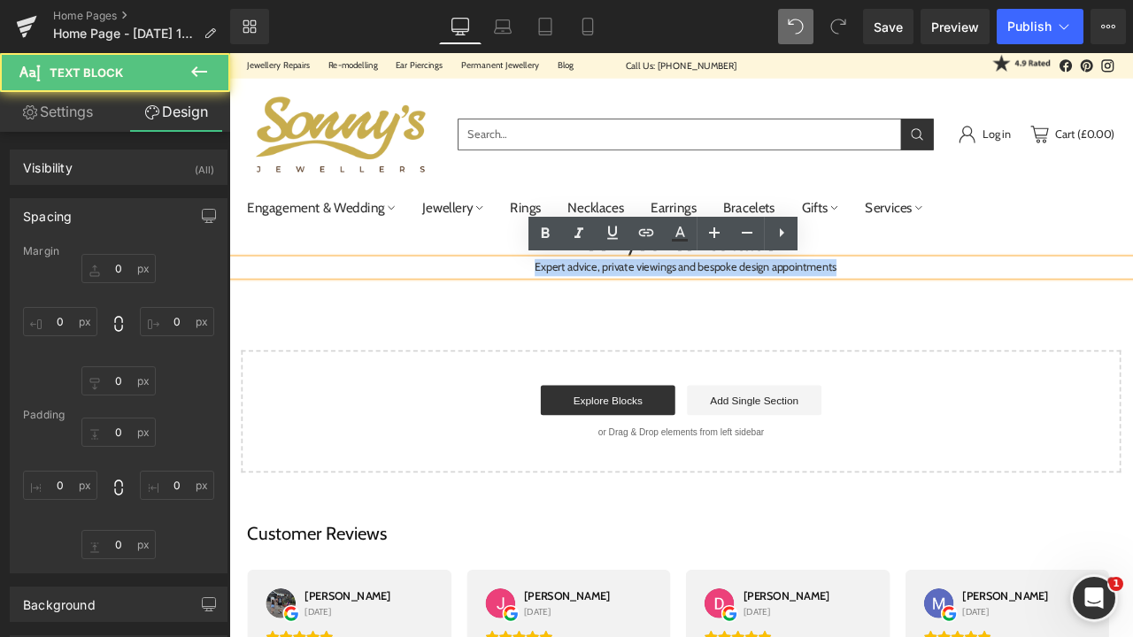
click at [313, 389] on div "Book your consultation Heading Expert advice, private viewings and bespoke desi…" at bounding box center [764, 405] width 1071 height 294
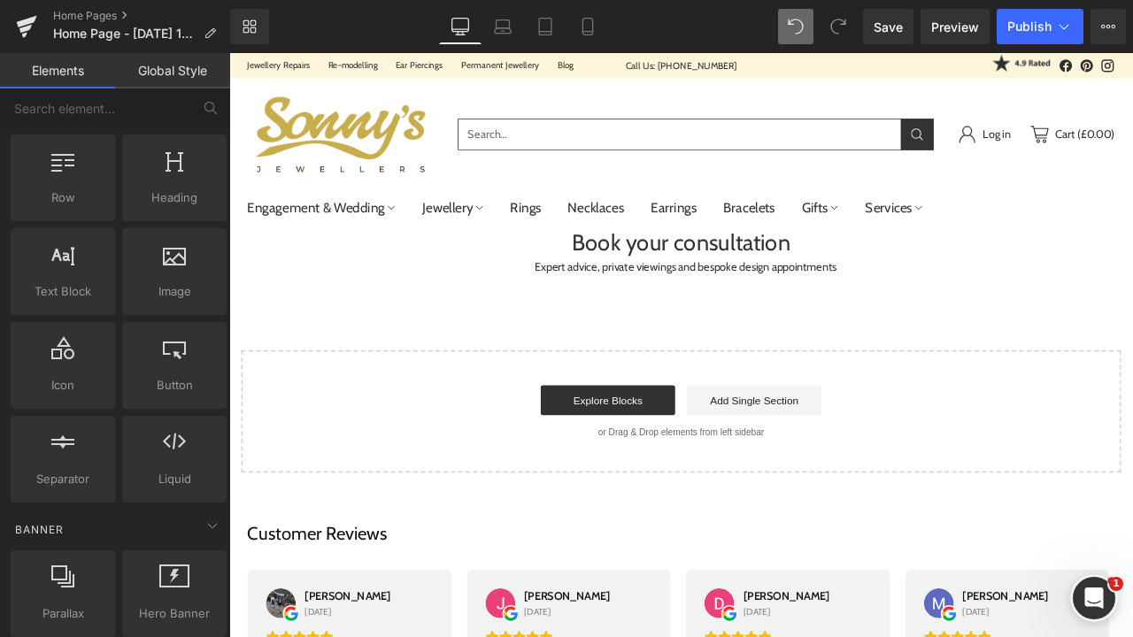
click at [584, 321] on div "Book your consultation Heading Expert advice, private viewings and bespoke desi…" at bounding box center [764, 405] width 1071 height 294
click at [660, 306] on p "Expert advice, private viewings and bespoke design appointments" at bounding box center [770, 307] width 1061 height 20
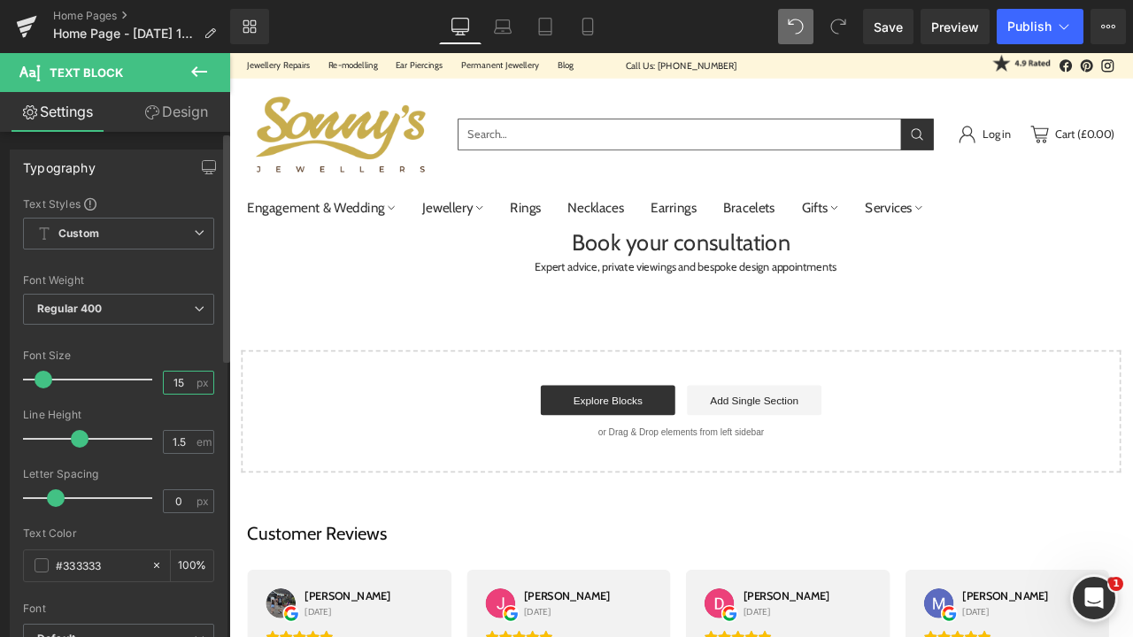
click at [184, 381] on input "15" at bounding box center [179, 383] width 31 height 22
type input "1"
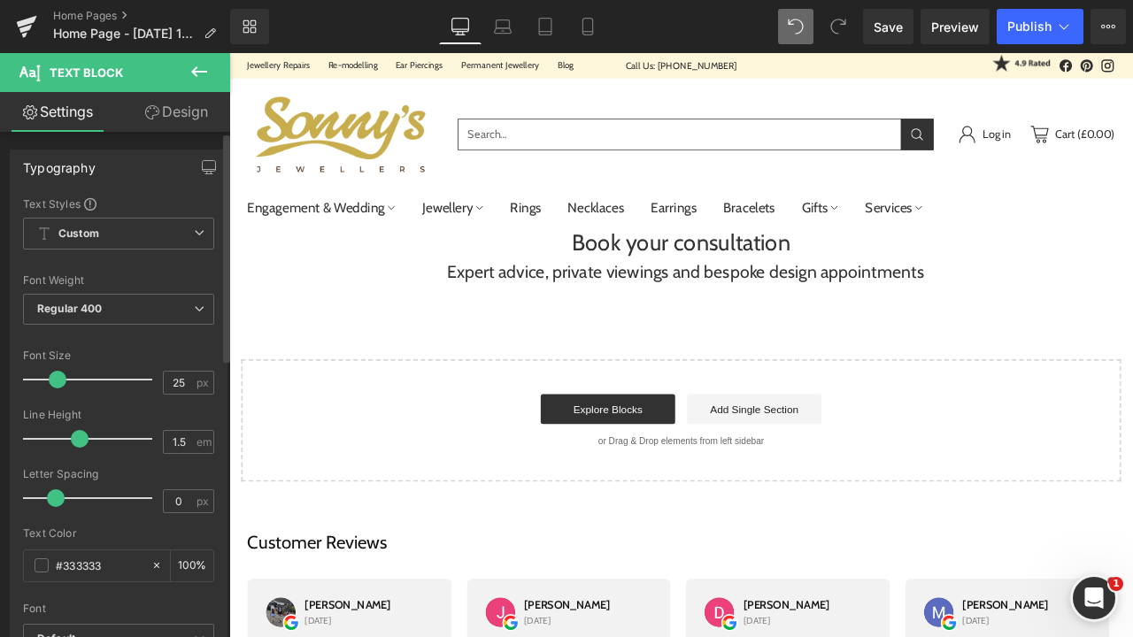
type input "28"
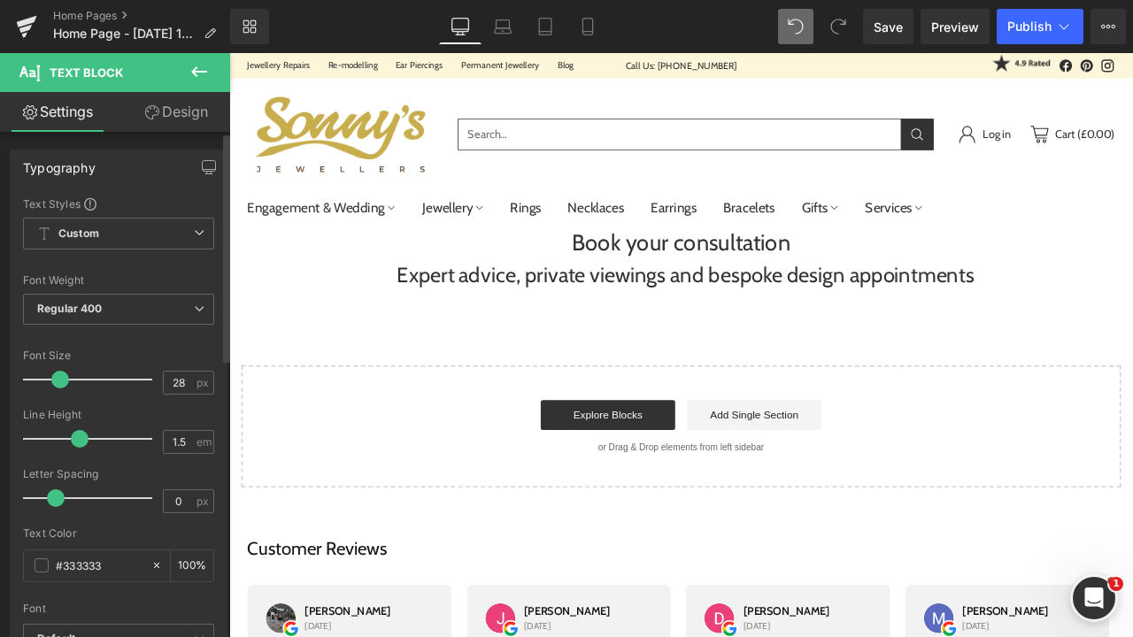
drag, startPoint x: 45, startPoint y: 379, endPoint x: 55, endPoint y: 382, distance: 10.1
click at [55, 382] on span at bounding box center [60, 380] width 18 height 18
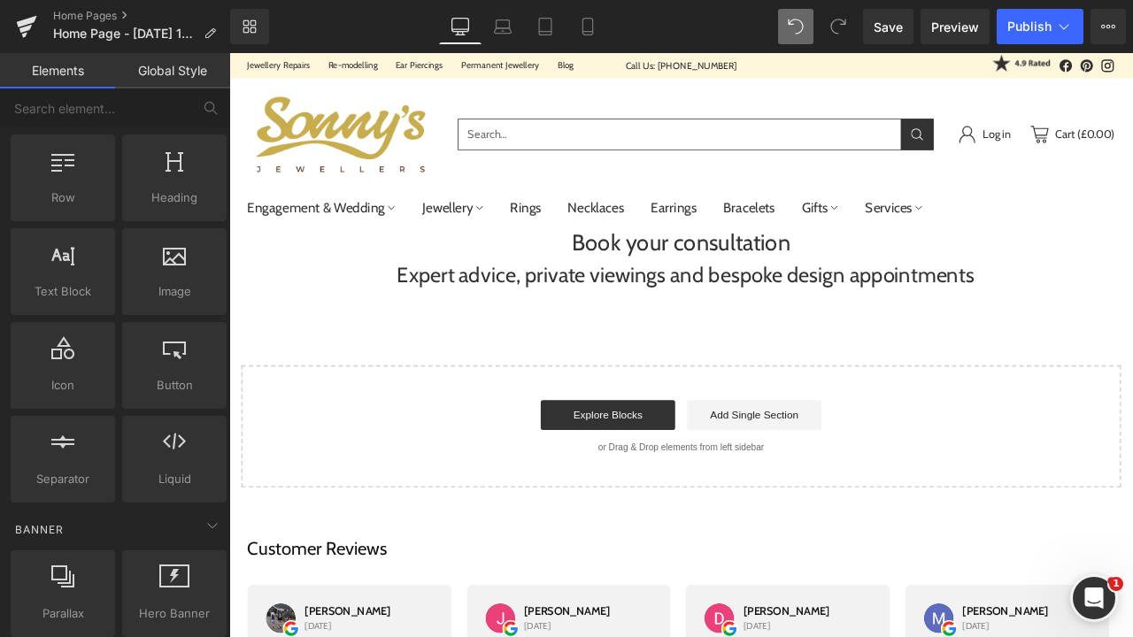
click at [937, 400] on div "Book your consultation Heading Expert advice, private viewings and bespoke desi…" at bounding box center [764, 413] width 1071 height 311
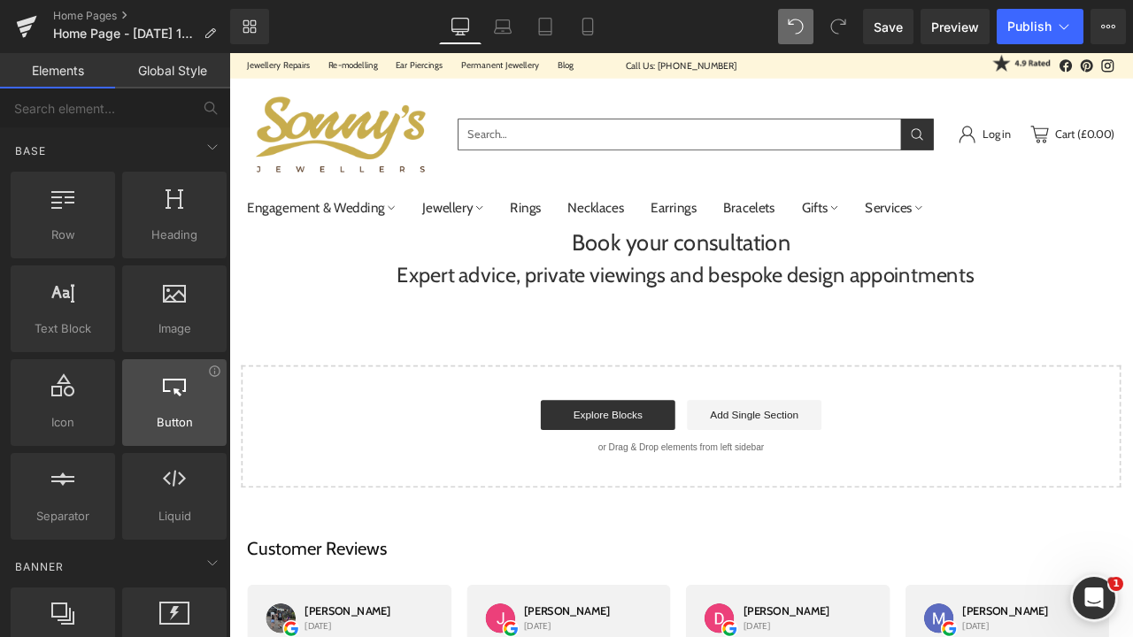
scroll to position [0, 0]
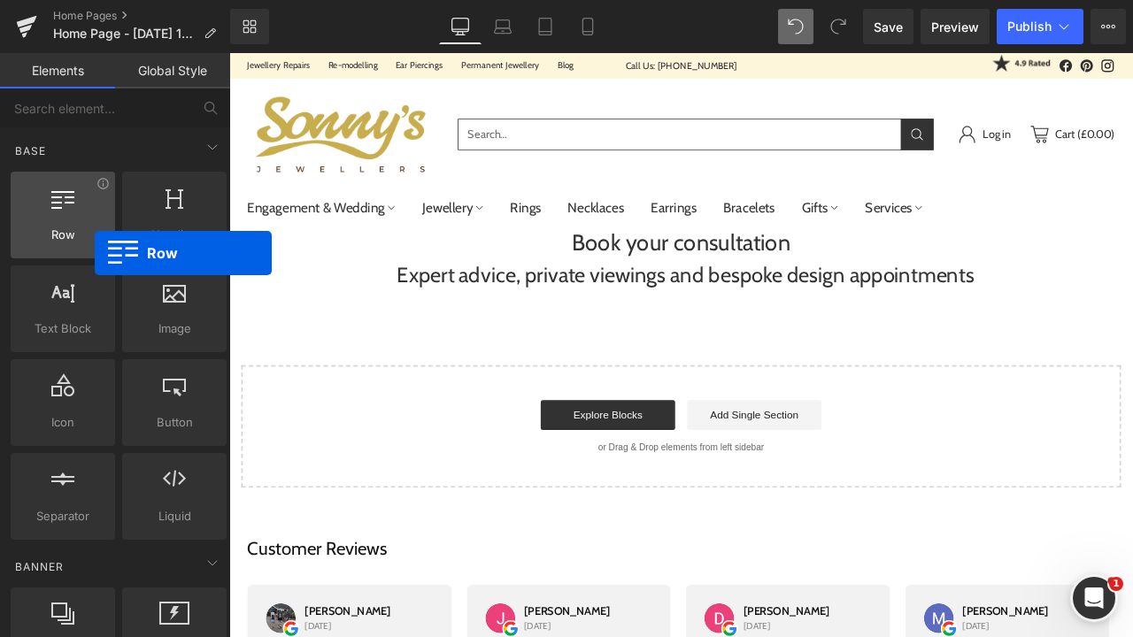
click at [95, 253] on div "Row rows, columns, layouts, div" at bounding box center [63, 215] width 104 height 87
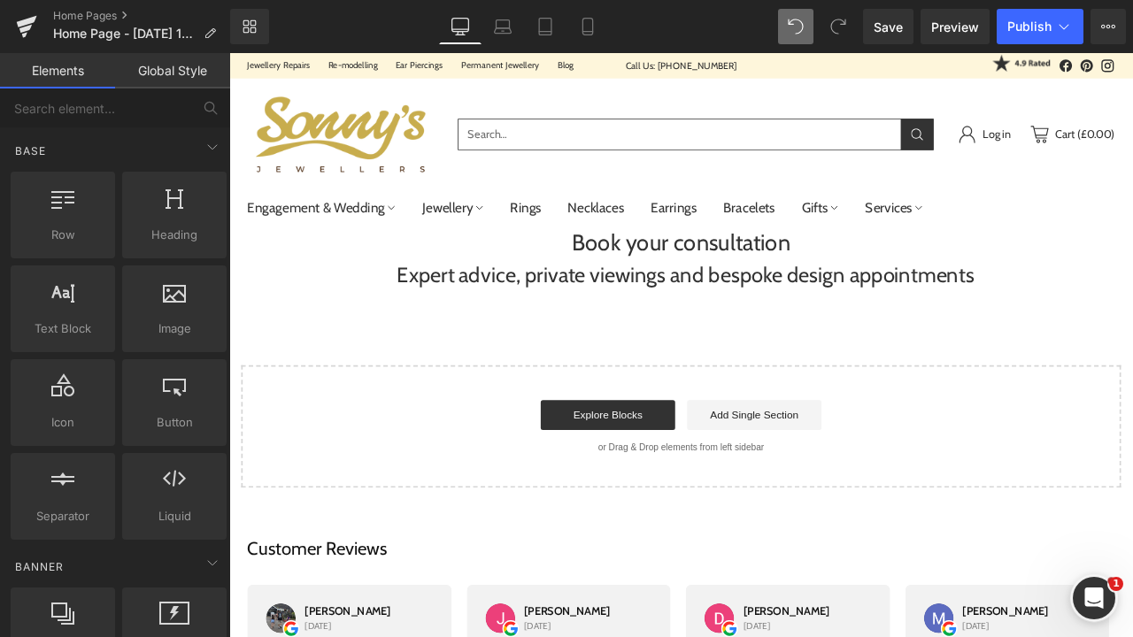
click at [648, 367] on div "Book your consultation Heading Expert advice, private viewings and bespoke desi…" at bounding box center [764, 413] width 1071 height 311
click at [28, 232] on span "Row" at bounding box center [63, 235] width 94 height 19
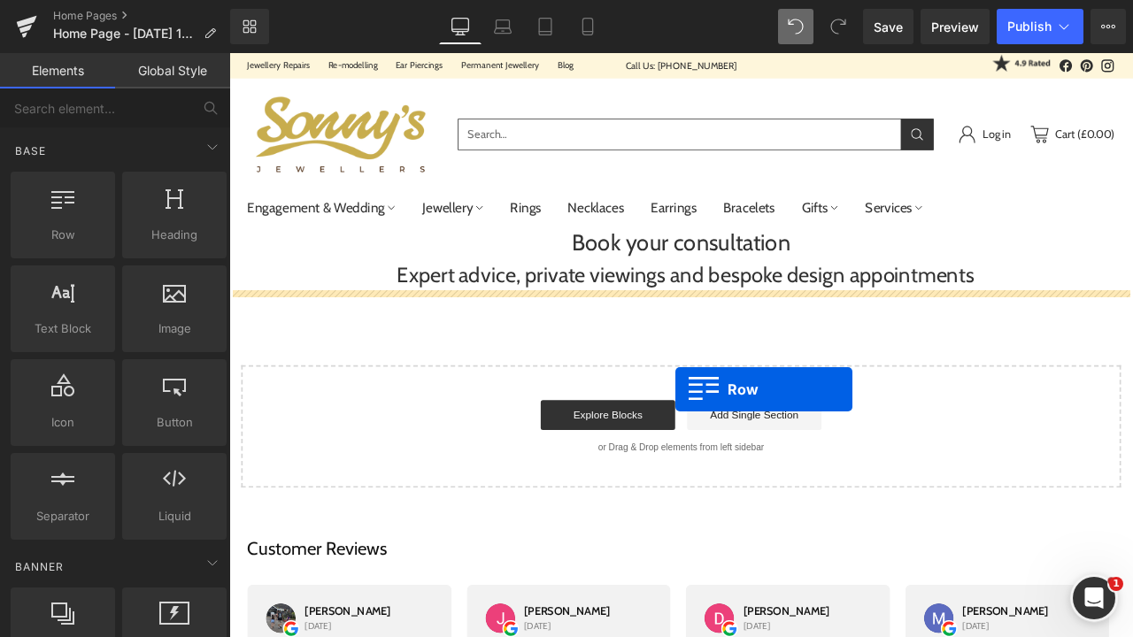
drag, startPoint x: 274, startPoint y: 282, endPoint x: 752, endPoint y: 444, distance: 504.8
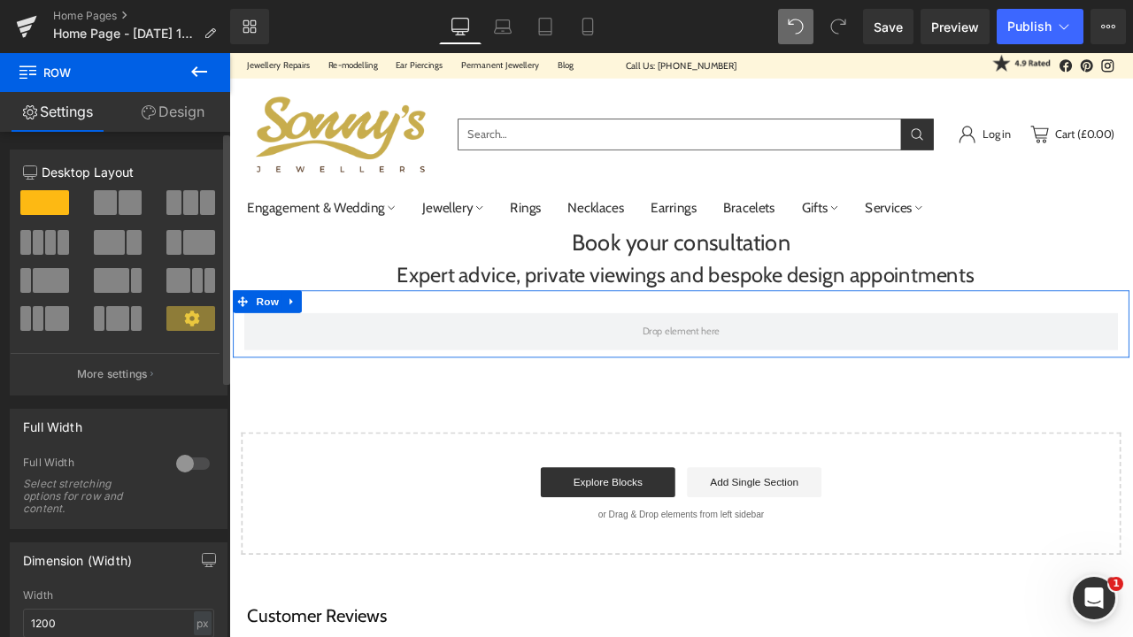
click at [111, 218] on div at bounding box center [118, 209] width 73 height 38
click at [112, 214] on span at bounding box center [105, 202] width 23 height 25
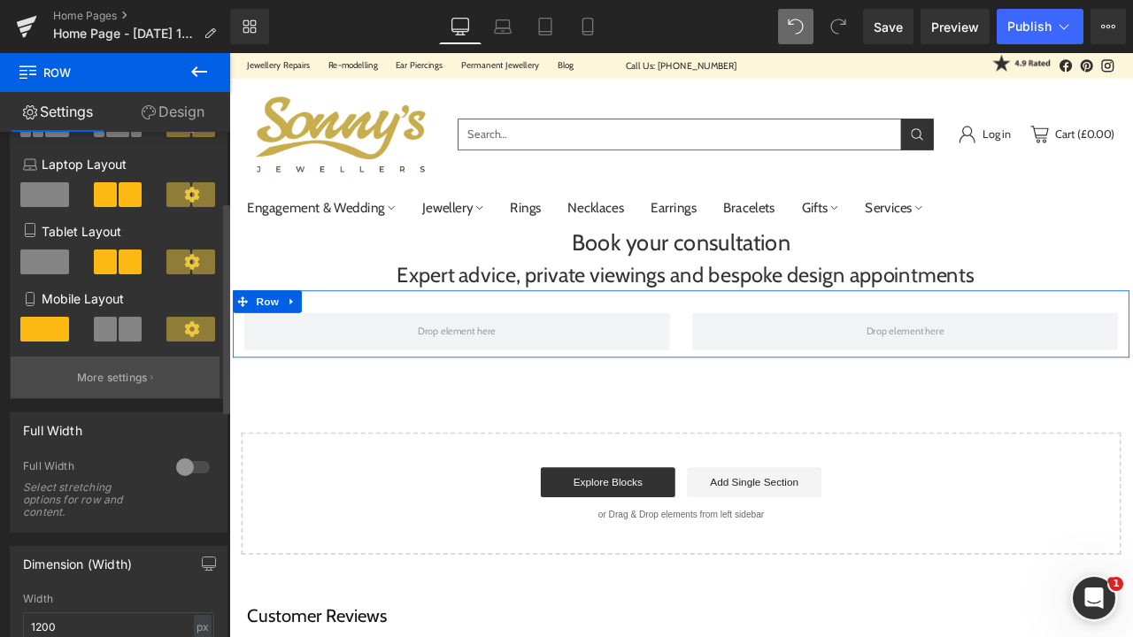
scroll to position [235, 0]
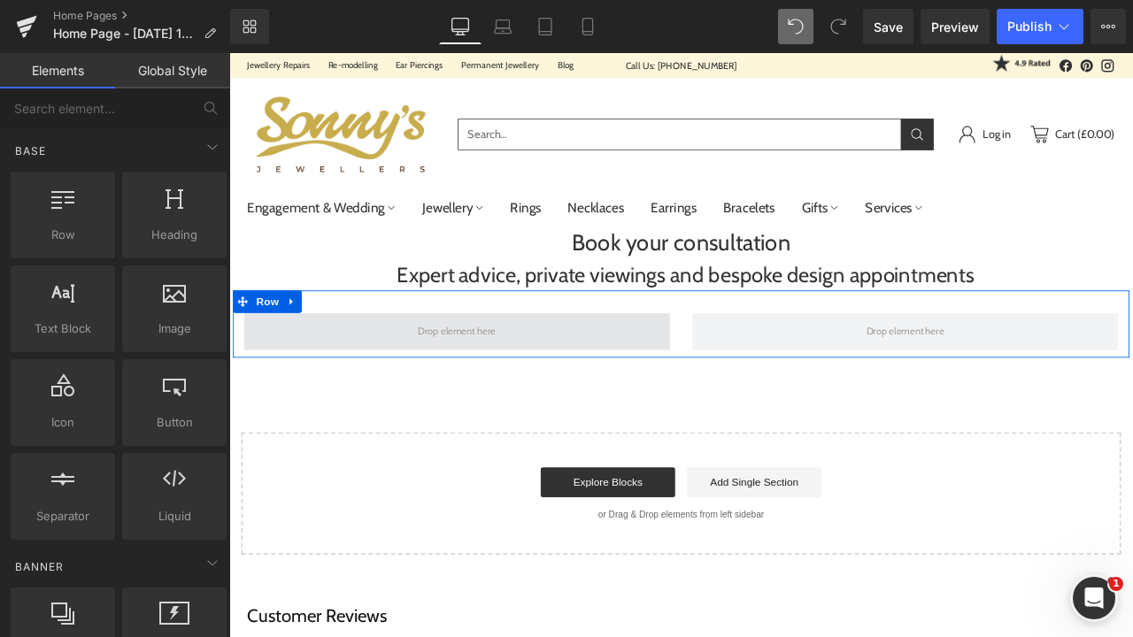
click at [513, 390] on span at bounding box center [499, 383] width 104 height 27
click at [466, 388] on span at bounding box center [499, 383] width 104 height 27
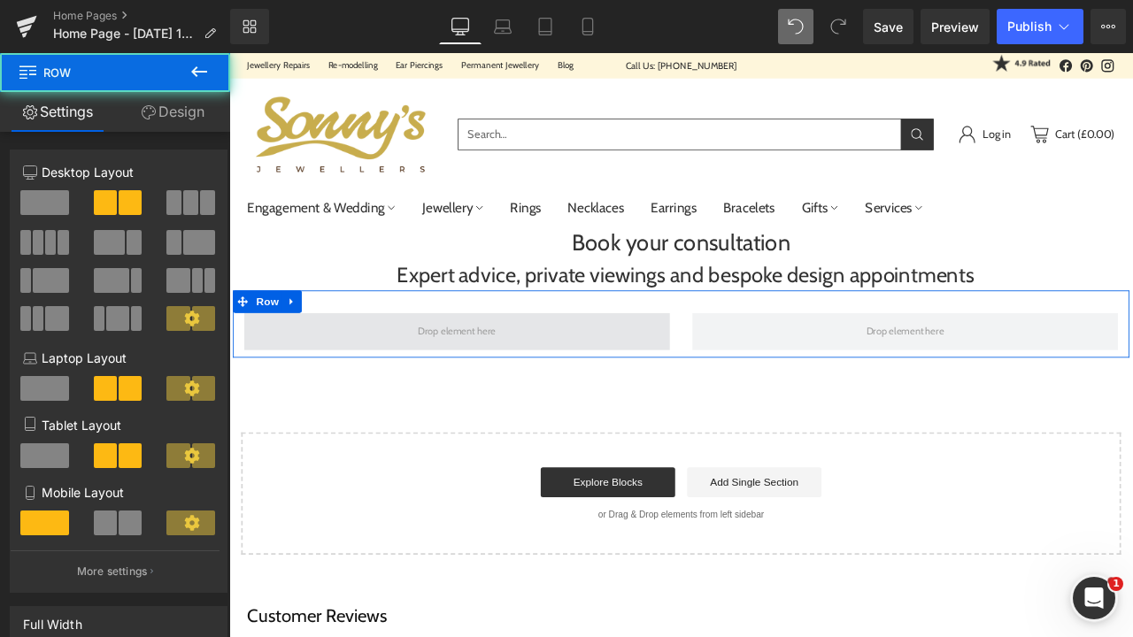
click at [439, 389] on span at bounding box center [499, 383] width 505 height 44
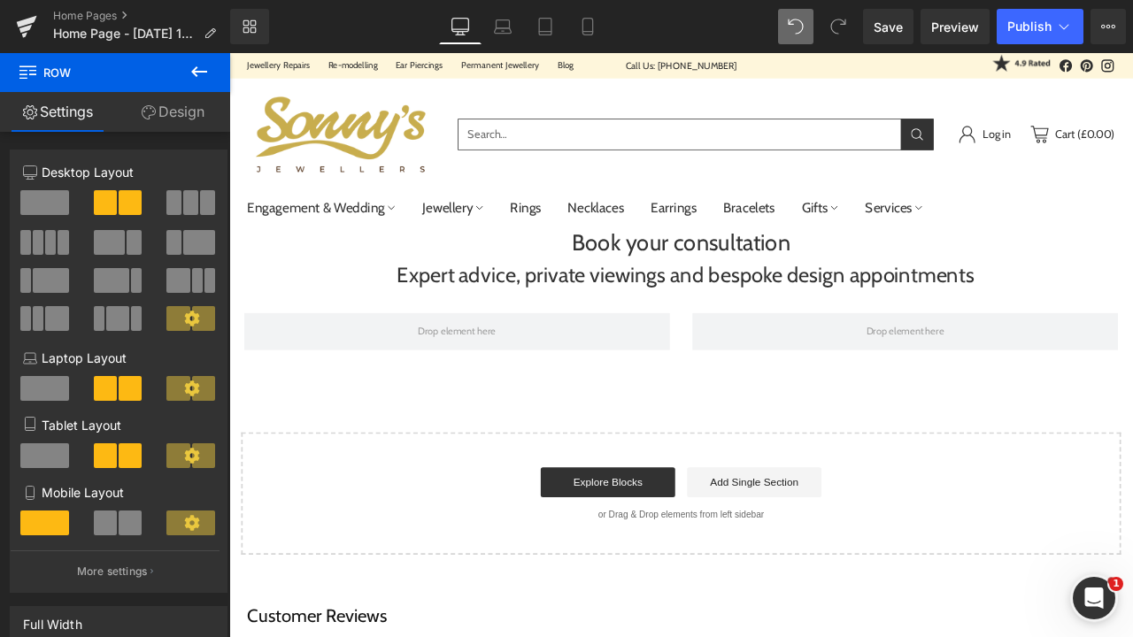
click at [198, 74] on icon at bounding box center [199, 71] width 21 height 21
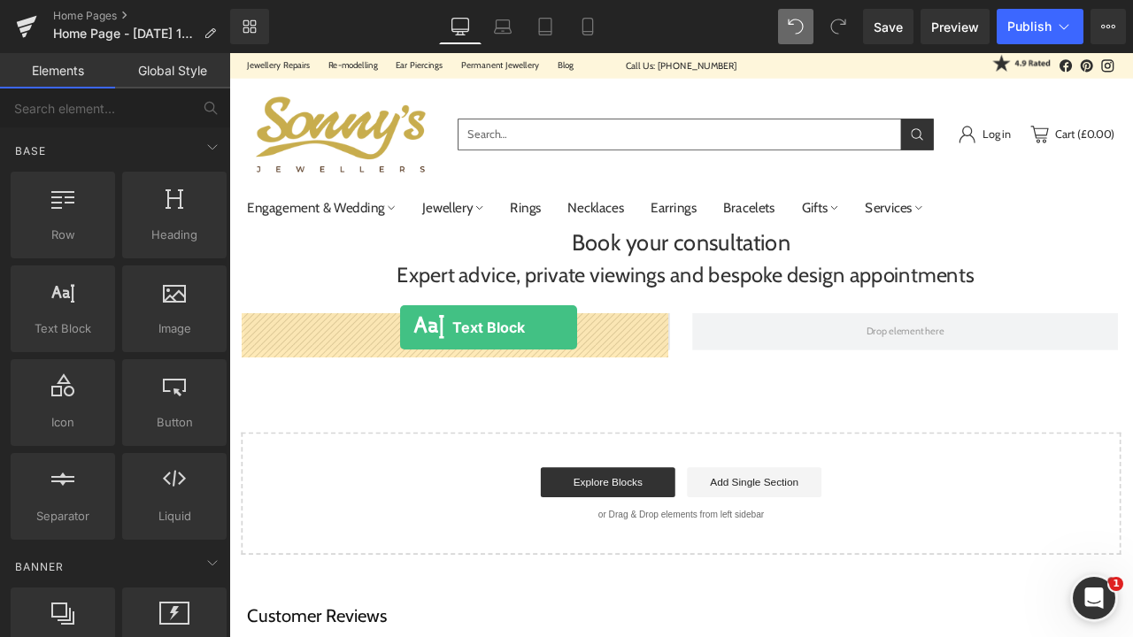
drag, startPoint x: 289, startPoint y: 401, endPoint x: 432, endPoint y: 378, distance: 145.3
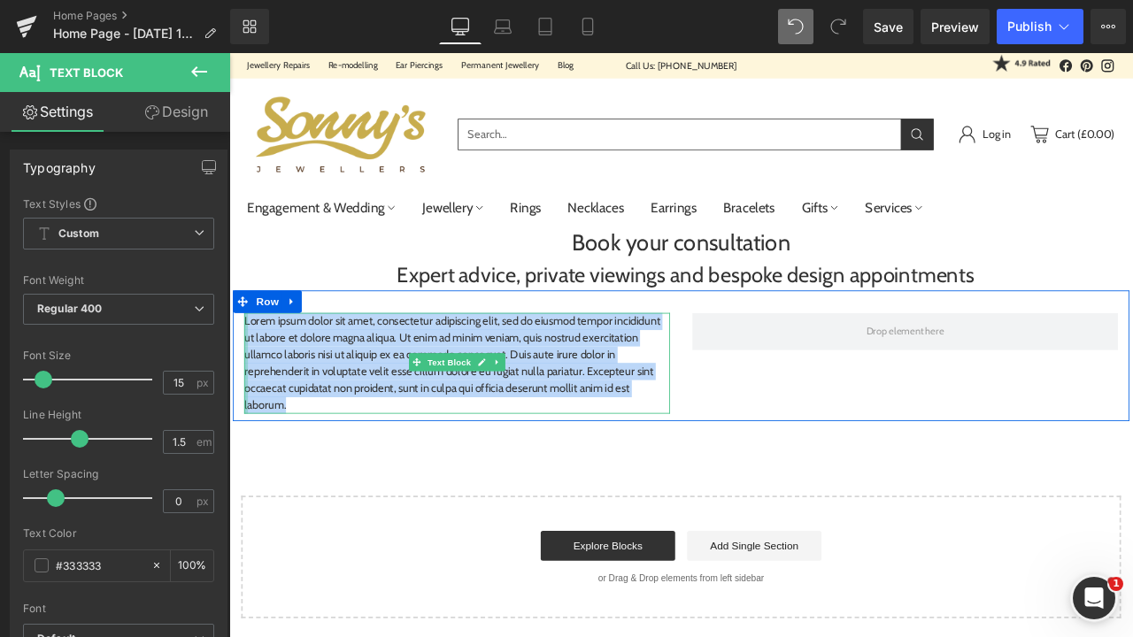
drag, startPoint x: 315, startPoint y: 473, endPoint x: 245, endPoint y: 372, distance: 122.8
click at [247, 372] on div "Lorem ipsum dolor sit amet, consectetur adipiscing elit, sed do eiusmod tempor …" at bounding box center [499, 421] width 505 height 120
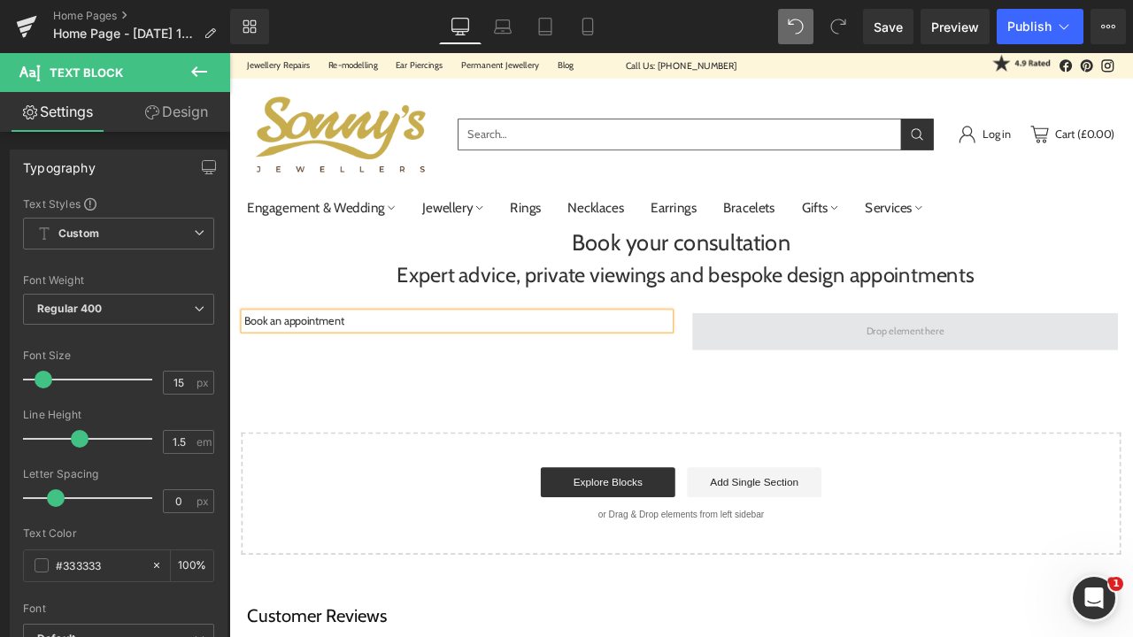
click at [906, 368] on span at bounding box center [1030, 383] width 505 height 44
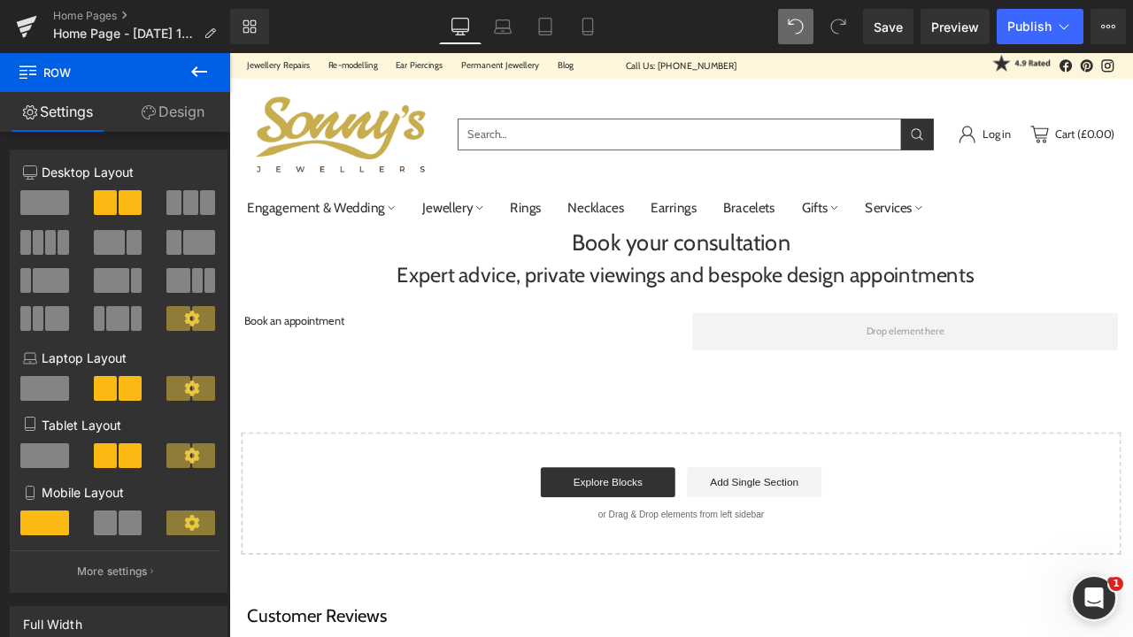
click at [233, 44] on div "Library Desktop Desktop Laptop Tablet Mobile Save Preview Publish Scheduled Vie…" at bounding box center [681, 26] width 903 height 53
click at [219, 63] on button at bounding box center [199, 72] width 62 height 39
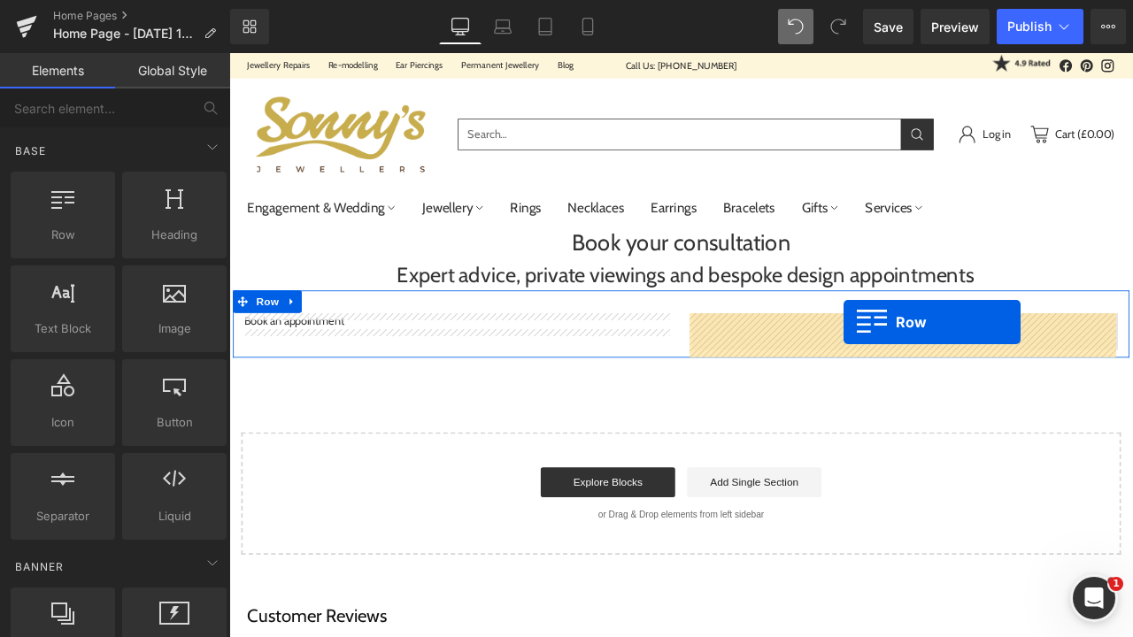
drag, startPoint x: 297, startPoint y: 261, endPoint x: 957, endPoint y: 372, distance: 669.6
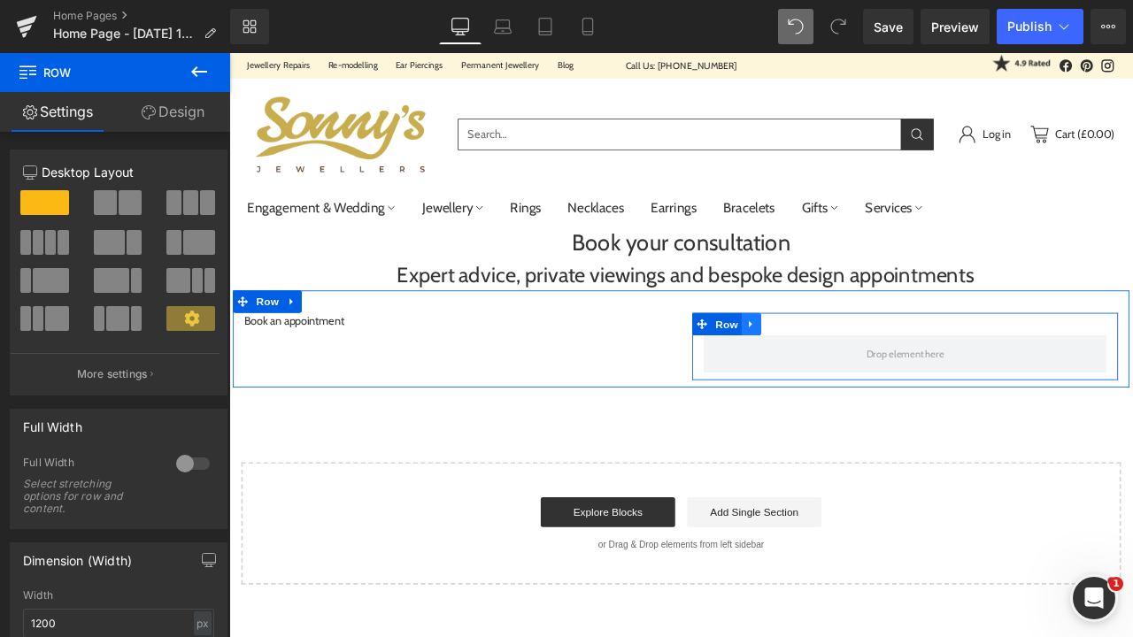
click at [852, 370] on link at bounding box center [848, 374] width 23 height 27
click at [886, 382] on link at bounding box center [894, 374] width 23 height 27
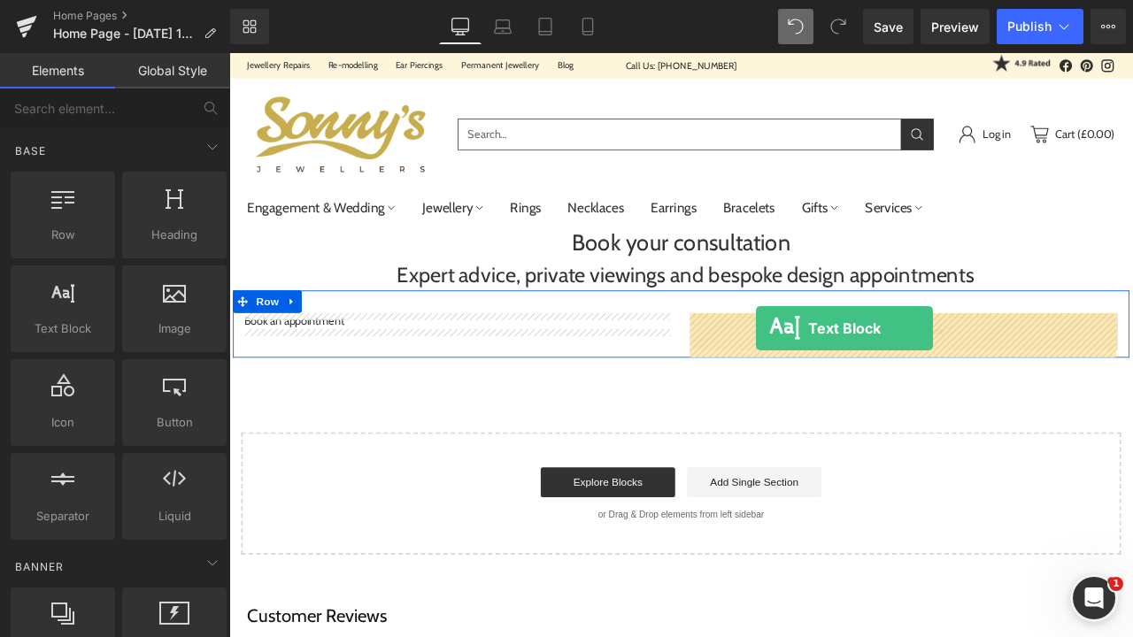
drag, startPoint x: 302, startPoint y: 349, endPoint x: 853, endPoint y: 380, distance: 552.4
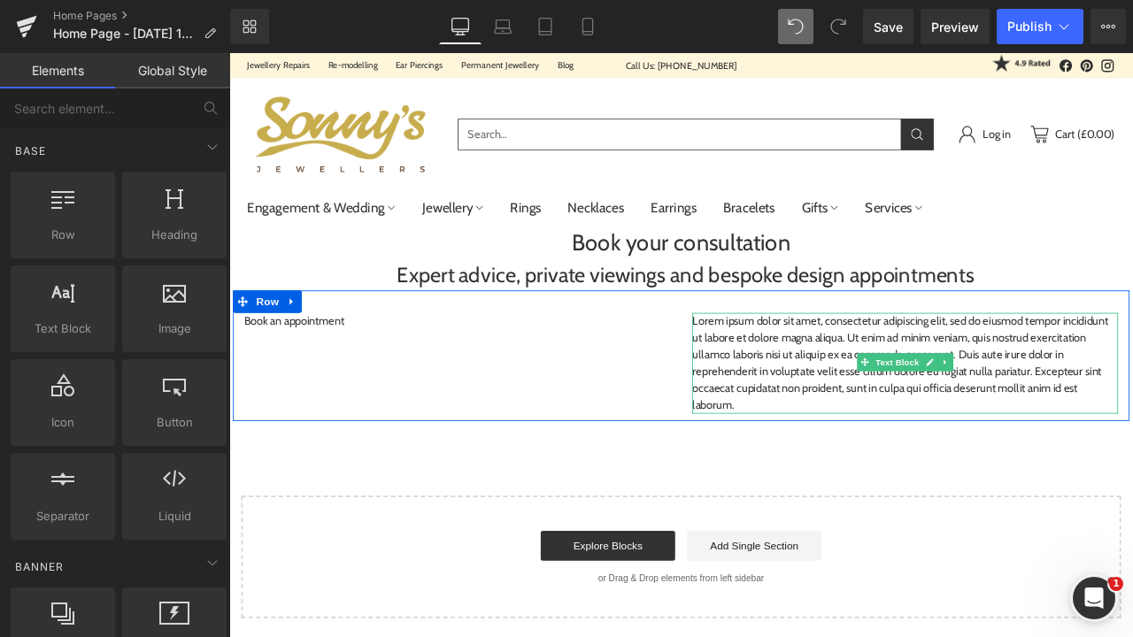
click at [783, 387] on p "Lorem ipsum dolor sit amet, consectetur adipiscing elit, sed do eiusmod tempor …" at bounding box center [1030, 421] width 505 height 120
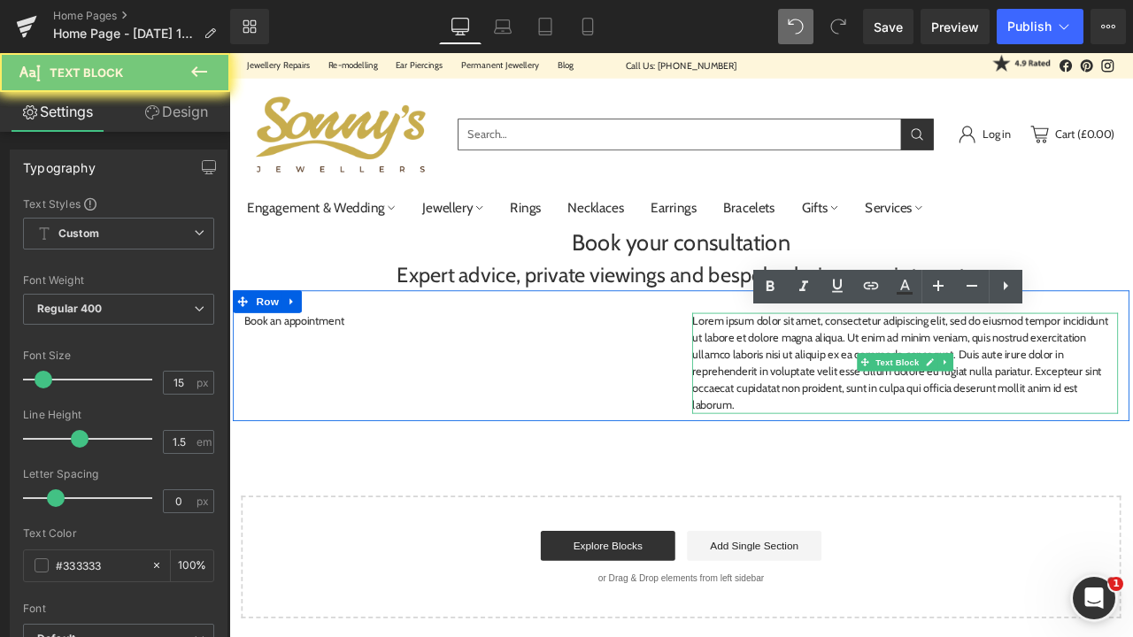
click at [831, 470] on p "Lorem ipsum dolor sit amet, consectetur adipiscing elit, sed do eiusmod tempor …" at bounding box center [1030, 421] width 505 height 120
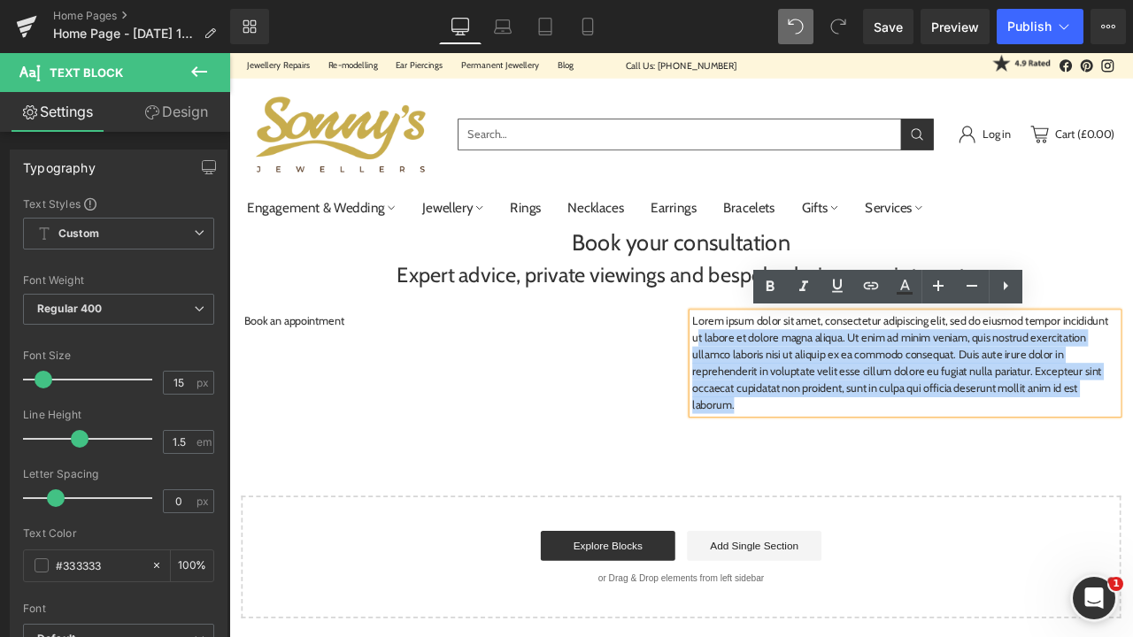
drag, startPoint x: 830, startPoint y: 470, endPoint x: 774, endPoint y: 374, distance: 111.1
click at [778, 374] on div "Lorem ipsum dolor sit amet, consectetur adipiscing elit, sed do eiusmod tempor …" at bounding box center [1030, 421] width 505 height 120
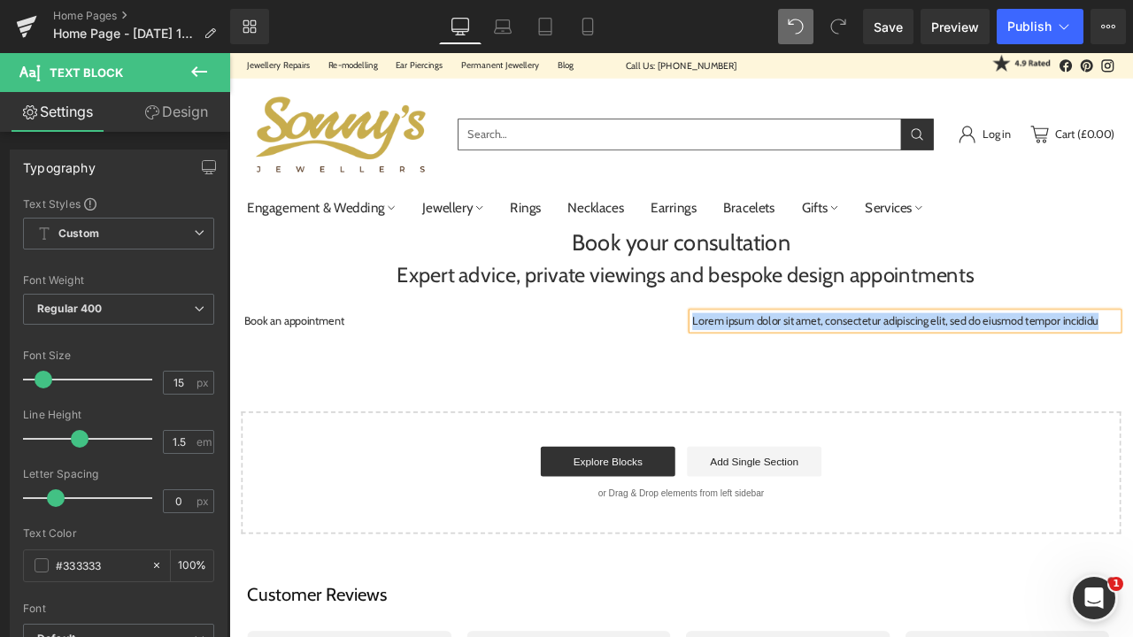
drag, startPoint x: 1268, startPoint y: 371, endPoint x: 772, endPoint y: 364, distance: 495.8
click at [778, 364] on div "Lorem ipsum dolor sit amet, consectetur adipiscing elit, sed do eiusmod tempor …" at bounding box center [1030, 371] width 505 height 20
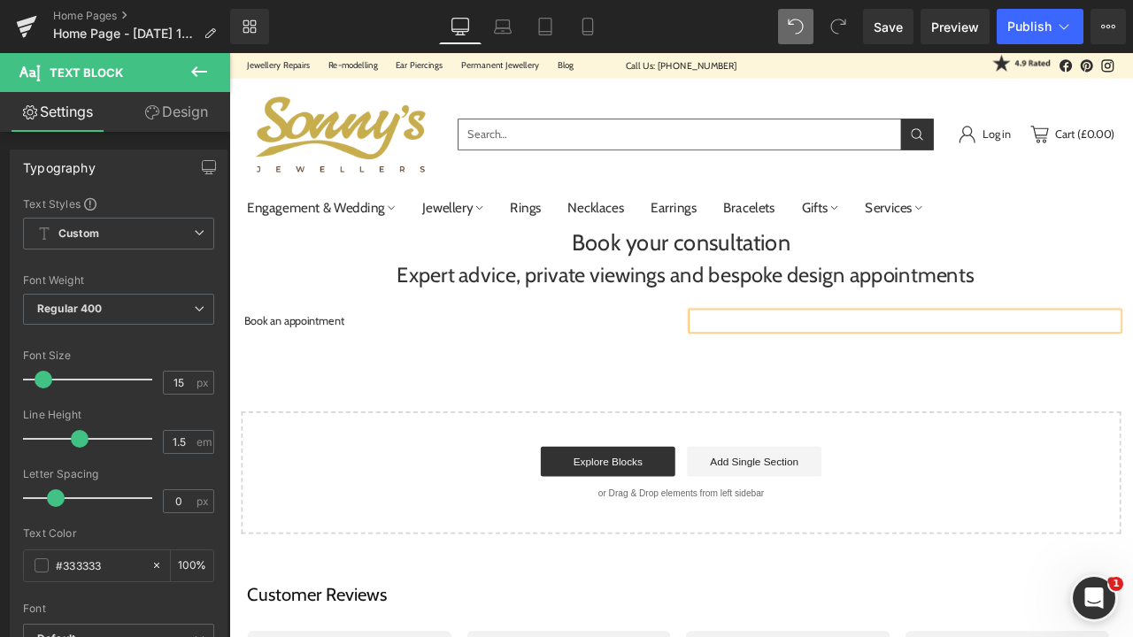
click at [1132, 371] on p at bounding box center [1030, 371] width 505 height 20
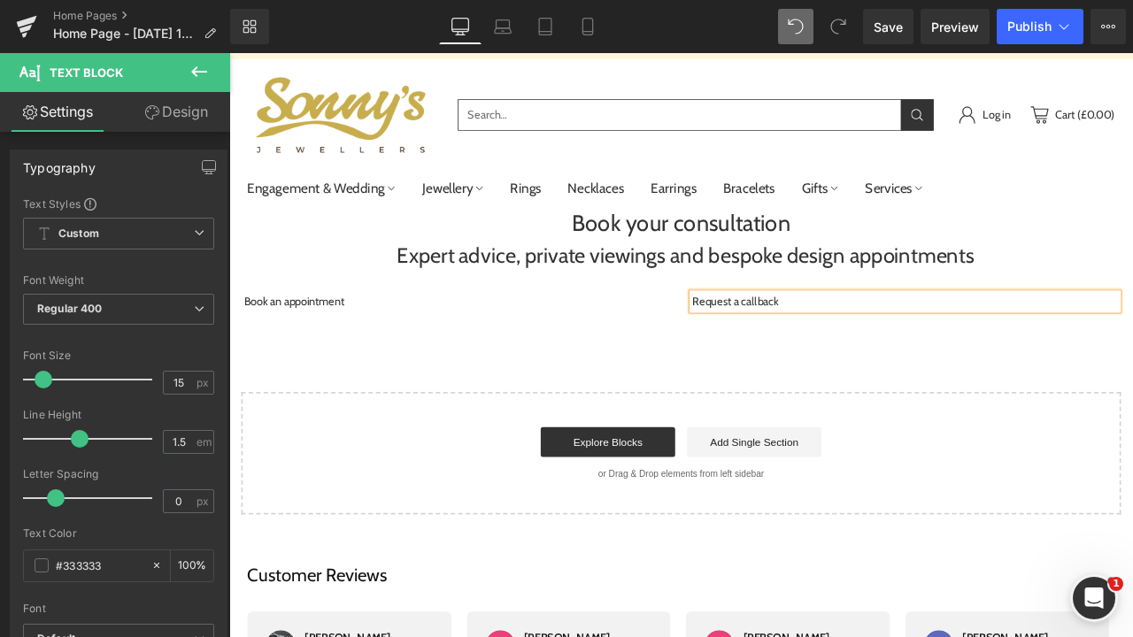
scroll to position [25, 0]
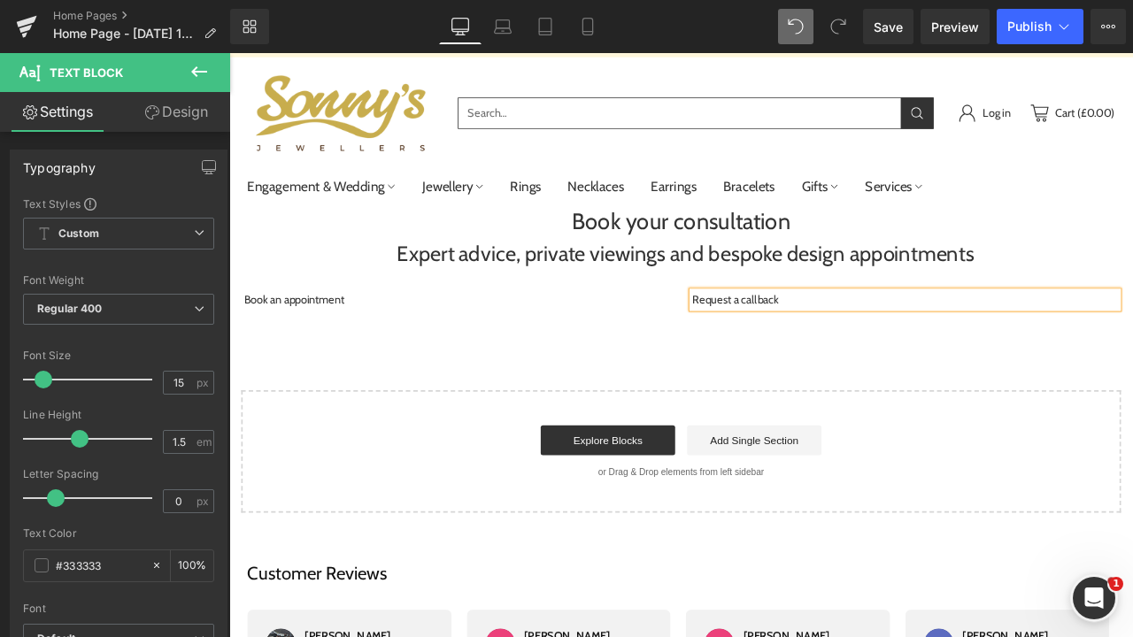
click at [647, 406] on div "Book your consultation Heading Expert advice, private viewings and bespoke desi…" at bounding box center [764, 416] width 1071 height 367
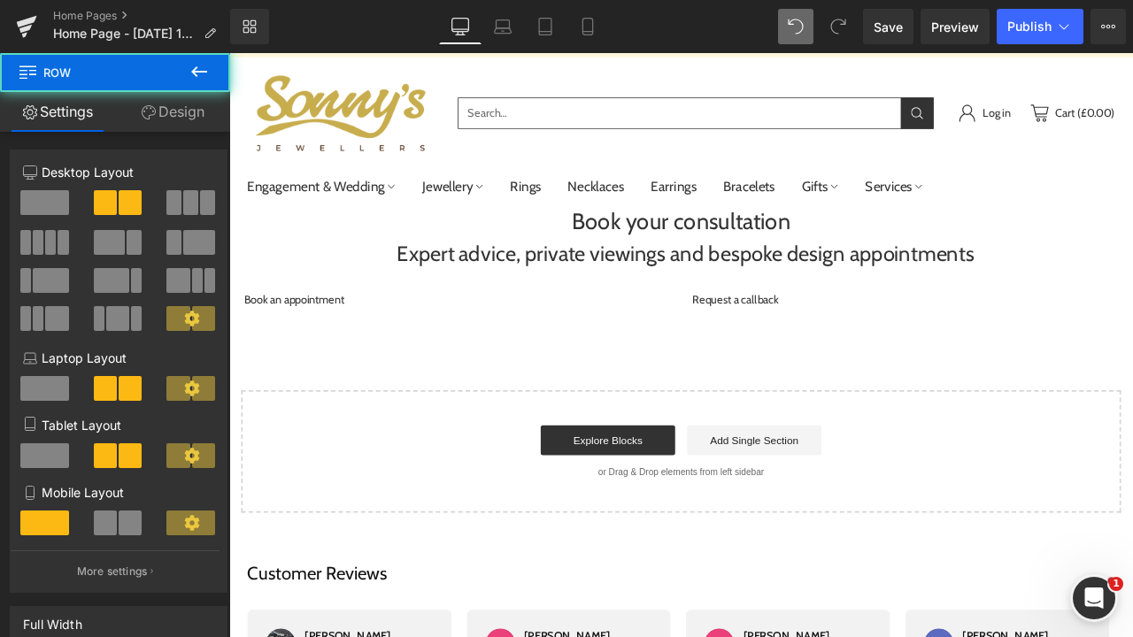
click at [229, 53] on div at bounding box center [229, 53] width 0 height 0
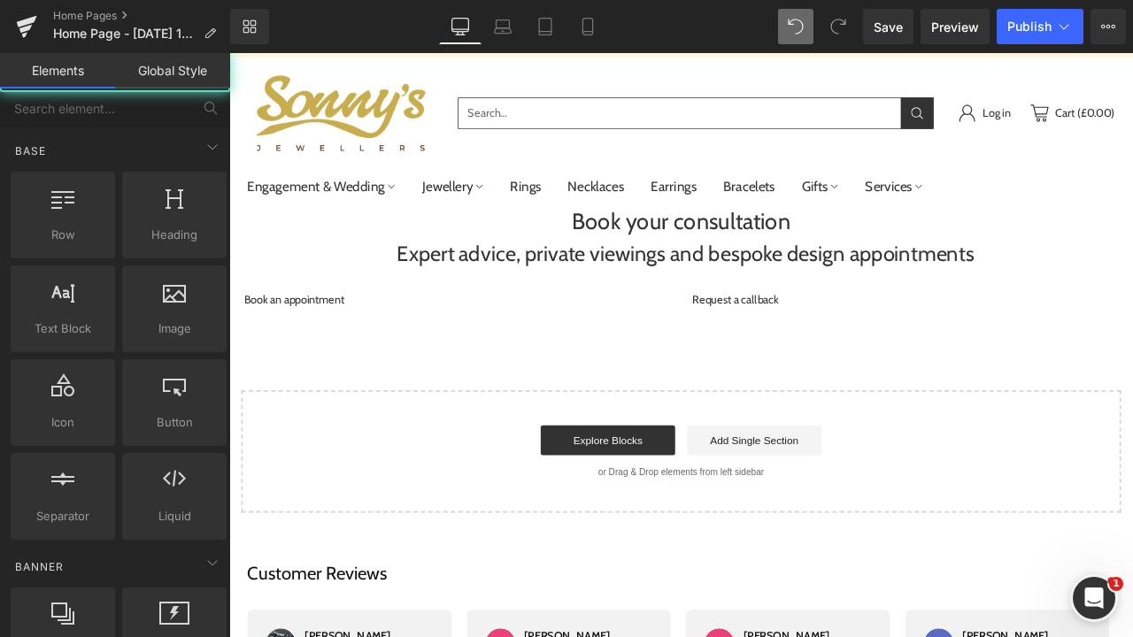
click at [509, 391] on div "Book your consultation Heading Expert advice, private viewings and bespoke desi…" at bounding box center [764, 416] width 1071 height 367
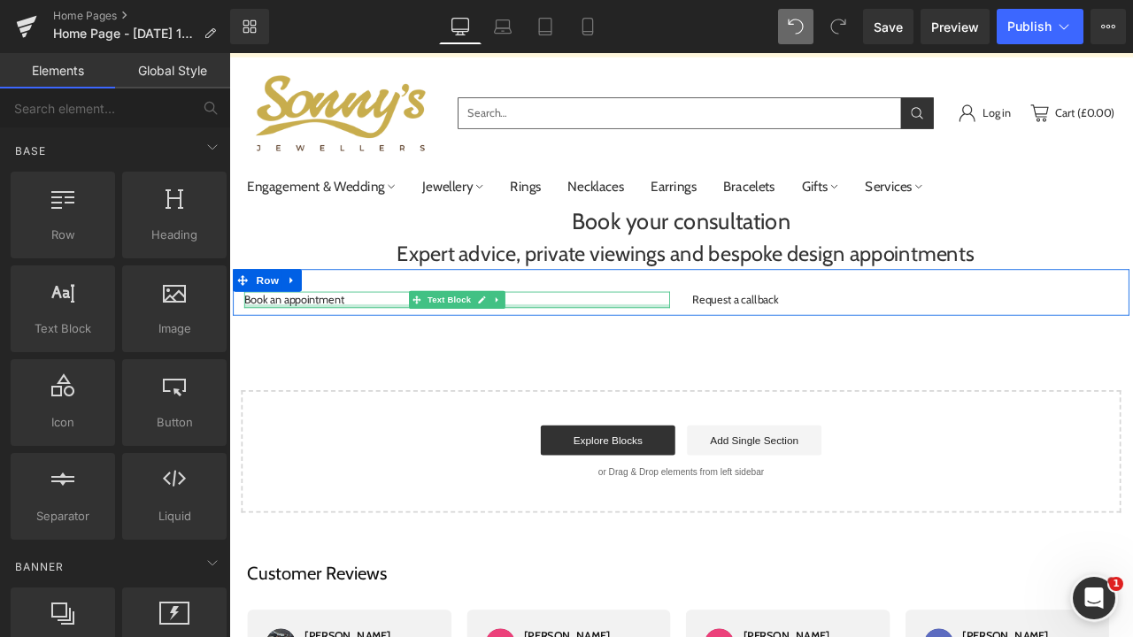
click at [395, 354] on div at bounding box center [499, 353] width 505 height 4
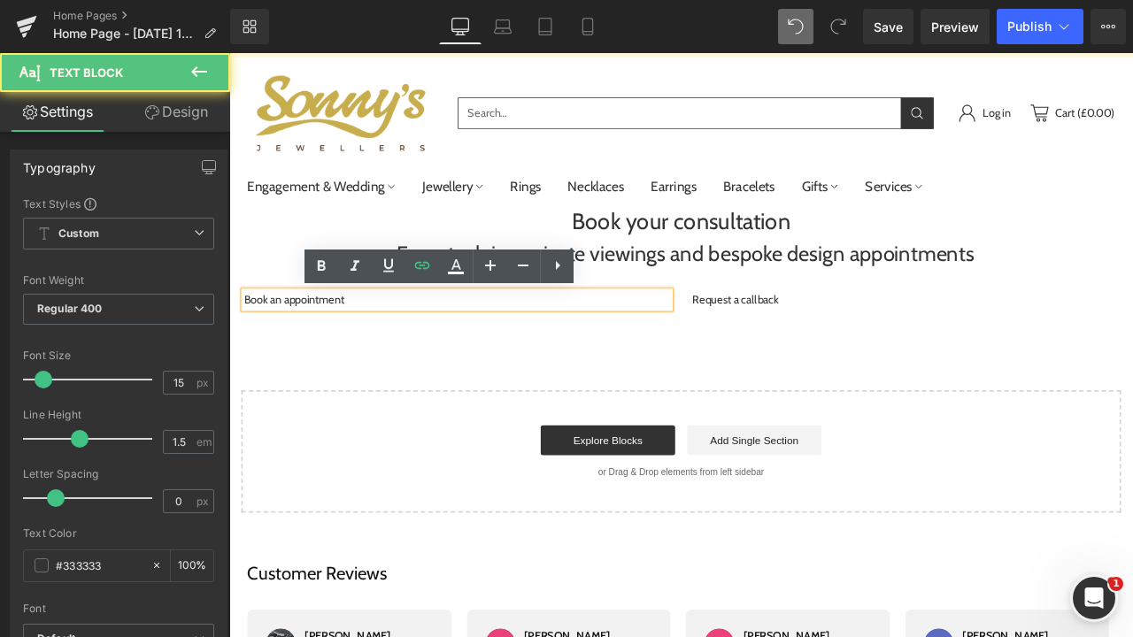
click at [396, 377] on div "Book your consultation Heading Expert advice, private viewings and bespoke desi…" at bounding box center [764, 416] width 1071 height 367
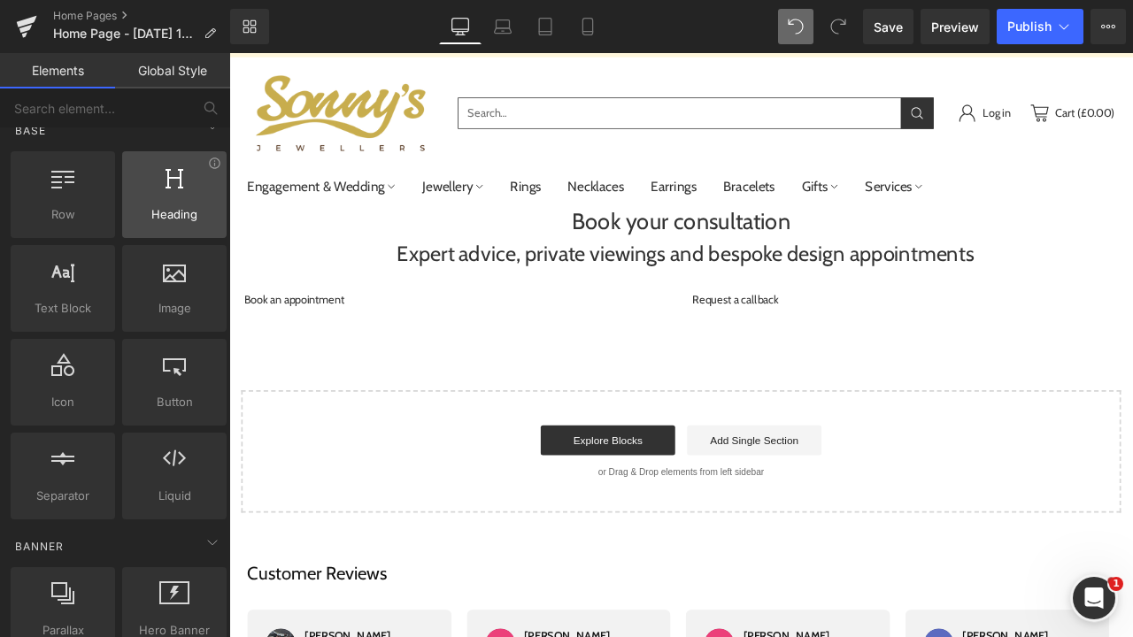
scroll to position [22, 0]
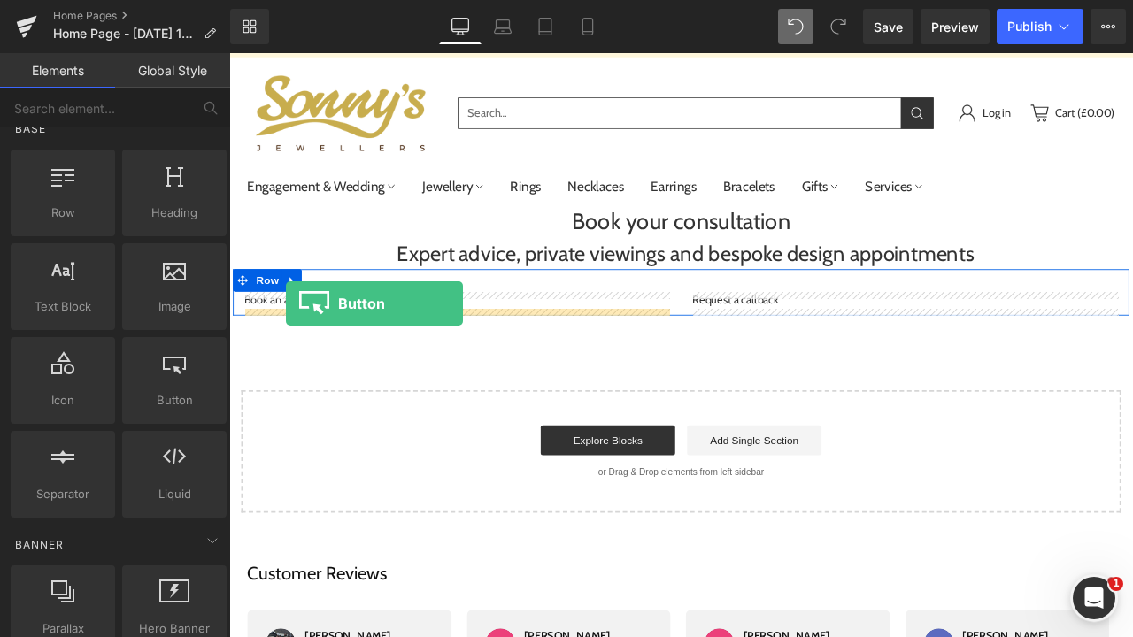
drag, startPoint x: 415, startPoint y: 424, endPoint x: 297, endPoint y: 350, distance: 140.0
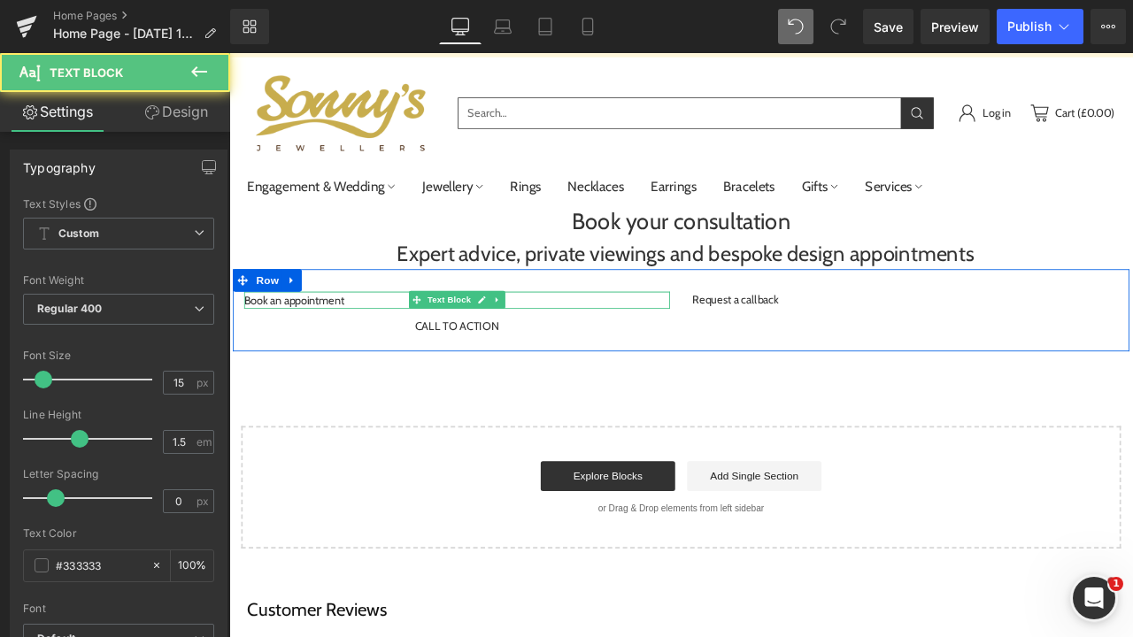
click at [384, 341] on div "Book an appointment Text Block" at bounding box center [499, 346] width 505 height 21
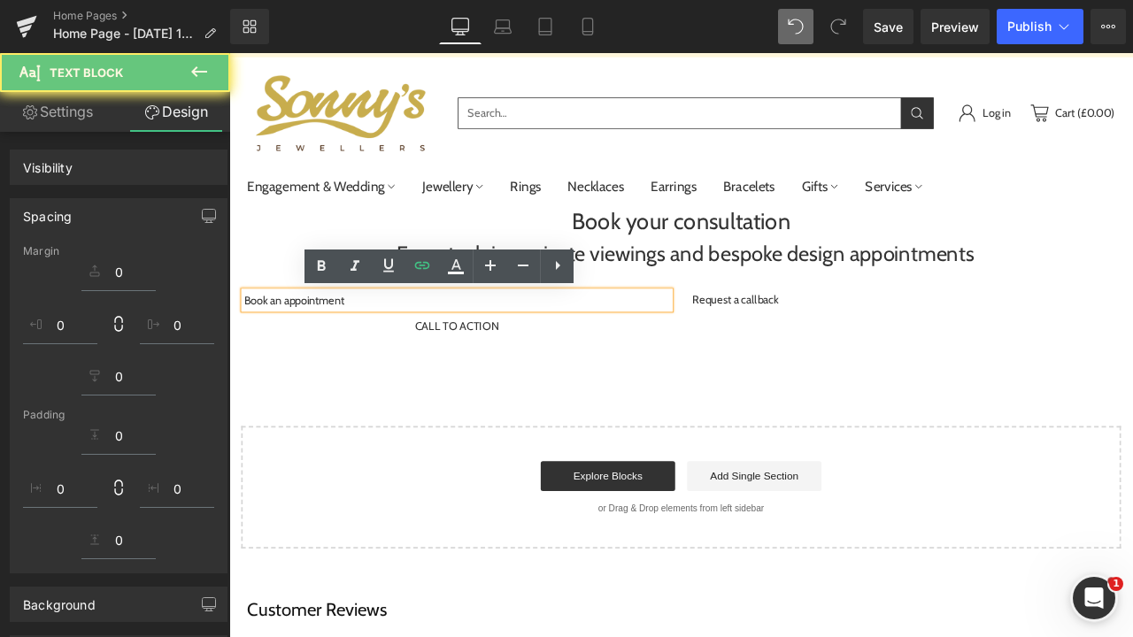
drag, startPoint x: 378, startPoint y: 348, endPoint x: 259, endPoint y: 343, distance: 118.7
click at [259, 343] on p "Book an appointment" at bounding box center [499, 347] width 505 height 20
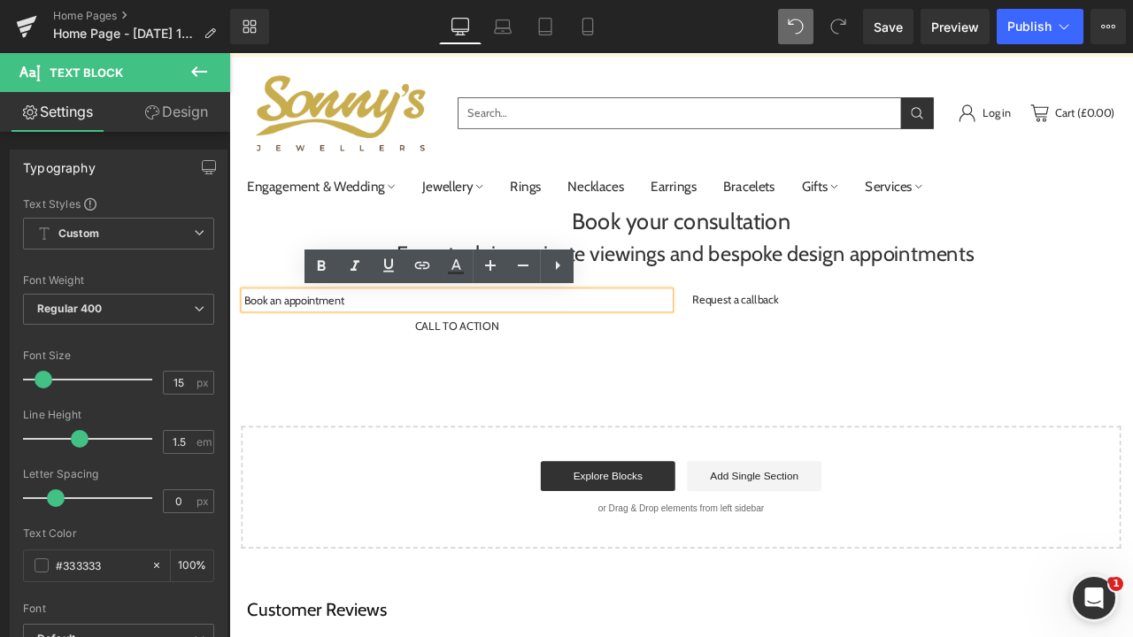
click at [373, 344] on p "Book an appointment" at bounding box center [499, 347] width 505 height 20
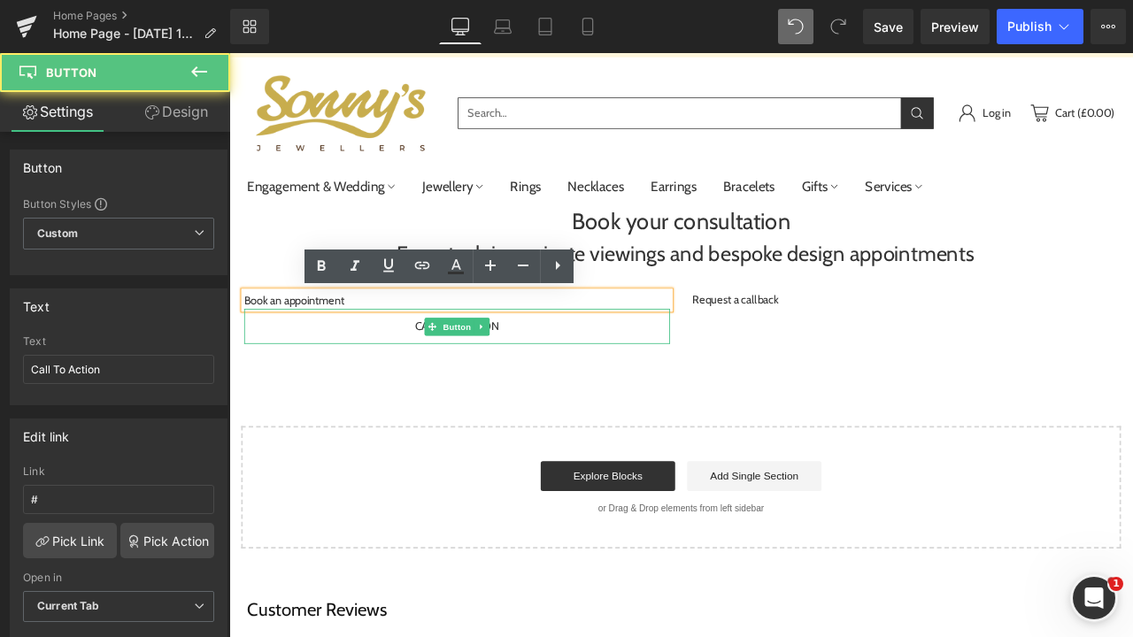
click at [548, 378] on link "Call To Action" at bounding box center [500, 378] width 150 height 42
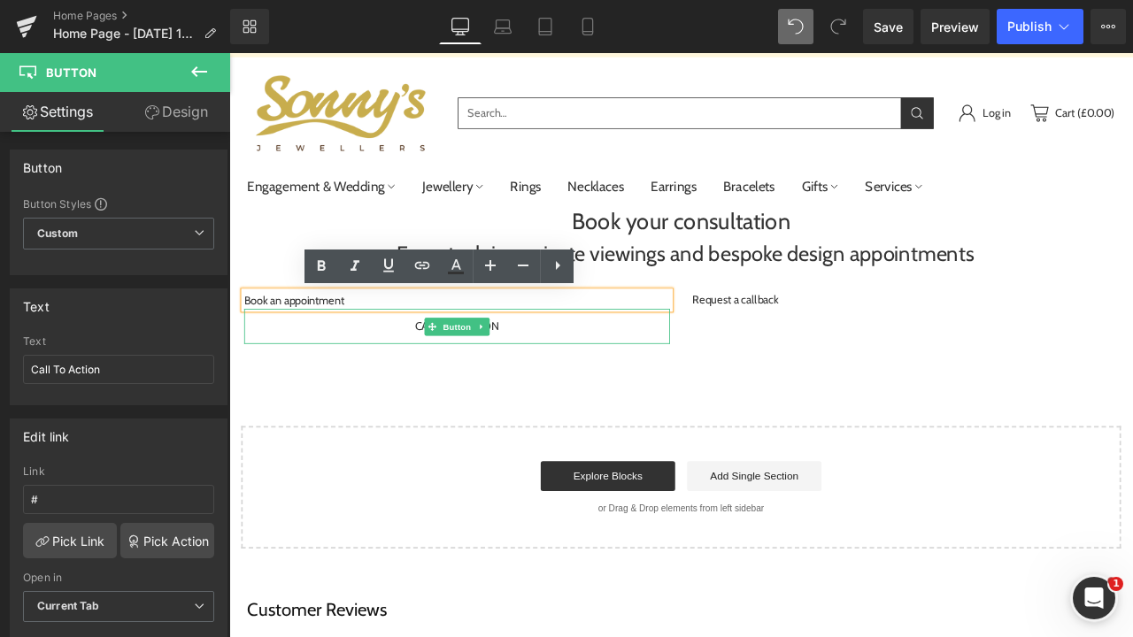
click at [549, 378] on link "Call To Action" at bounding box center [500, 378] width 150 height 42
click at [500, 383] on span "Button" at bounding box center [499, 377] width 41 height 21
click at [539, 378] on span "Call To Action" at bounding box center [500, 377] width 100 height 20
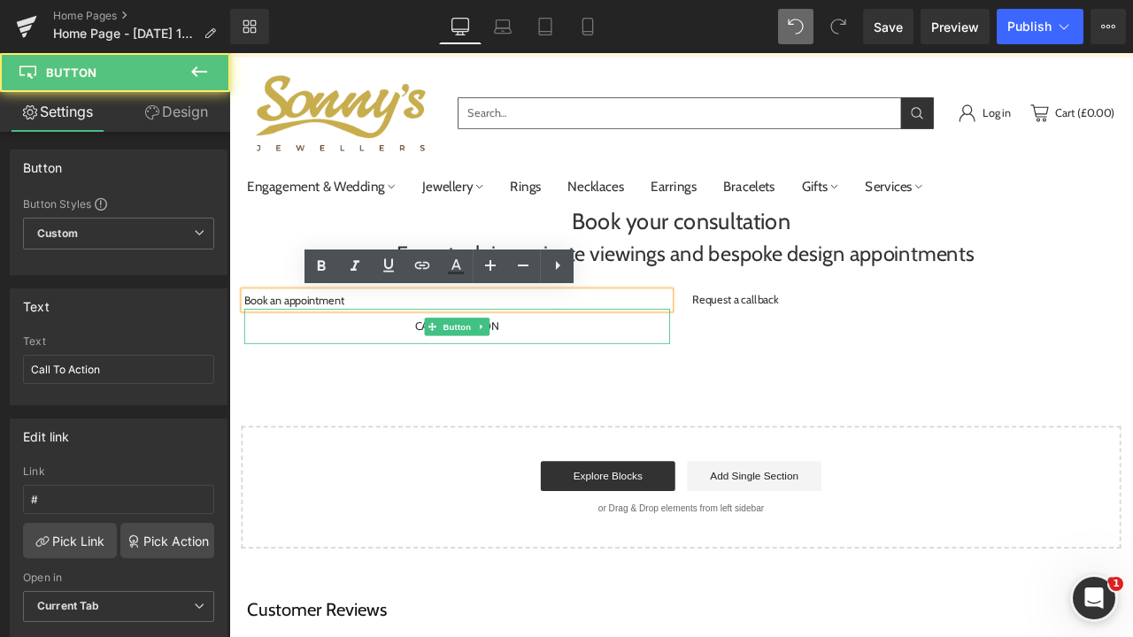
click at [560, 381] on link "Call To Action" at bounding box center [500, 378] width 150 height 42
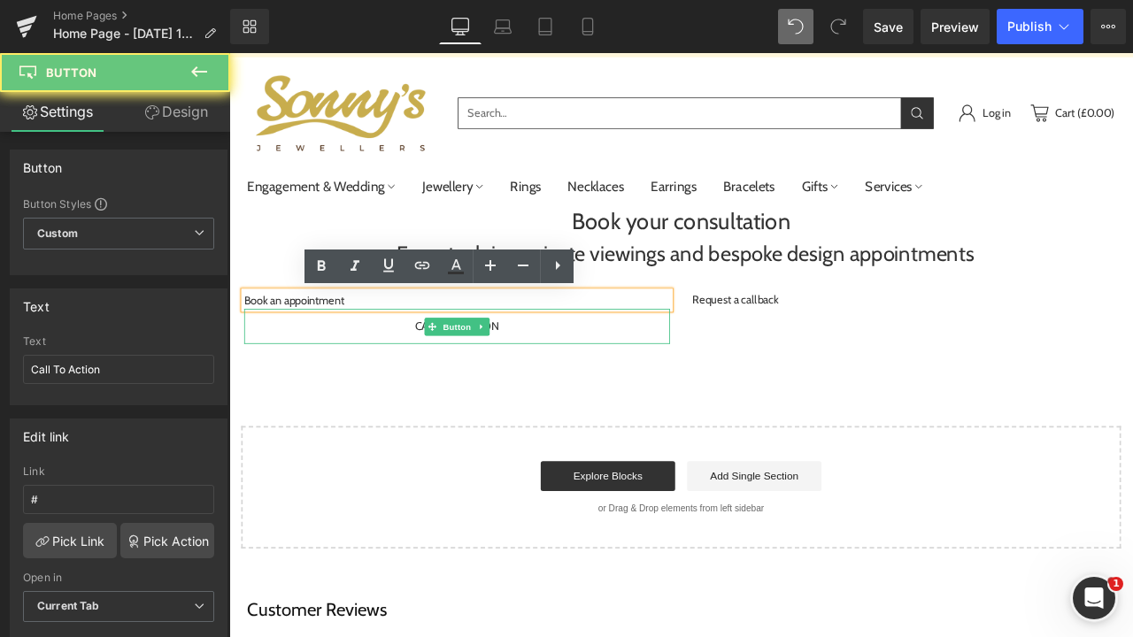
click at [560, 382] on link "Call To Action" at bounding box center [500, 378] width 150 height 42
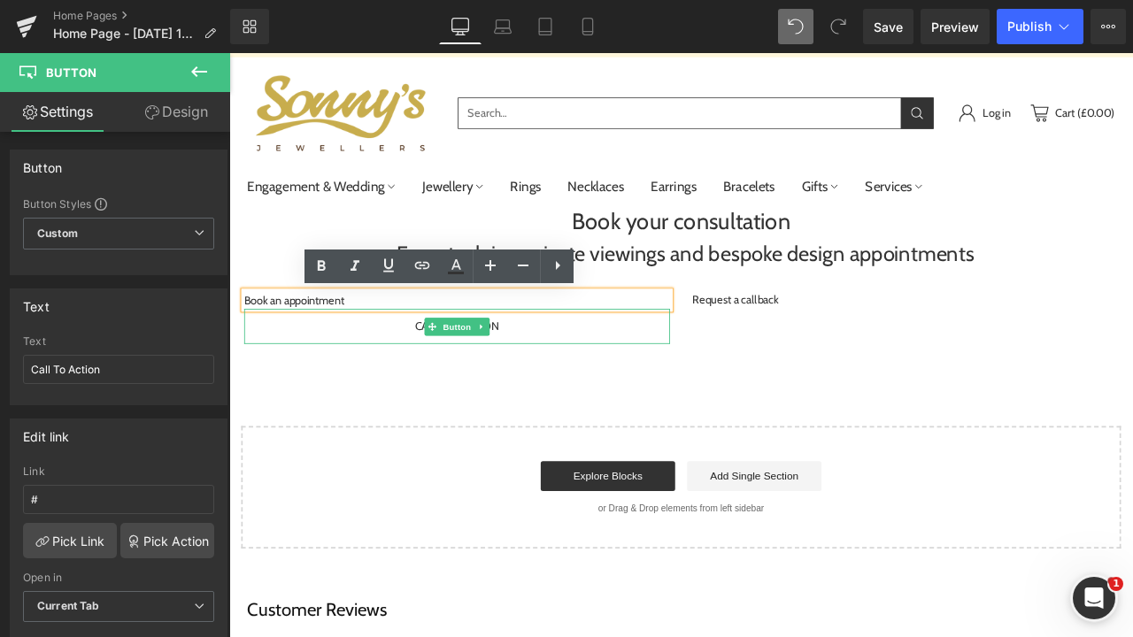
click at [444, 380] on link "Call To Action" at bounding box center [500, 378] width 150 height 42
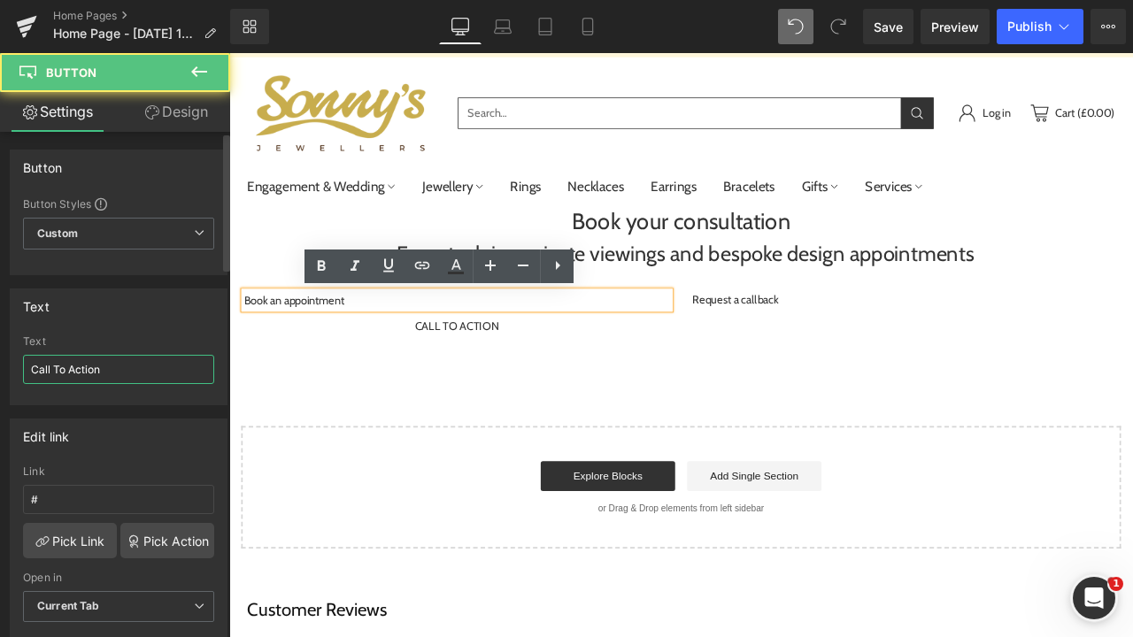
click at [148, 374] on input "Call To Action" at bounding box center [118, 369] width 191 height 29
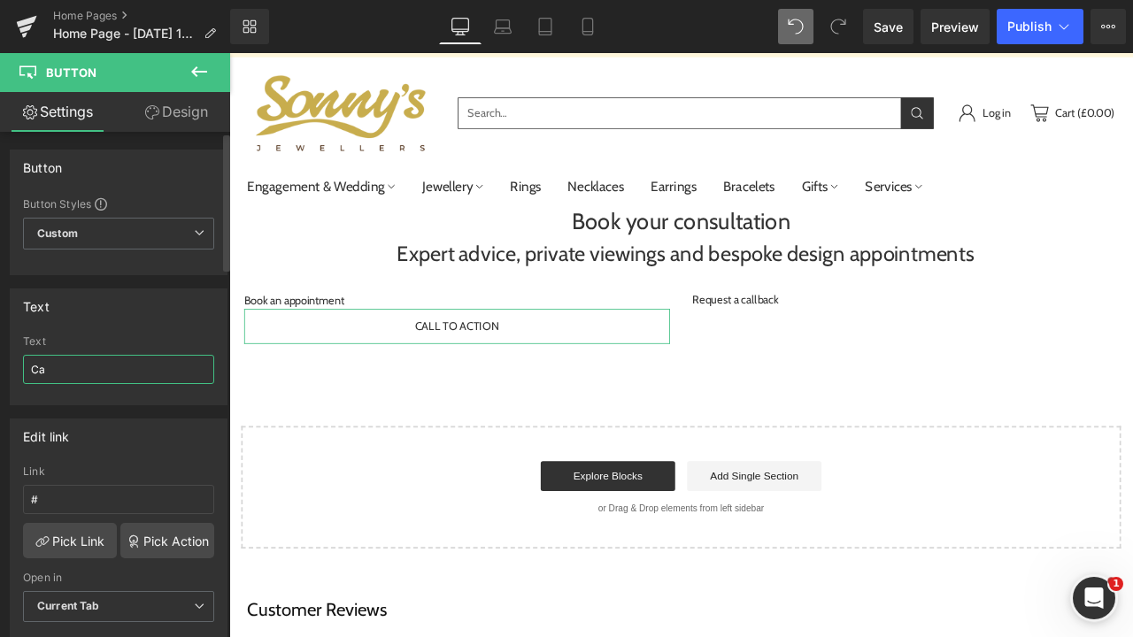
type input "C"
type input "Book an appointment"
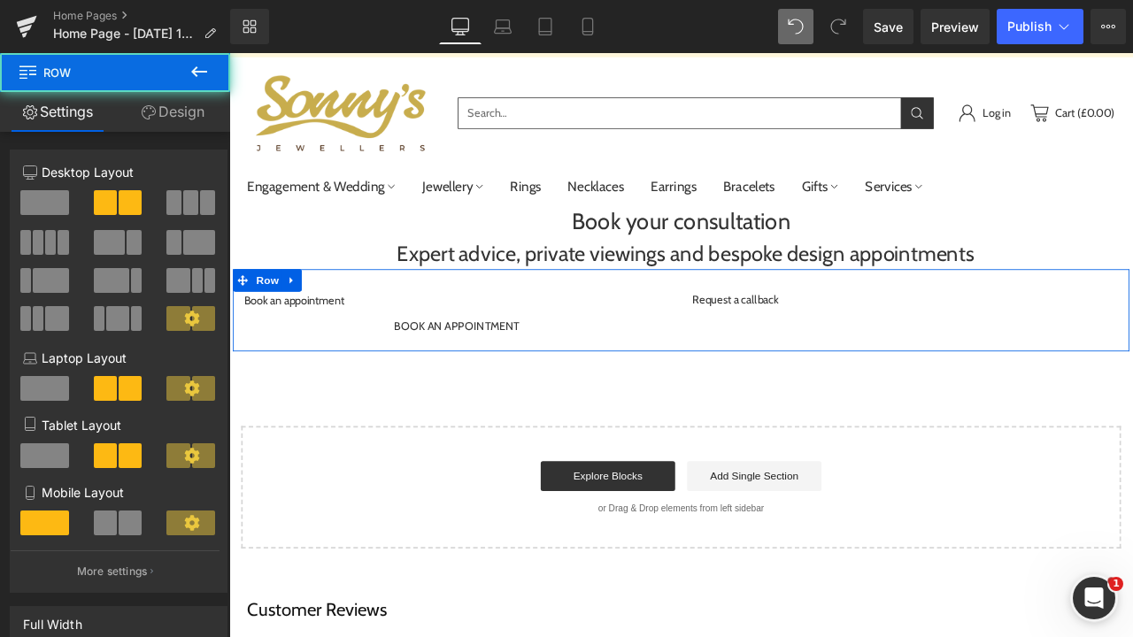
click at [837, 390] on div "Book an appointment Text Block Book an appointment Button Request a callback Te…" at bounding box center [765, 358] width 1062 height 97
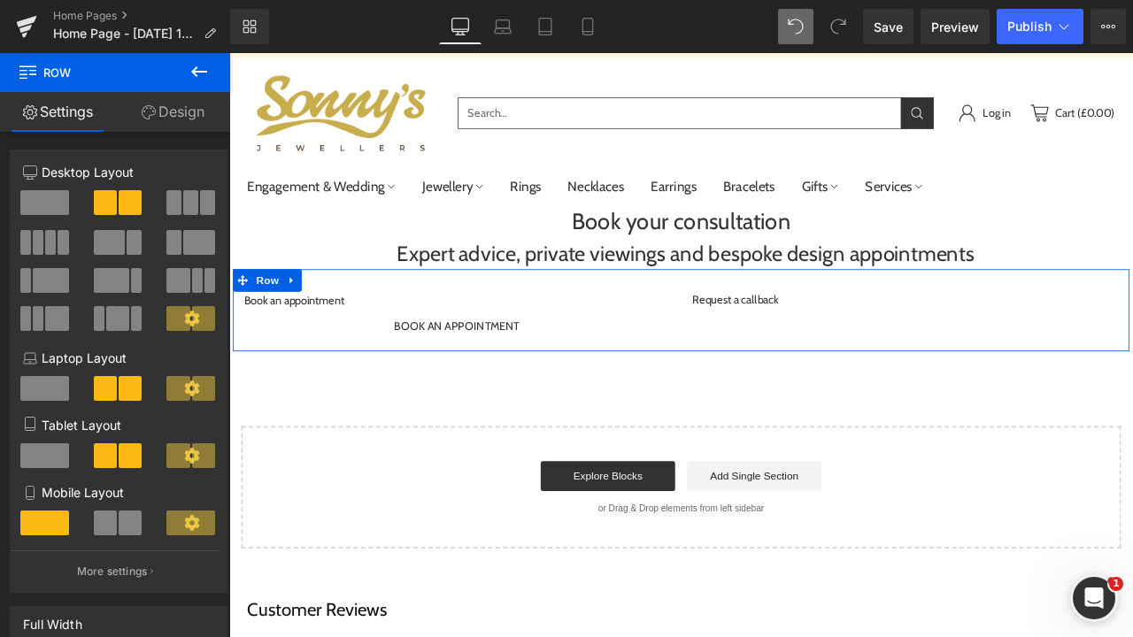
click at [203, 86] on button at bounding box center [199, 72] width 62 height 39
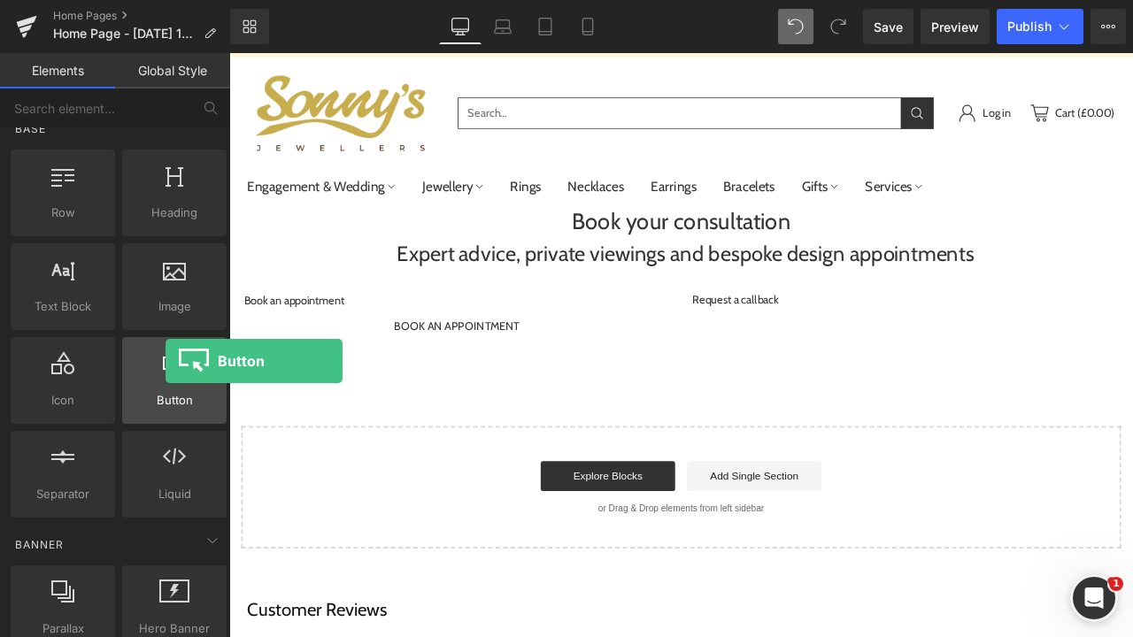
click at [166, 382] on div at bounding box center [174, 371] width 94 height 40
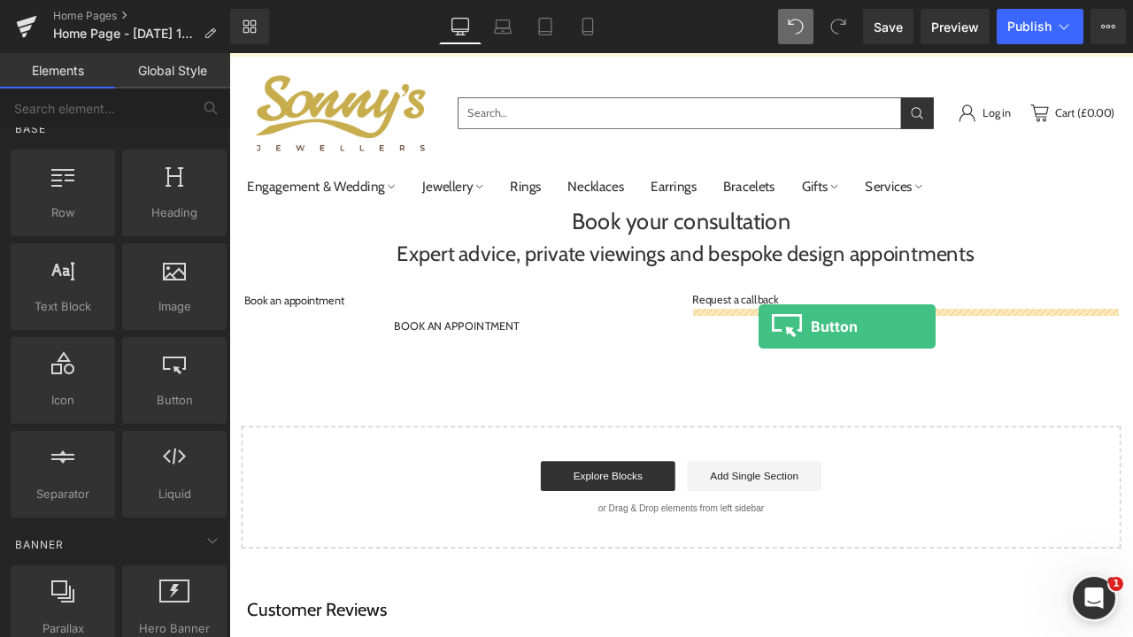
drag, startPoint x: 395, startPoint y: 436, endPoint x: 857, endPoint y: 377, distance: 465.8
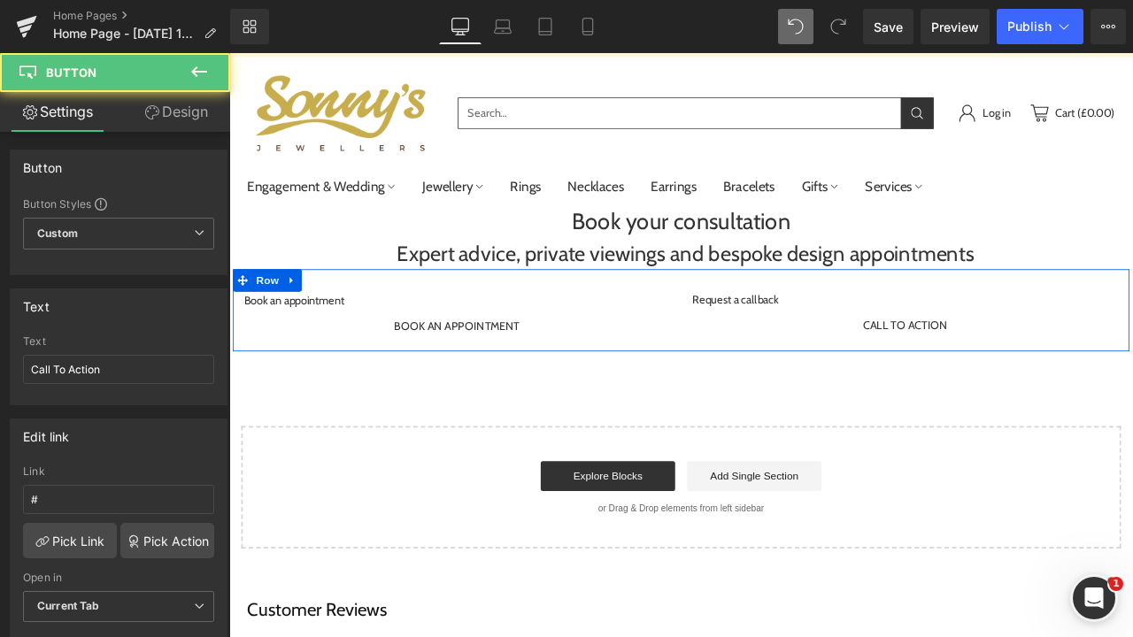
click at [974, 376] on link "Call To Action" at bounding box center [1031, 377] width 150 height 42
click at [1118, 370] on div "Call To Action" at bounding box center [1030, 377] width 505 height 42
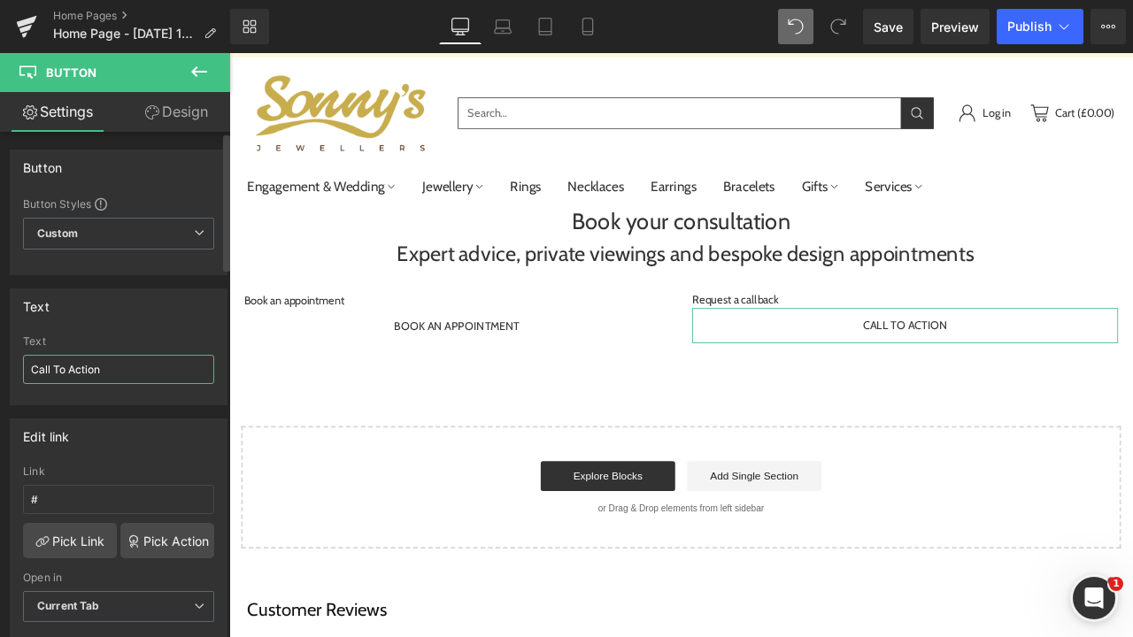
drag, startPoint x: 149, startPoint y: 367, endPoint x: 6, endPoint y: 371, distance: 142.6
click at [6, 371] on div "Text Call To Action Text Call To Action" at bounding box center [119, 340] width 238 height 130
type input "Q"
click at [43, 369] on input "REquest a callback" at bounding box center [118, 369] width 191 height 29
type input "Request a callback"
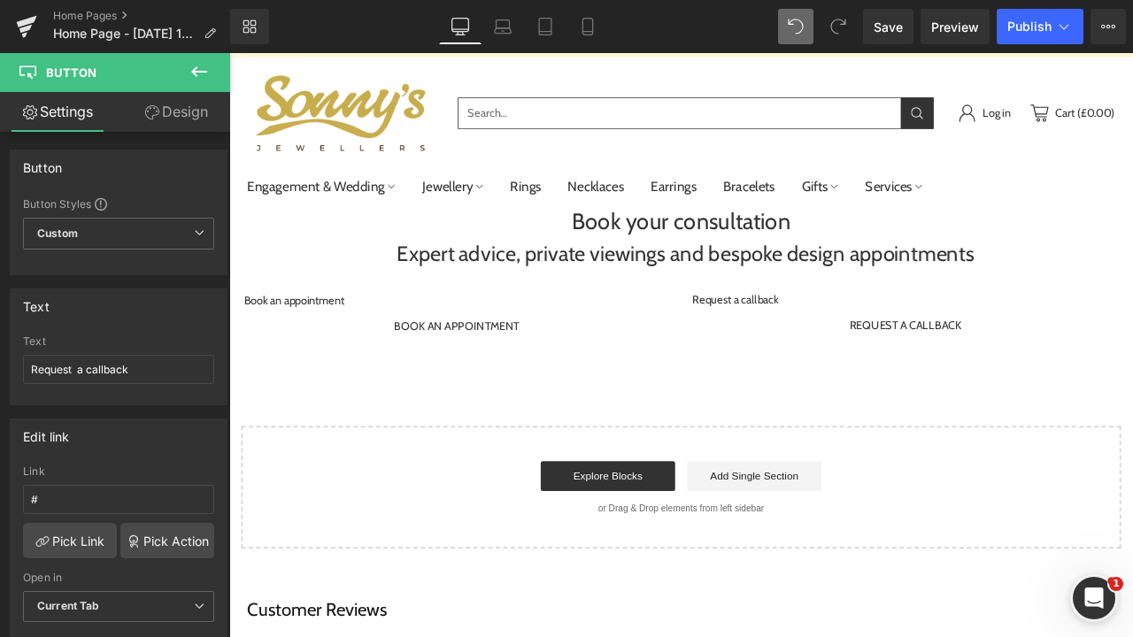
click at [719, 471] on div "Book your consultation Heading Expert advice, private viewings and bespoke desi…" at bounding box center [764, 437] width 1071 height 408
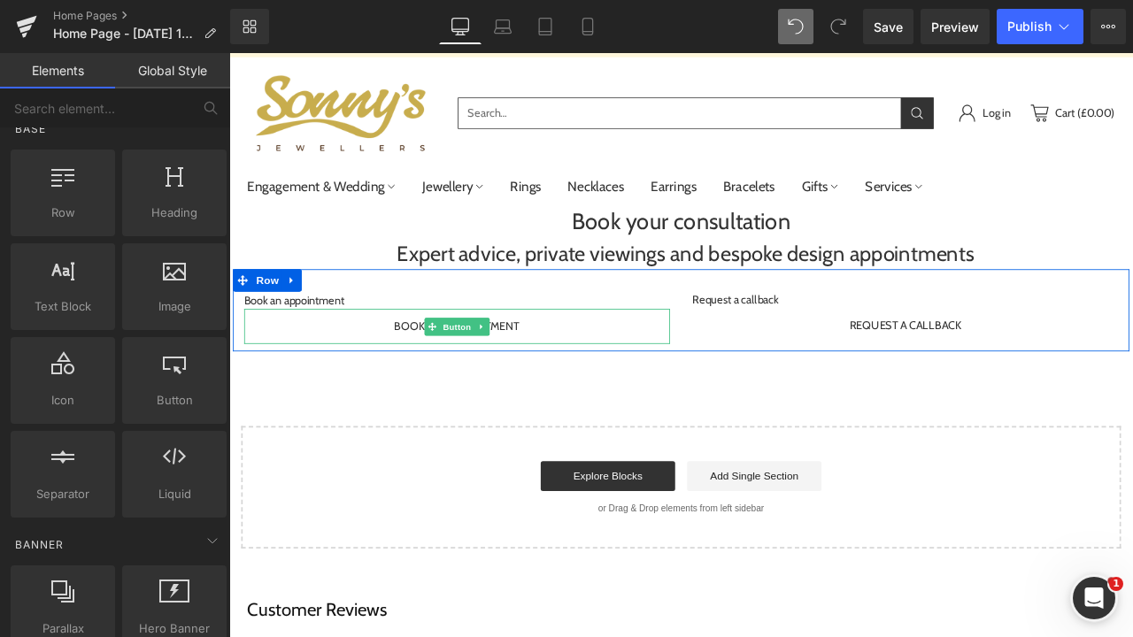
click at [597, 375] on div "Book an appointment" at bounding box center [499, 378] width 505 height 42
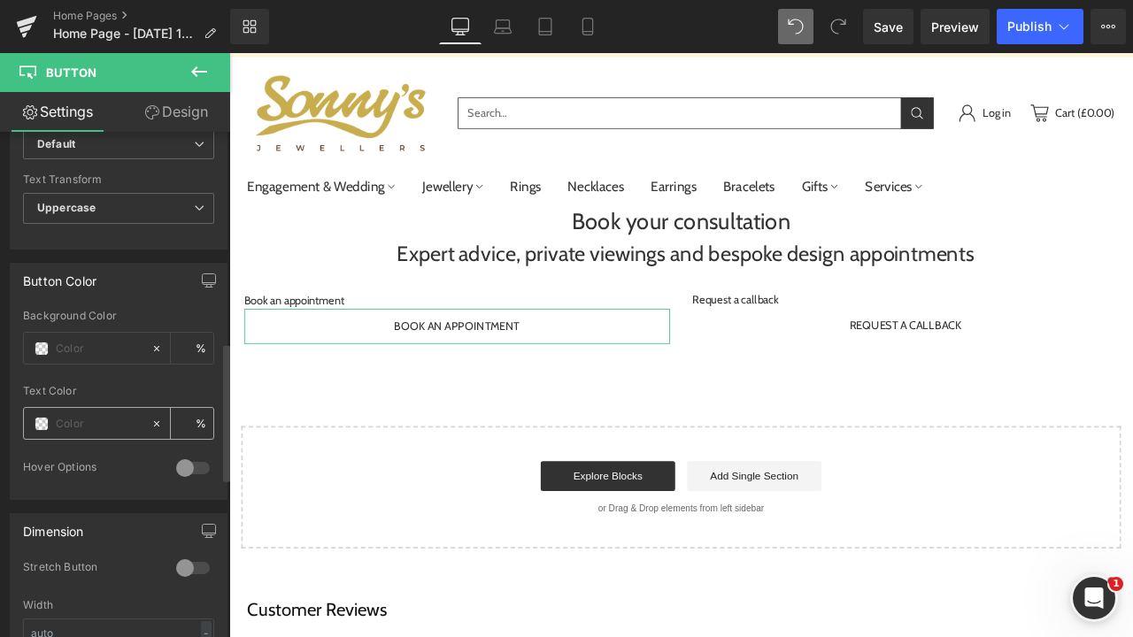
scroll to position [840, 0]
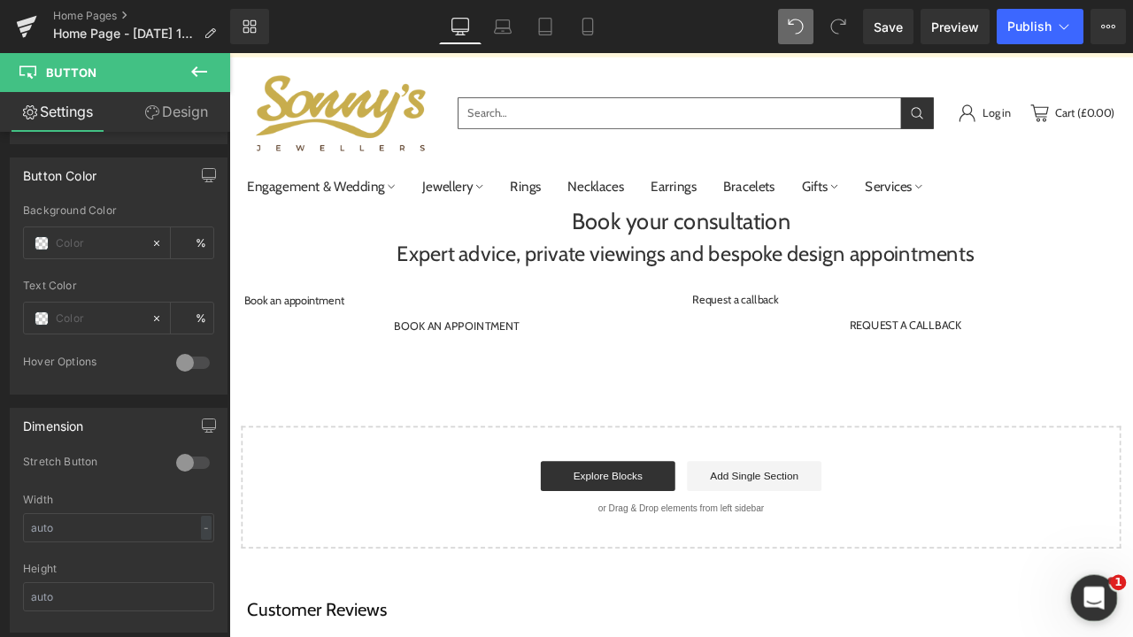
click at [1080, 595] on icon "Open Intercom Messenger" at bounding box center [1091, 596] width 29 height 29
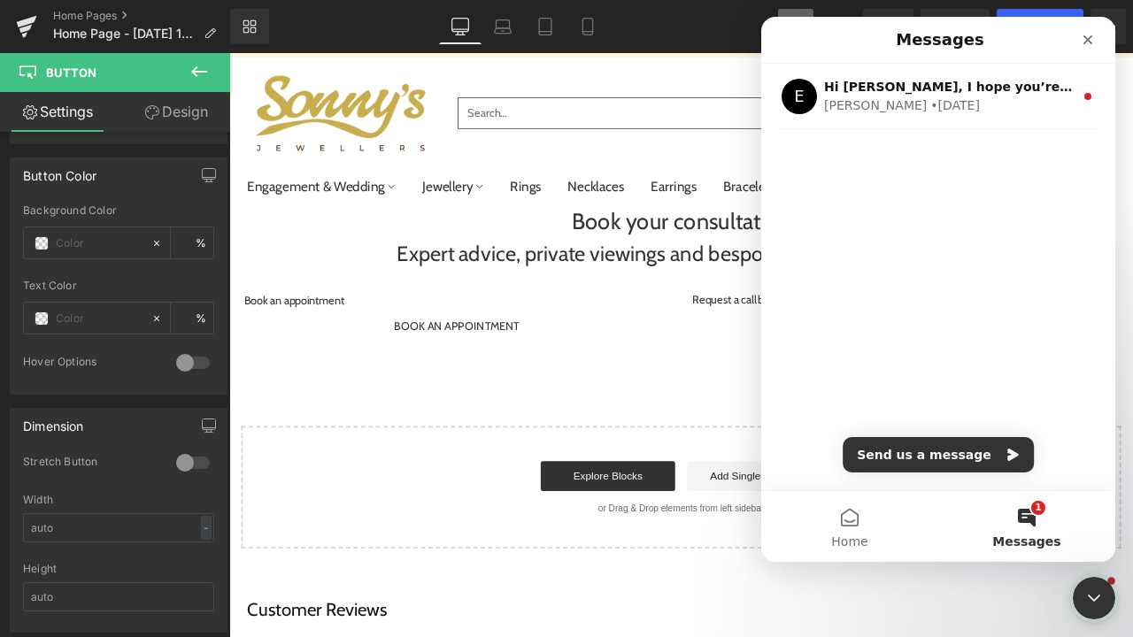
scroll to position [0, 0]
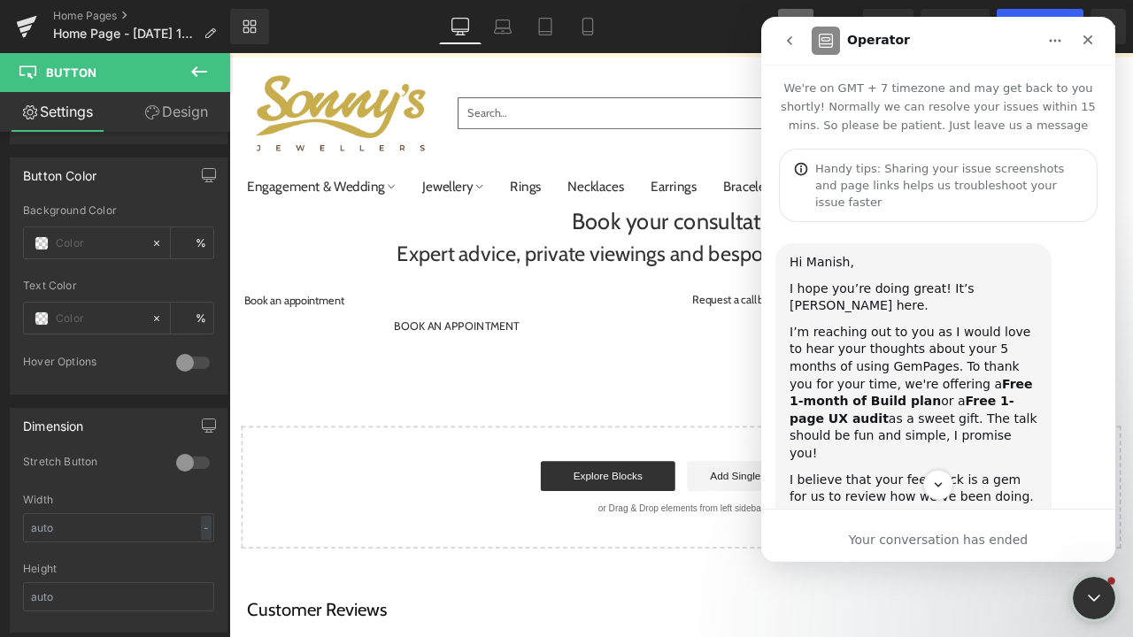
click at [786, 44] on icon "go back" at bounding box center [790, 41] width 14 height 14
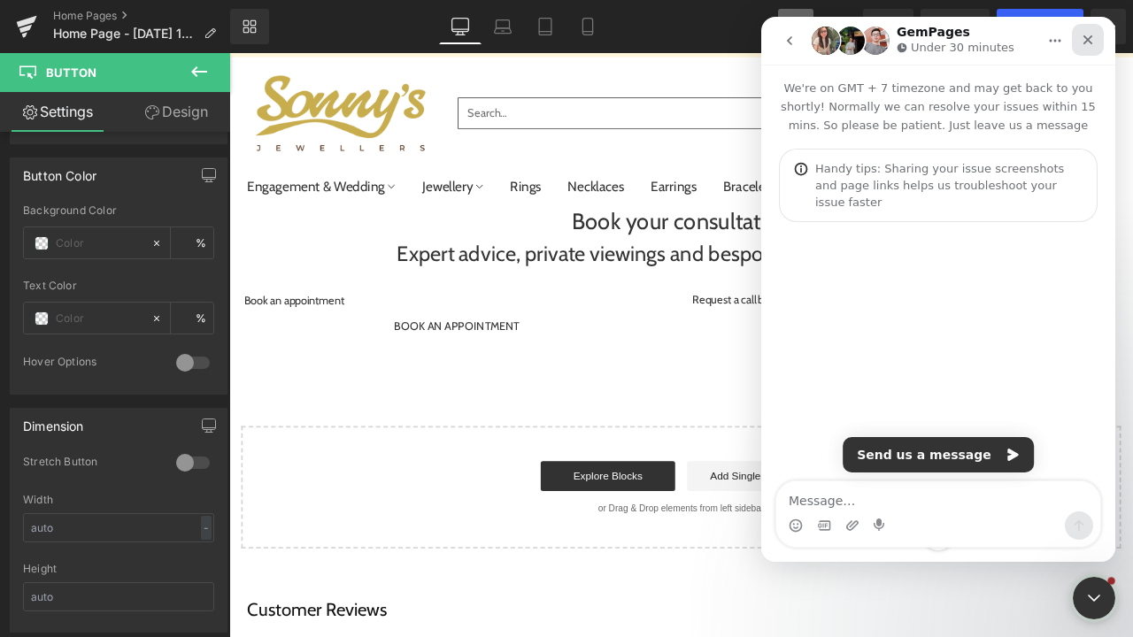
click at [1090, 37] on icon "Close" at bounding box center [1089, 40] width 10 height 10
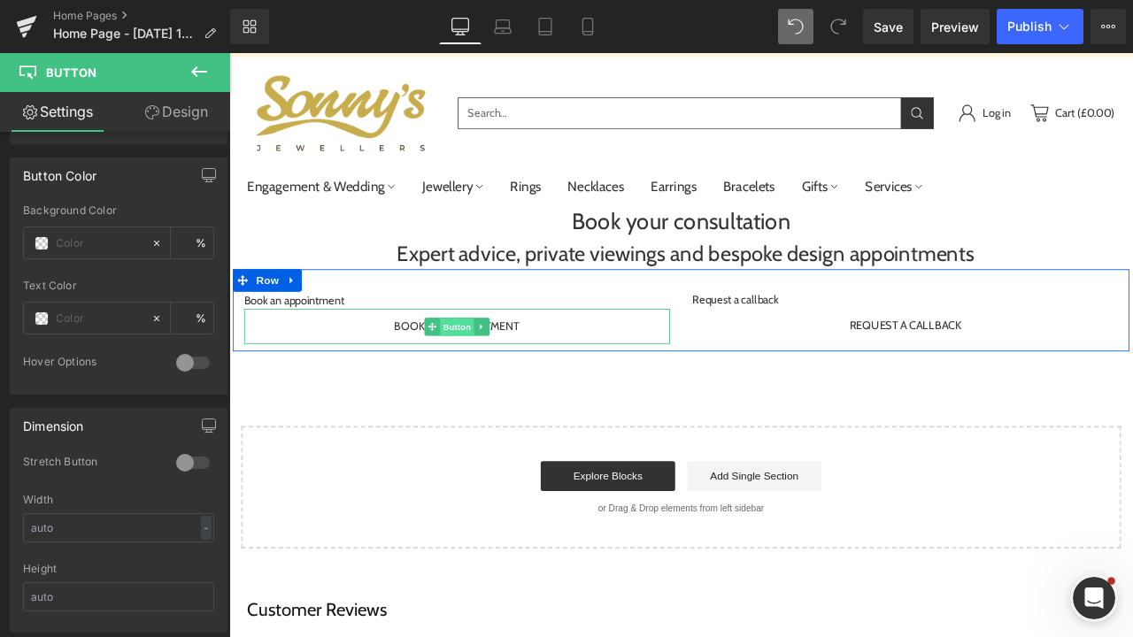
click at [481, 382] on span "Button" at bounding box center [499, 377] width 41 height 21
click at [425, 380] on span "Book an appointment" at bounding box center [499, 377] width 149 height 20
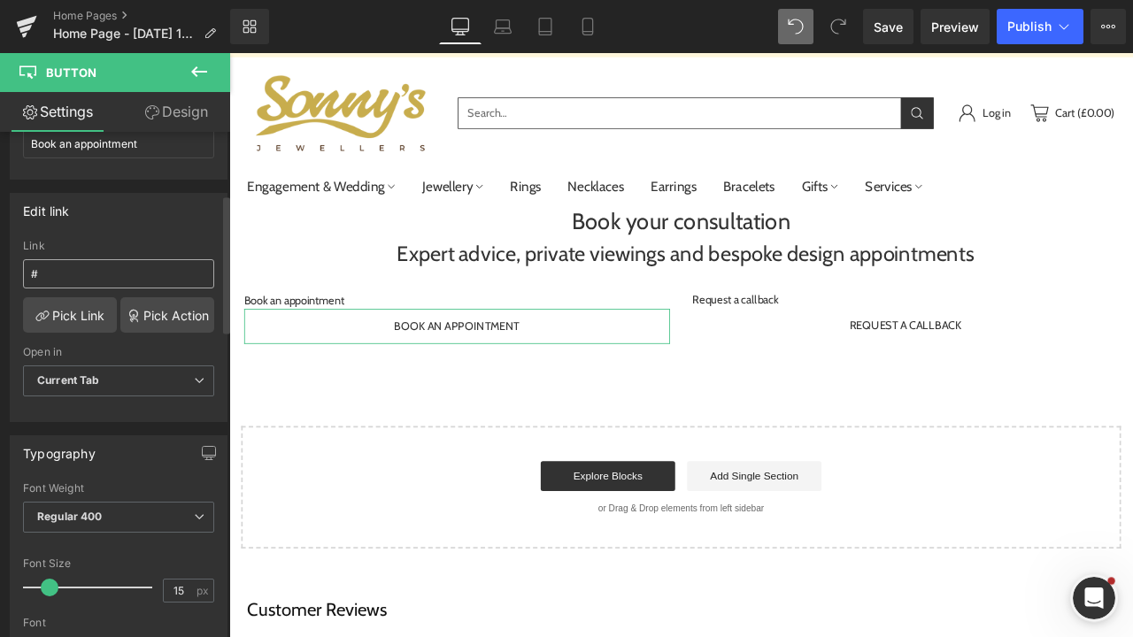
scroll to position [213, 0]
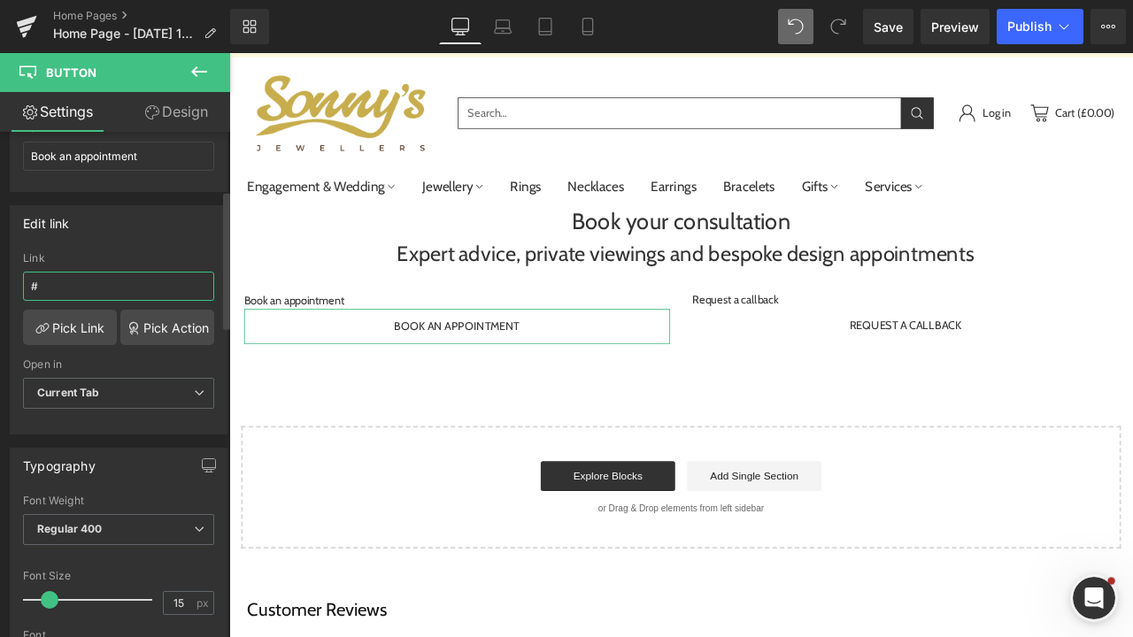
click at [99, 289] on input "#" at bounding box center [118, 286] width 191 height 29
drag, startPoint x: 99, startPoint y: 289, endPoint x: 7, endPoint y: 285, distance: 92.1
click at [7, 286] on div "Edit link # Link # Pick Link Pick Action Current Tab New Tab Open in Current Ta…" at bounding box center [119, 313] width 238 height 243
paste input "https://outlook.office365.com/owa/calendar/RequestanAppointment@sonnysjewellery…"
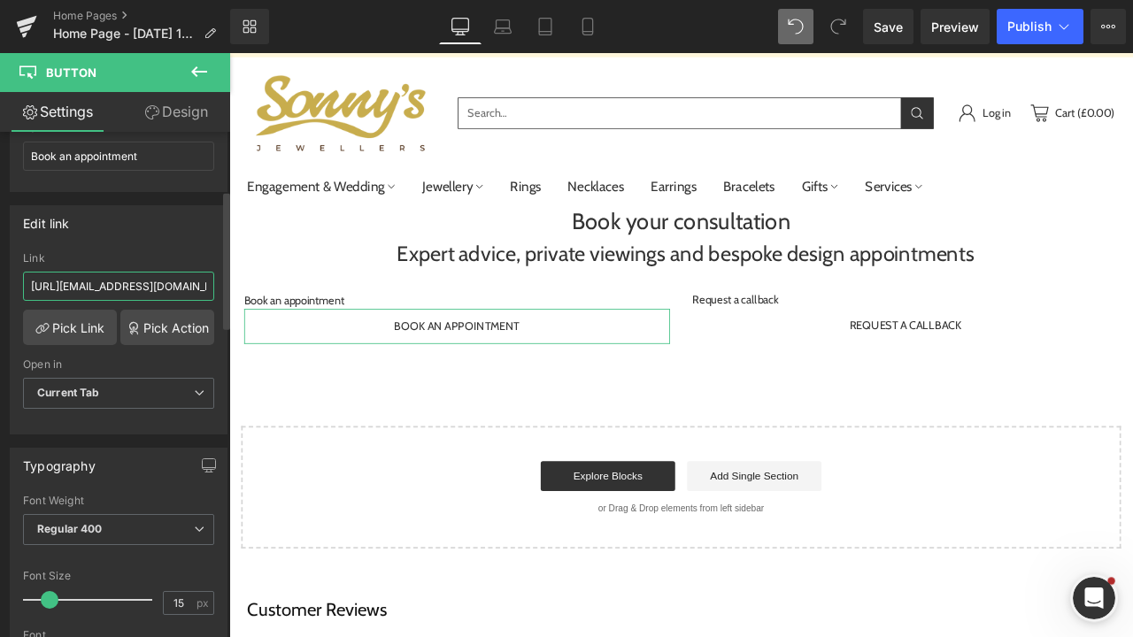
type input "https://outlook.office365.com/owa/calendar/RequestanAppointment@sonnysjewellery…"
click at [176, 241] on div "Edit link https://outlook.office365.com/owa/calendar/RequestanAppointment@sonny…" at bounding box center [119, 319] width 218 height 229
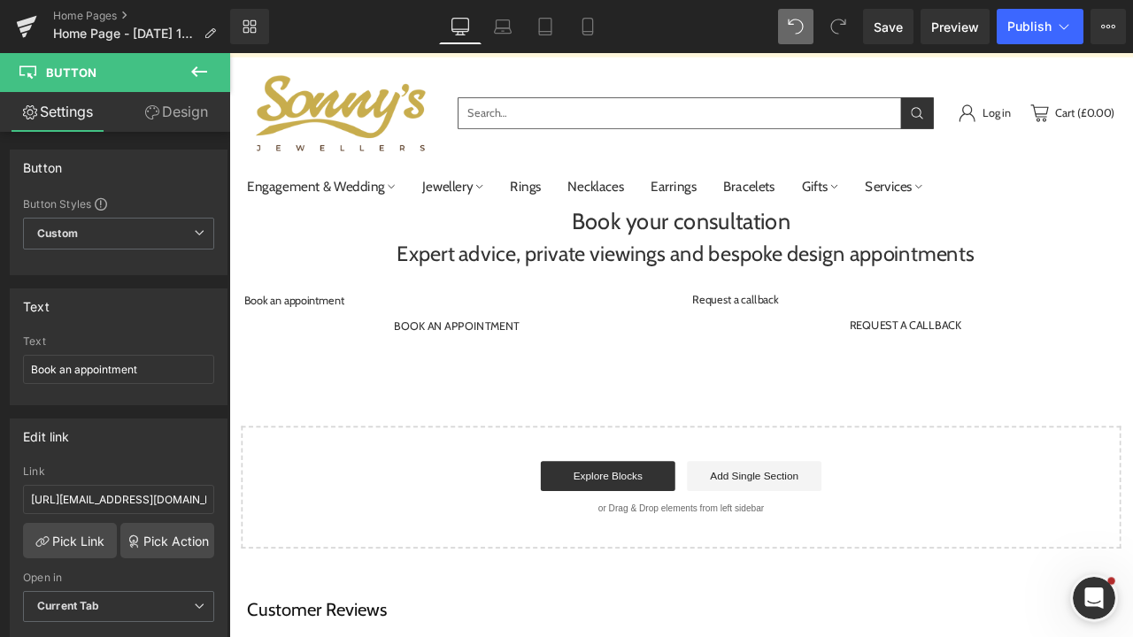
click at [467, 482] on div "Book your consultation Heading Expert advice, private viewings and bespoke desi…" at bounding box center [764, 437] width 1071 height 408
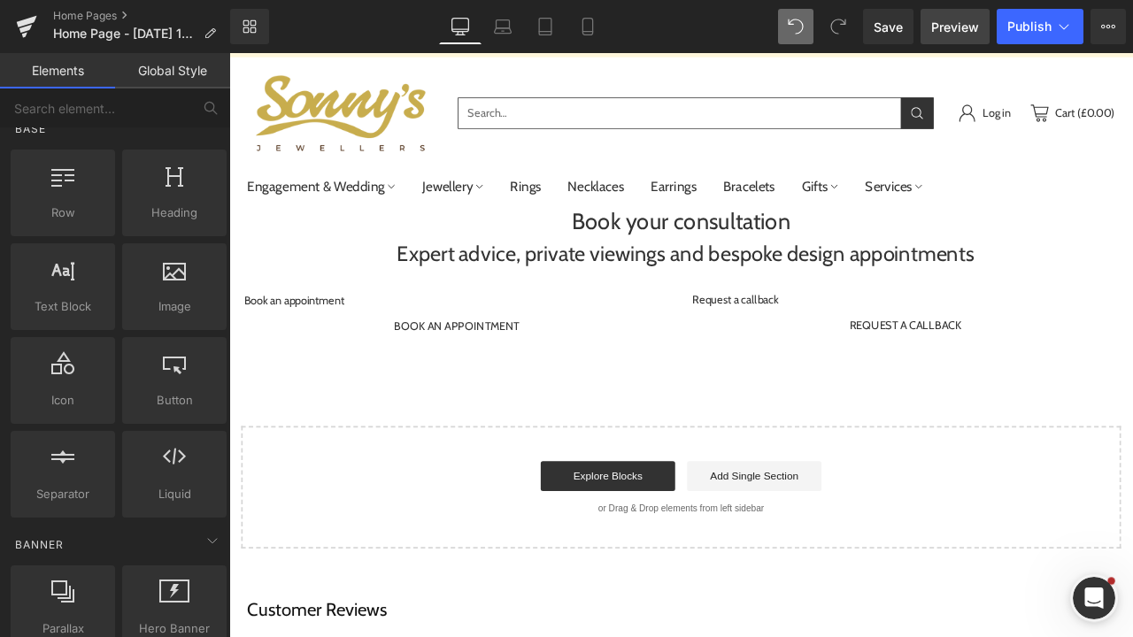
click at [953, 39] on link "Preview" at bounding box center [955, 26] width 69 height 35
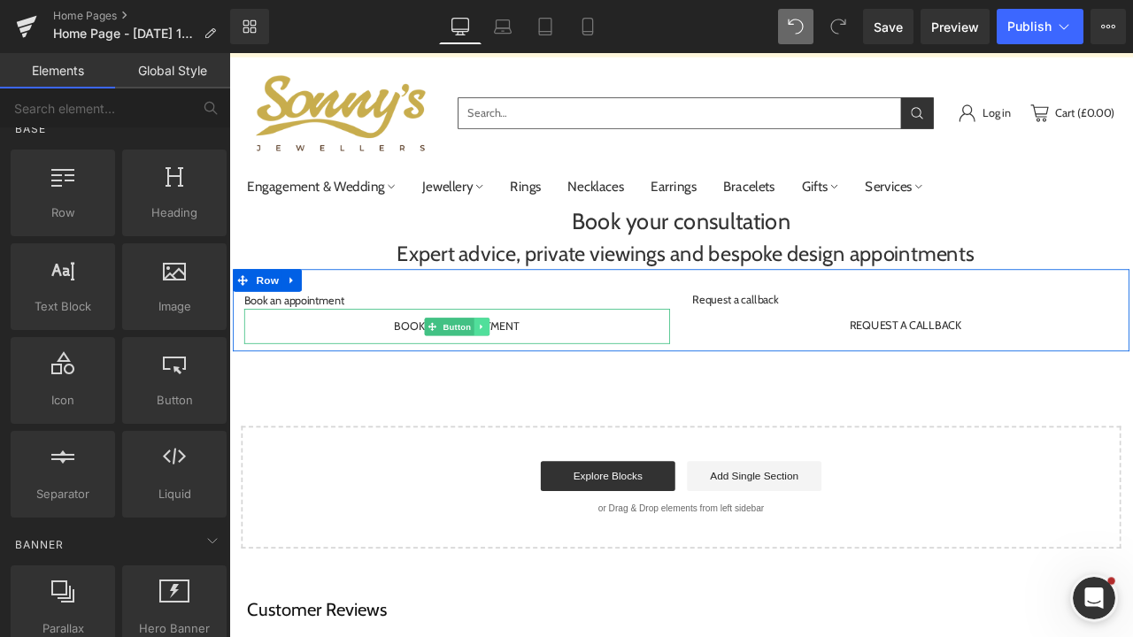
click at [529, 377] on icon at bounding box center [529, 378] width 10 height 11
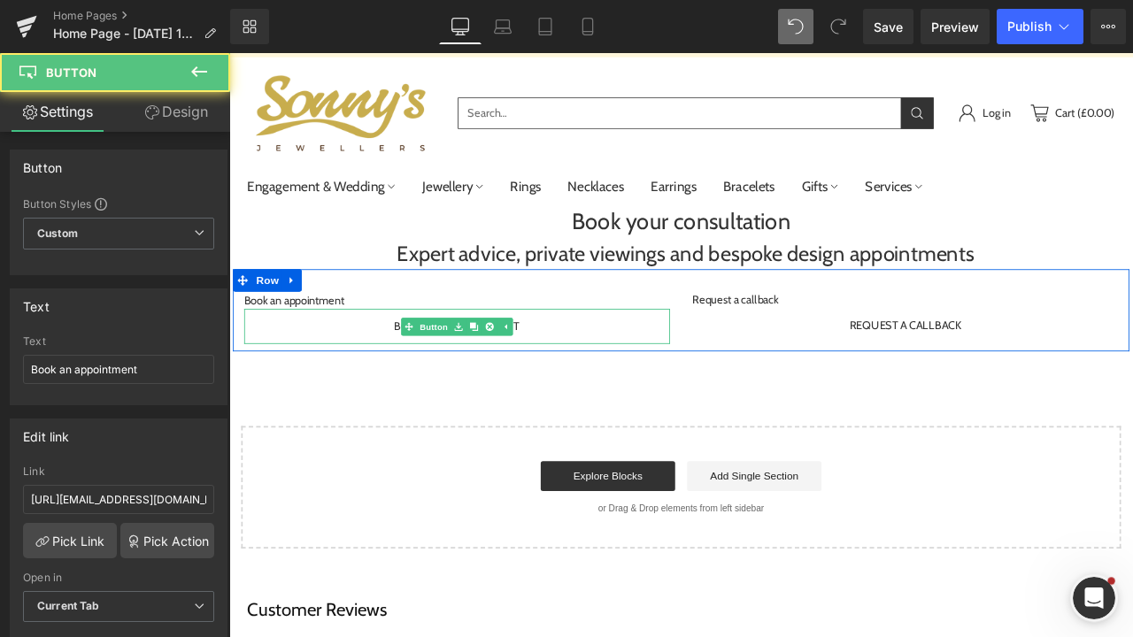
click at [598, 377] on div "Book an appointment" at bounding box center [499, 378] width 505 height 42
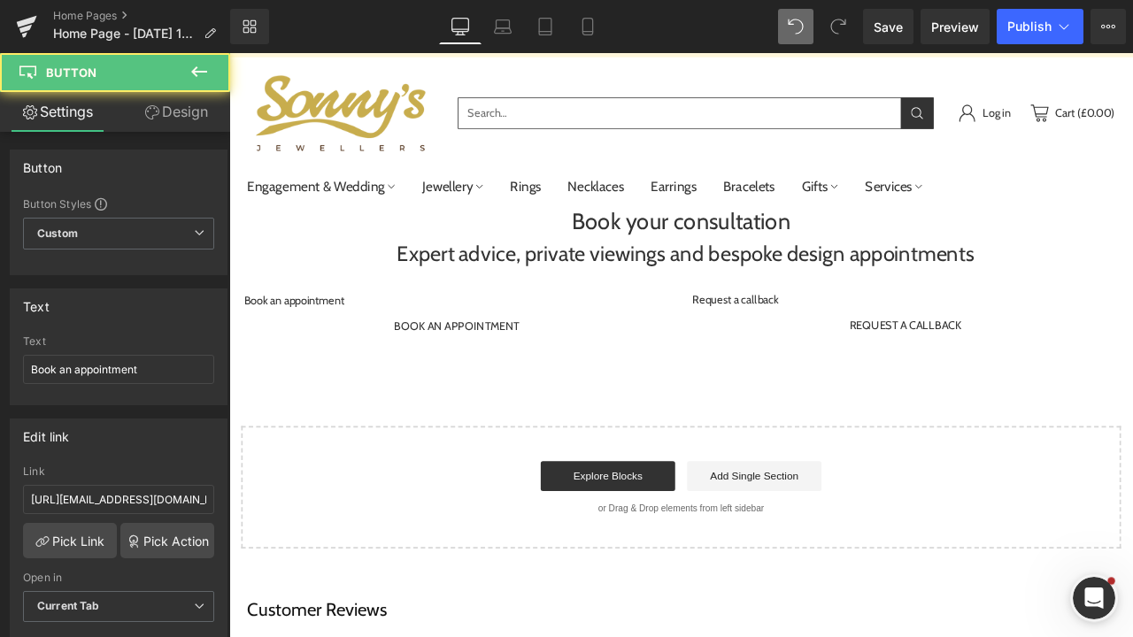
click at [633, 476] on div "Book your consultation Heading Expert advice, private viewings and bespoke desi…" at bounding box center [764, 437] width 1071 height 408
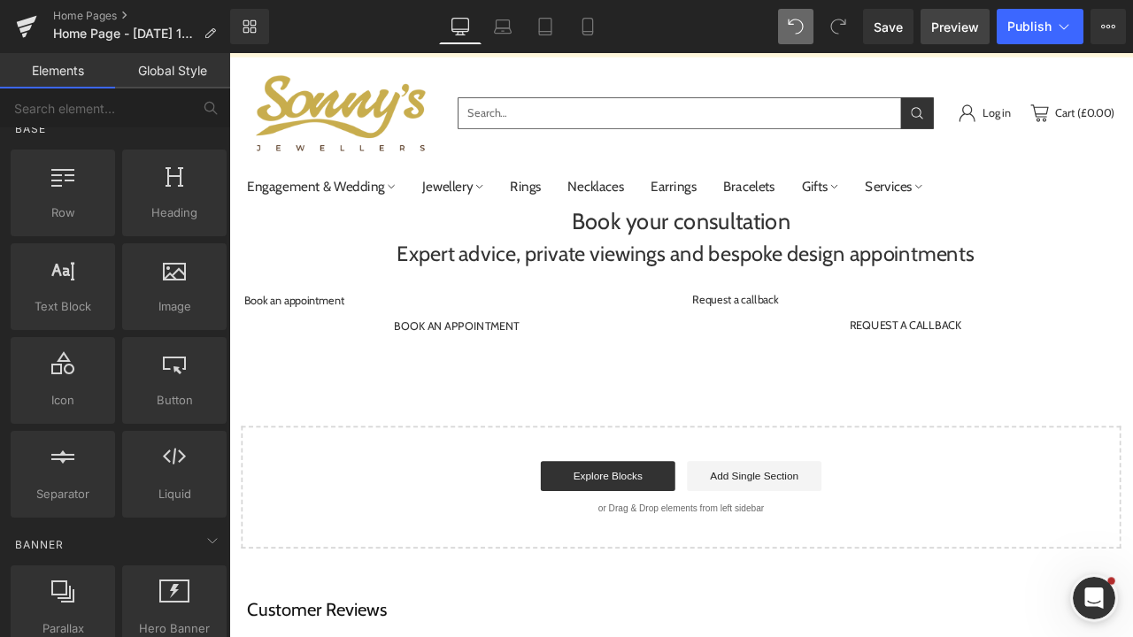
click at [972, 26] on span "Preview" at bounding box center [955, 27] width 48 height 19
